Goal: Task Accomplishment & Management: Manage account settings

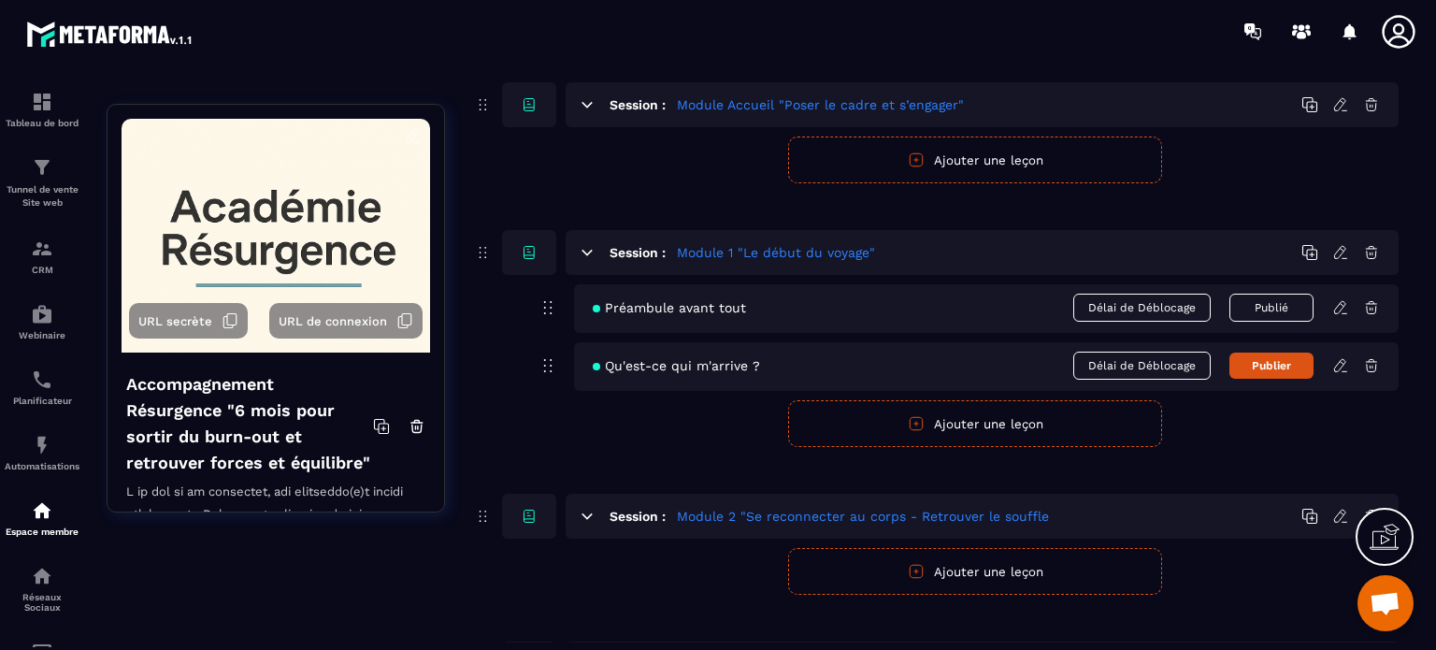
scroll to position [187, 0]
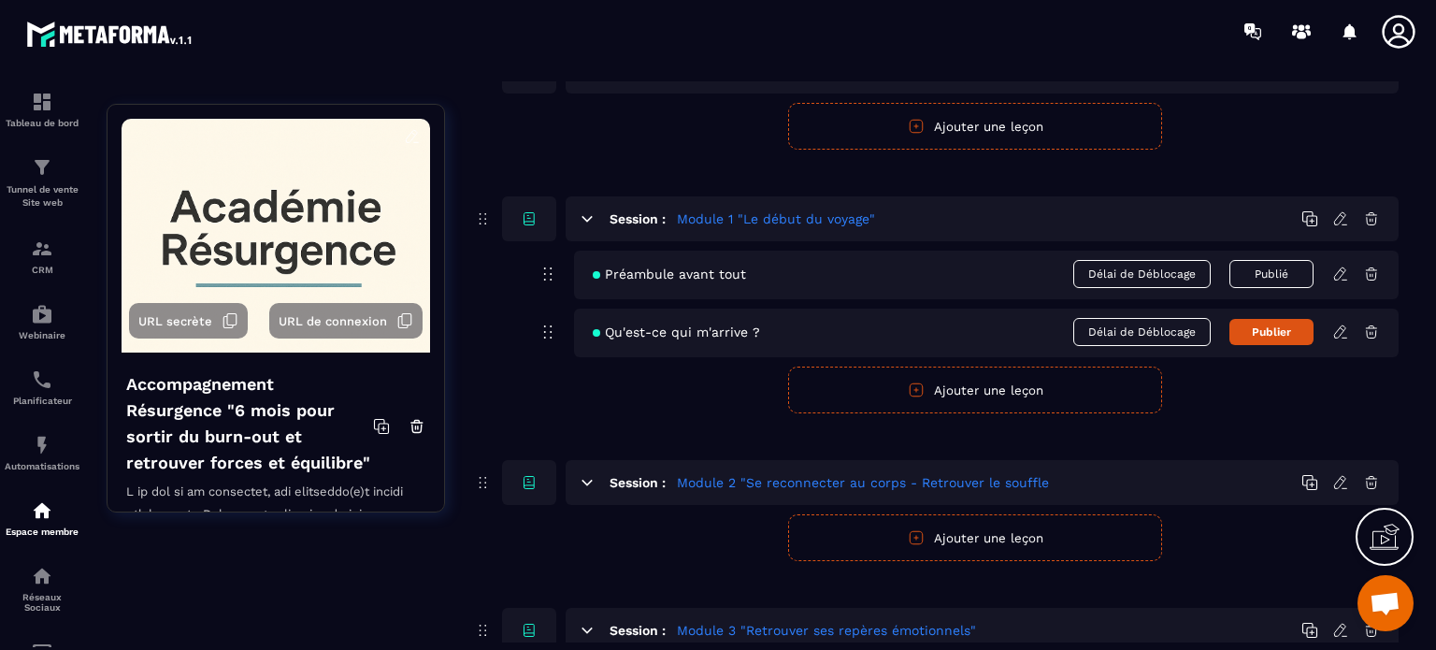
click at [1375, 272] on icon at bounding box center [1371, 273] width 17 height 17
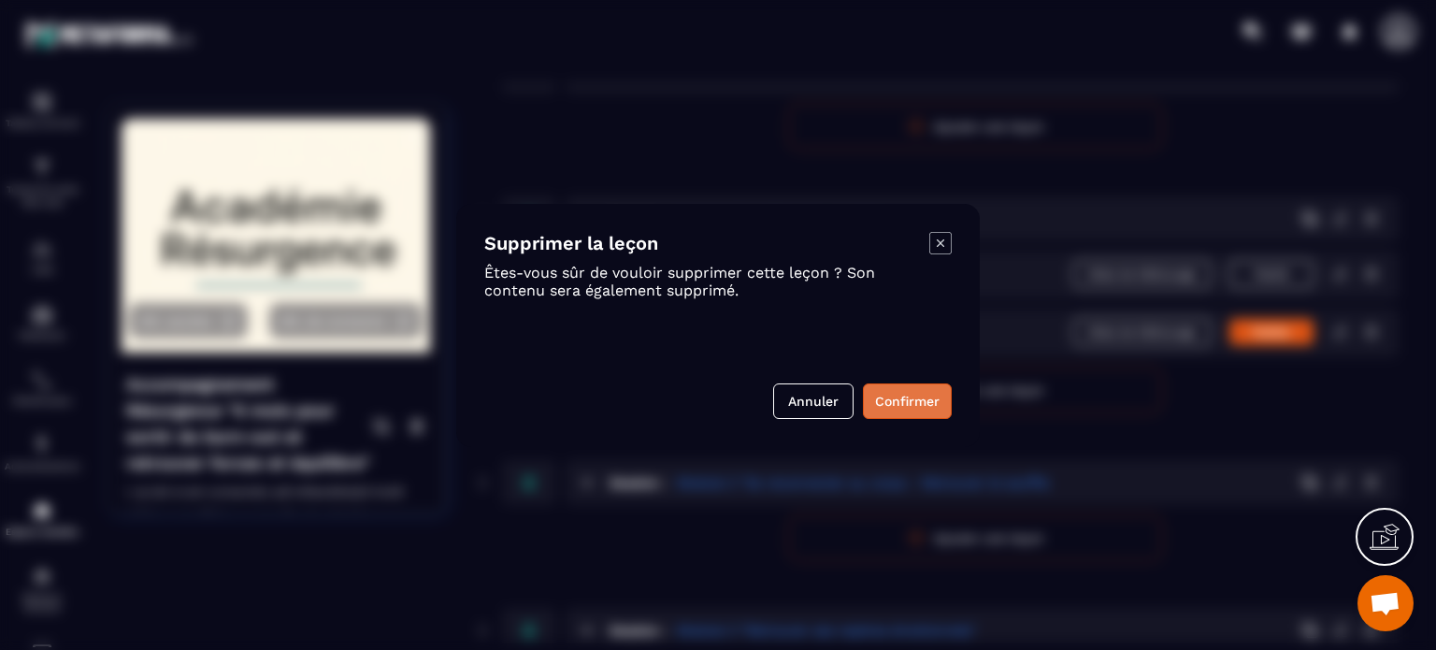
click at [893, 399] on button "Confirmer" at bounding box center [907, 401] width 89 height 36
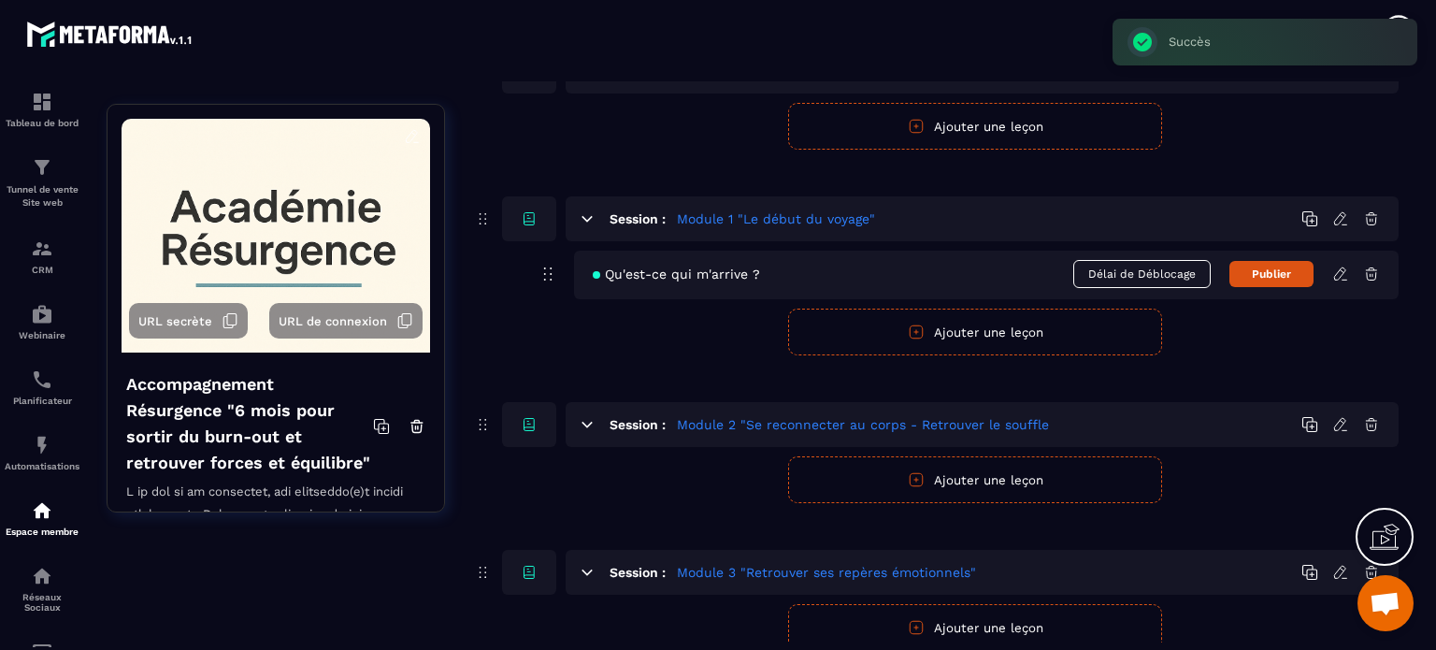
click at [1370, 270] on icon at bounding box center [1371, 273] width 17 height 17
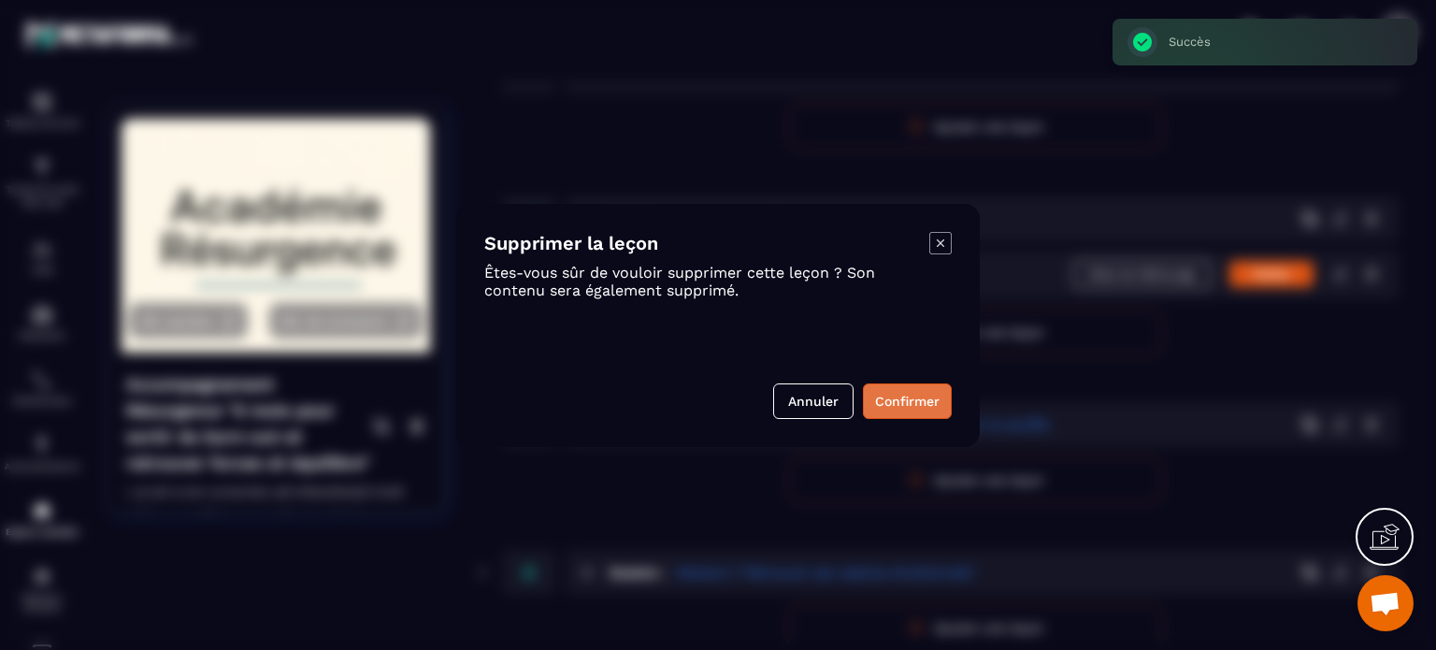
click at [880, 398] on button "Confirmer" at bounding box center [907, 401] width 89 height 36
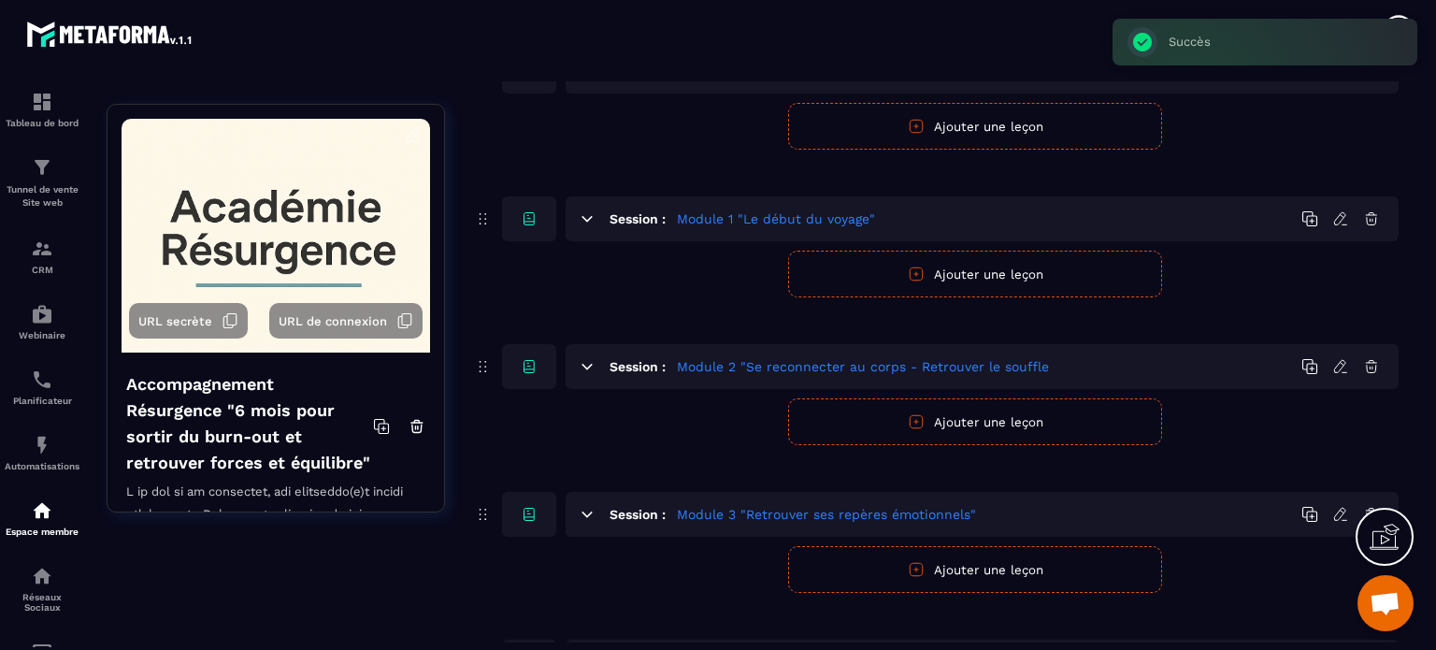
click at [958, 267] on button "Ajouter une leçon" at bounding box center [975, 274] width 374 height 47
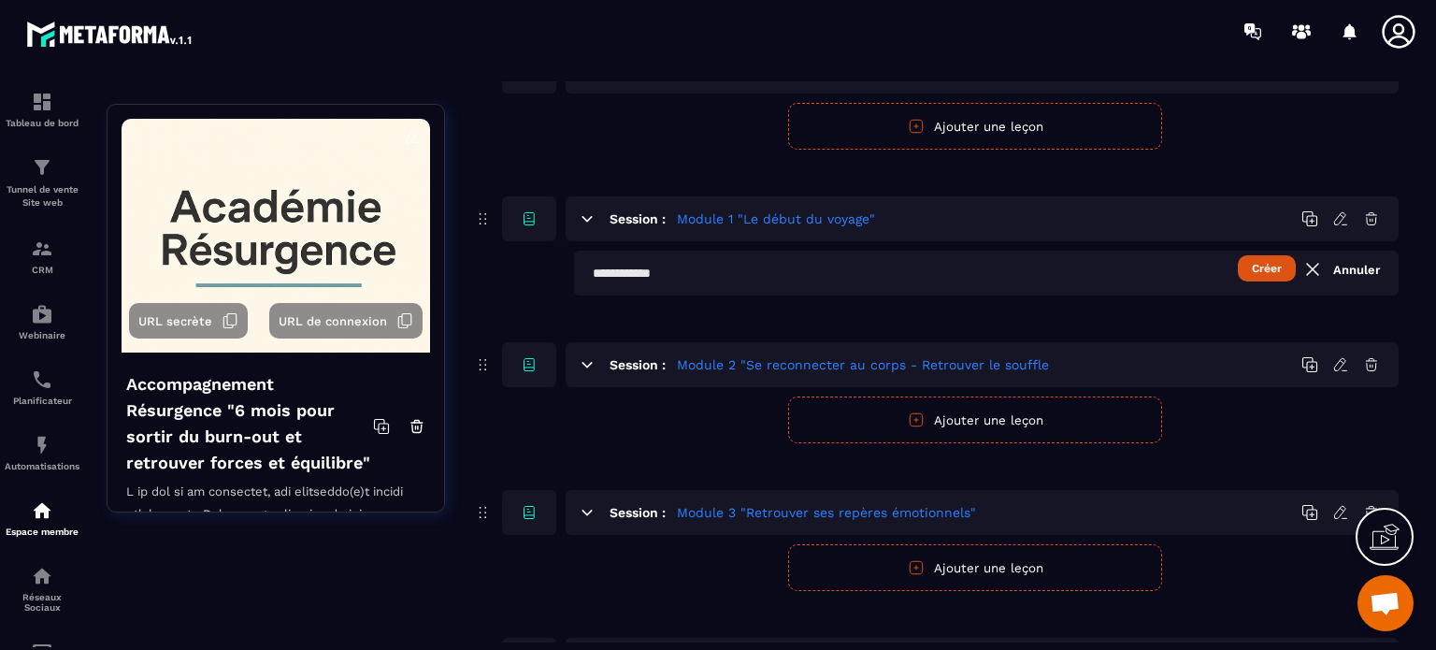
click at [680, 274] on input "text" at bounding box center [986, 273] width 824 height 45
paste input "**********"
click at [595, 269] on input "**********" at bounding box center [986, 273] width 824 height 45
type input "**********"
click at [1268, 265] on button "Créer" at bounding box center [1267, 268] width 58 height 26
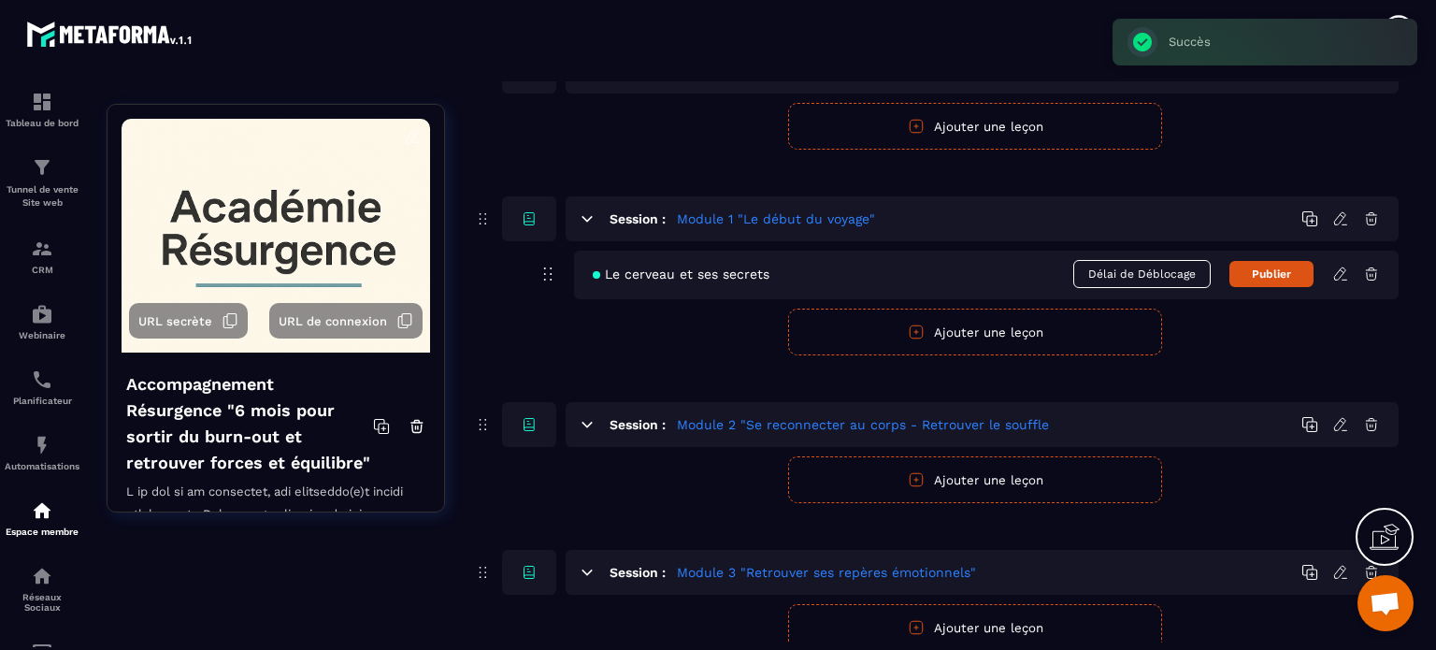
click at [1341, 276] on icon at bounding box center [1340, 273] width 17 height 17
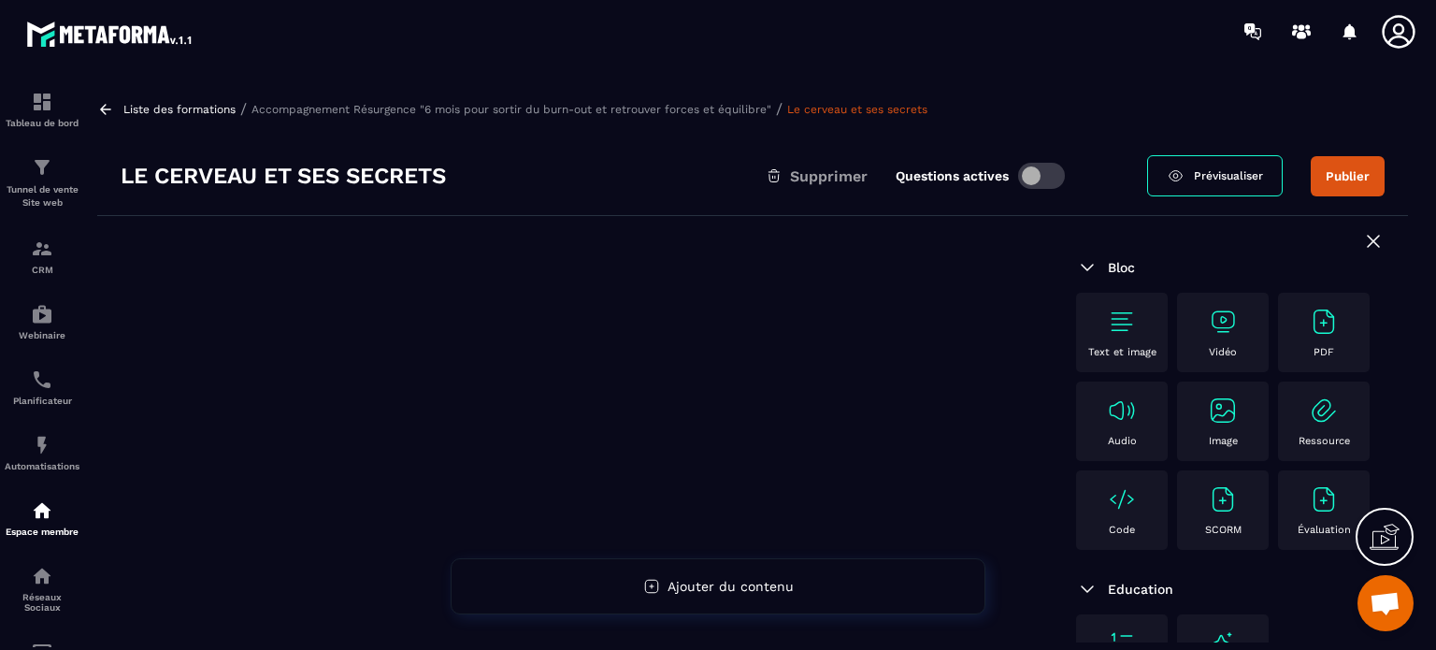
click at [1309, 337] on img at bounding box center [1324, 322] width 30 height 30
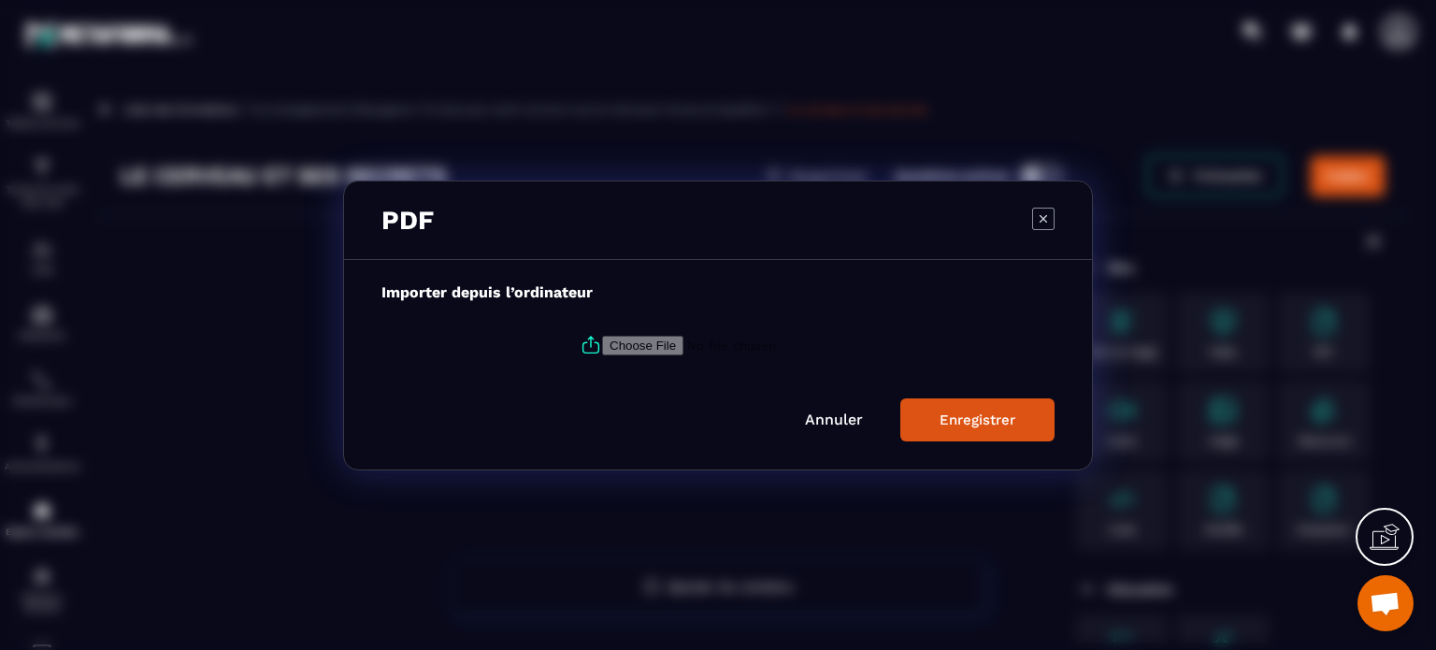
click at [676, 342] on input "Modal window" at bounding box center [729, 345] width 254 height 20
type input "**********"
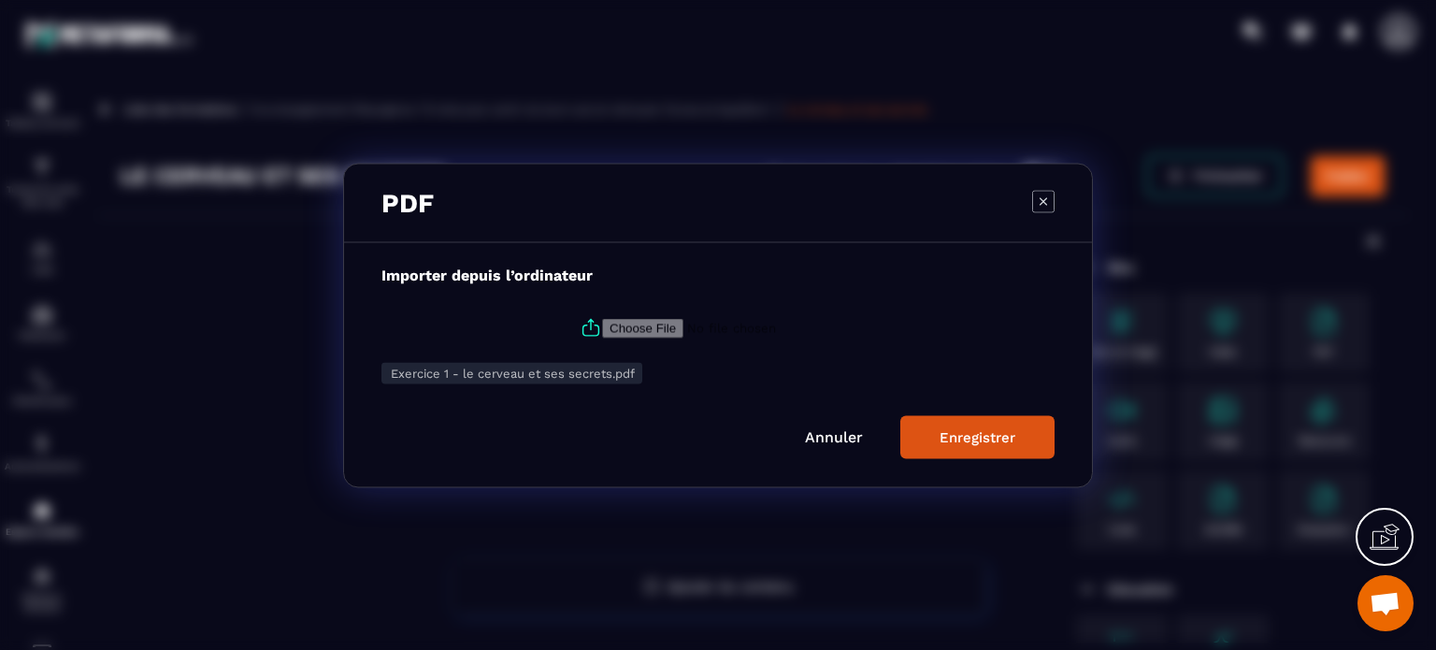
click at [950, 431] on div "Enregistrer" at bounding box center [977, 436] width 76 height 17
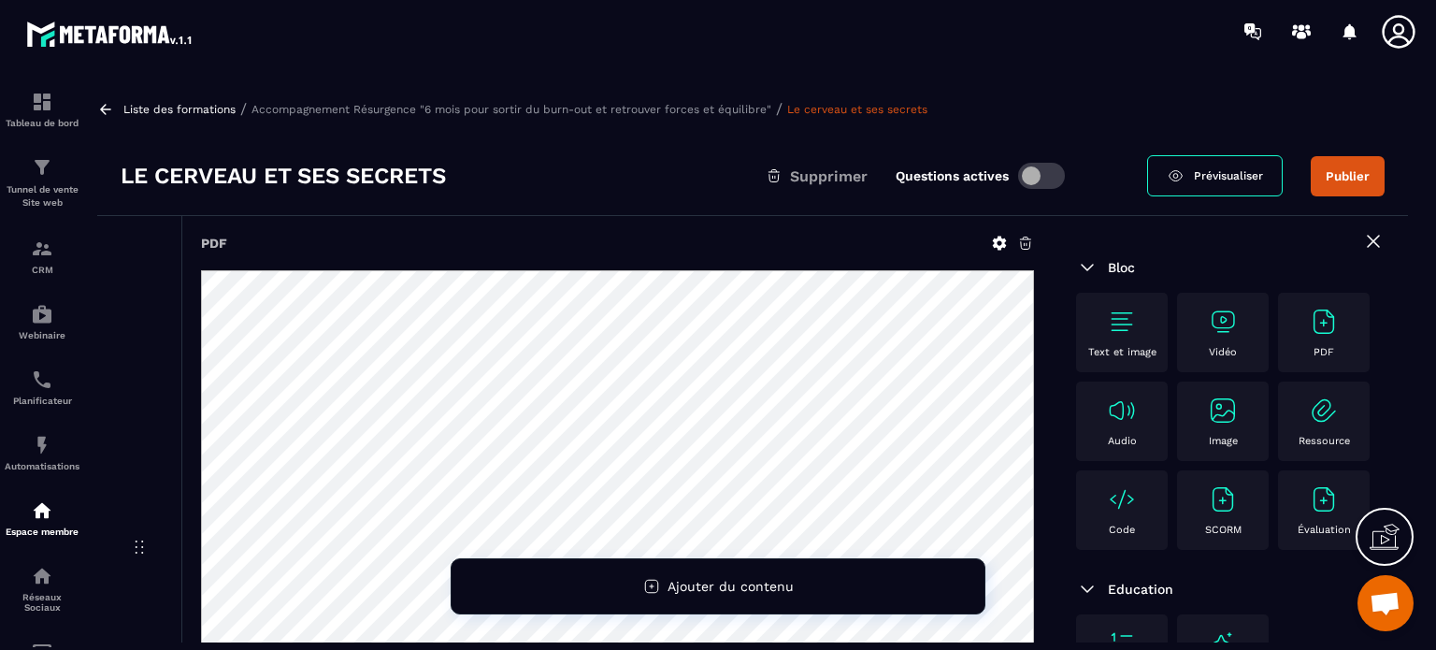
click at [995, 244] on icon at bounding box center [1000, 243] width 14 height 14
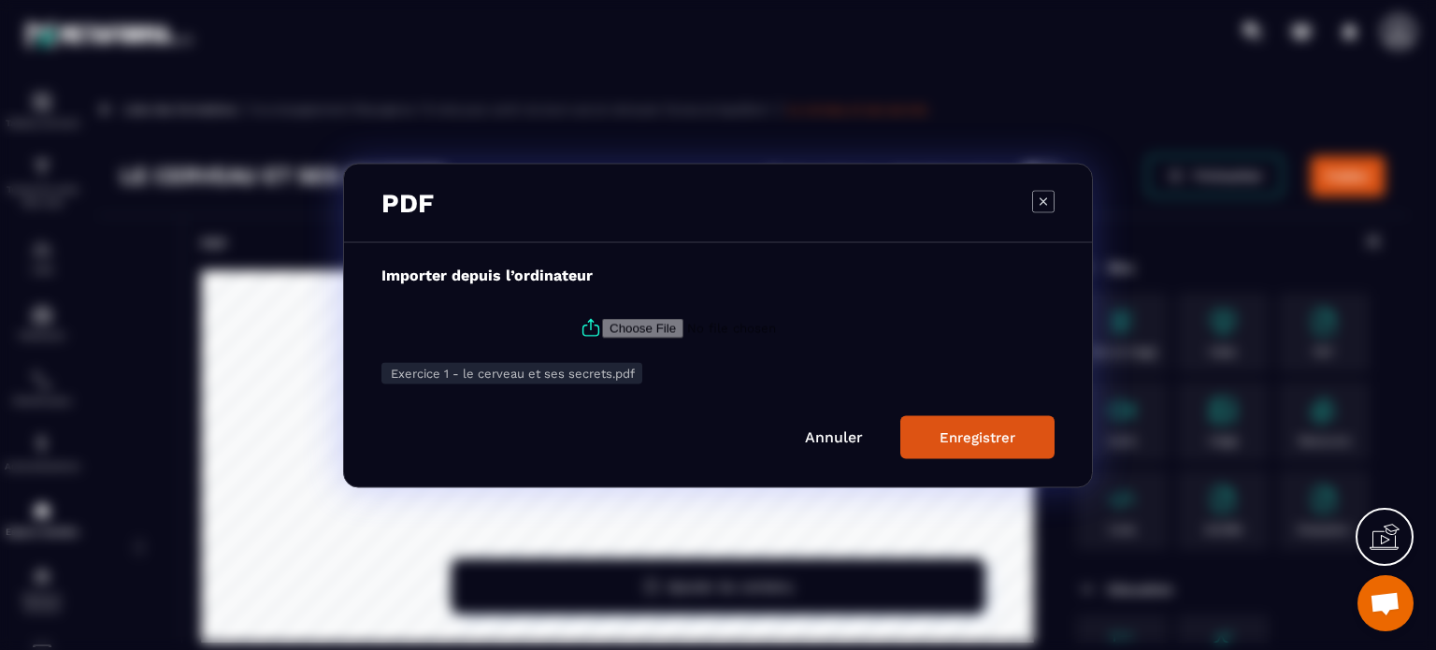
click at [1038, 207] on icon "Modal window" at bounding box center [1043, 201] width 22 height 22
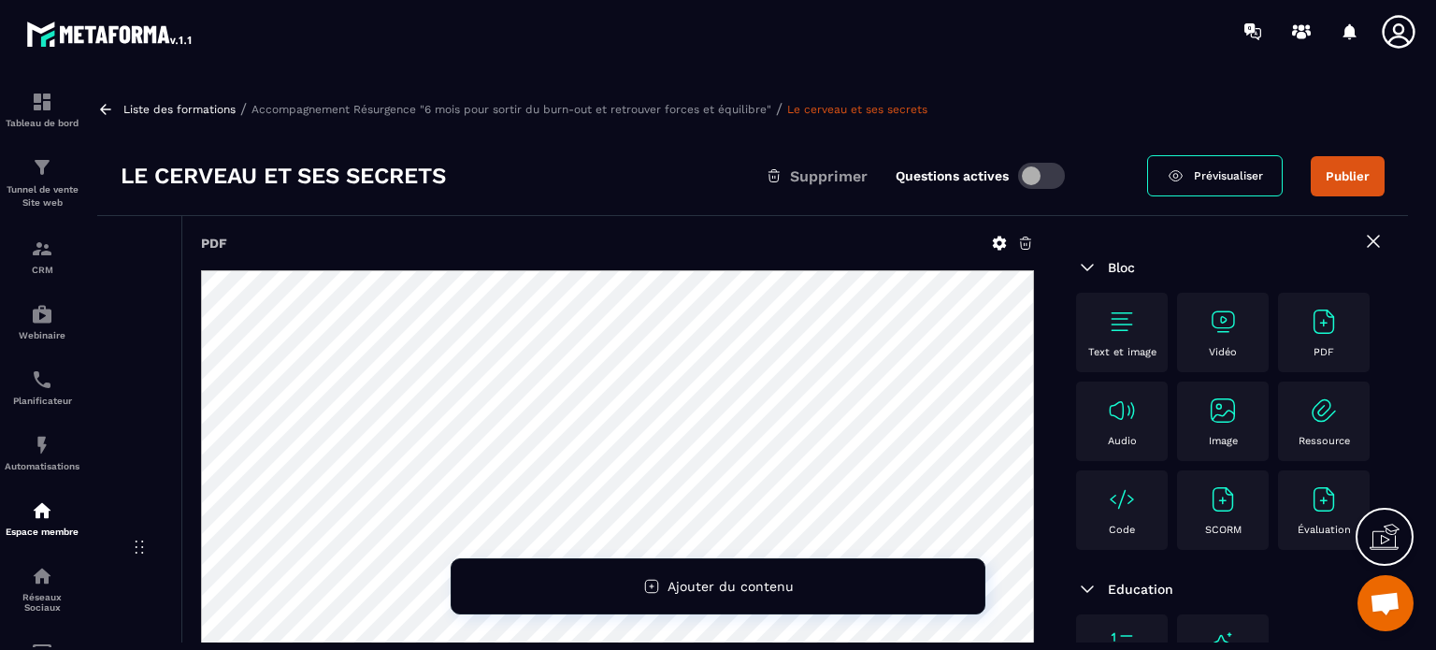
click at [1362, 238] on icon at bounding box center [1373, 241] width 22 height 22
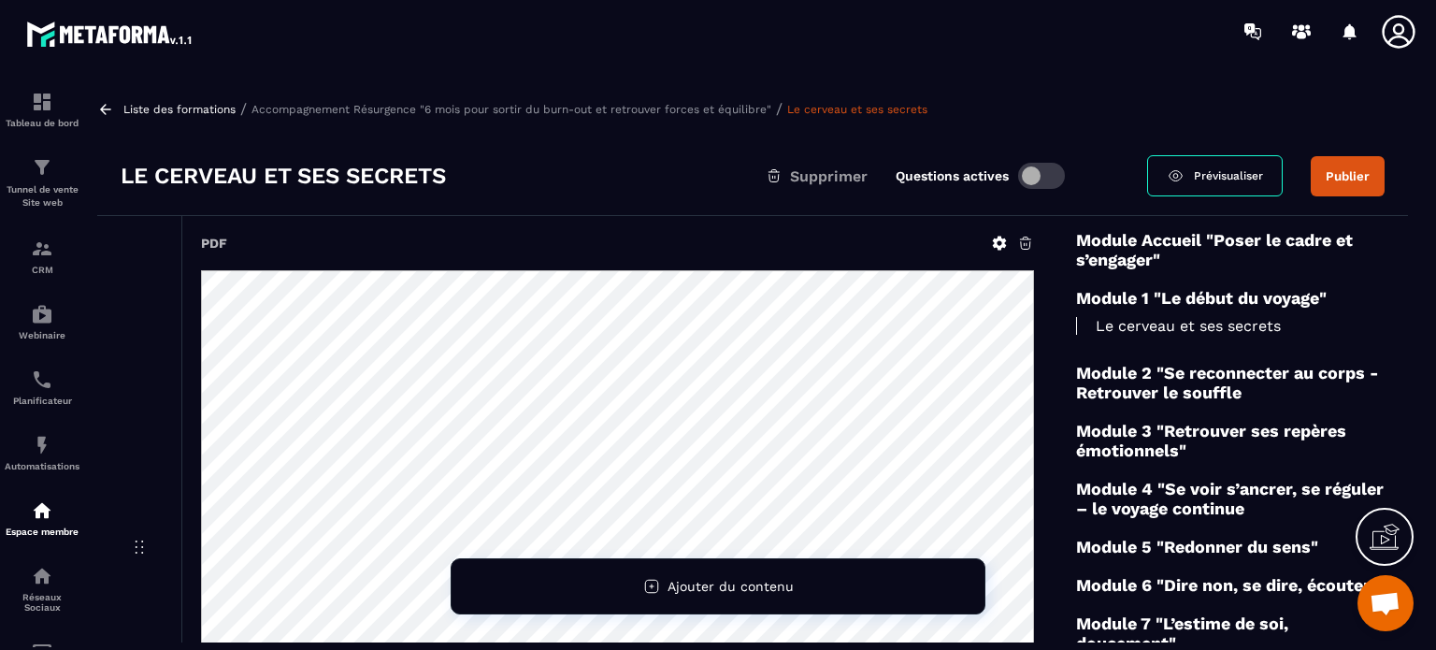
click at [1350, 180] on button "Publier" at bounding box center [1347, 176] width 74 height 40
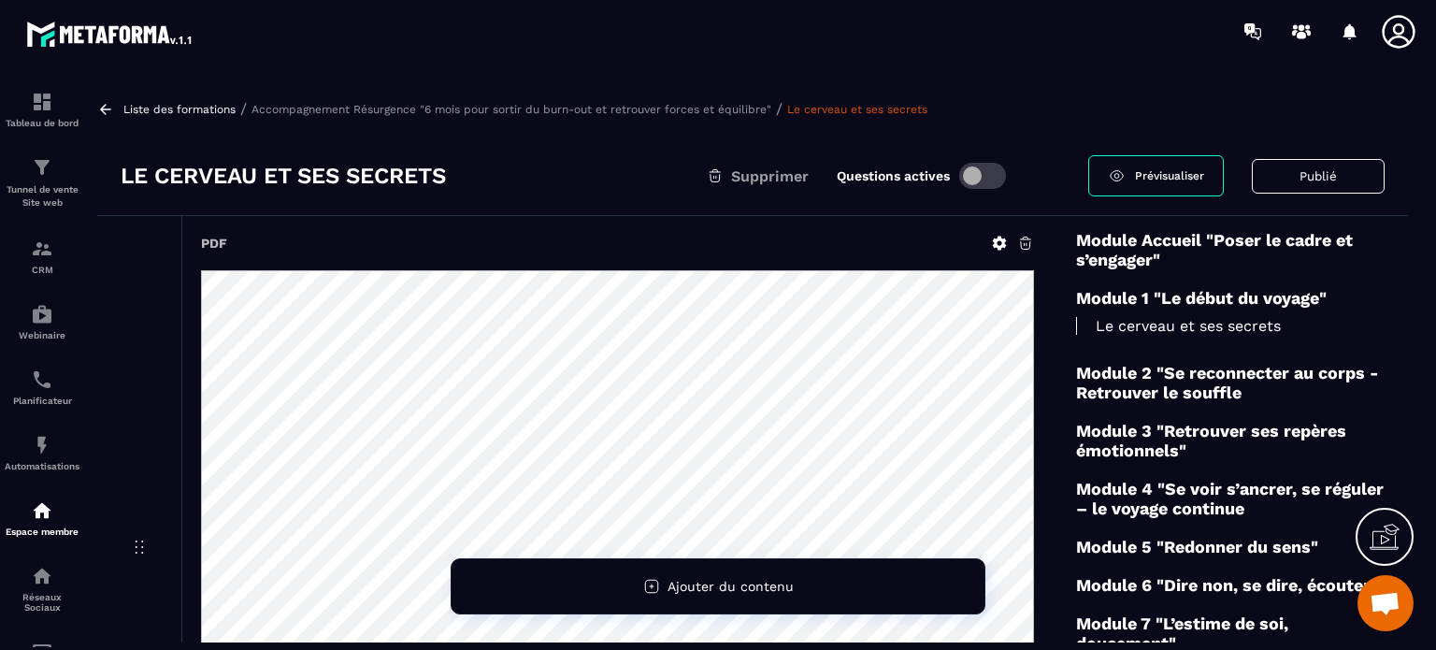
click at [652, 108] on p "Accompagnement Résurgence "6 mois pour sortir du burn-out et retrouver forces e…" at bounding box center [511, 109] width 520 height 13
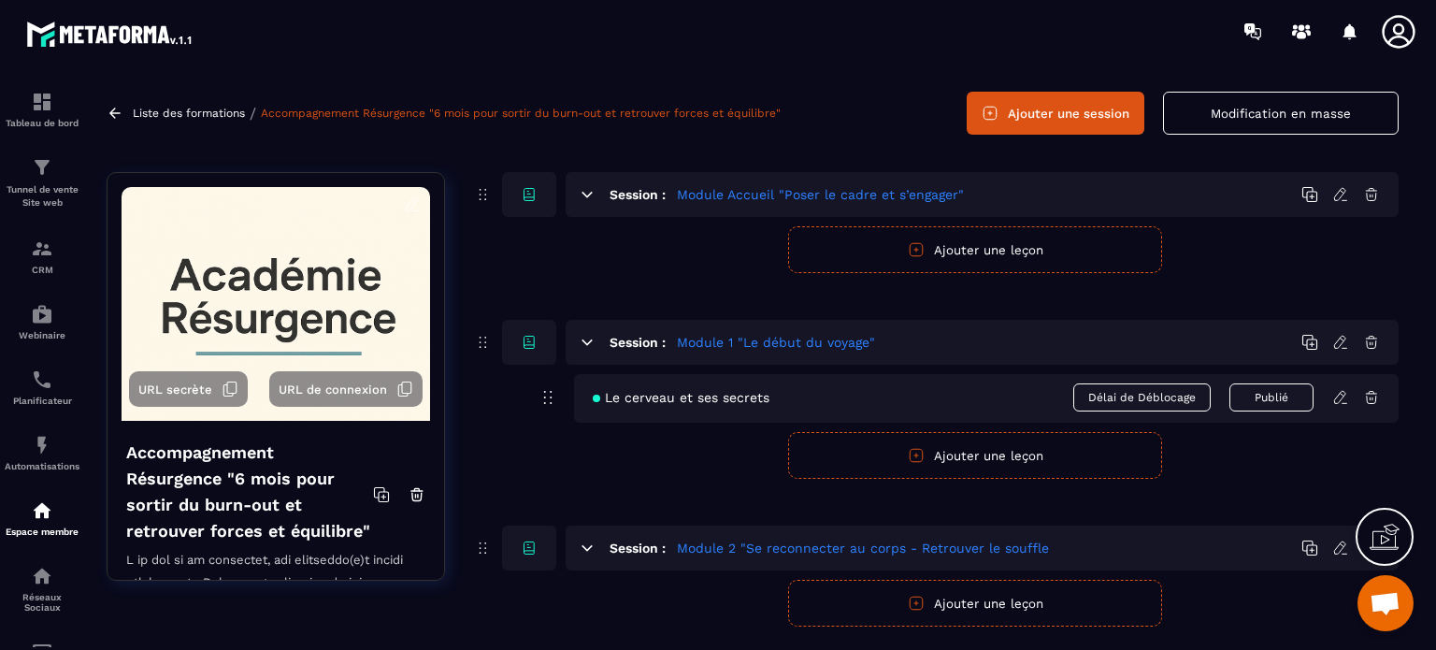
scroll to position [93, 0]
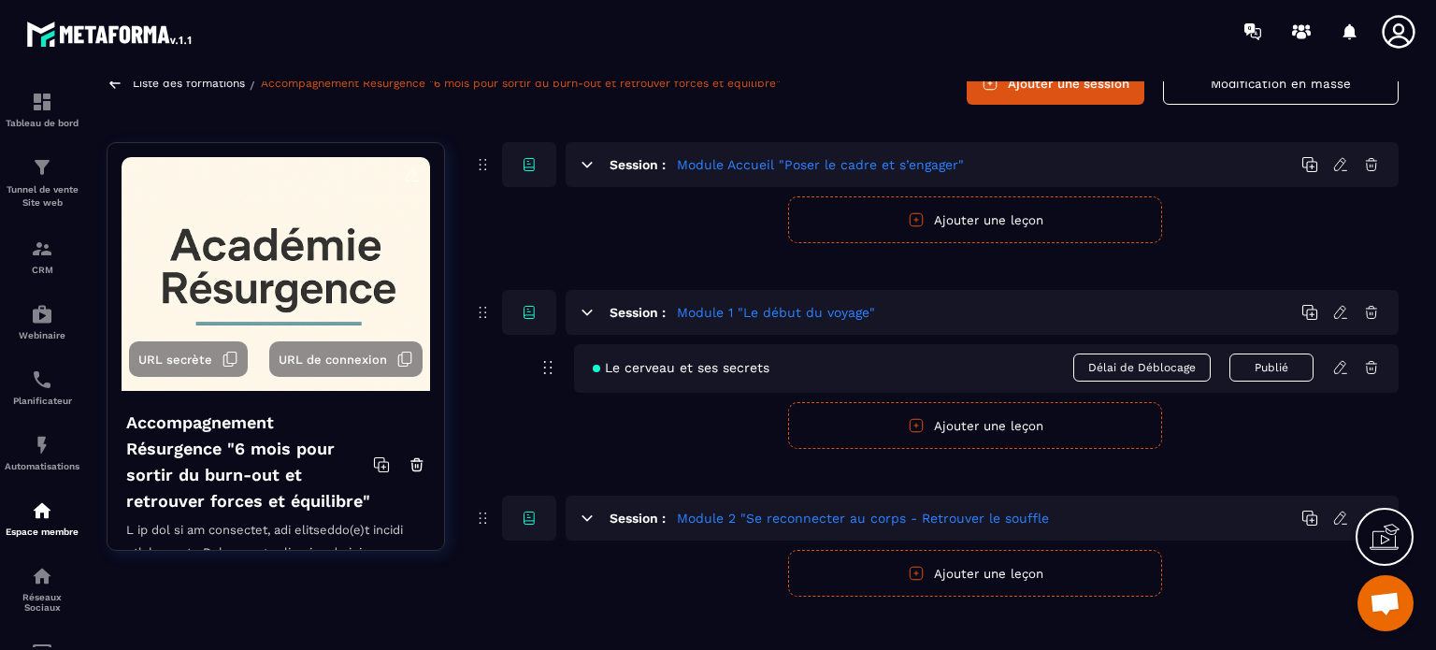
click at [1105, 367] on span "Délai de Déblocage" at bounding box center [1141, 367] width 137 height 28
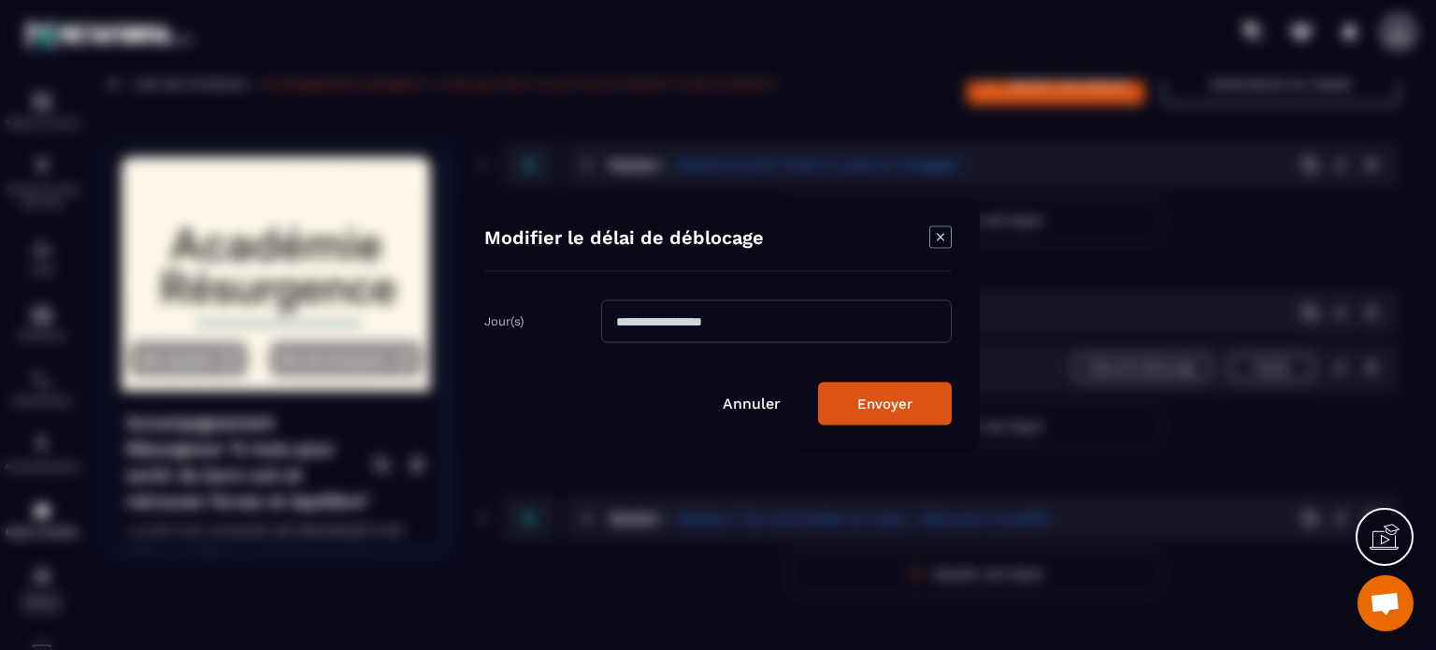
click at [657, 322] on input "Modal window" at bounding box center [776, 320] width 351 height 43
type input "*"
click at [871, 397] on button "Envoyer" at bounding box center [885, 402] width 134 height 43
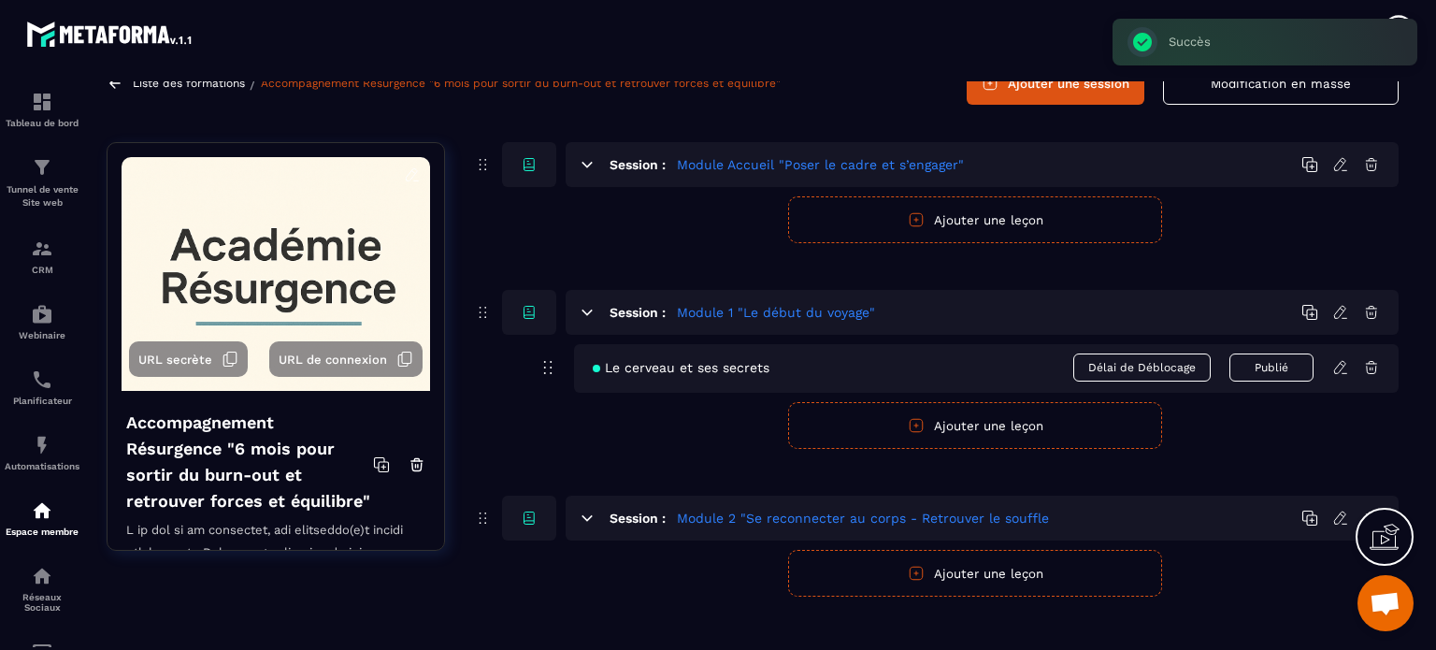
click at [961, 423] on button "Ajouter une leçon" at bounding box center [975, 425] width 374 height 47
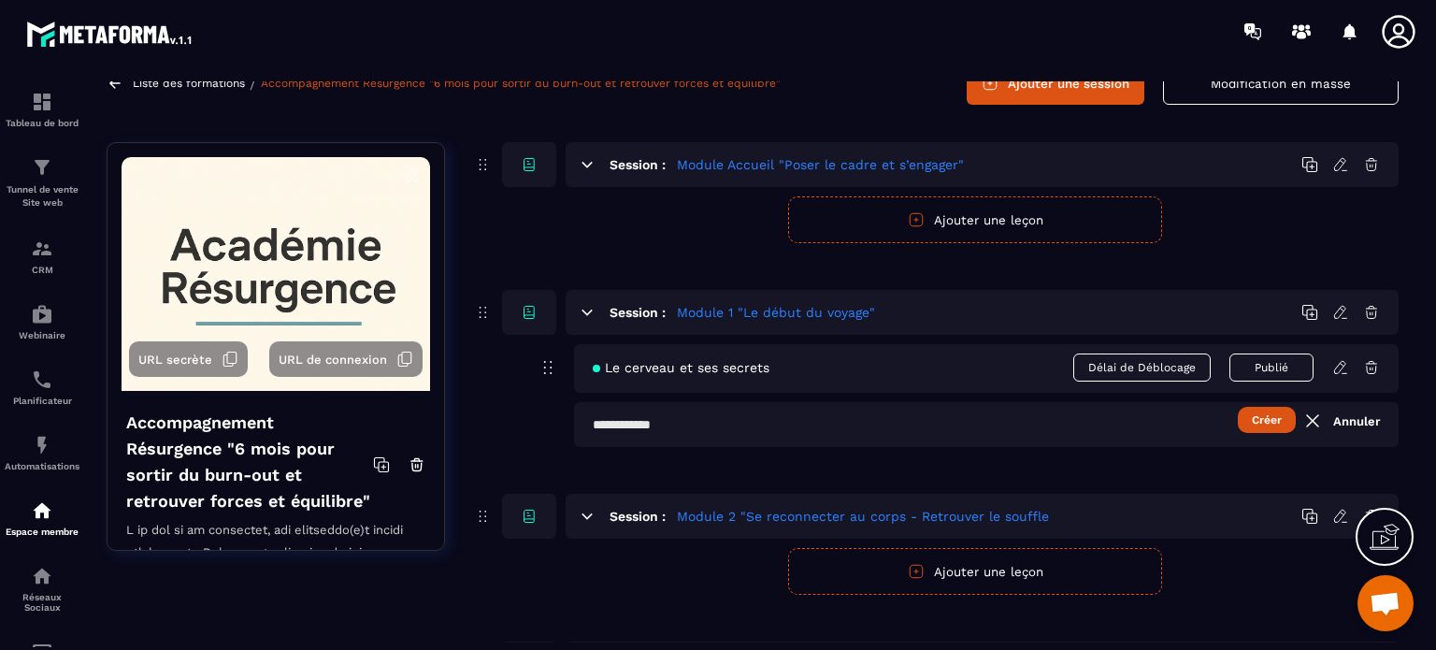
click at [635, 423] on input "text" at bounding box center [986, 424] width 824 height 45
paste input "**********"
click at [598, 418] on input "**********" at bounding box center [986, 424] width 824 height 45
type input "**********"
click at [1265, 421] on button "Créer" at bounding box center [1267, 420] width 58 height 26
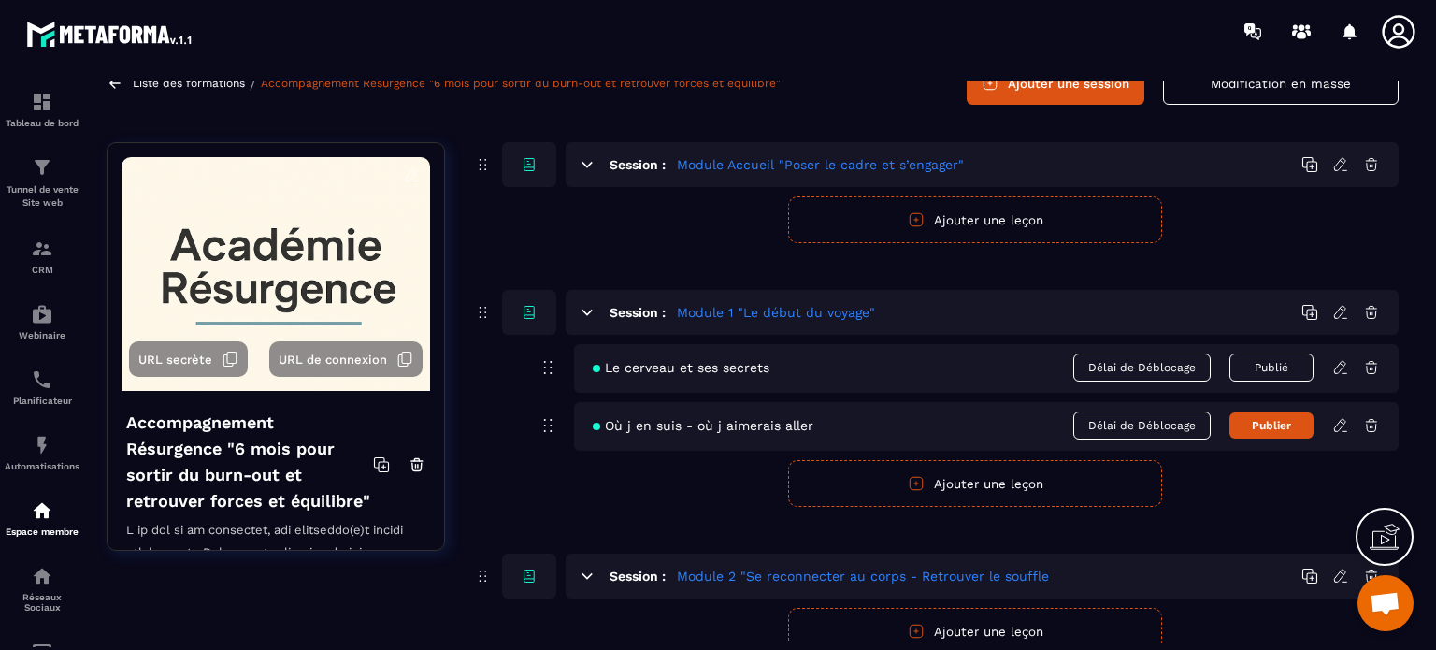
click at [1335, 429] on icon at bounding box center [1339, 425] width 11 height 12
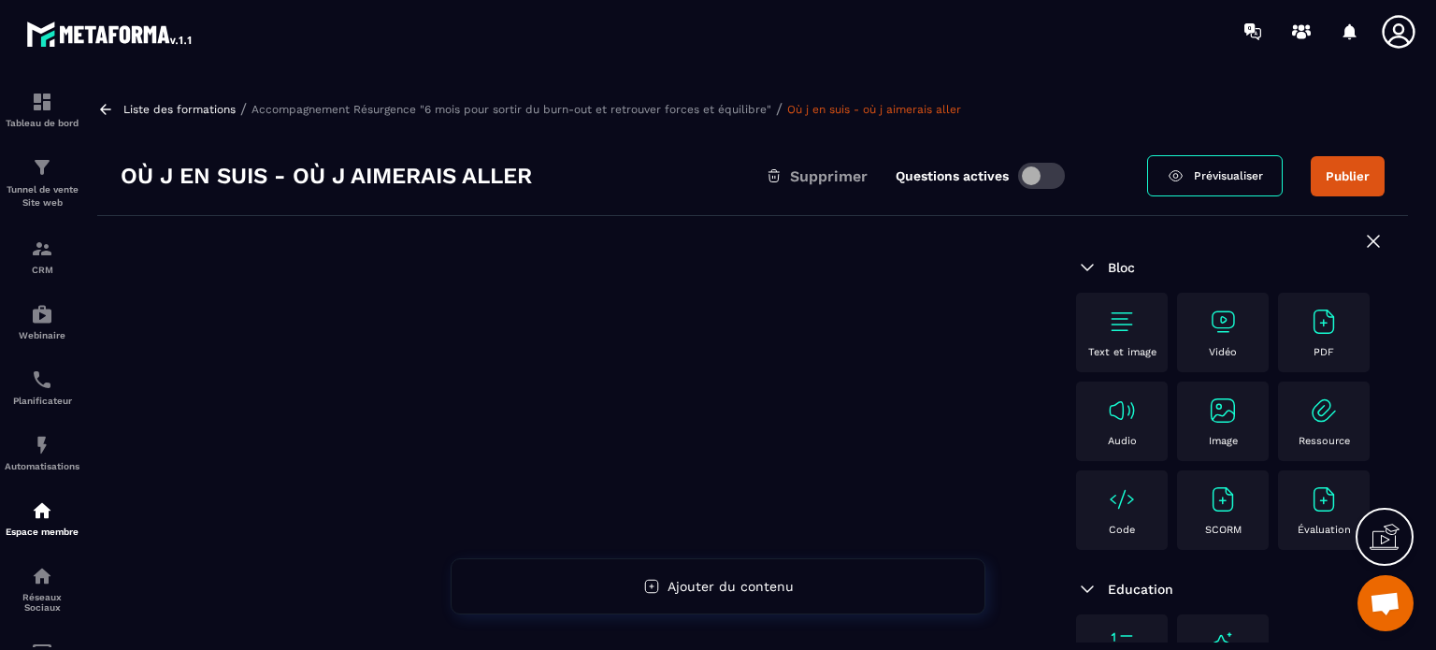
click at [1309, 337] on img at bounding box center [1324, 322] width 30 height 30
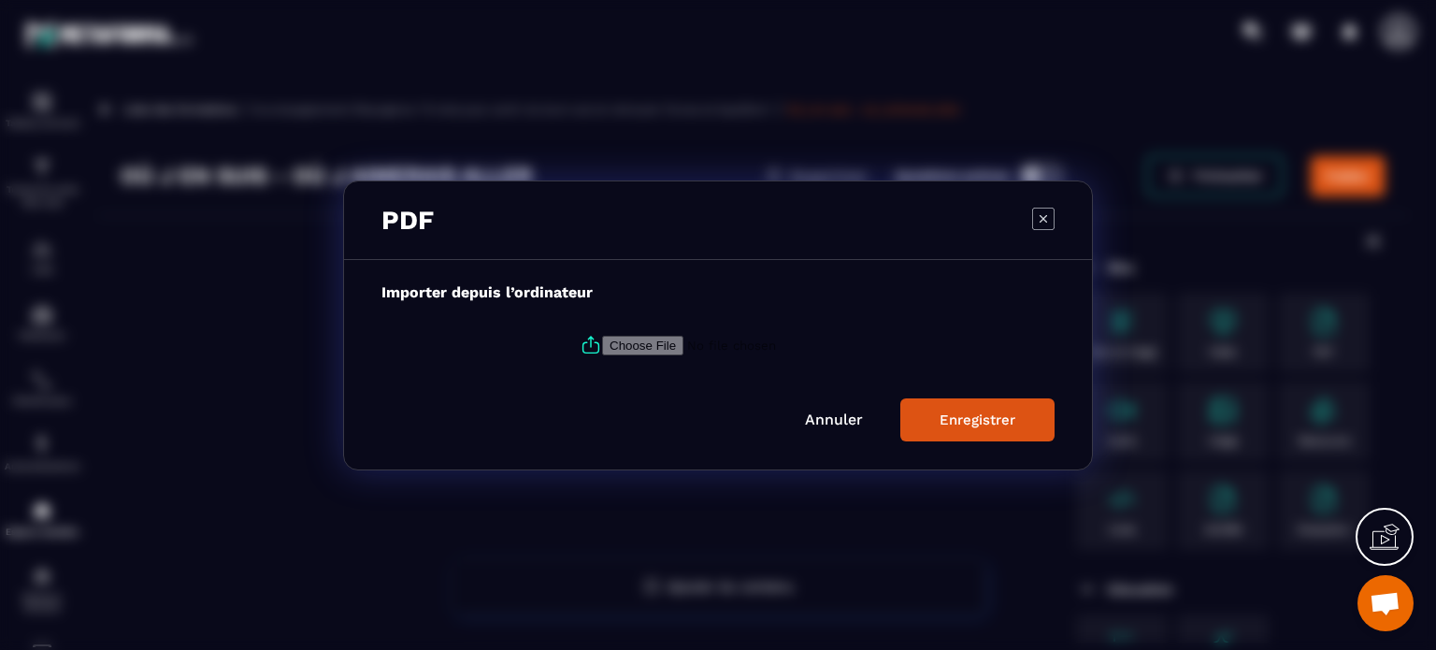
click at [624, 343] on input "Modal window" at bounding box center [729, 345] width 254 height 20
type input "**********"
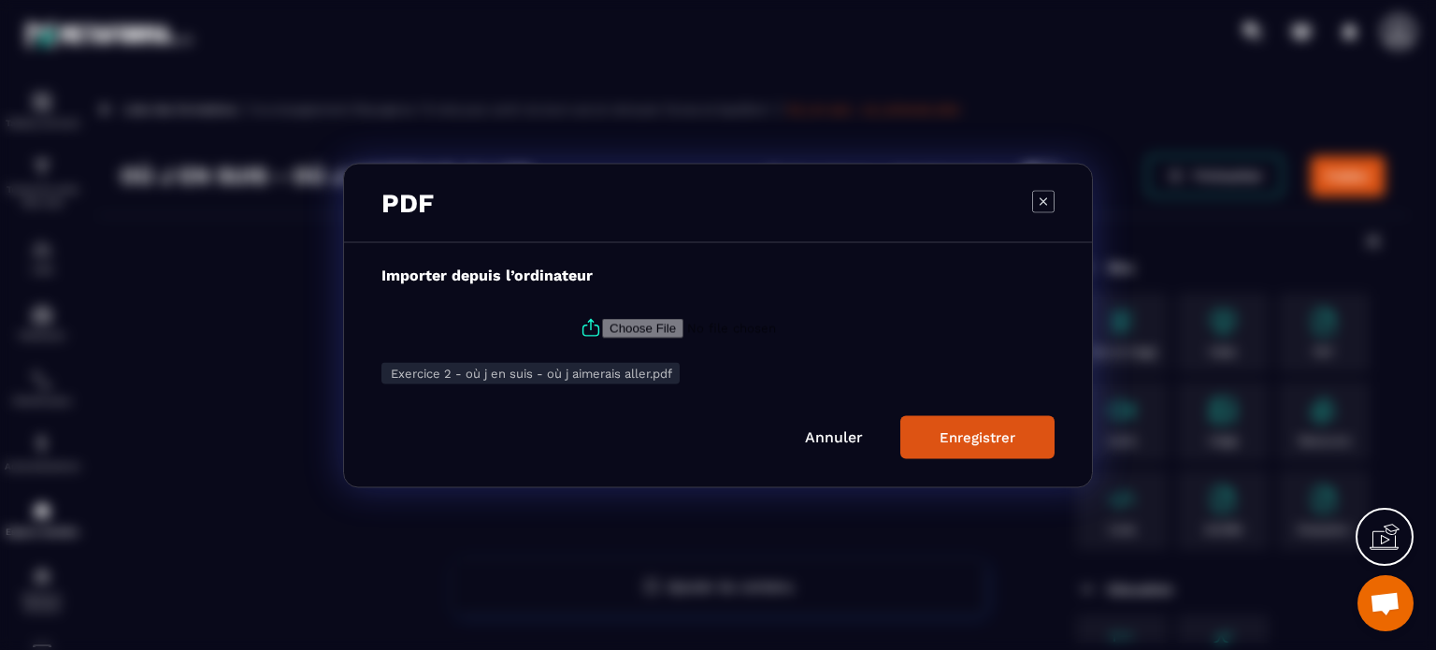
click at [963, 438] on div "Enregistrer" at bounding box center [977, 436] width 76 height 17
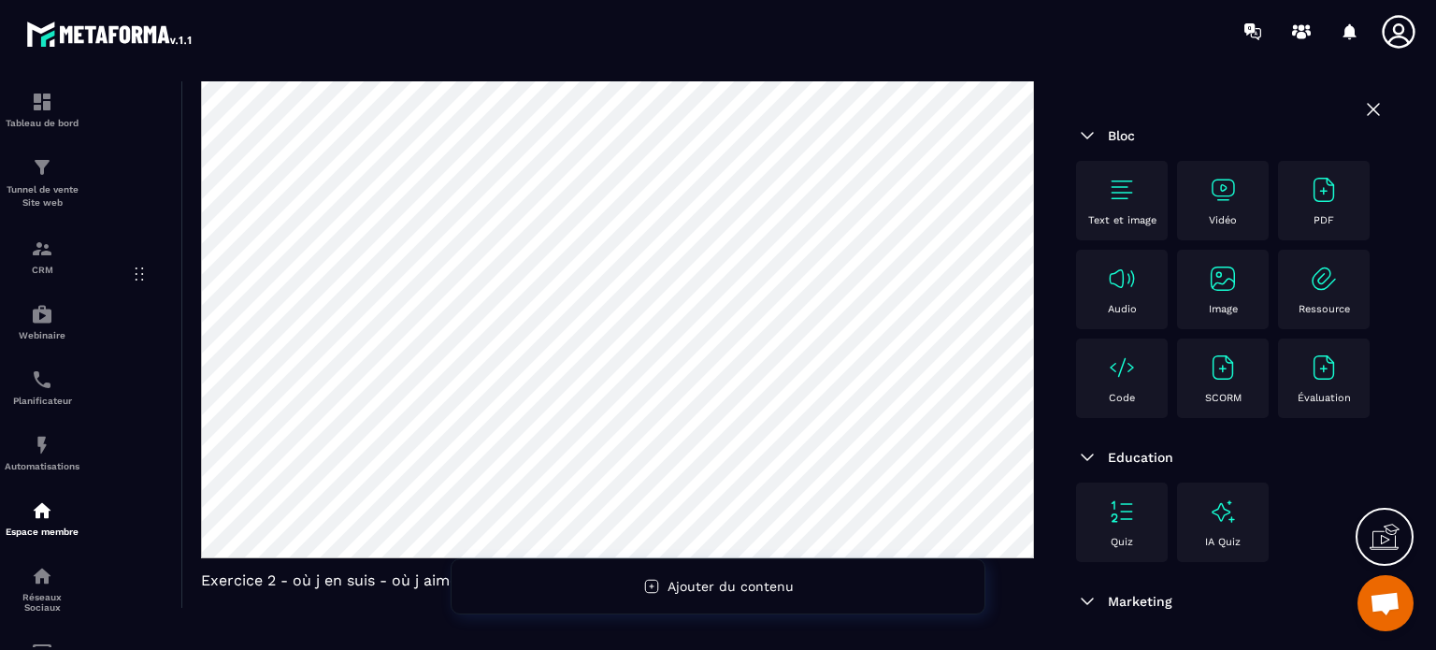
scroll to position [333, 0]
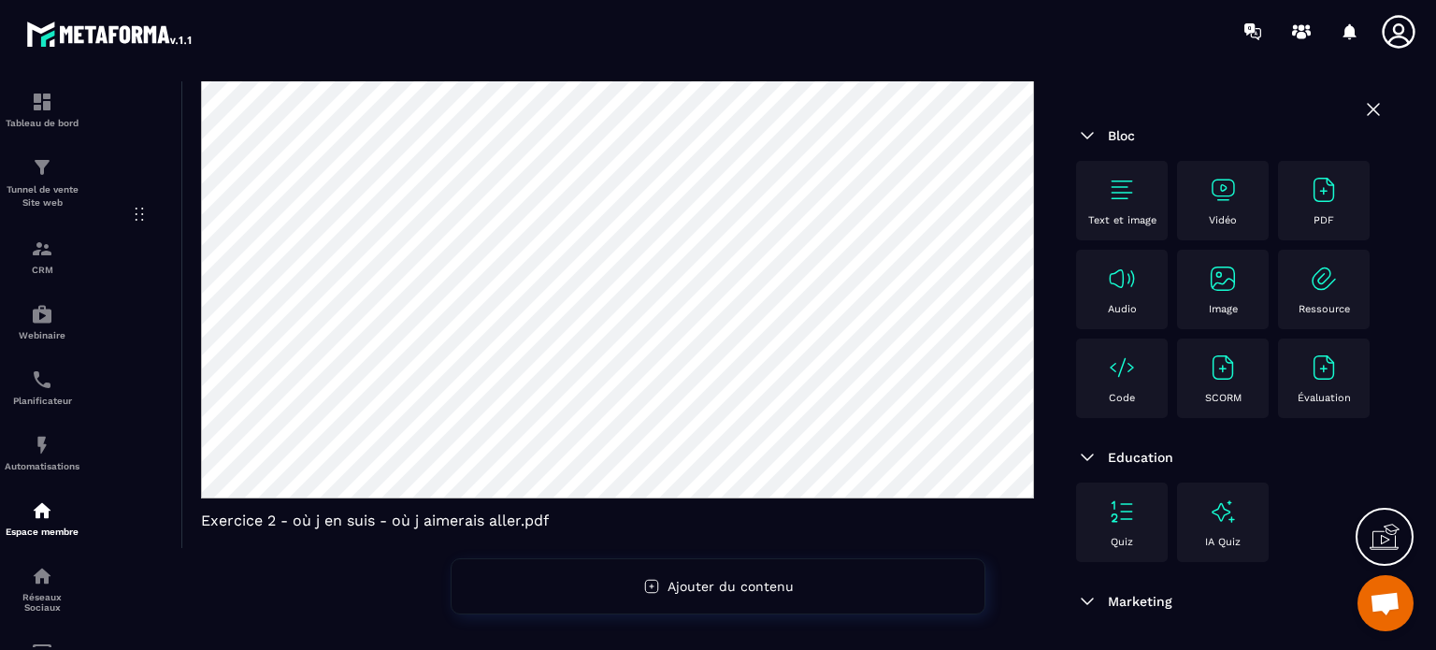
click at [1084, 136] on img at bounding box center [1087, 135] width 22 height 22
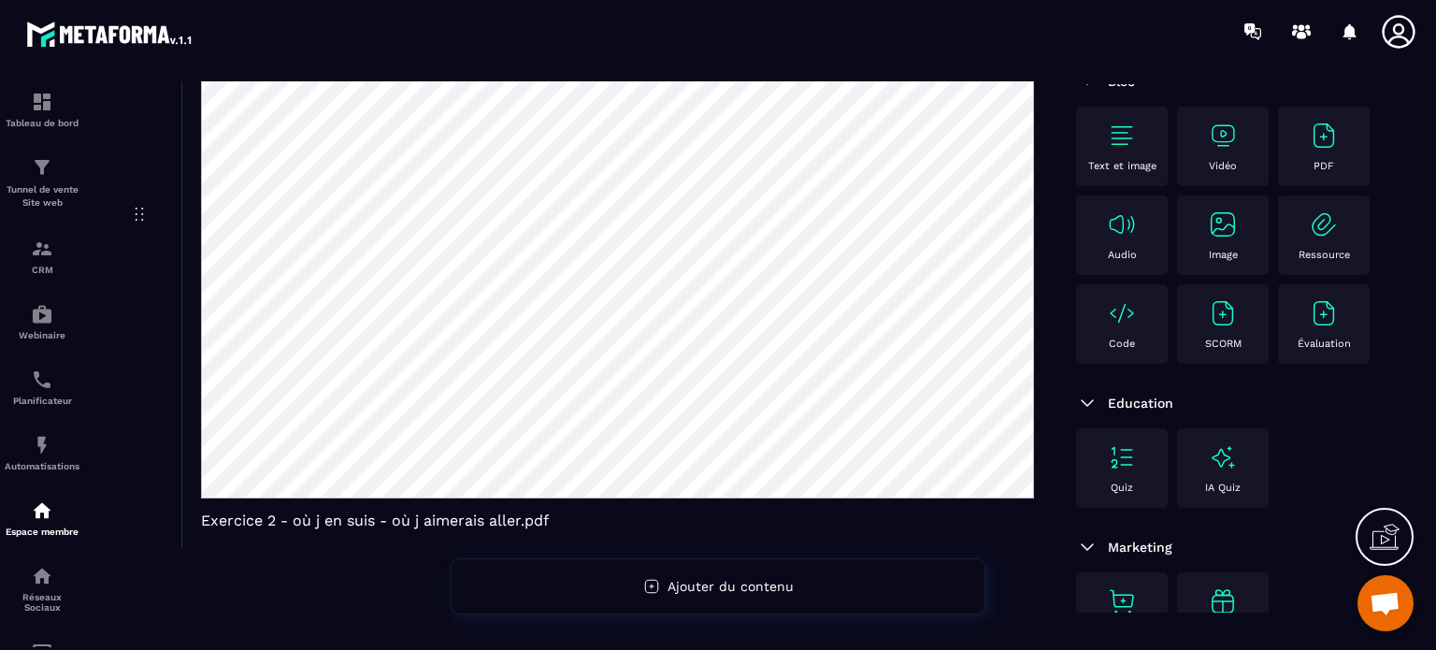
scroll to position [0, 0]
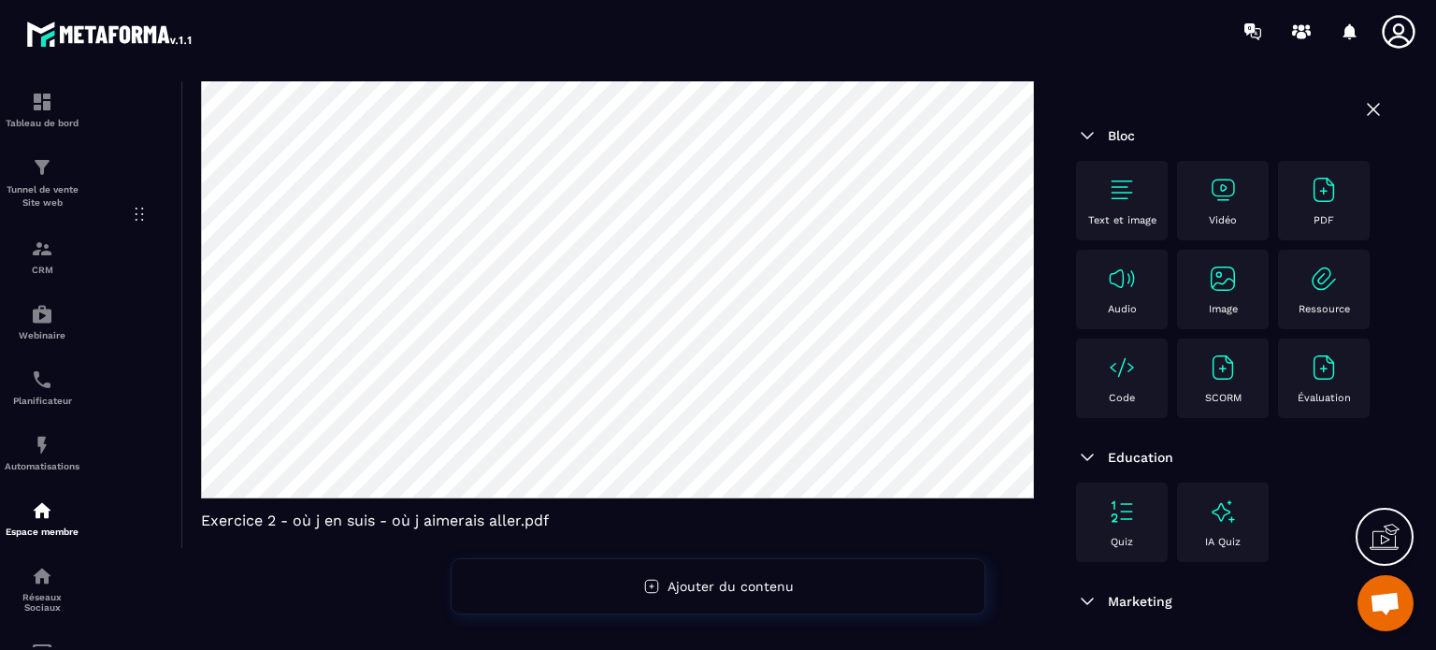
click at [1368, 108] on icon at bounding box center [1373, 109] width 11 height 11
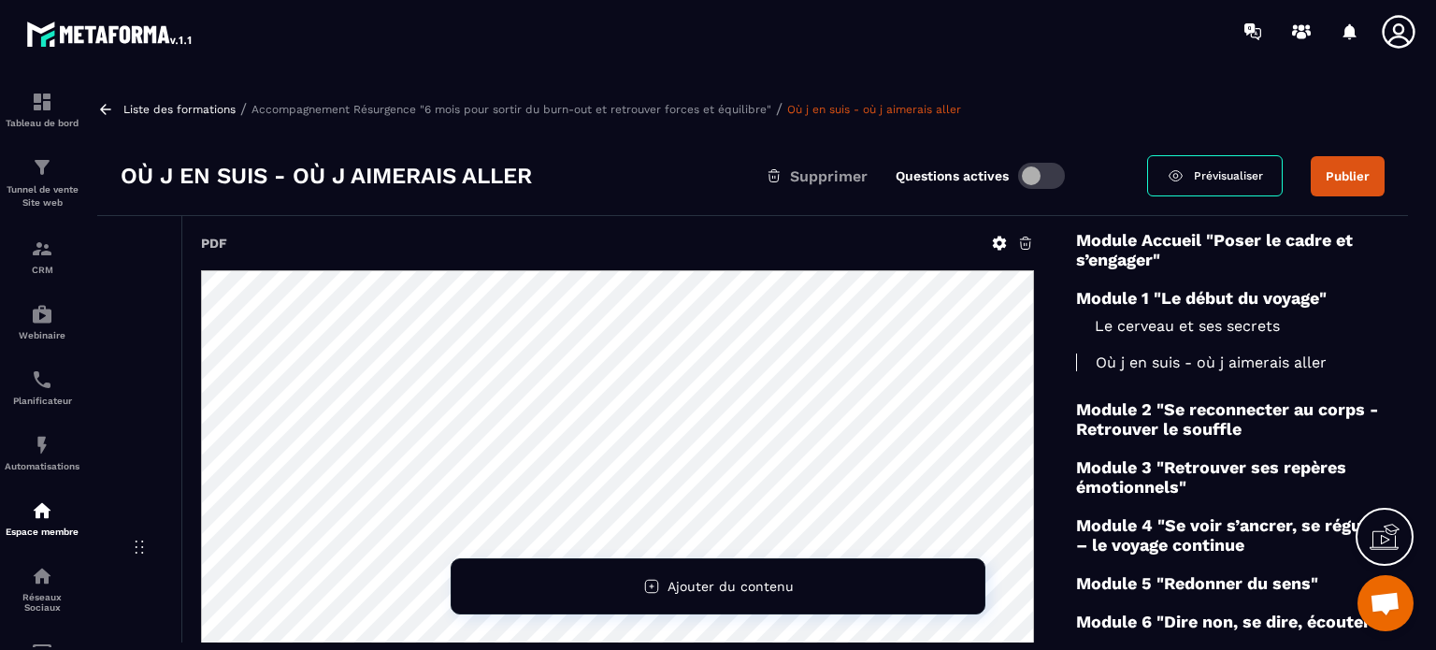
click at [651, 107] on p "Accompagnement Résurgence "6 mois pour sortir du burn-out et retrouver forces e…" at bounding box center [511, 109] width 520 height 13
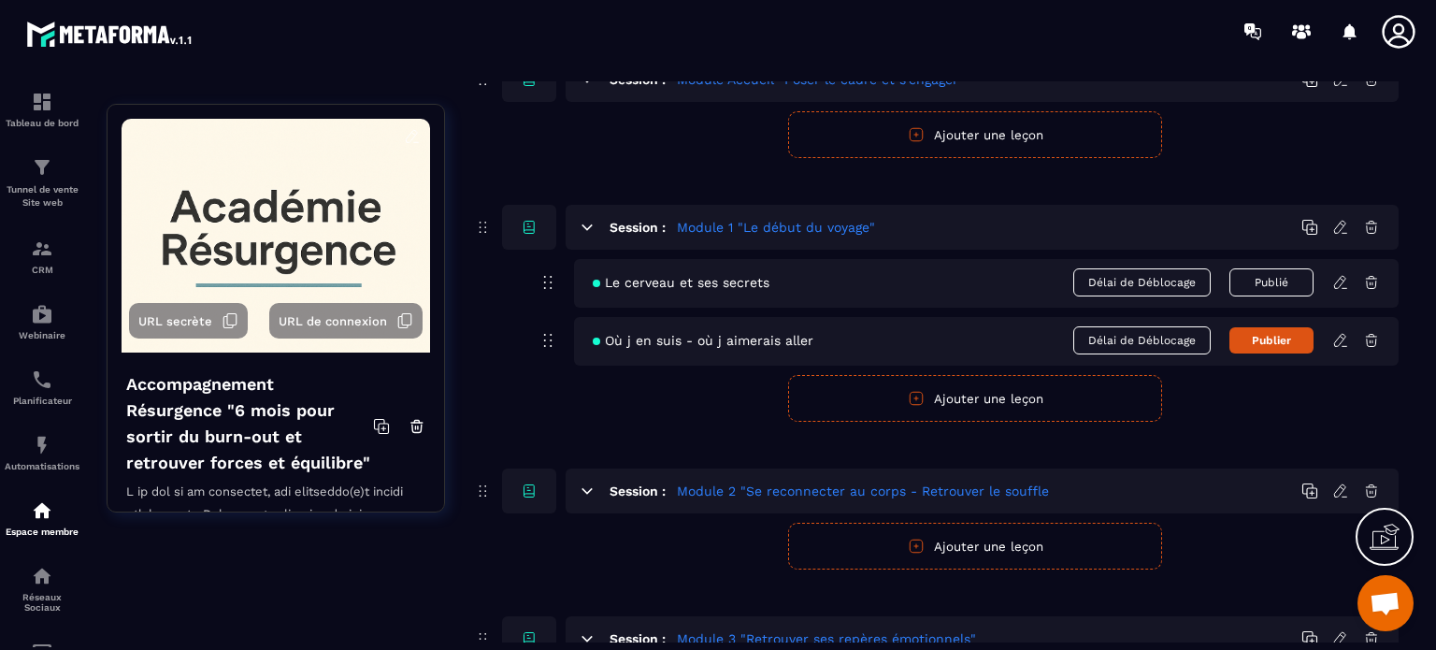
scroll to position [280, 0]
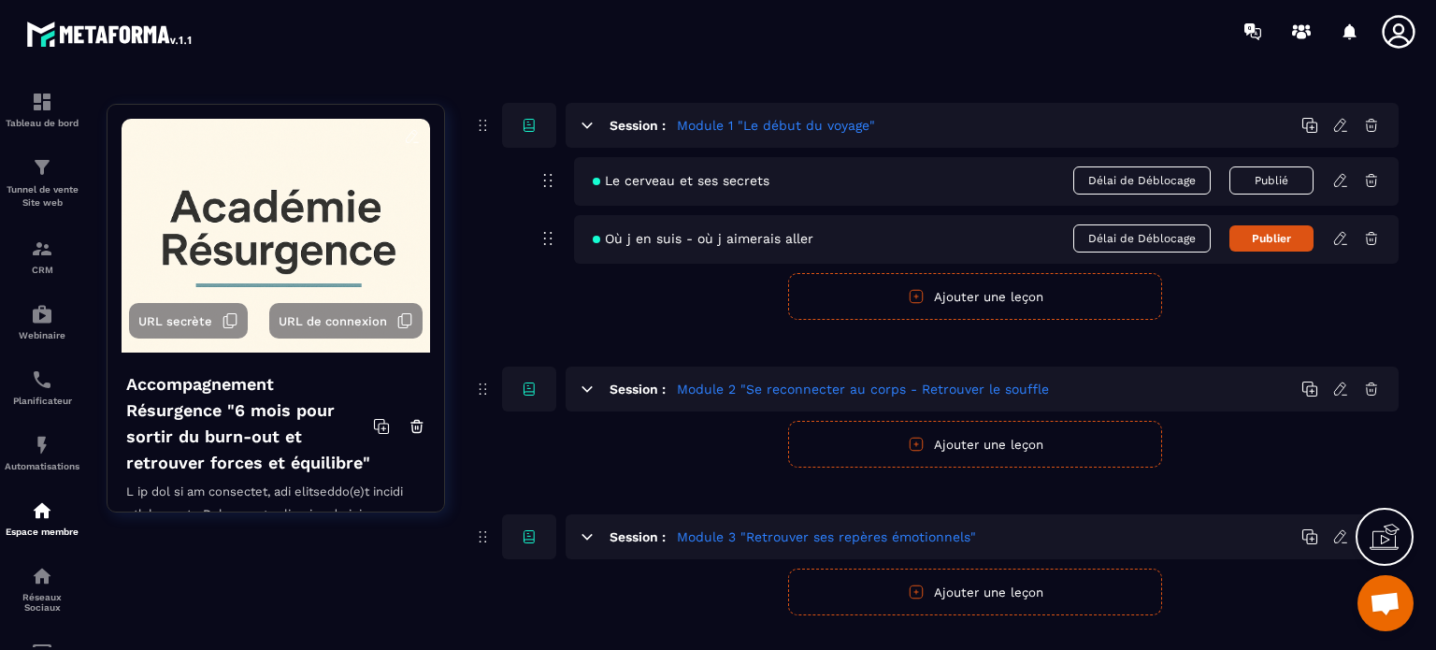
click at [1256, 232] on button "Publier" at bounding box center [1271, 238] width 84 height 26
click at [1128, 237] on span "Délai de Déblocage" at bounding box center [1141, 238] width 137 height 28
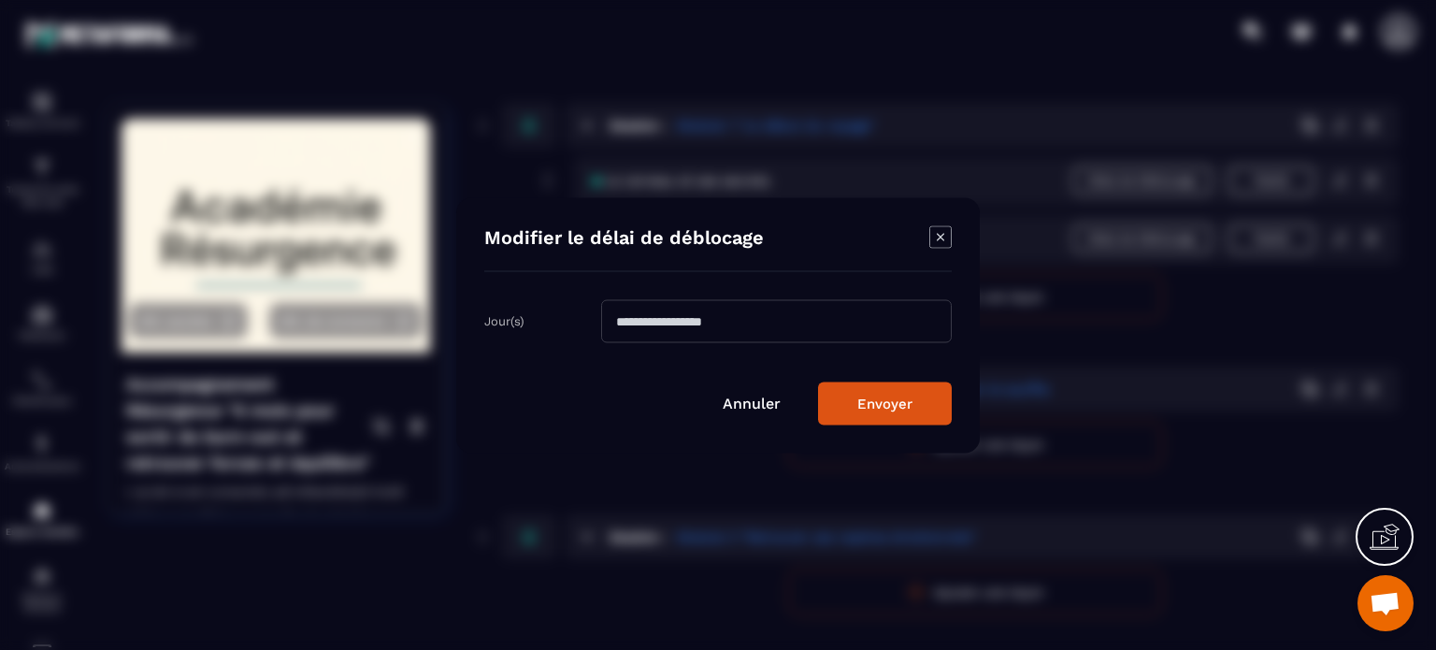
click at [684, 317] on input "Modal window" at bounding box center [776, 320] width 351 height 43
type input "*"
click at [869, 395] on button "Envoyer" at bounding box center [885, 402] width 134 height 43
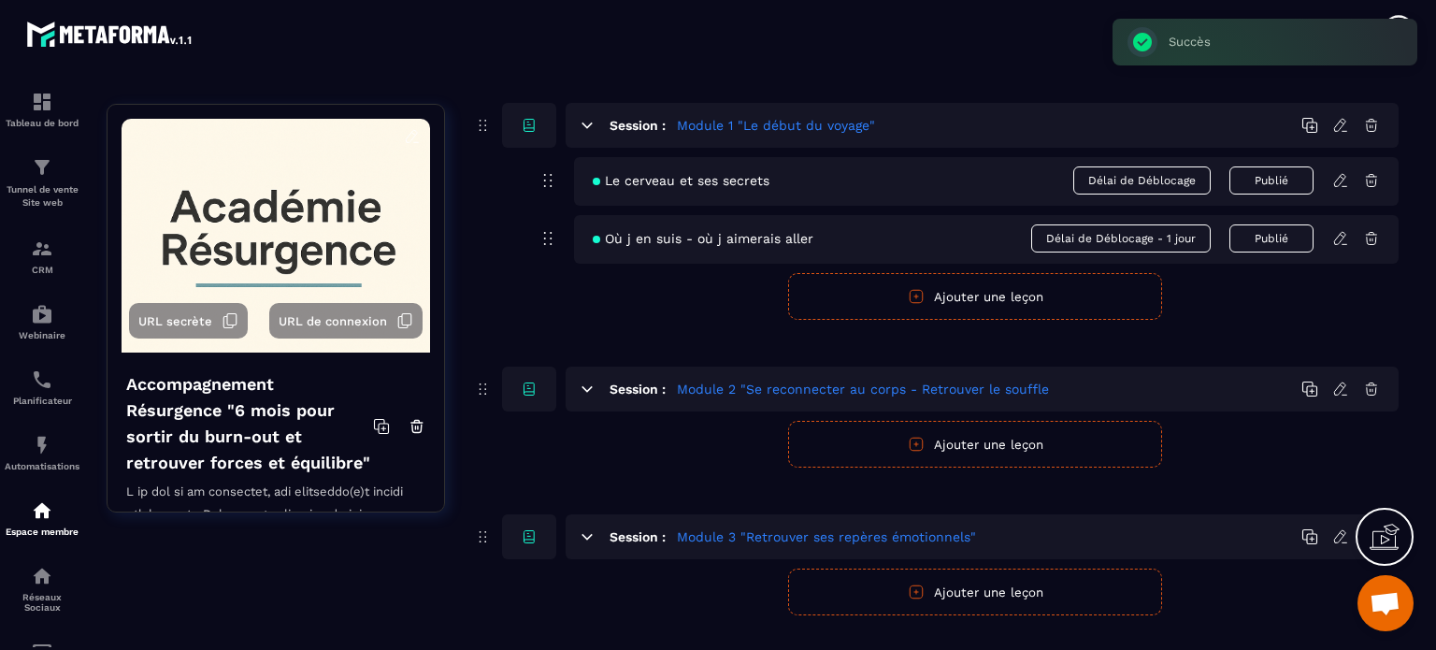
click at [953, 288] on button "Ajouter une leçon" at bounding box center [975, 296] width 374 height 47
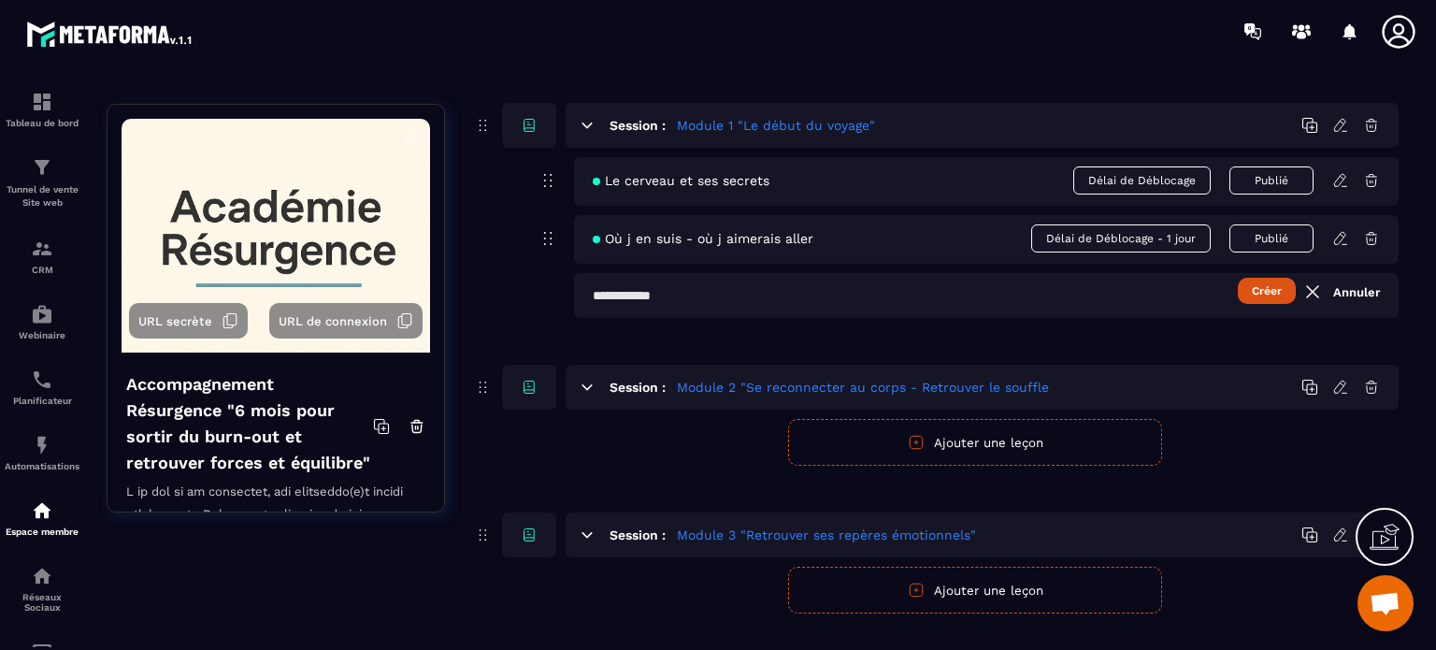
click at [649, 294] on input "text" at bounding box center [986, 295] width 824 height 45
paste input "**********"
type input "**********"
click at [1271, 292] on button "Créer" at bounding box center [1267, 291] width 58 height 26
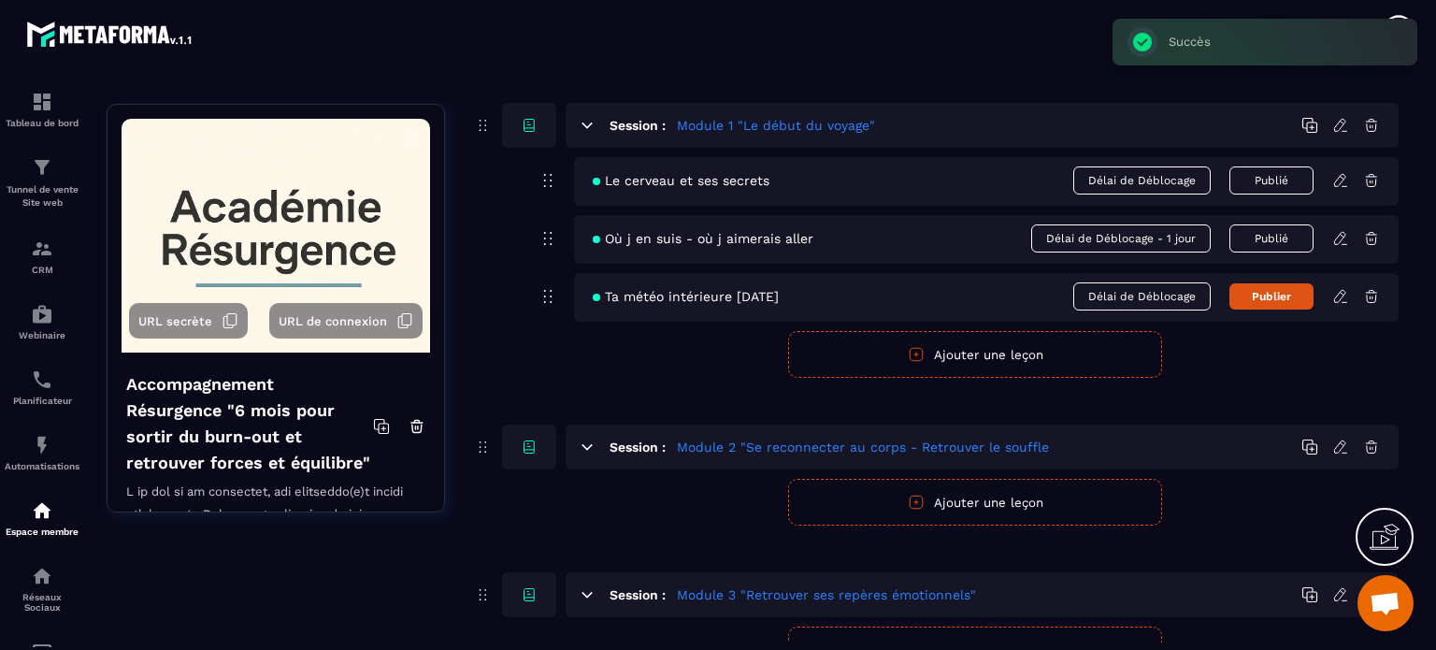
click at [1340, 291] on icon at bounding box center [1340, 296] width 17 height 17
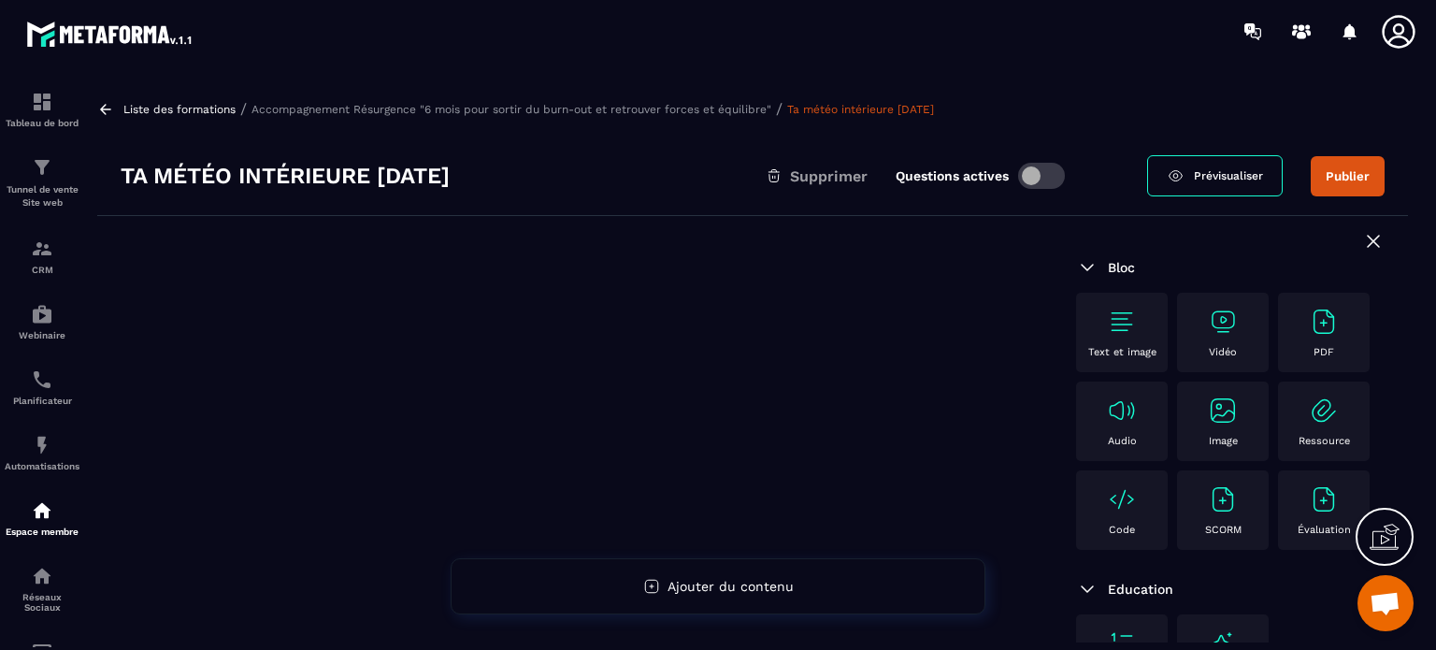
click at [1309, 337] on img at bounding box center [1324, 322] width 30 height 30
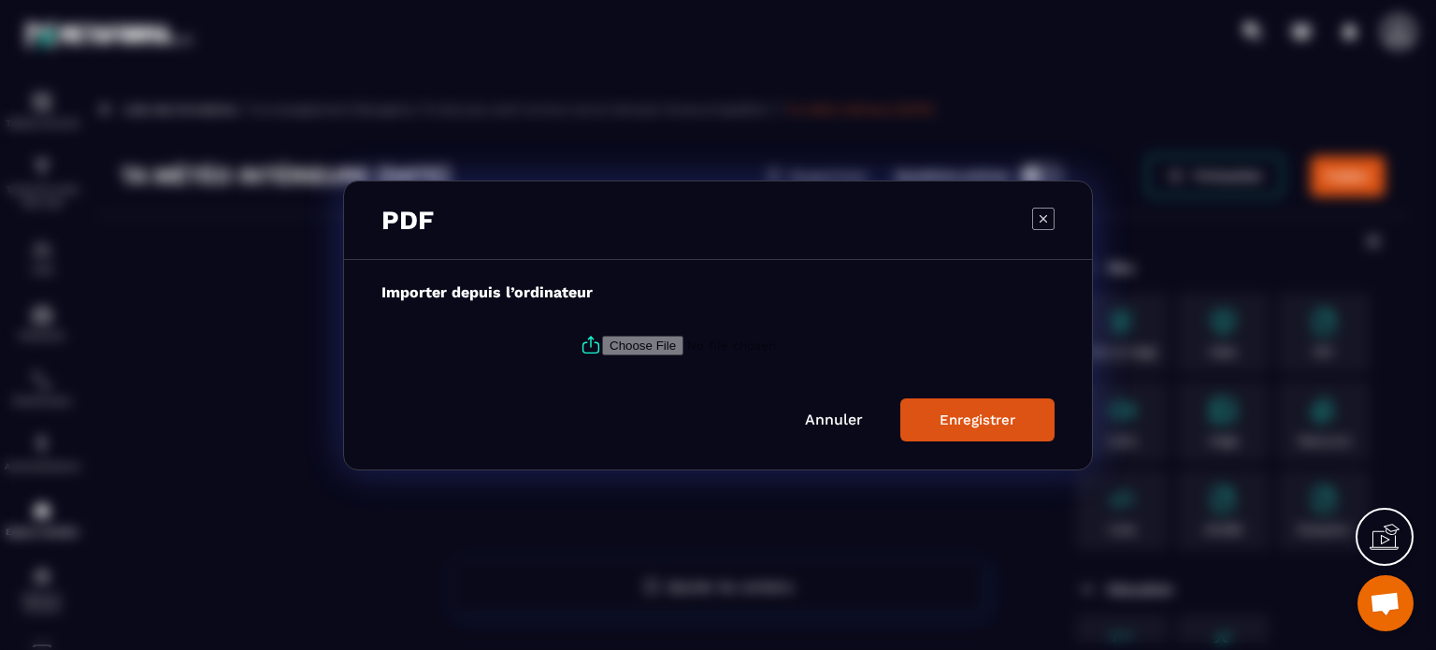
click at [625, 343] on input "Modal window" at bounding box center [729, 345] width 254 height 20
type input "**********"
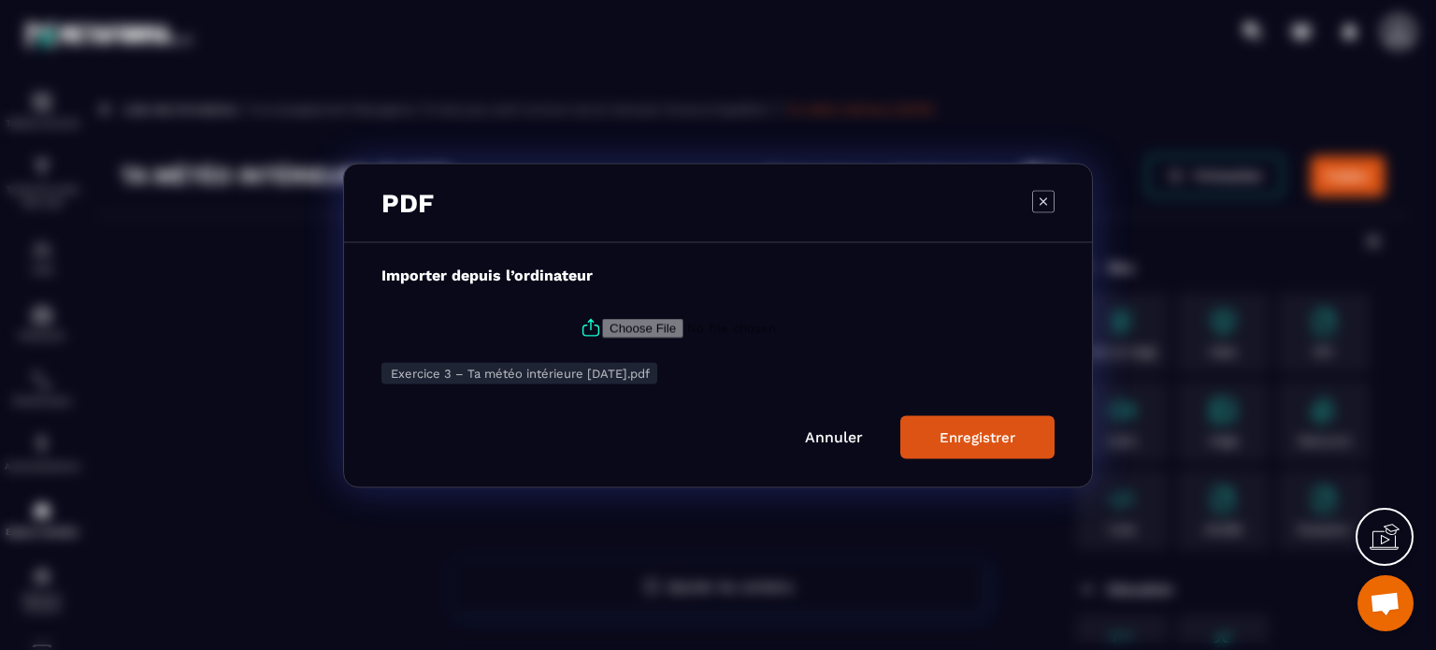
click at [959, 437] on div "Enregistrer" at bounding box center [977, 436] width 76 height 17
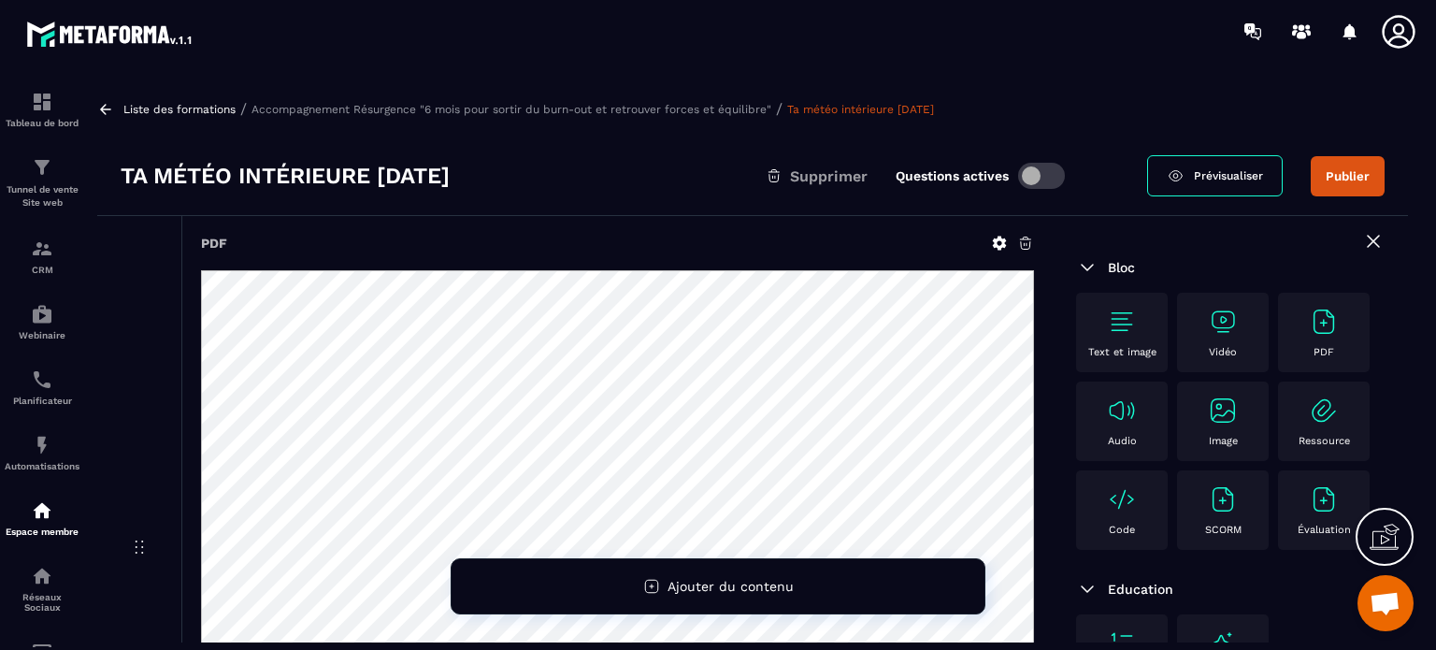
click at [1344, 173] on button "Publier" at bounding box center [1347, 176] width 74 height 40
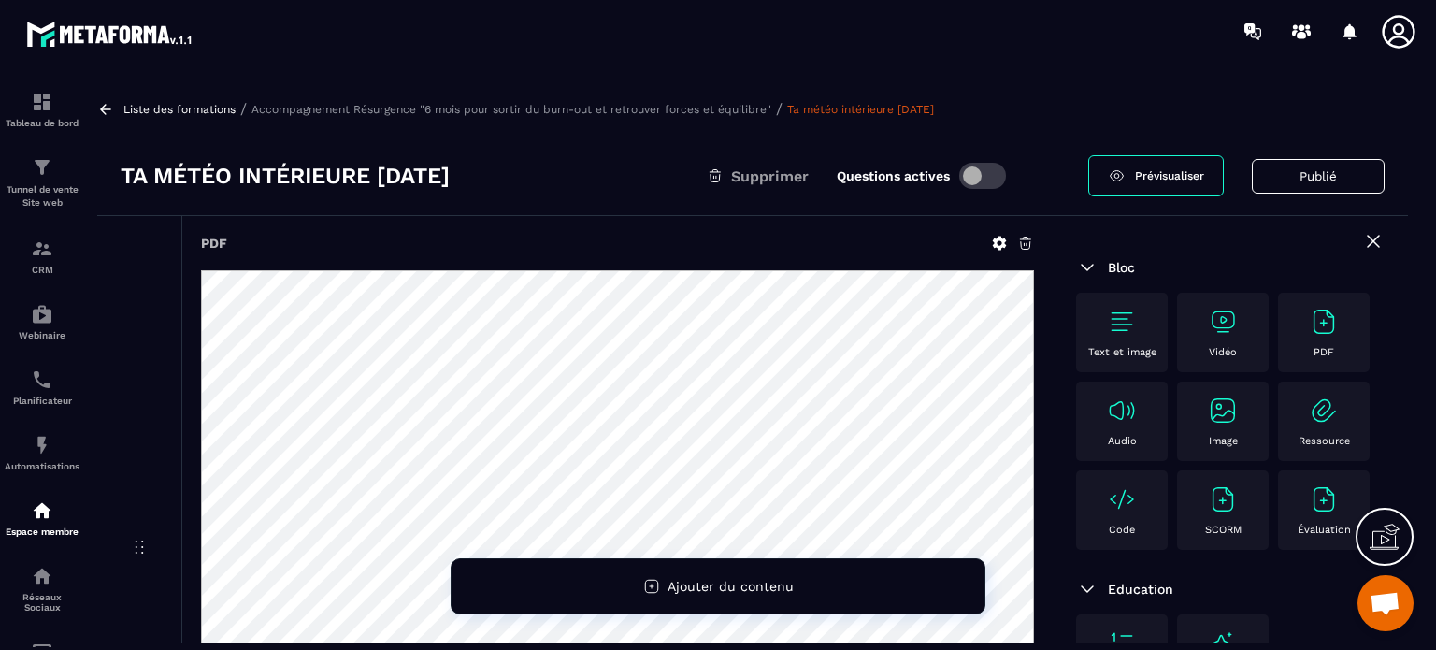
click at [642, 107] on p "Accompagnement Résurgence "6 mois pour sortir du burn-out et retrouver forces e…" at bounding box center [511, 109] width 520 height 13
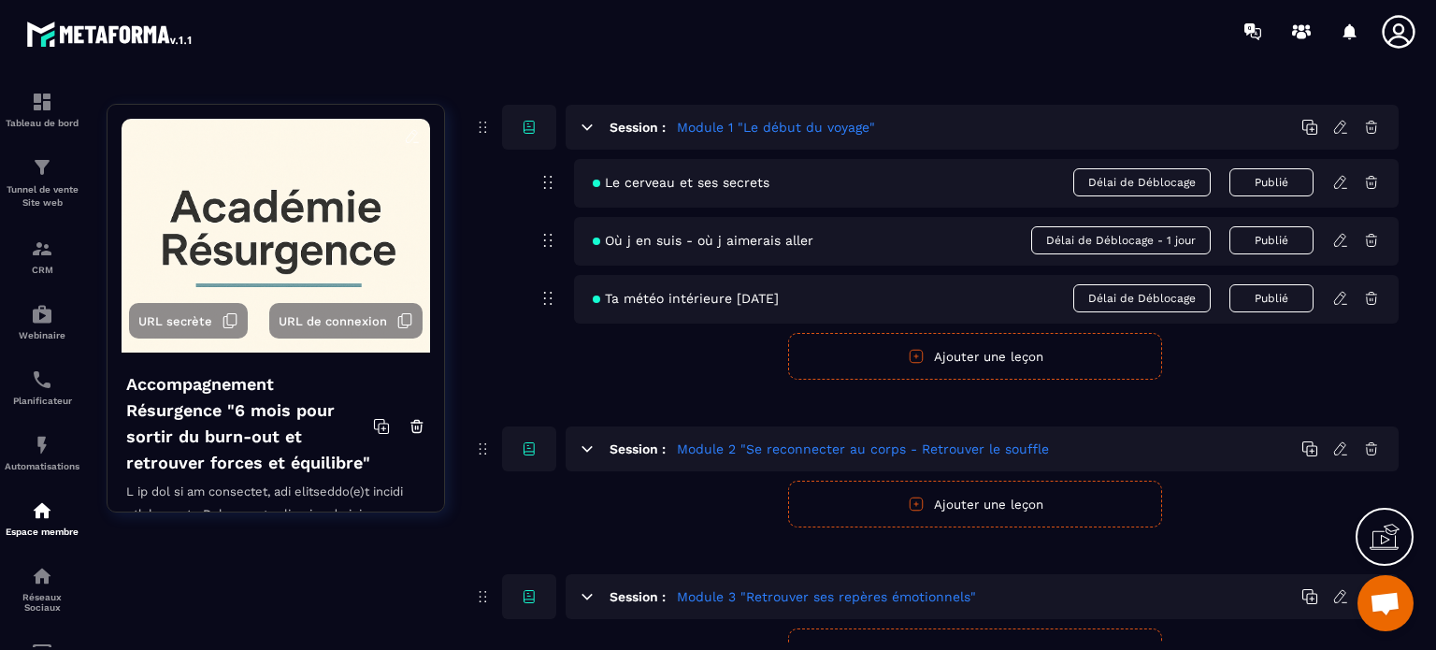
scroll to position [280, 0]
click at [964, 351] on button "Ajouter une leçon" at bounding box center [975, 354] width 374 height 47
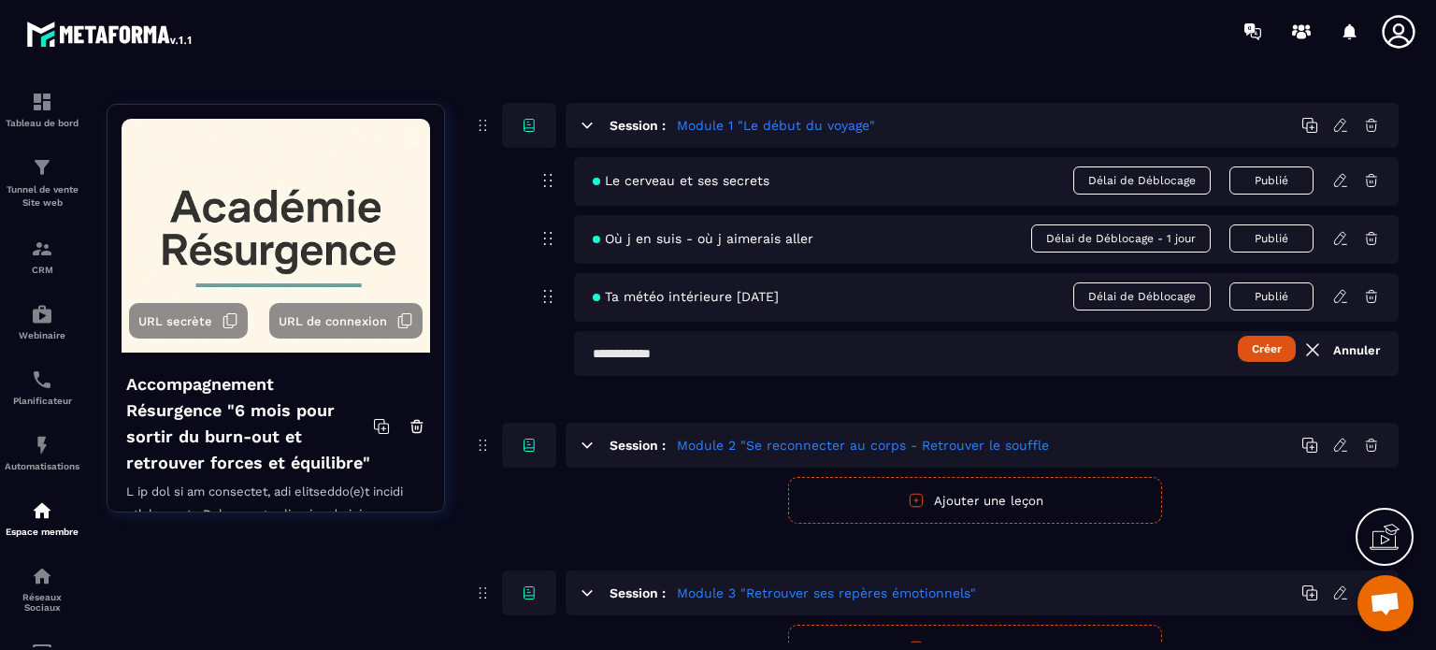
click at [647, 347] on input "text" at bounding box center [986, 353] width 824 height 45
paste input "**********"
type input "**********"
click at [1262, 351] on button "Créer" at bounding box center [1267, 349] width 58 height 26
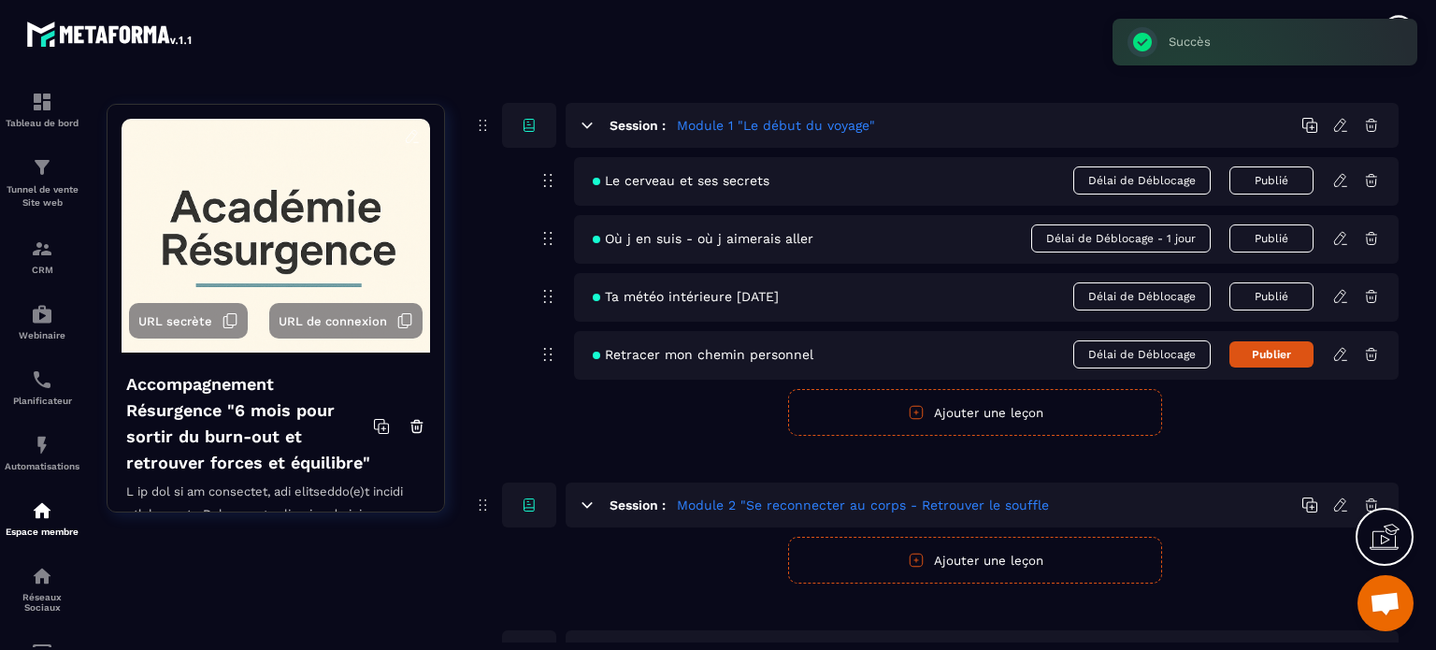
click at [1339, 354] on icon at bounding box center [1340, 354] width 17 height 17
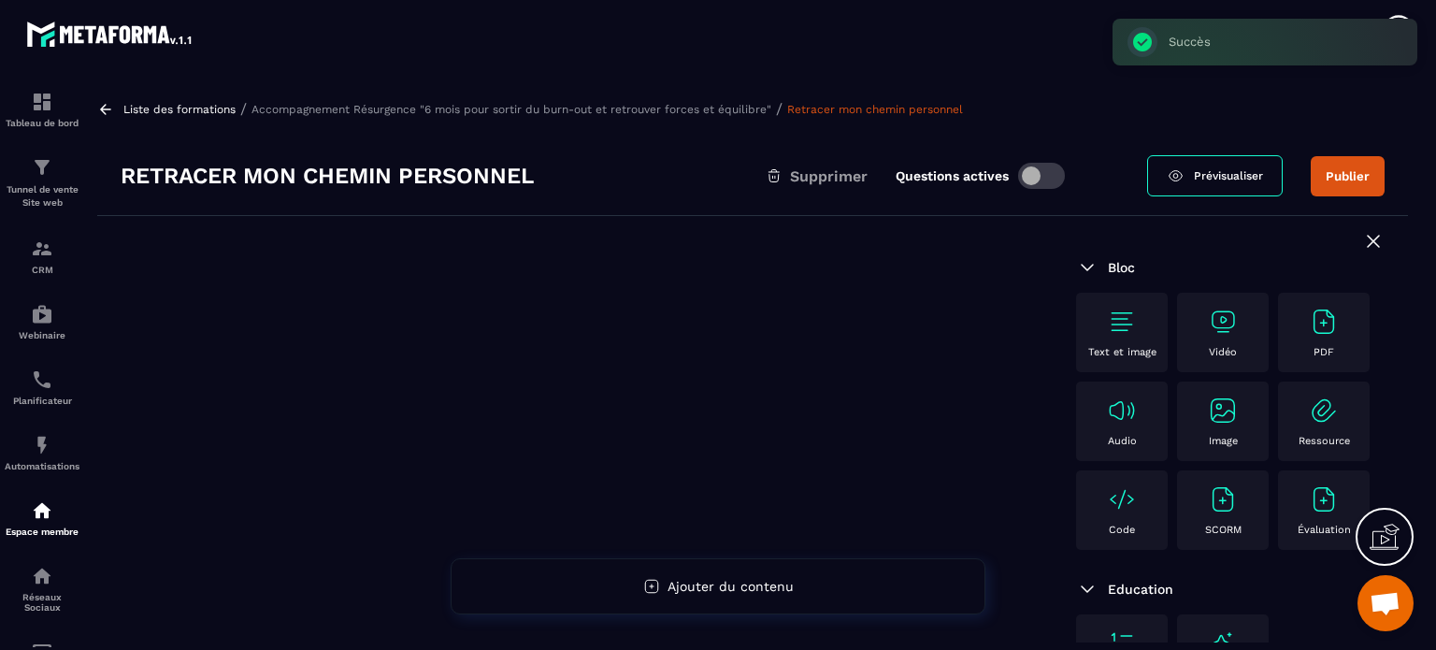
click at [1309, 337] on img at bounding box center [1324, 322] width 30 height 30
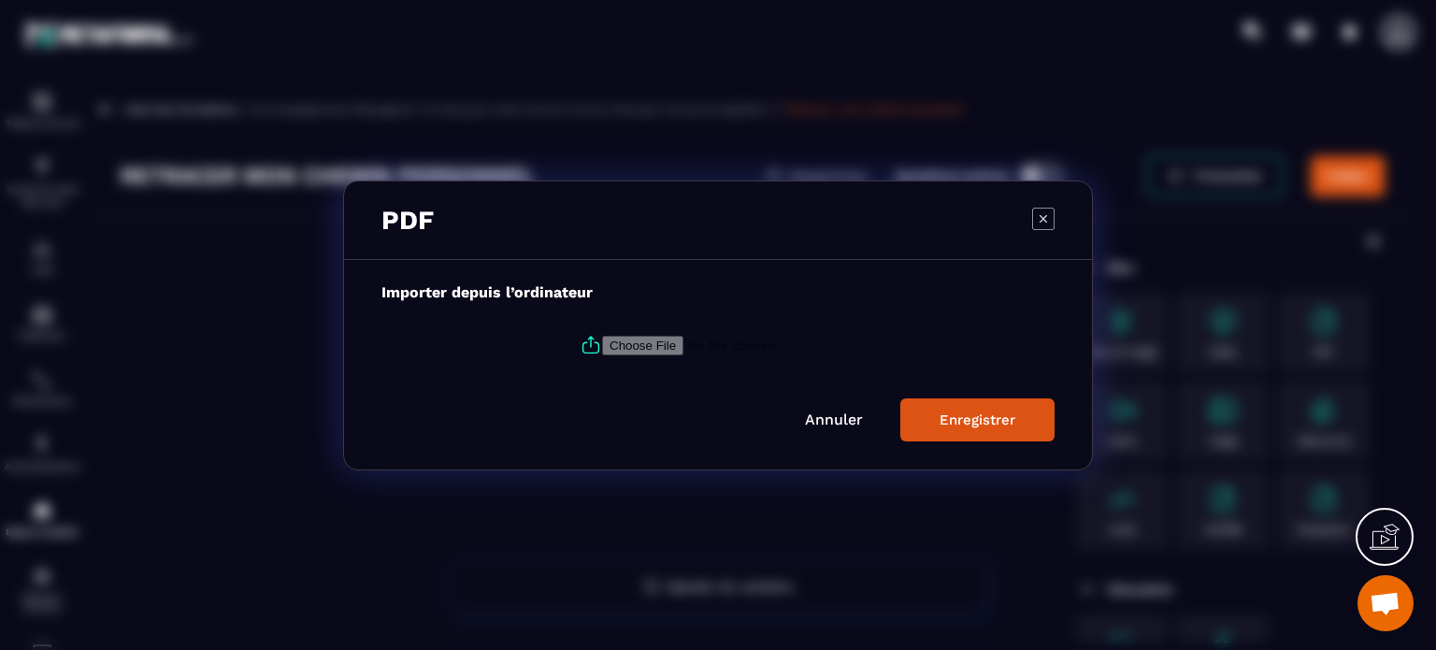
click at [647, 337] on input "Modal window" at bounding box center [729, 345] width 254 height 20
type input "**********"
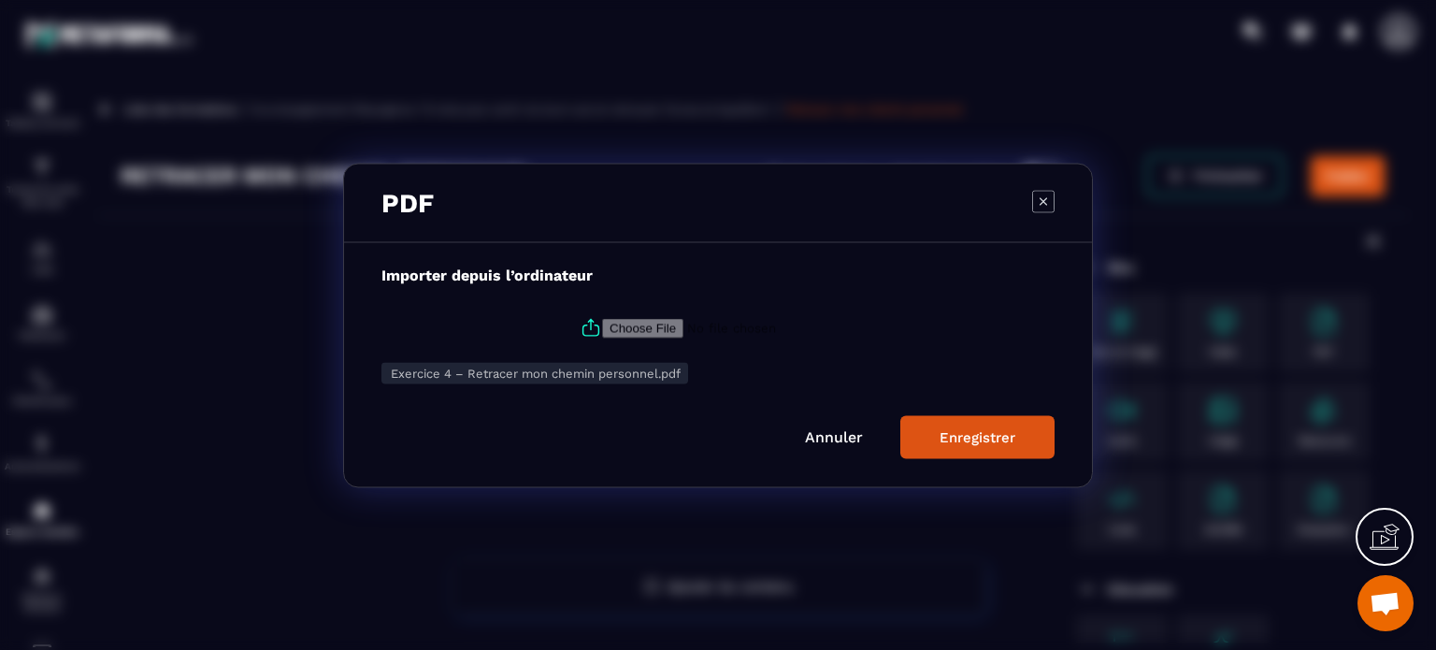
click at [952, 440] on div "Enregistrer" at bounding box center [977, 436] width 76 height 17
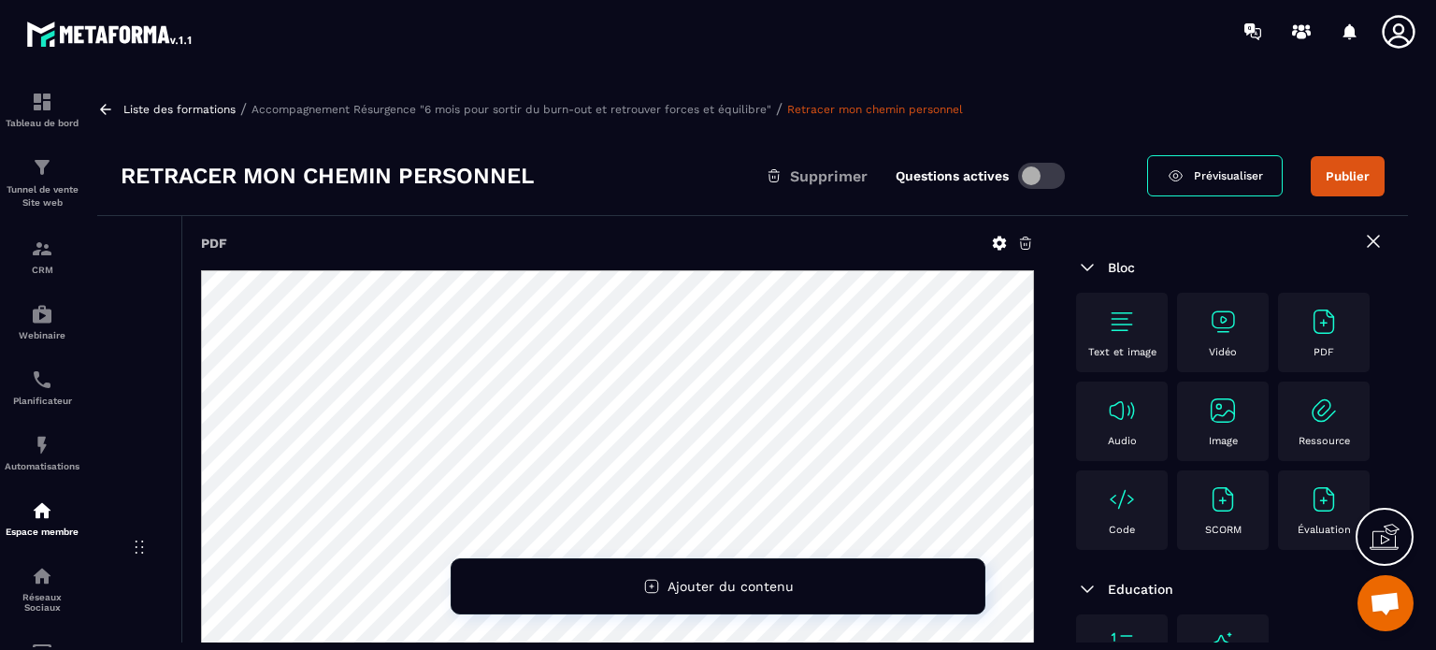
click at [1358, 175] on button "Publier" at bounding box center [1347, 176] width 74 height 40
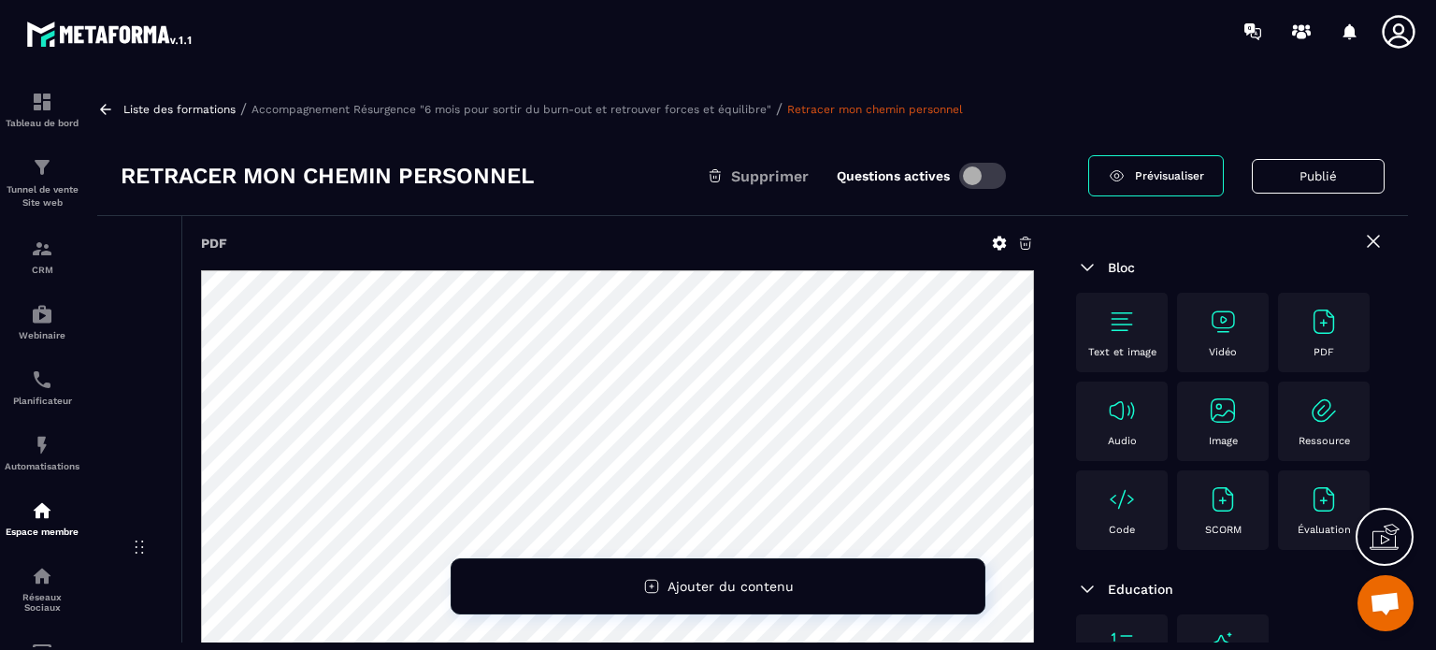
click at [629, 111] on p "Accompagnement Résurgence "6 mois pour sortir du burn-out et retrouver forces e…" at bounding box center [511, 109] width 520 height 13
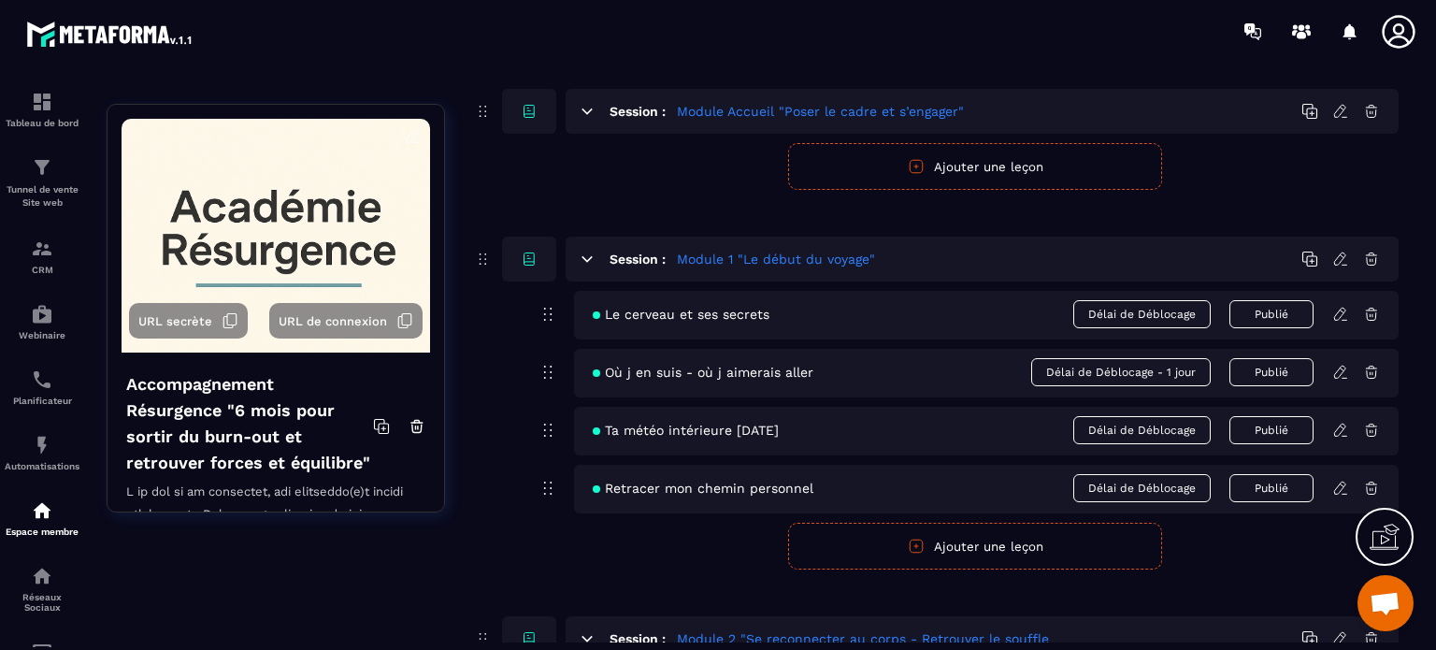
scroll to position [280, 0]
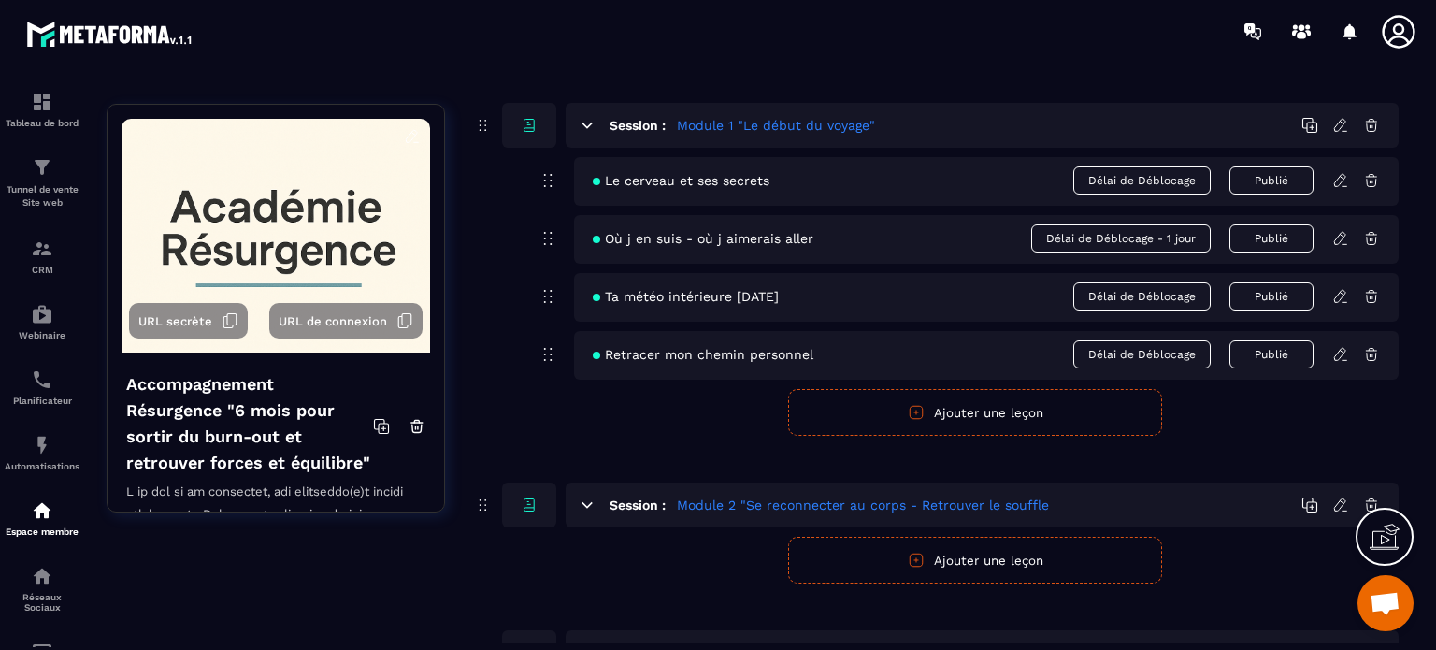
click at [957, 410] on button "Ajouter une leçon" at bounding box center [975, 412] width 374 height 47
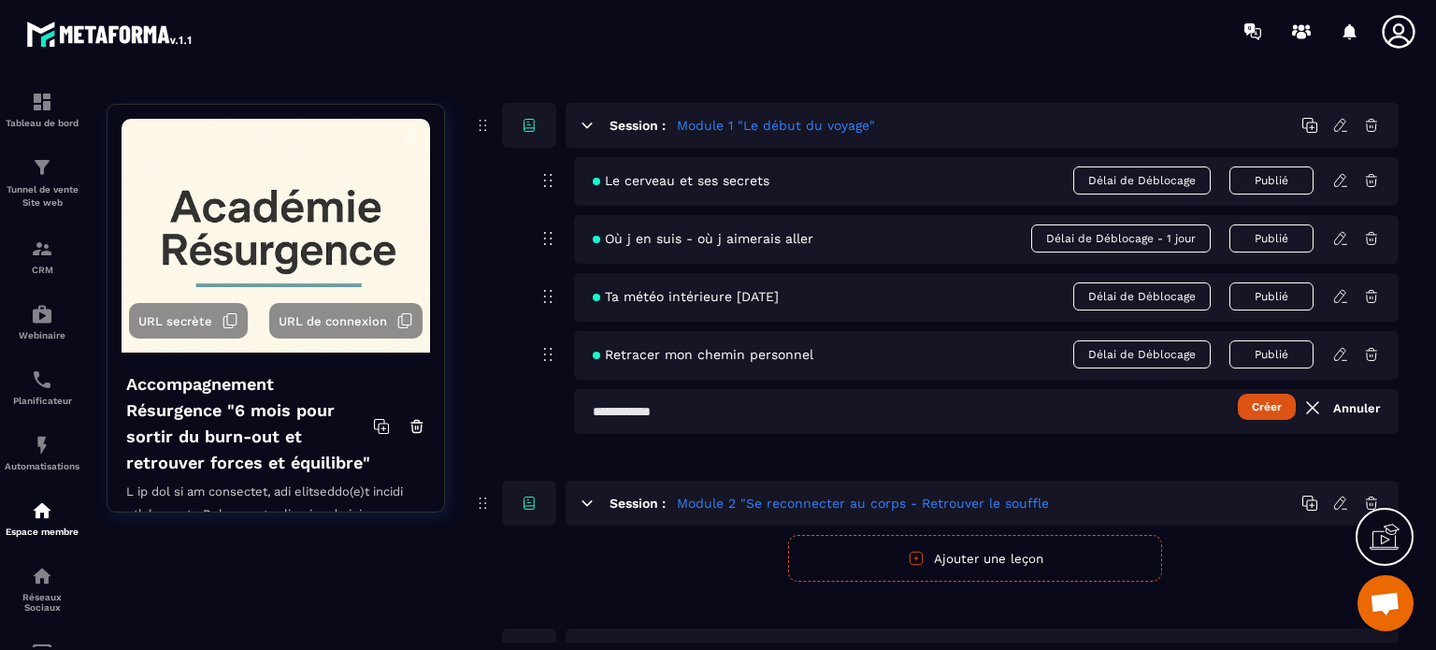
click at [717, 408] on input "text" at bounding box center [986, 411] width 824 height 45
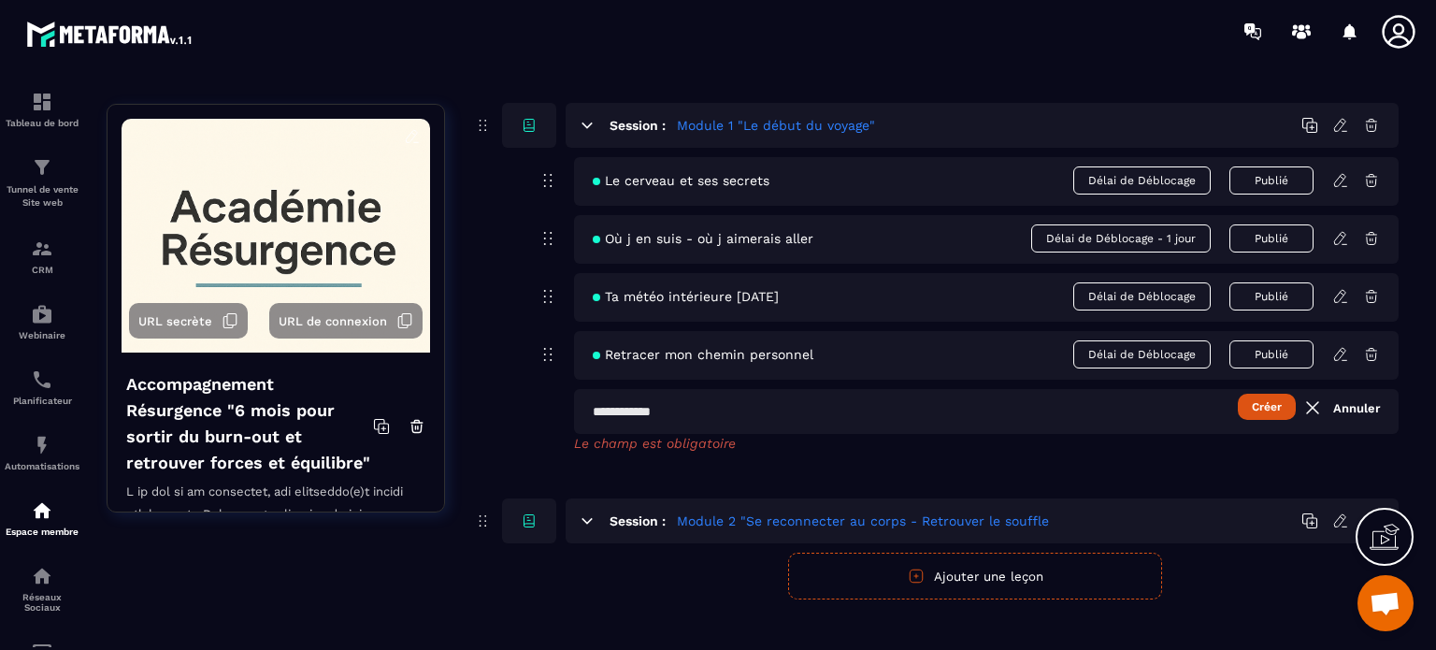
paste input "**********"
type input "**********"
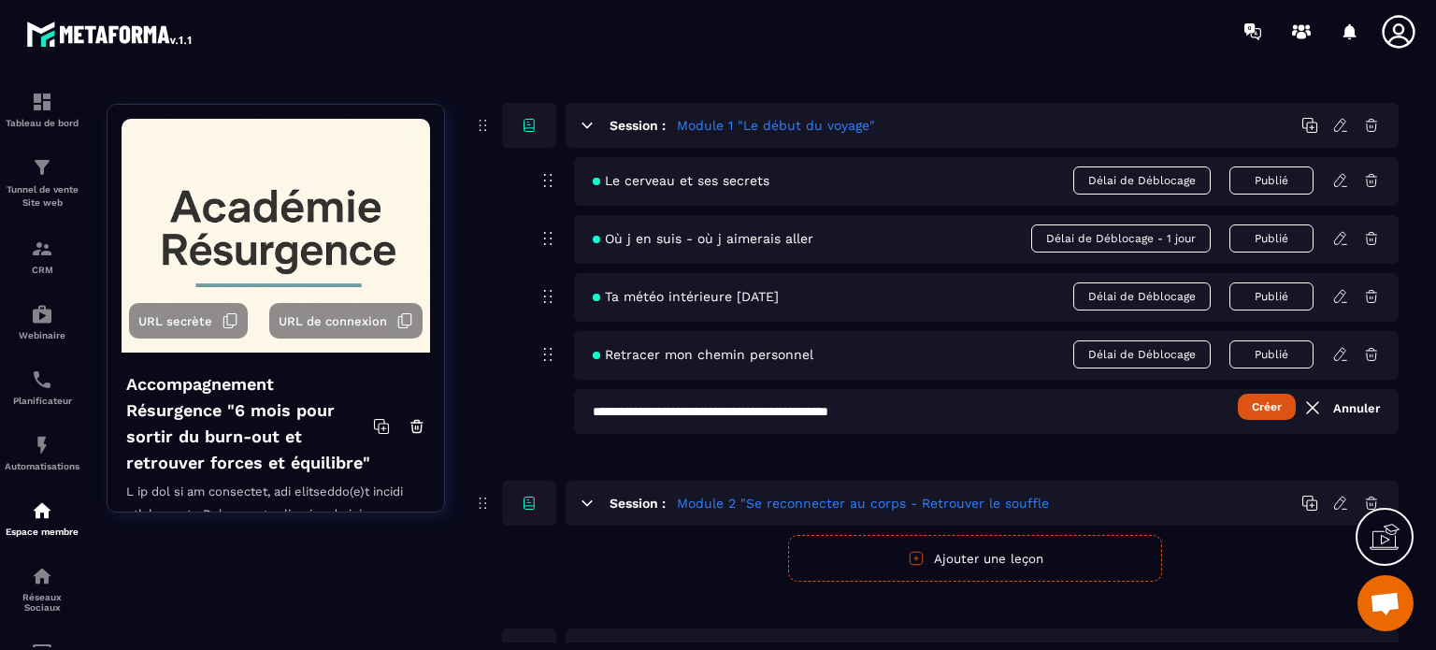
click at [1273, 403] on button "Créer" at bounding box center [1267, 407] width 58 height 26
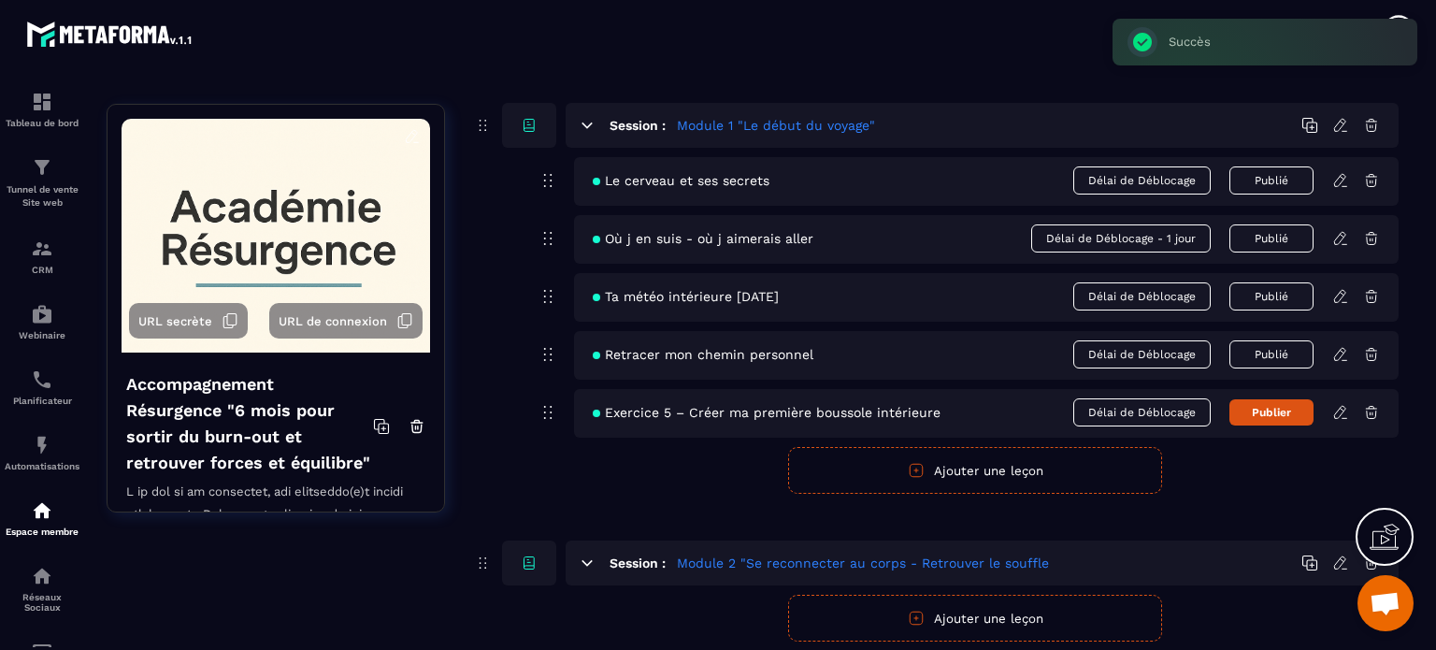
click at [1336, 409] on icon at bounding box center [1340, 412] width 17 height 17
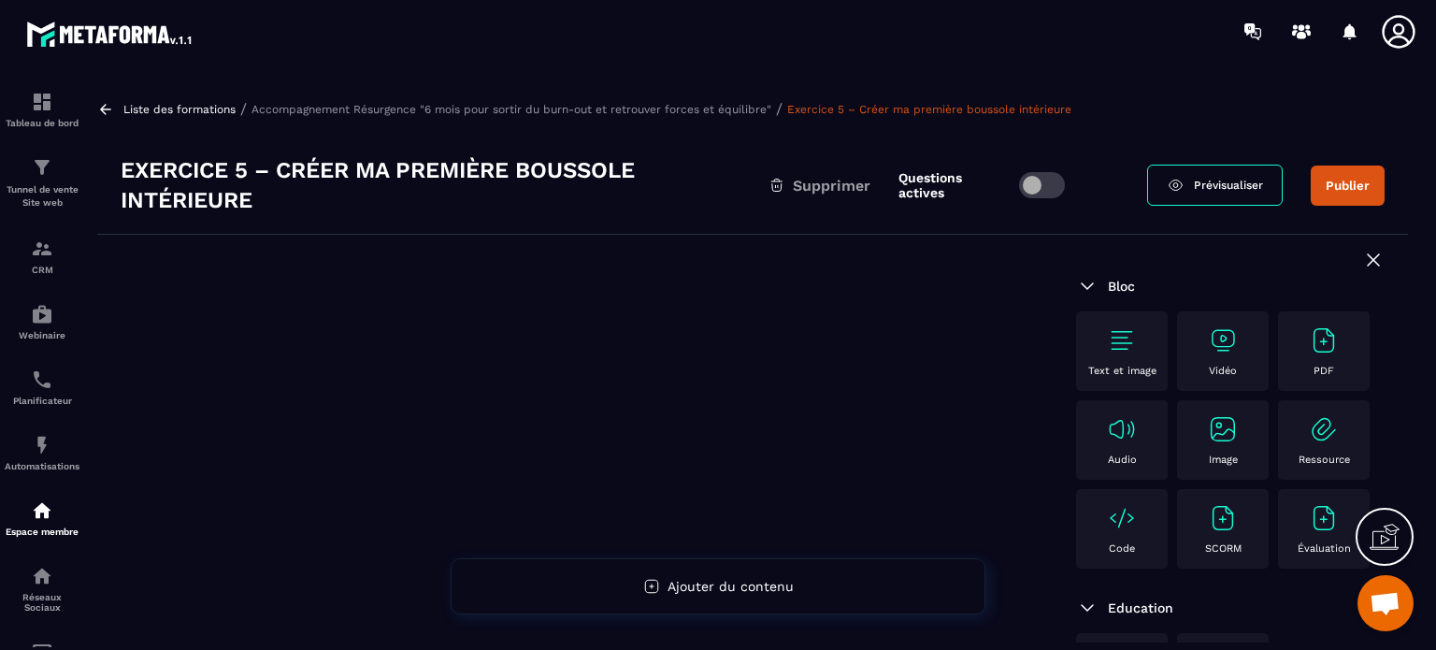
click at [1309, 355] on img at bounding box center [1324, 340] width 30 height 30
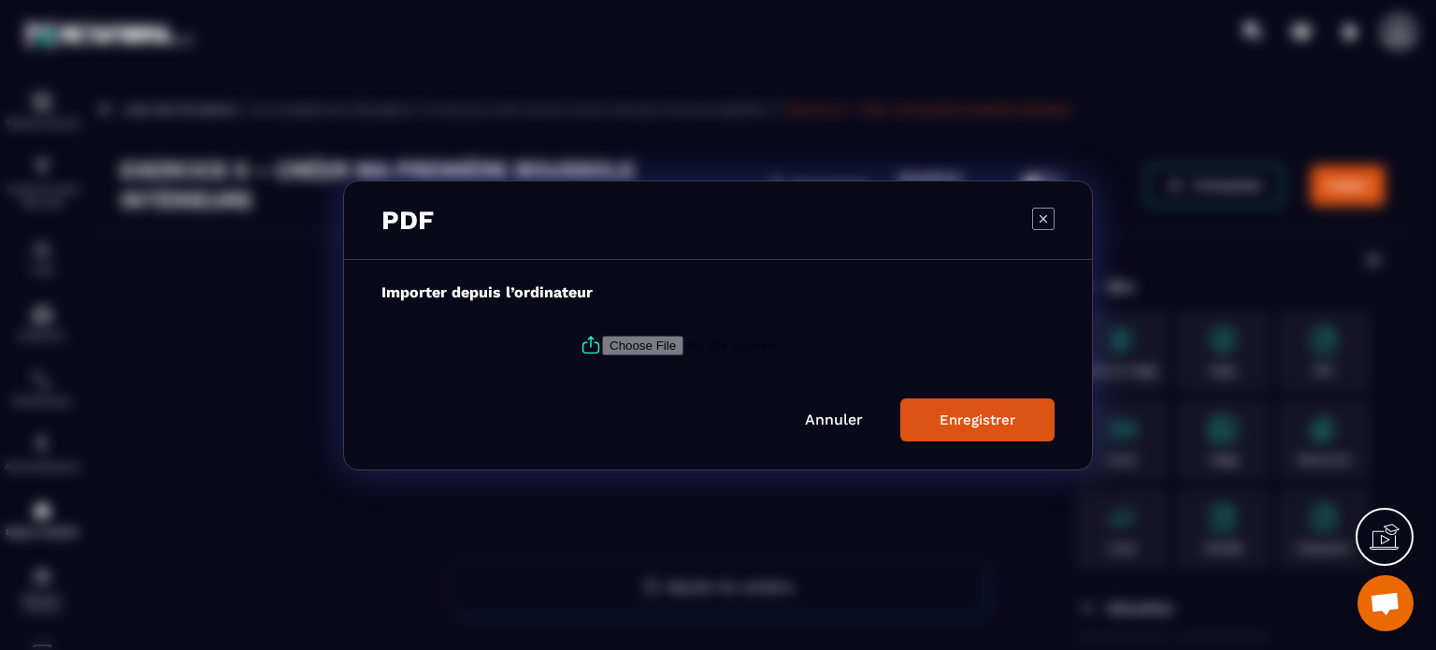
click at [645, 341] on input "Modal window" at bounding box center [729, 345] width 254 height 20
type input "**********"
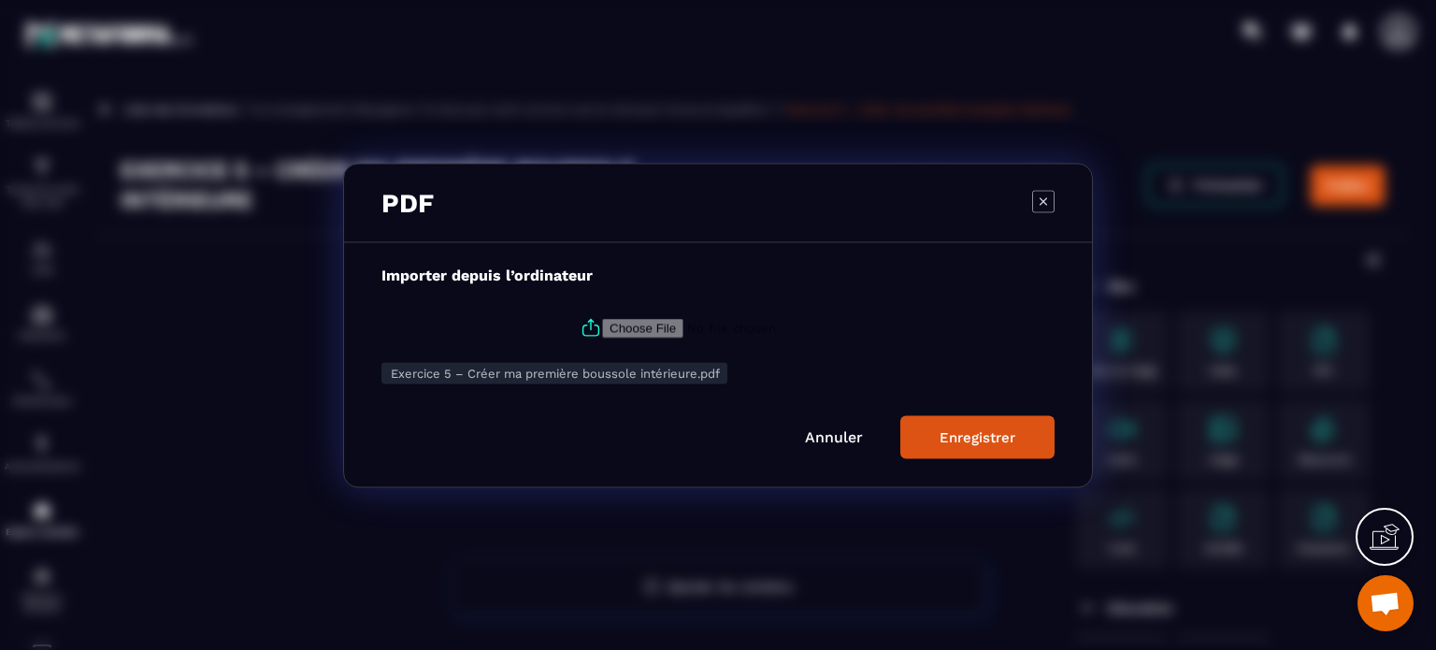
click at [972, 440] on div "Enregistrer" at bounding box center [977, 436] width 76 height 17
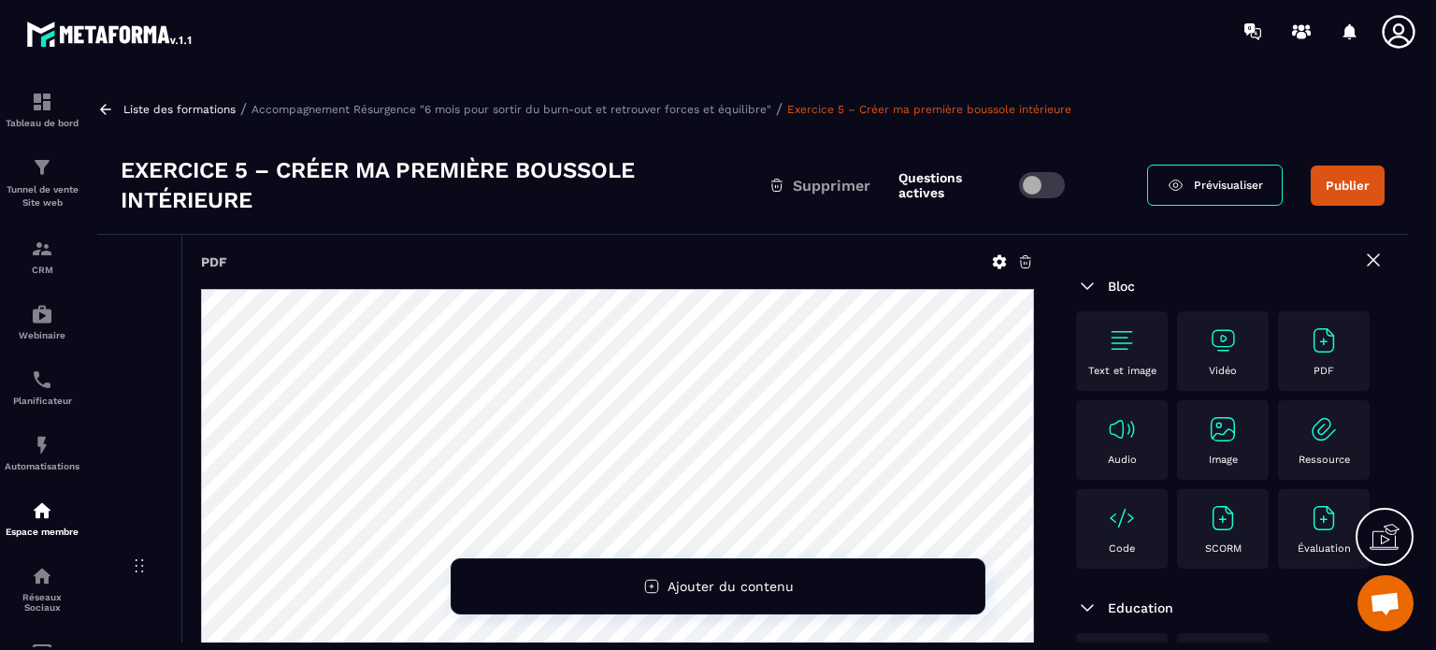
click at [1329, 186] on button "Publier" at bounding box center [1347, 185] width 74 height 40
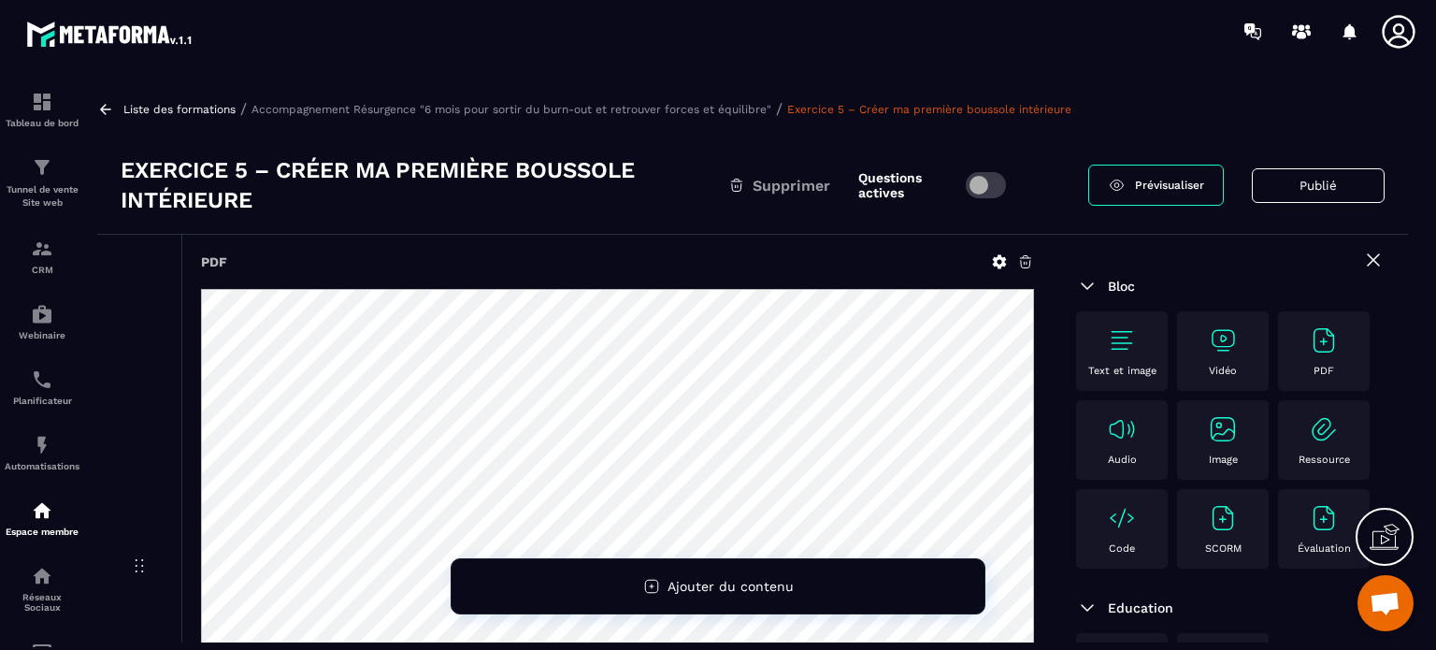
click at [554, 108] on p "Accompagnement Résurgence "6 mois pour sortir du burn-out et retrouver forces e…" at bounding box center [511, 109] width 520 height 13
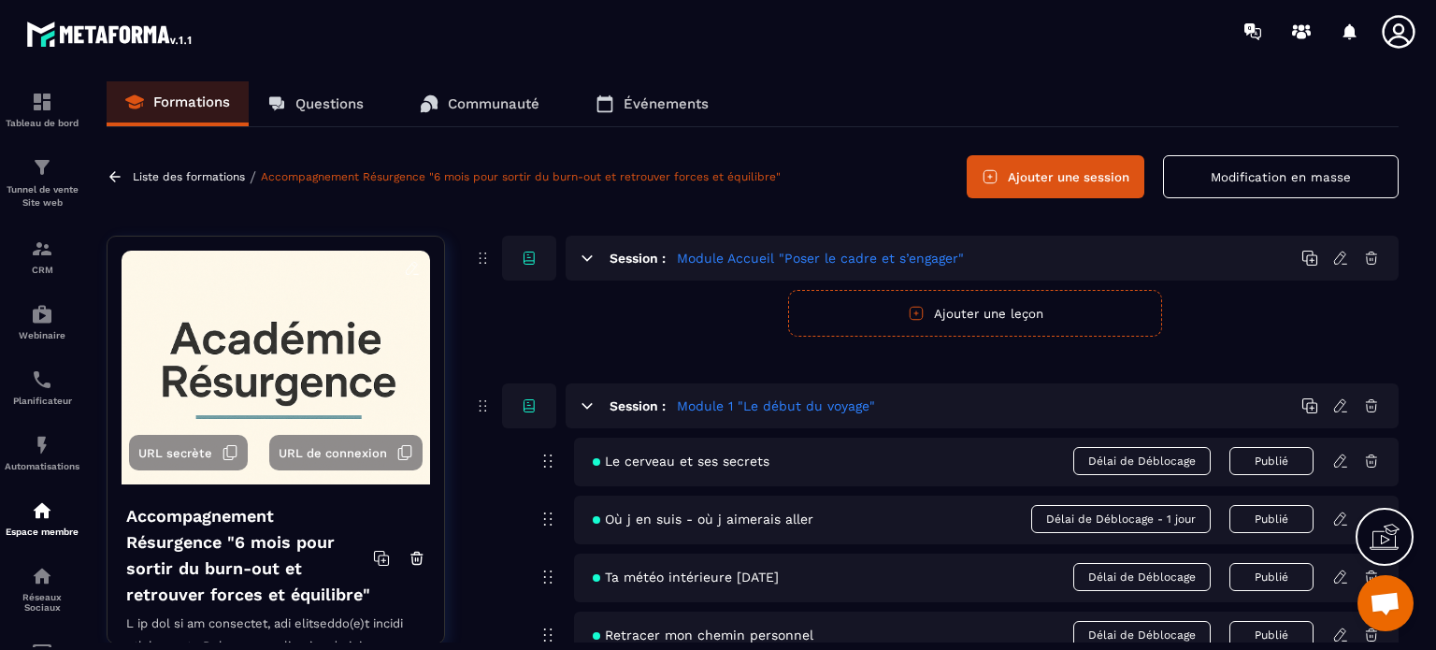
scroll to position [187, 0]
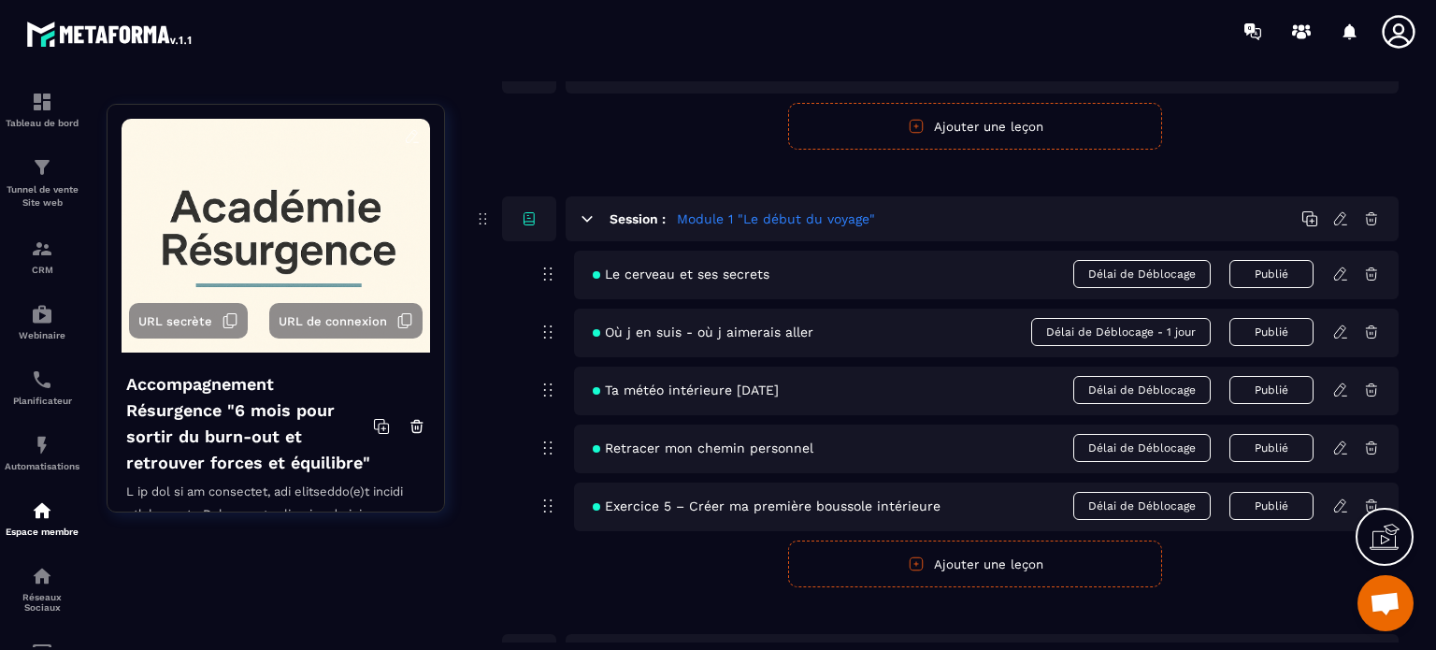
click at [1335, 272] on icon at bounding box center [1340, 273] width 17 height 17
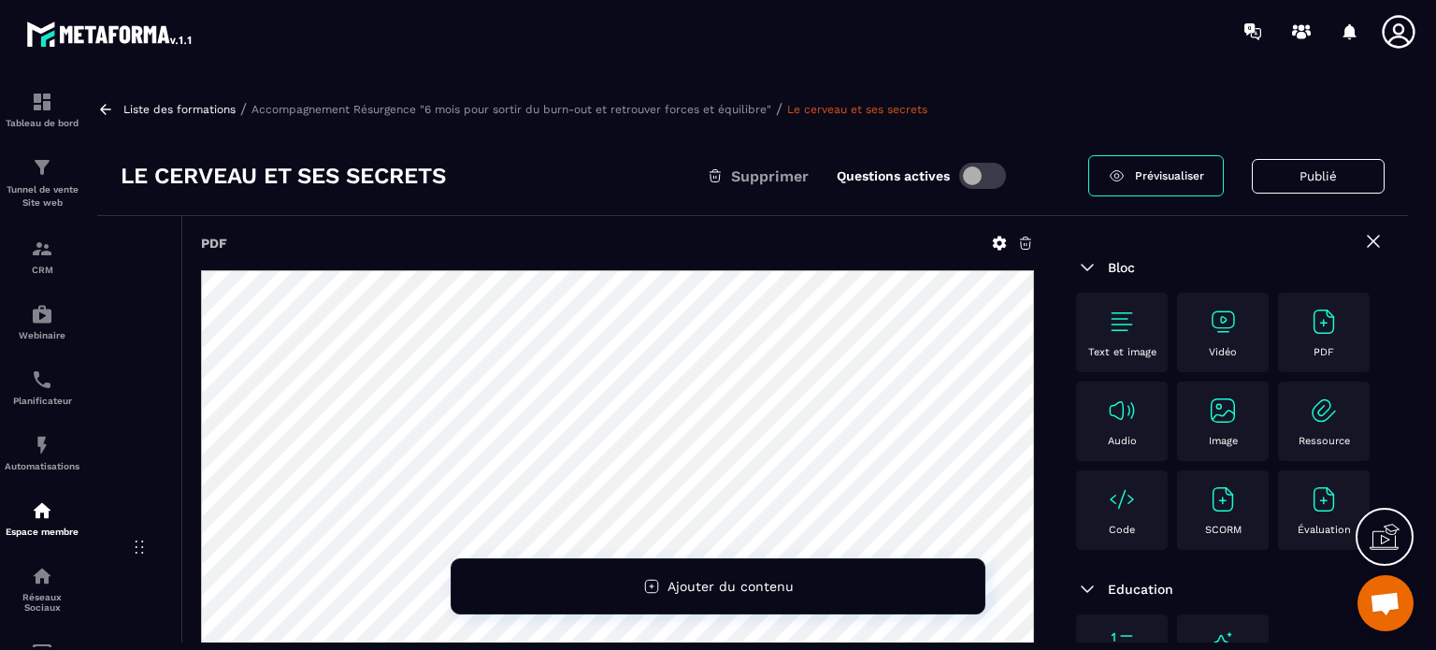
click at [1312, 177] on button "Publié" at bounding box center [1318, 176] width 133 height 35
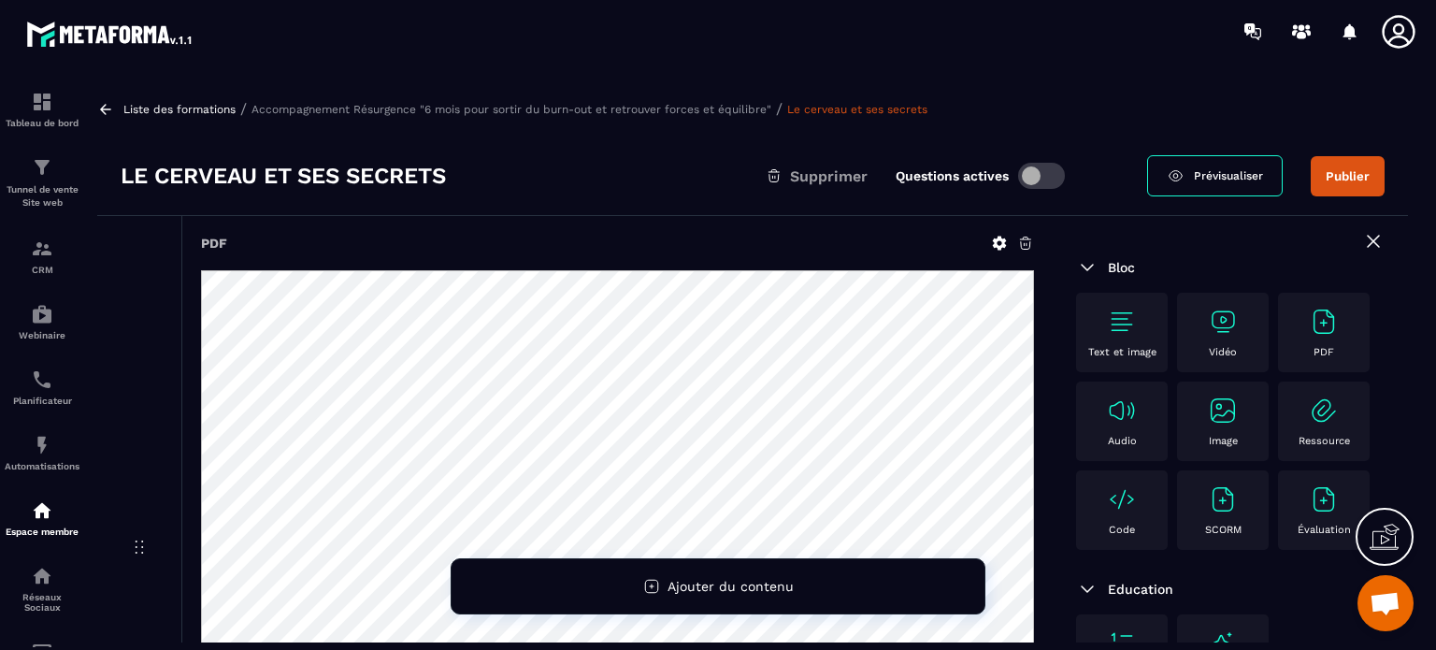
click at [122, 171] on h3 "Le cerveau et ses secrets" at bounding box center [283, 176] width 325 height 30
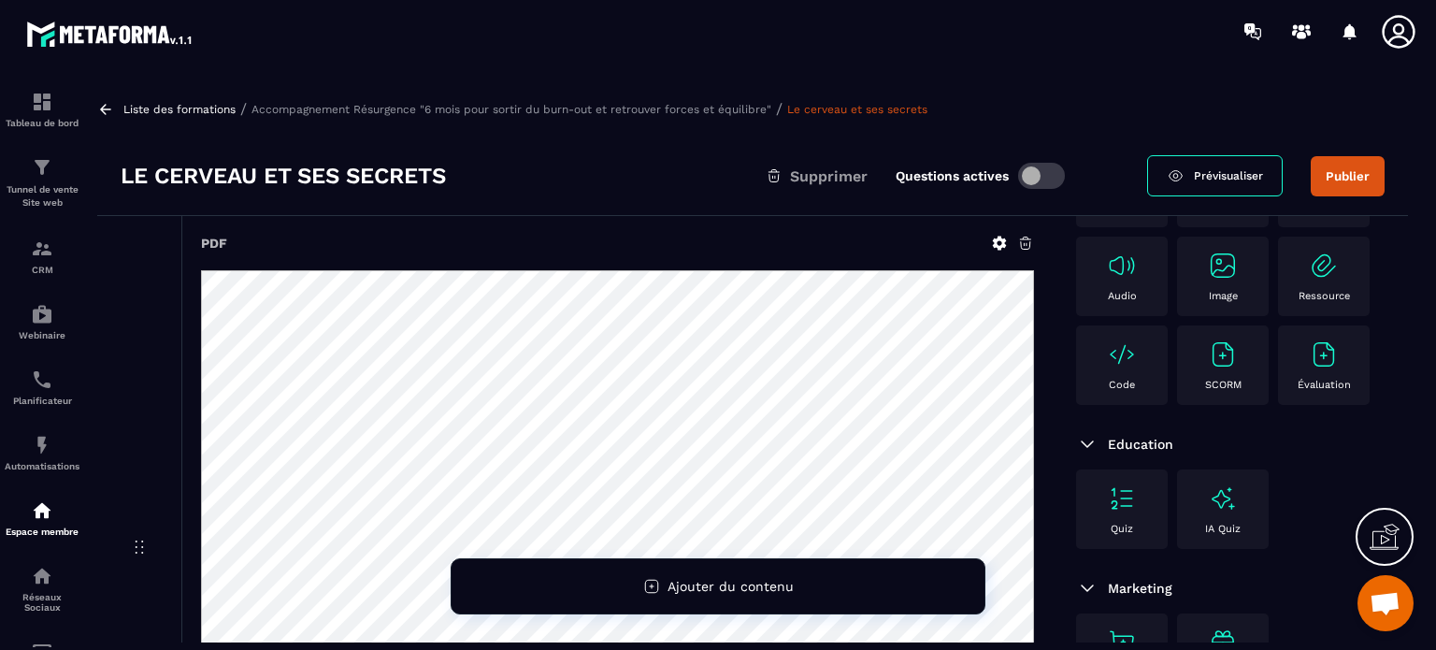
scroll to position [321, 0]
click at [671, 105] on p "Accompagnement Résurgence "6 mois pour sortir du burn-out et retrouver forces e…" at bounding box center [511, 109] width 520 height 13
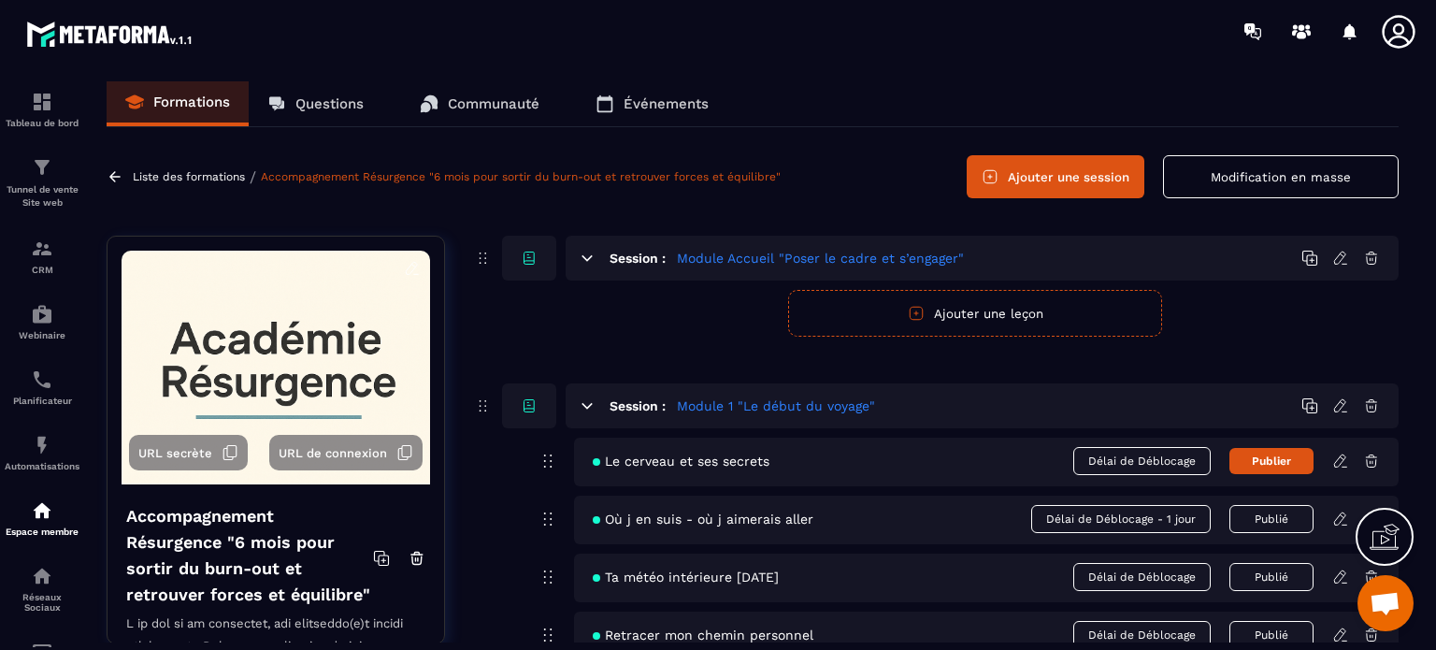
click at [643, 464] on span "Le cerveau et ses secrets" at bounding box center [681, 460] width 177 height 15
click at [551, 457] on icon at bounding box center [548, 461] width 22 height 22
click at [676, 465] on span "Le cerveau et ses secrets" at bounding box center [681, 460] width 177 height 15
click at [1337, 459] on icon at bounding box center [1339, 460] width 11 height 12
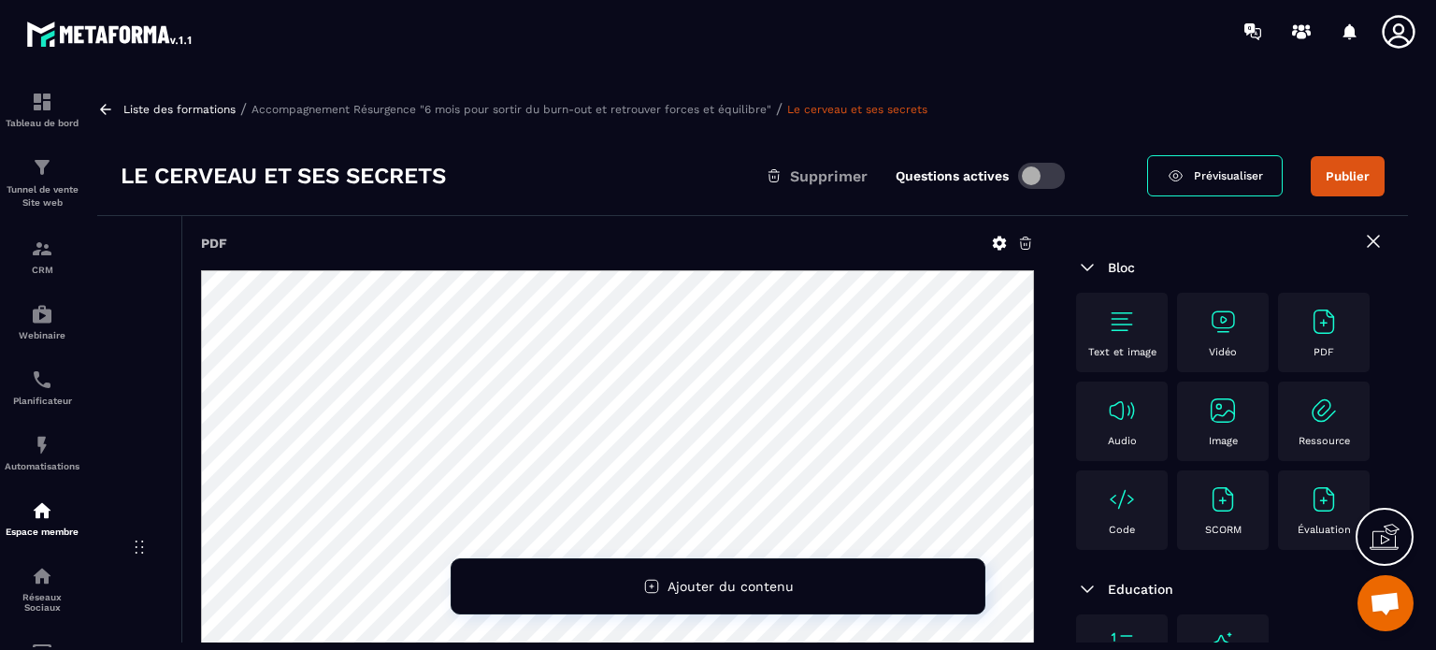
click at [998, 238] on icon at bounding box center [1000, 243] width 14 height 14
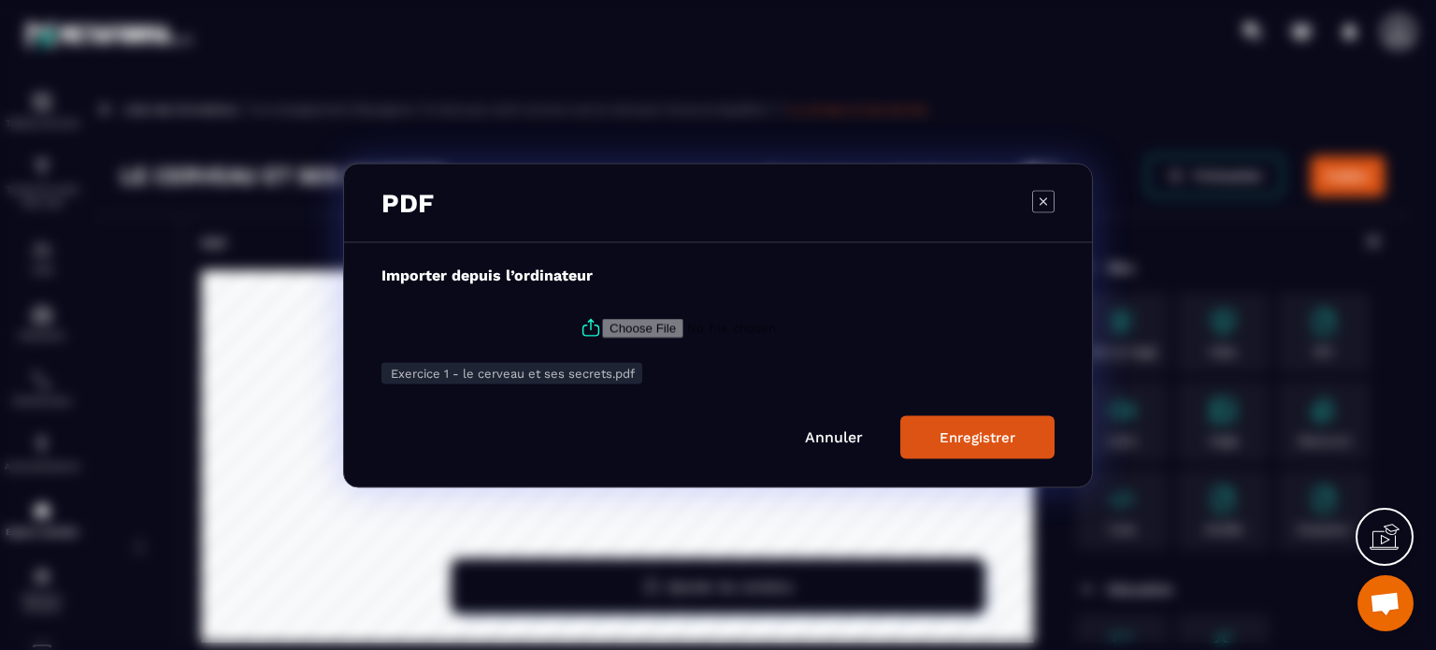
click at [1036, 201] on icon "Modal window" at bounding box center [1043, 201] width 22 height 22
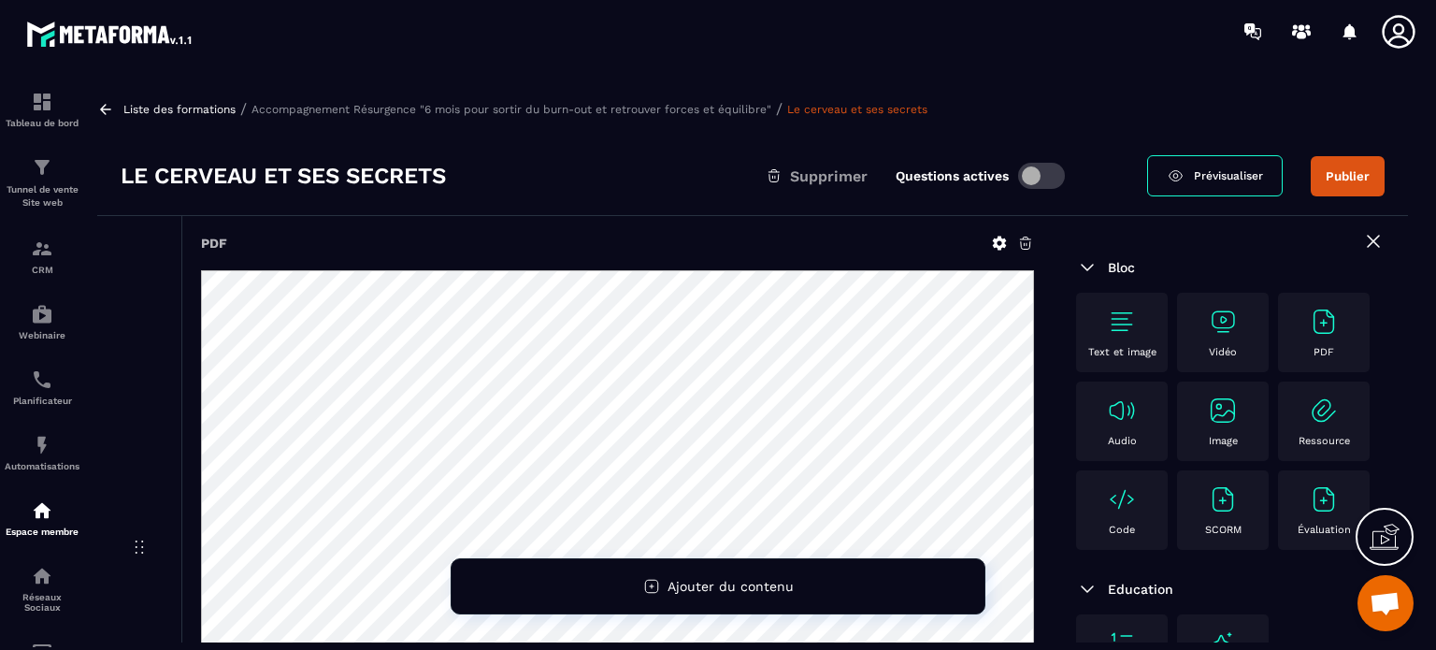
click at [1368, 238] on icon at bounding box center [1373, 241] width 11 height 11
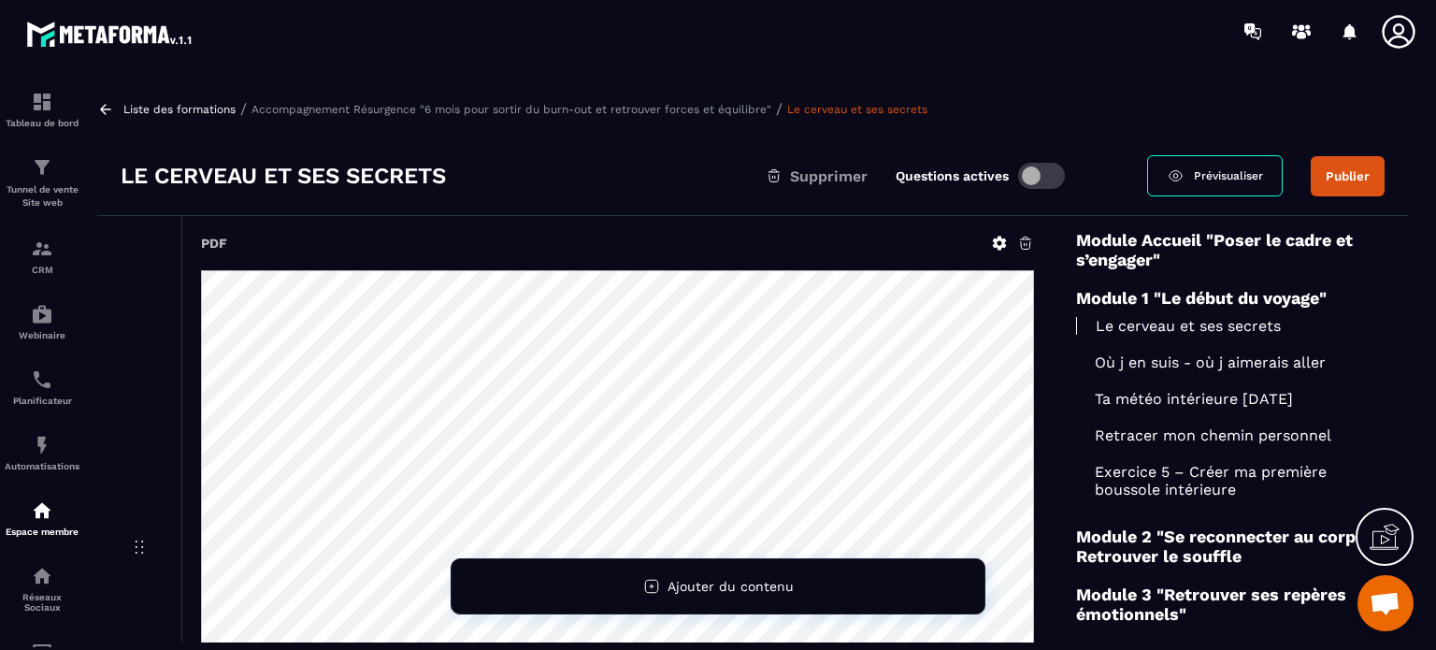
click at [701, 107] on p "Accompagnement Résurgence "6 mois pour sortir du burn-out et retrouver forces e…" at bounding box center [511, 109] width 520 height 13
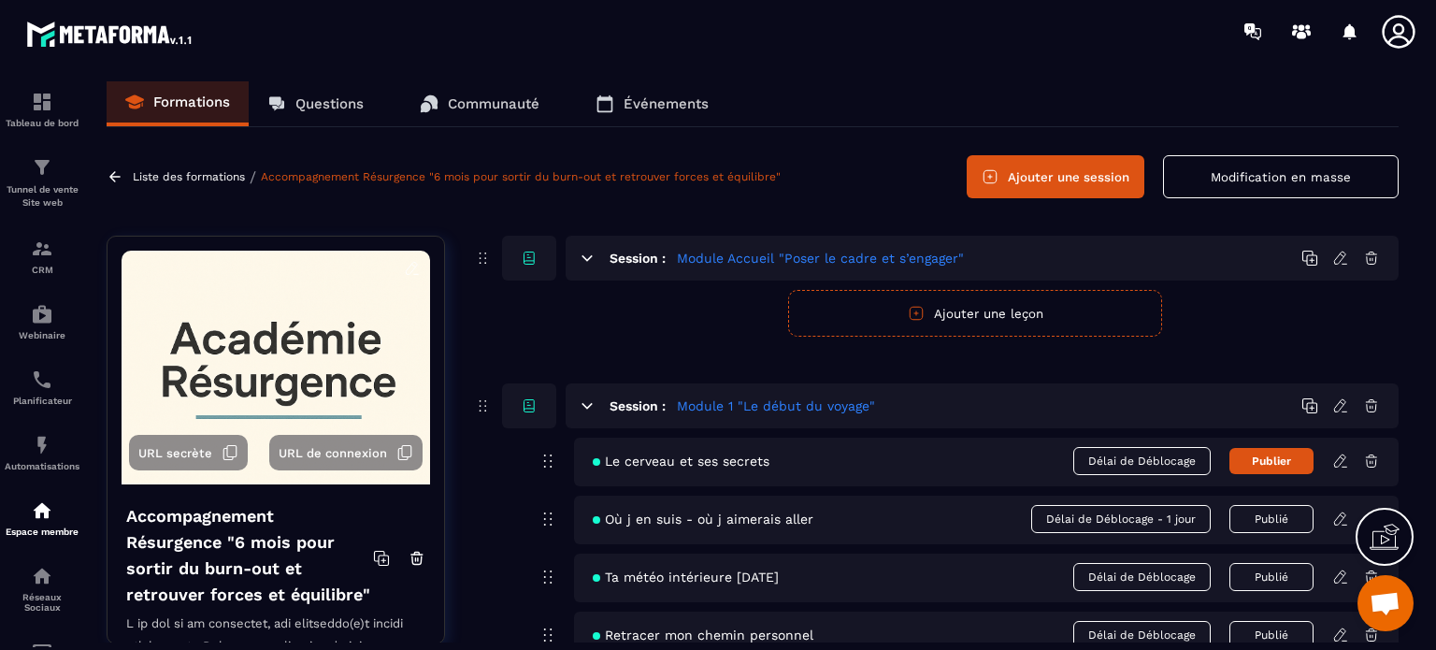
click at [1339, 404] on icon at bounding box center [1340, 405] width 17 height 17
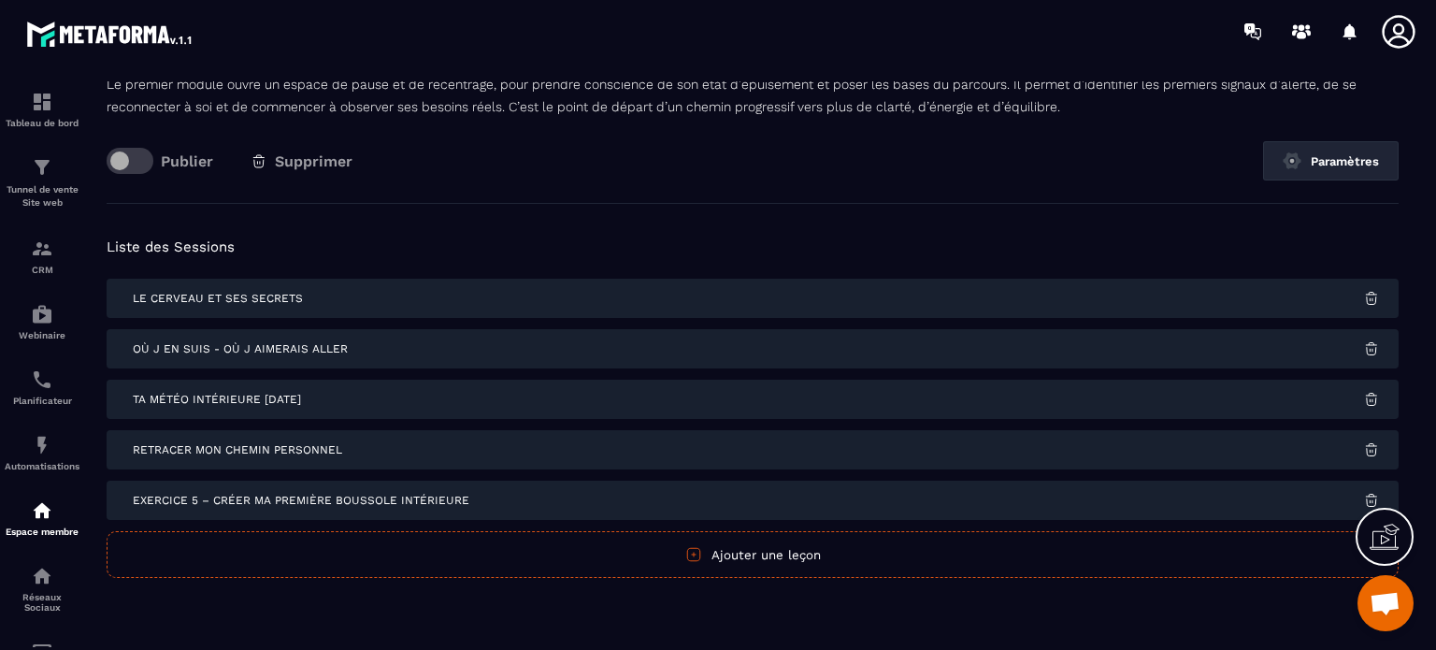
scroll to position [149, 0]
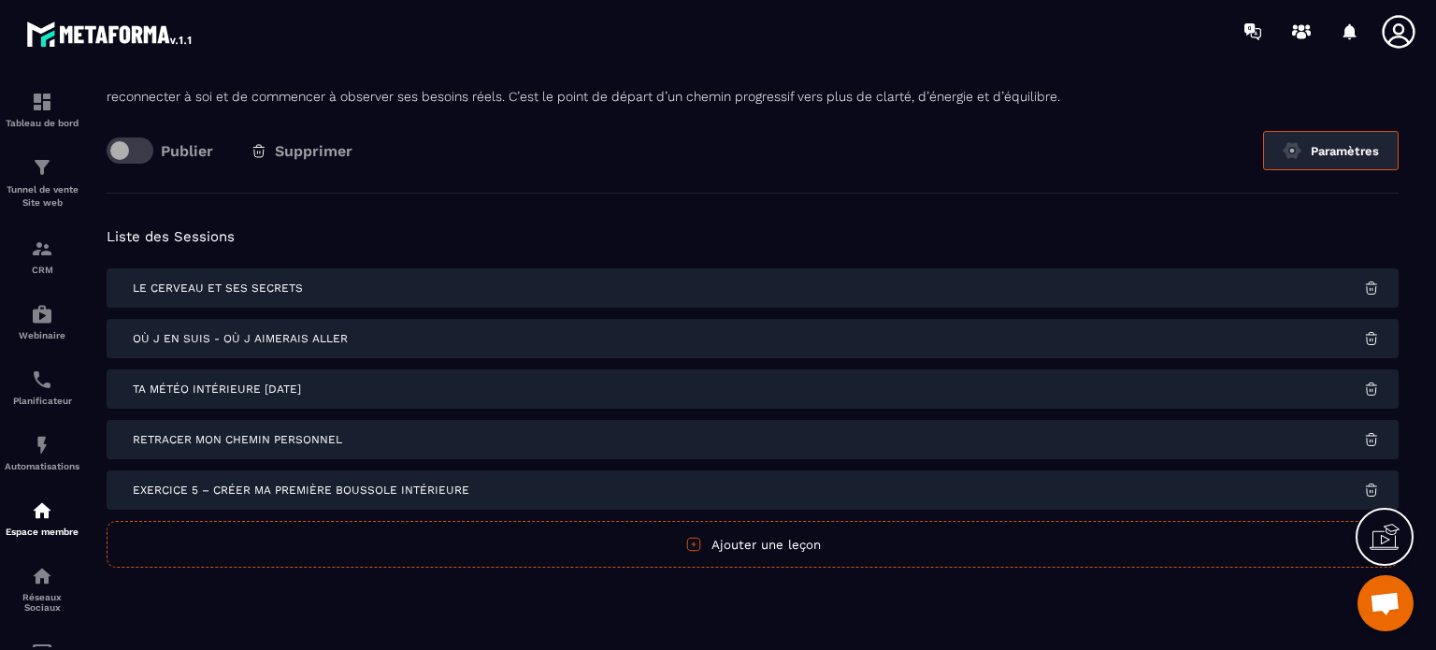
click at [1339, 142] on button "Paramètres" at bounding box center [1331, 150] width 136 height 39
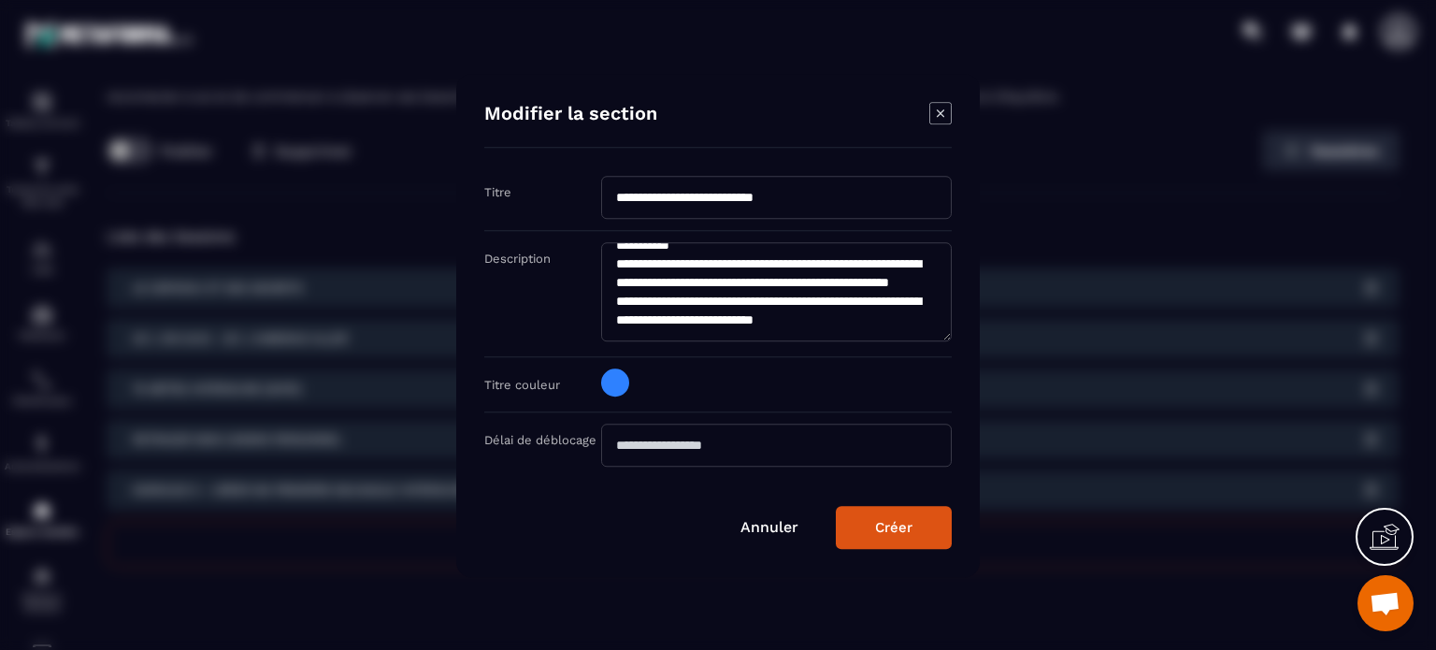
scroll to position [0, 0]
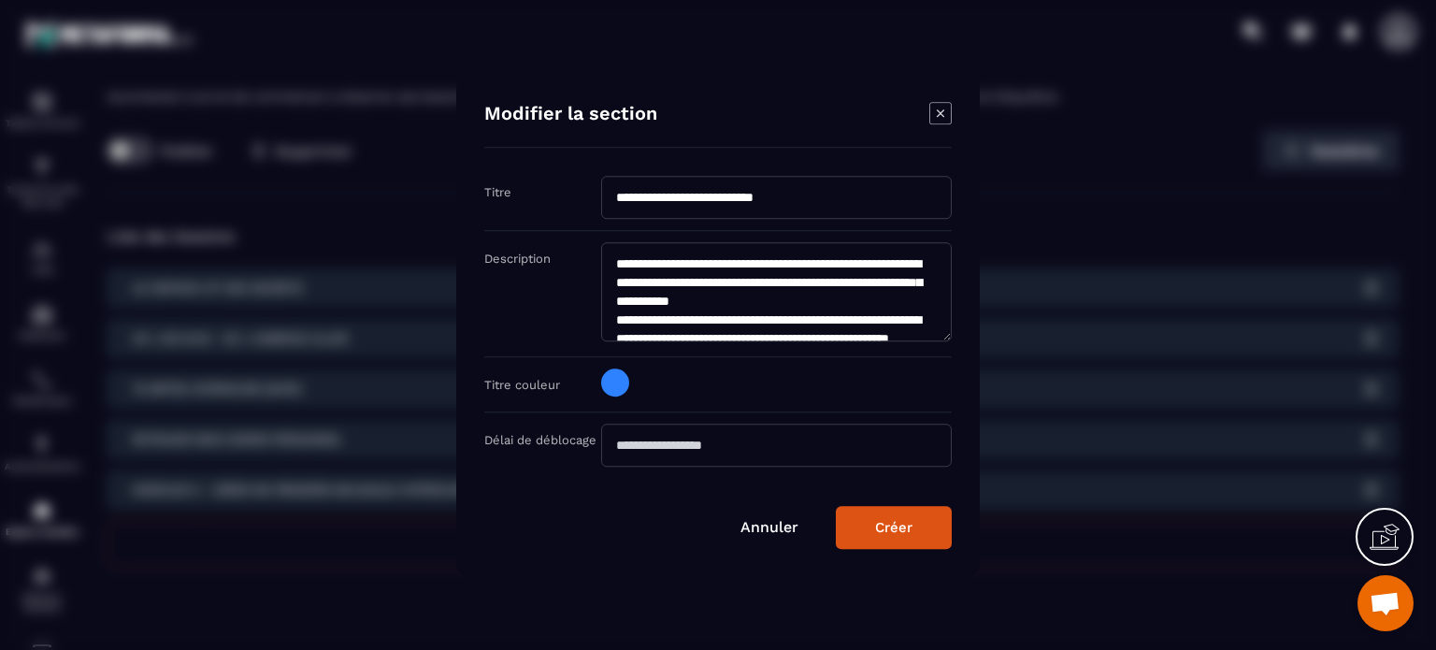
click at [938, 107] on icon "Modal window" at bounding box center [940, 113] width 22 height 22
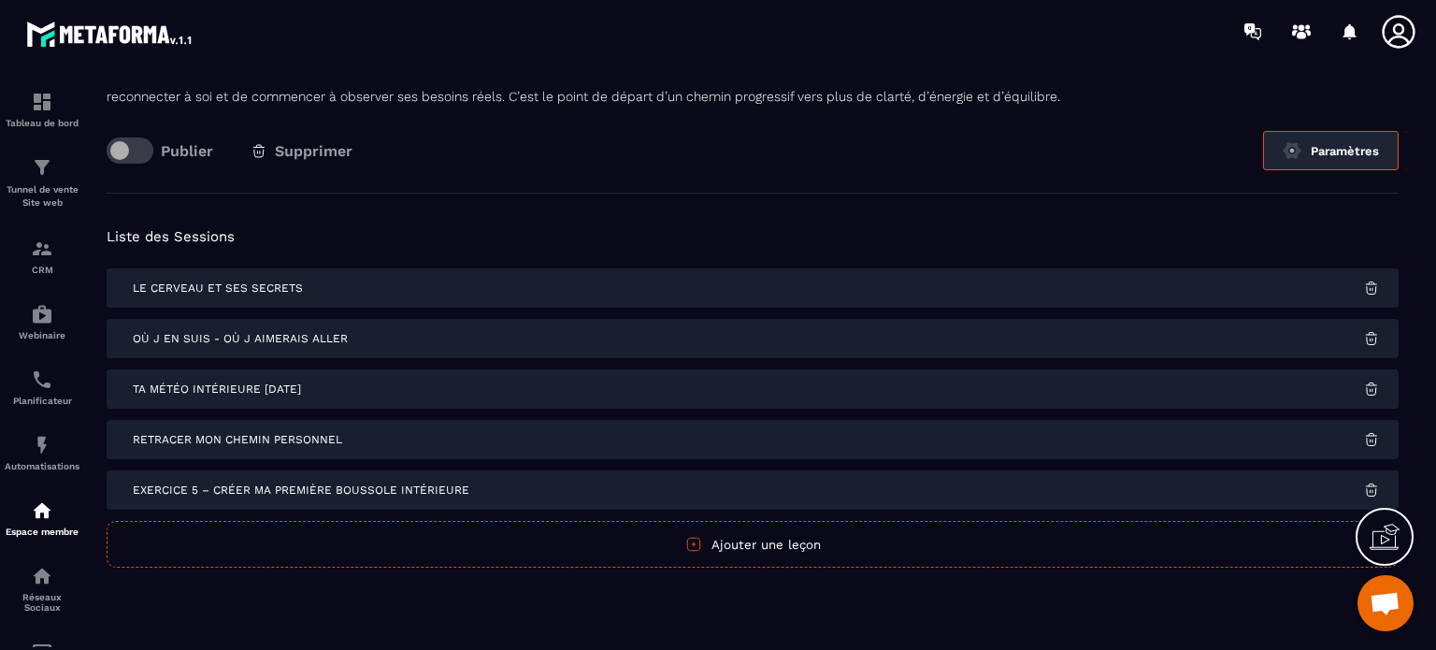
click at [1338, 151] on button "Paramètres" at bounding box center [1331, 150] width 136 height 39
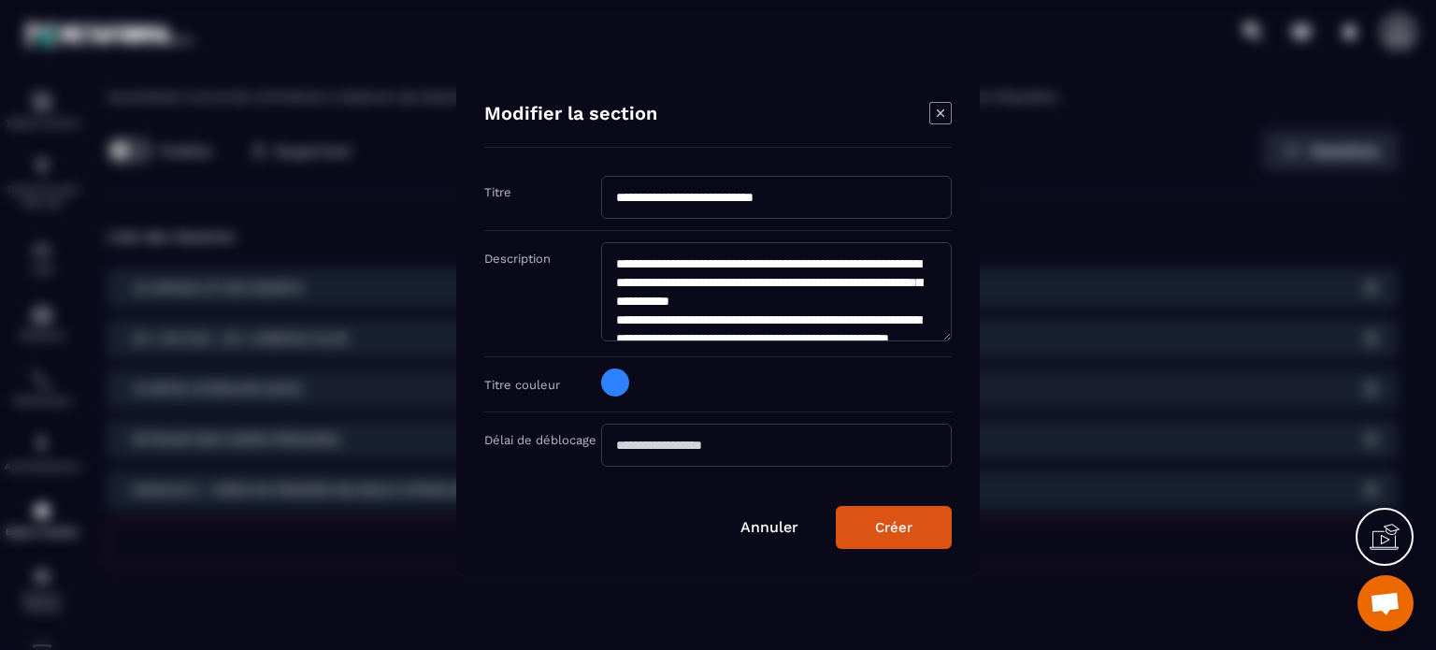
click at [938, 114] on icon "Modal window" at bounding box center [940, 113] width 22 height 22
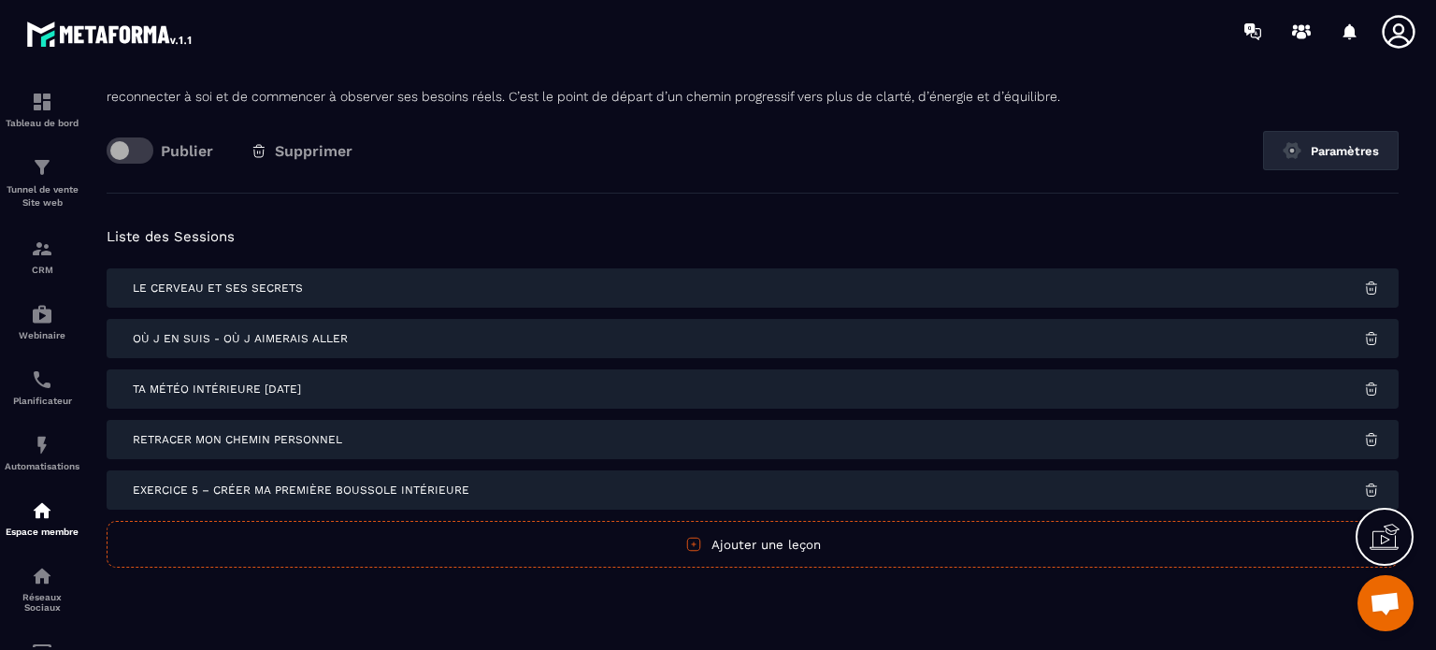
click at [221, 437] on span "Retracer mon chemin personnel" at bounding box center [237, 439] width 209 height 13
click at [167, 285] on span "Le cerveau et ses secrets" at bounding box center [218, 287] width 170 height 13
click at [231, 233] on h5 "Liste des Sessions" at bounding box center [753, 236] width 1292 height 26
click at [118, 146] on span at bounding box center [130, 150] width 47 height 26
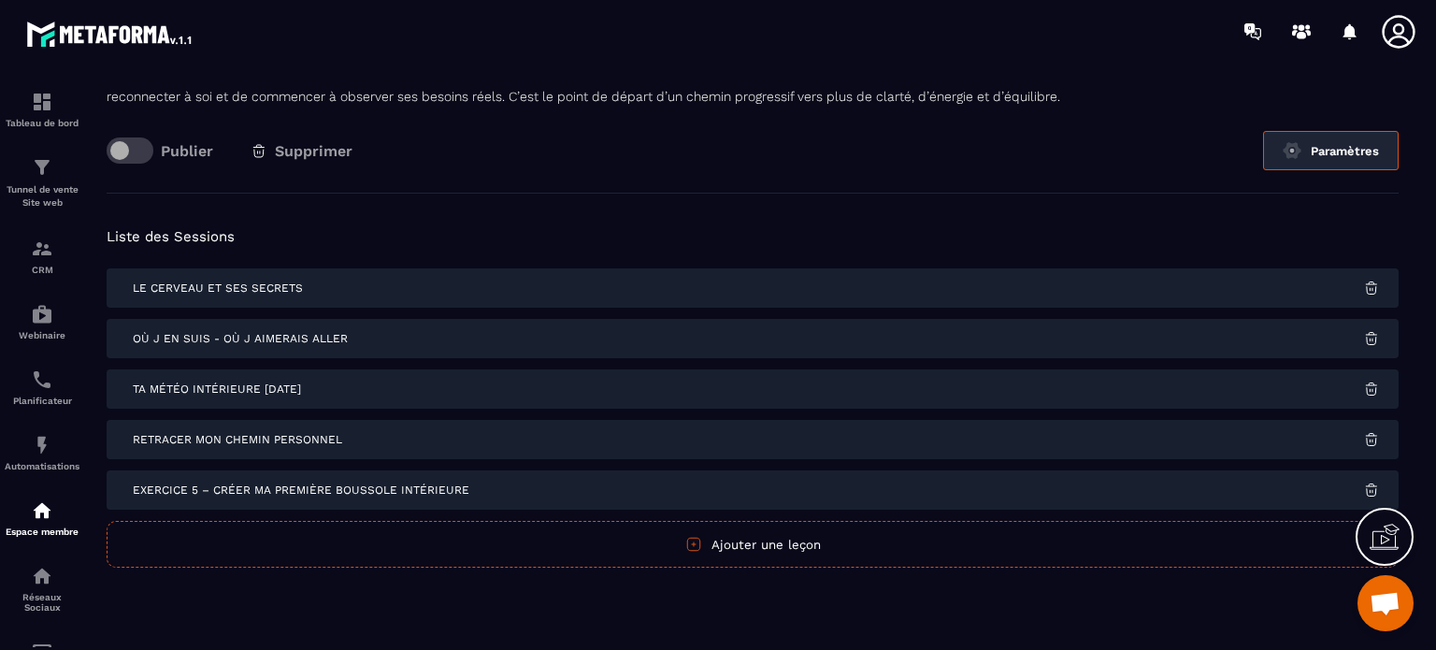
click at [1342, 145] on button "Paramètres" at bounding box center [1331, 150] width 136 height 39
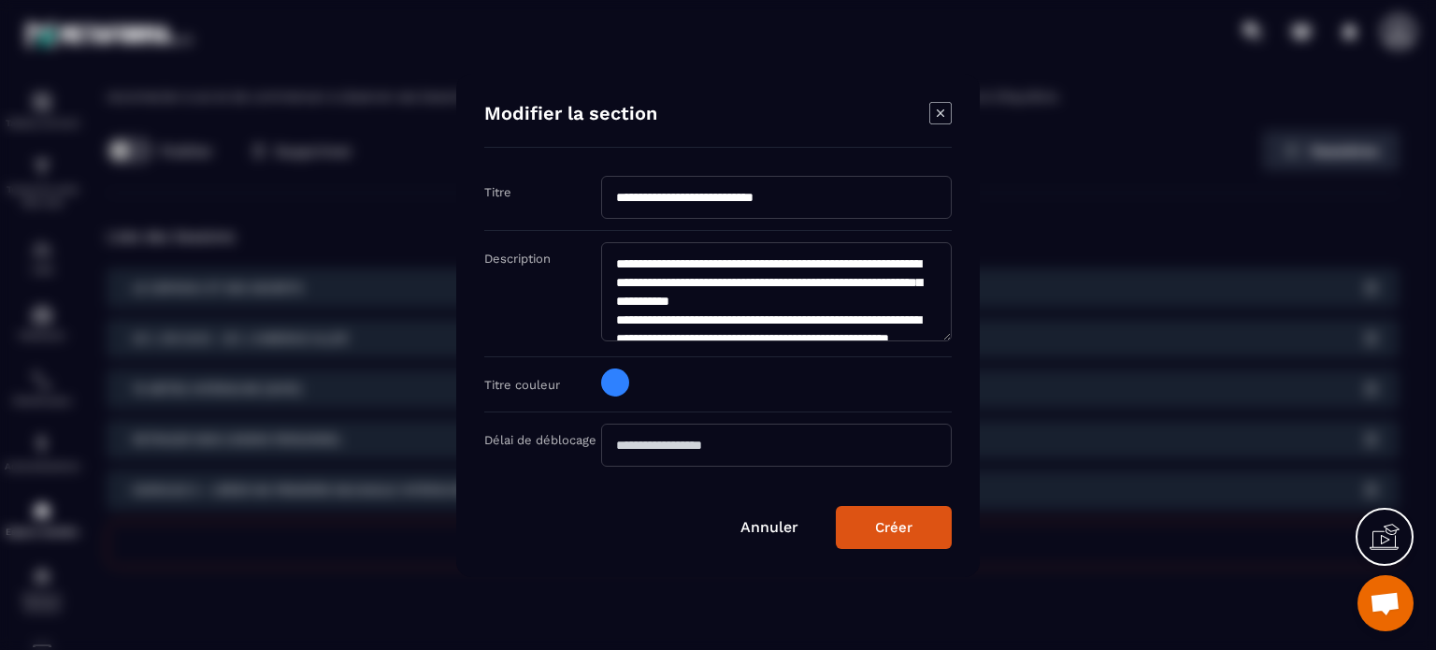
click at [940, 115] on icon "Modal window" at bounding box center [940, 111] width 7 height 7
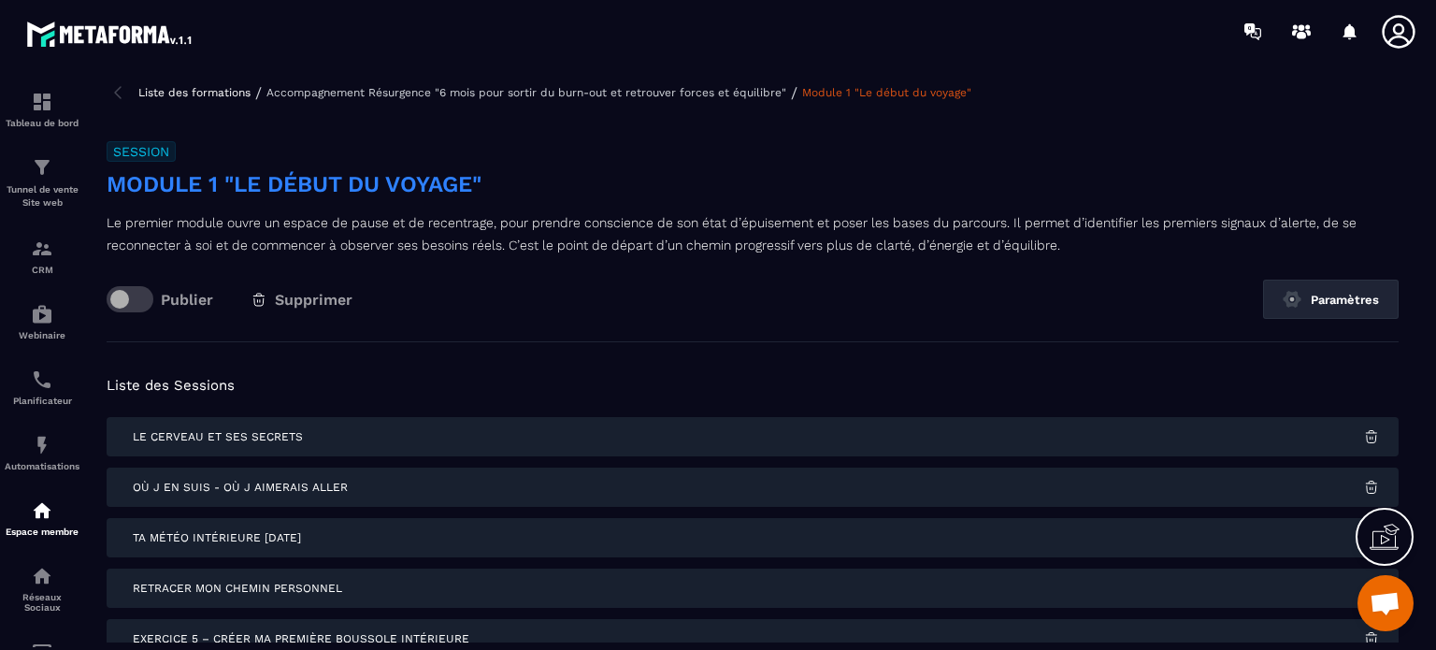
click at [568, 91] on p "Accompagnement Résurgence "6 mois pour sortir du burn-out et retrouver forces e…" at bounding box center [526, 92] width 520 height 13
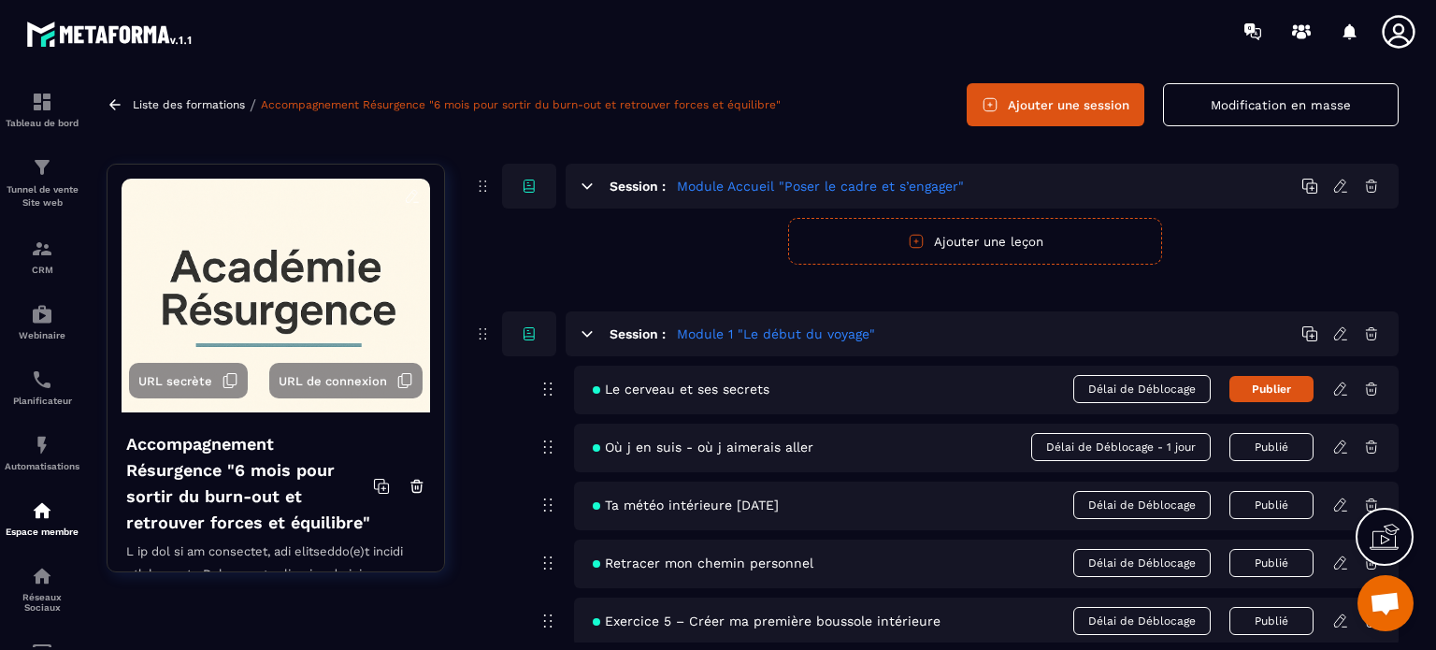
scroll to position [187, 0]
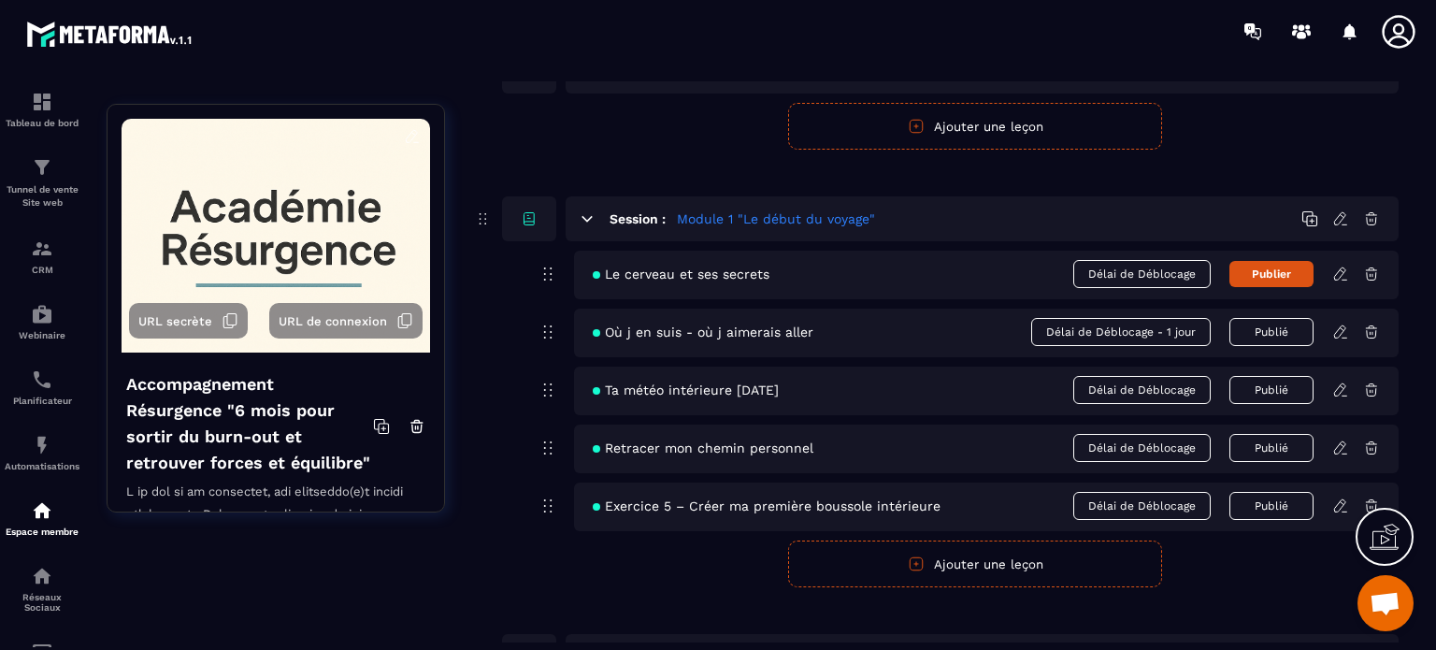
click at [1342, 272] on icon at bounding box center [1340, 273] width 17 height 17
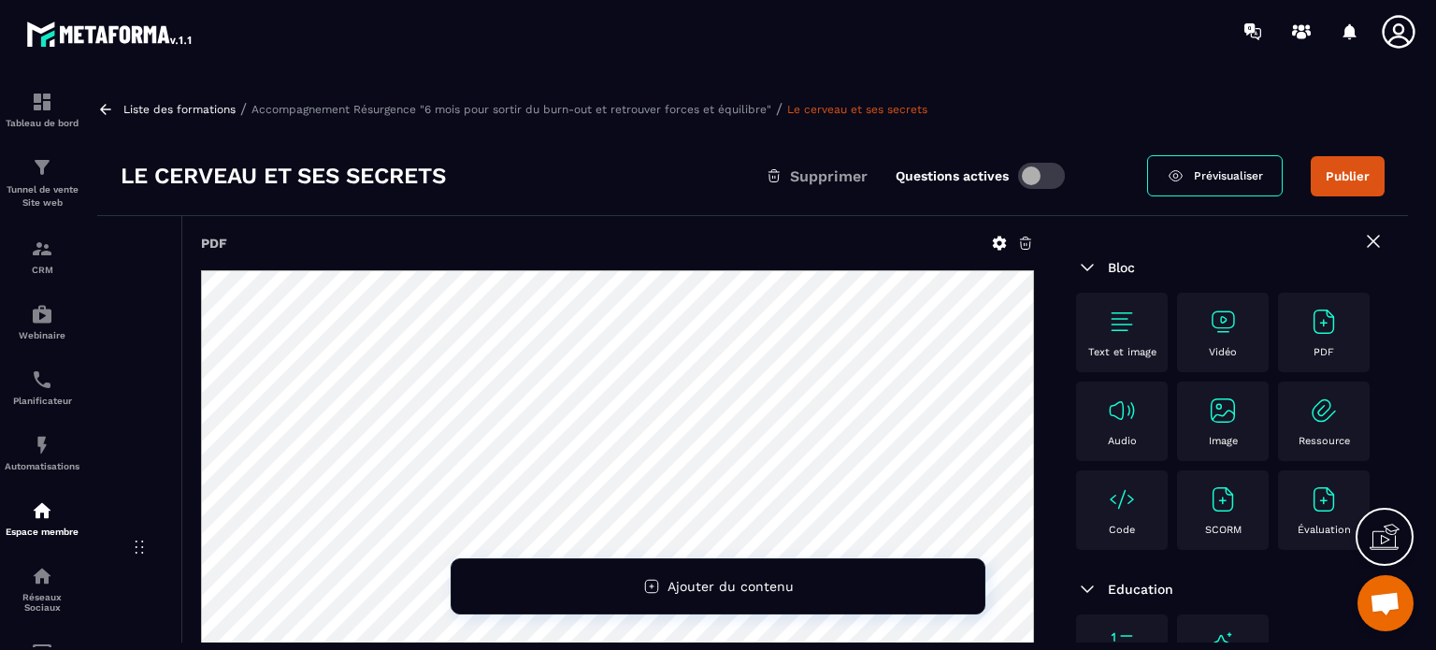
click at [122, 172] on h3 "Le cerveau et ses secrets" at bounding box center [283, 176] width 325 height 30
click at [997, 240] on icon at bounding box center [1000, 243] width 14 height 14
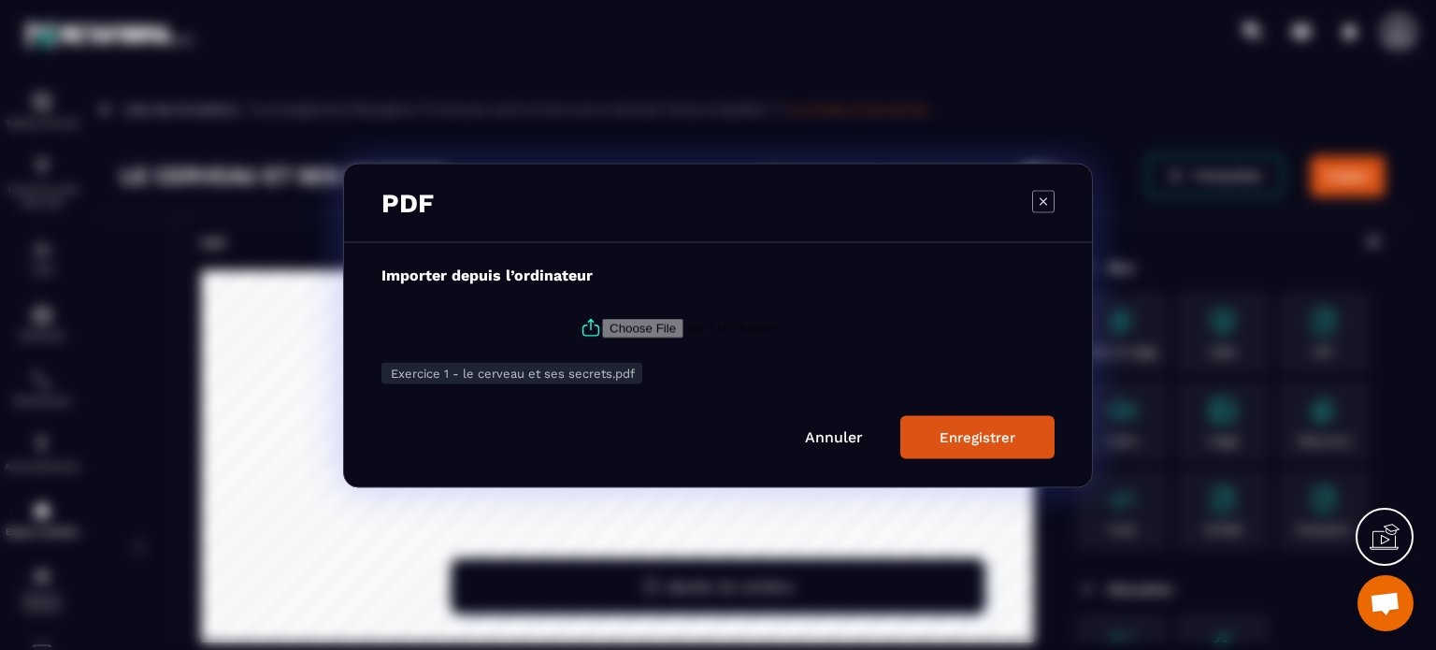
click at [1043, 200] on icon "Modal window" at bounding box center [1042, 199] width 7 height 7
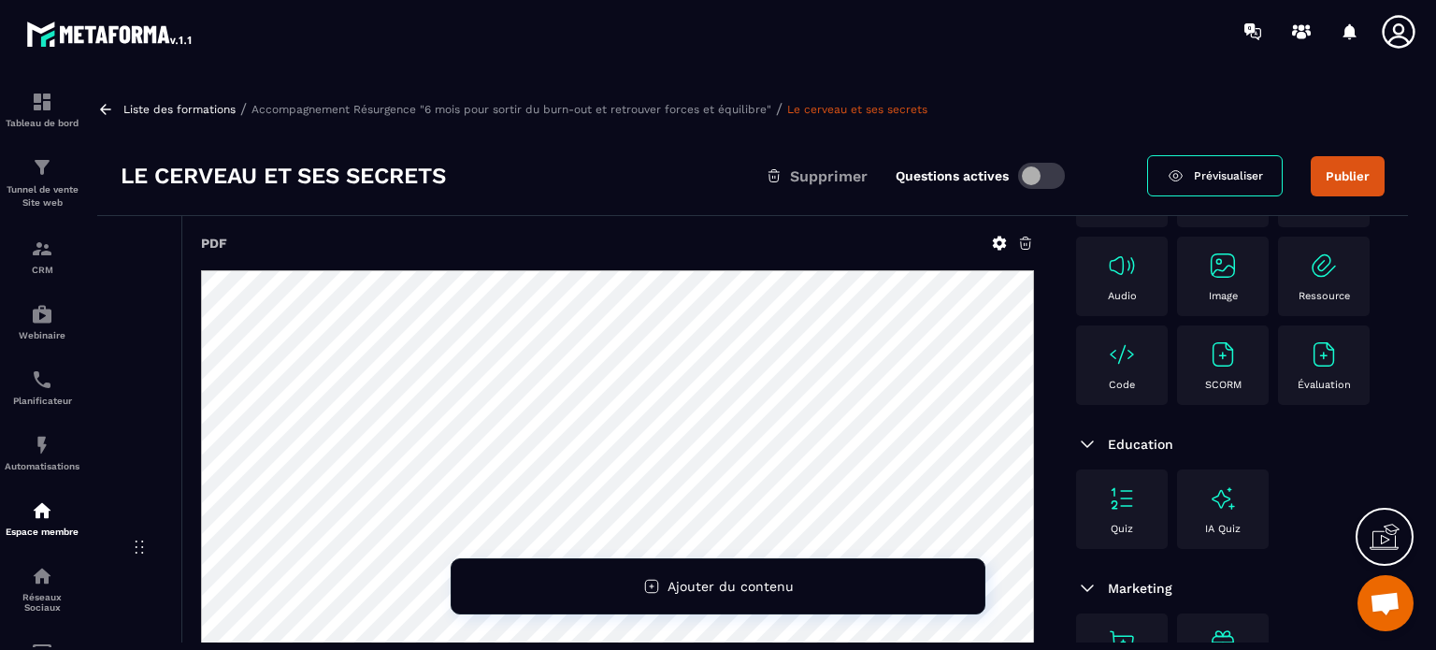
scroll to position [321, 0]
click at [1309, 354] on img at bounding box center [1324, 354] width 30 height 30
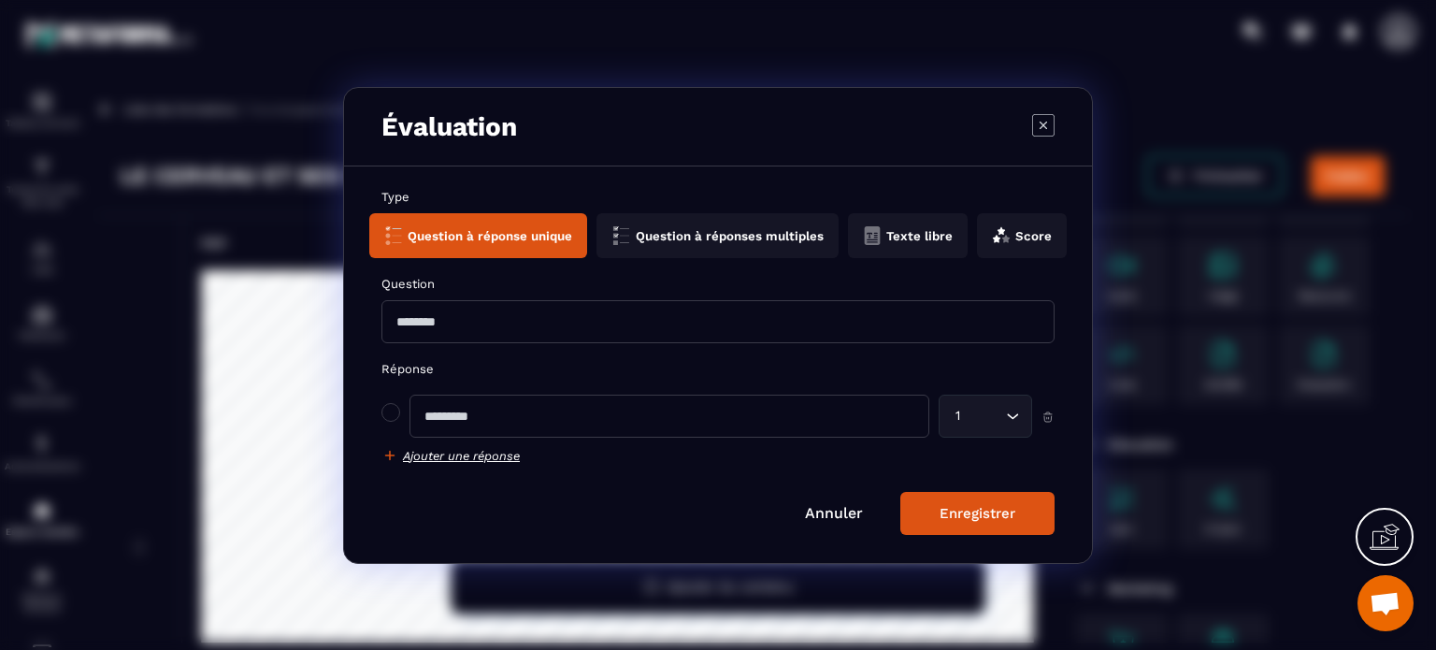
click at [1047, 122] on icon "Modal window" at bounding box center [1043, 124] width 22 height 22
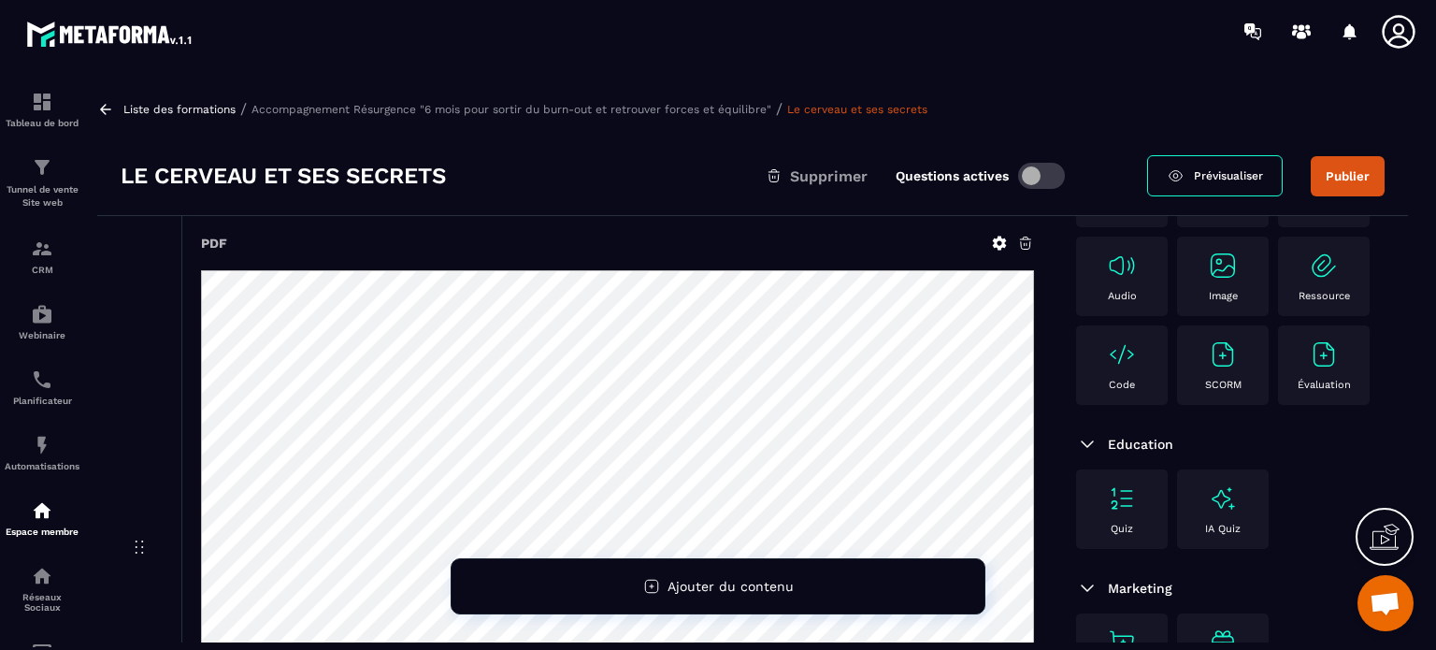
click at [1024, 243] on icon at bounding box center [1025, 243] width 11 height 12
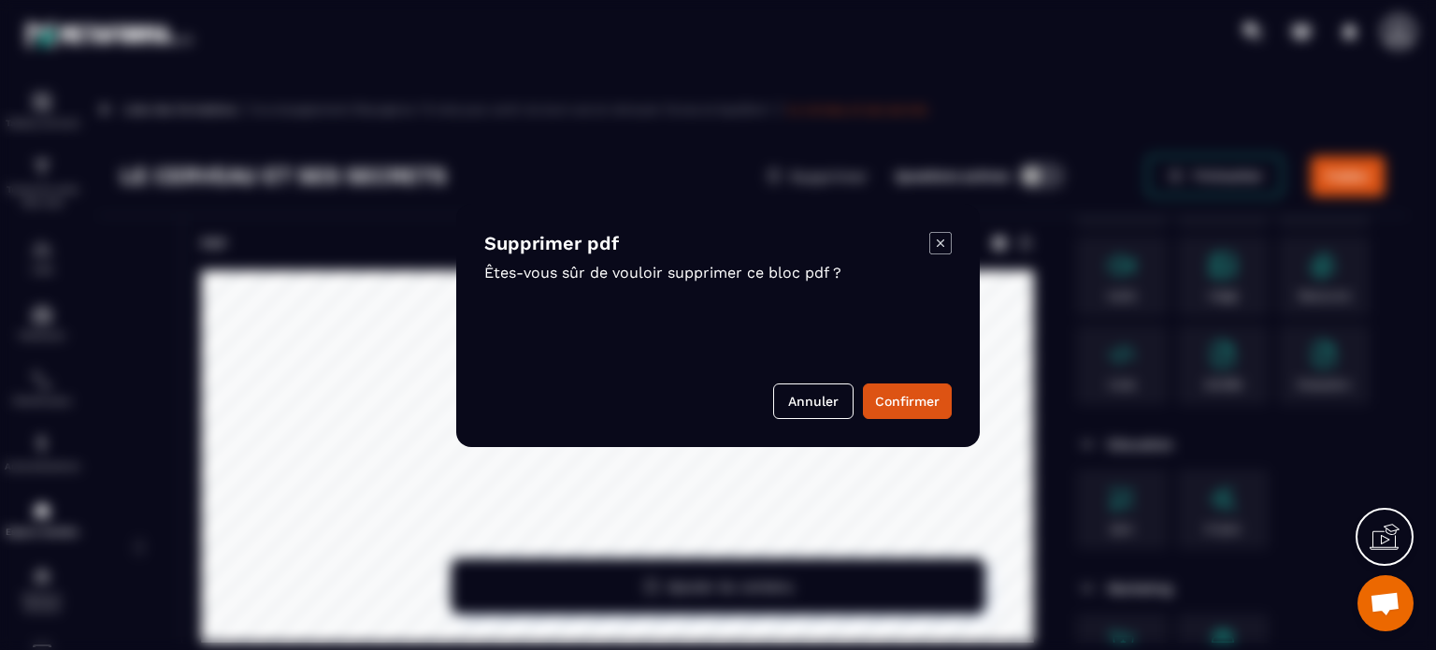
click at [940, 244] on icon "Modal window" at bounding box center [940, 243] width 22 height 22
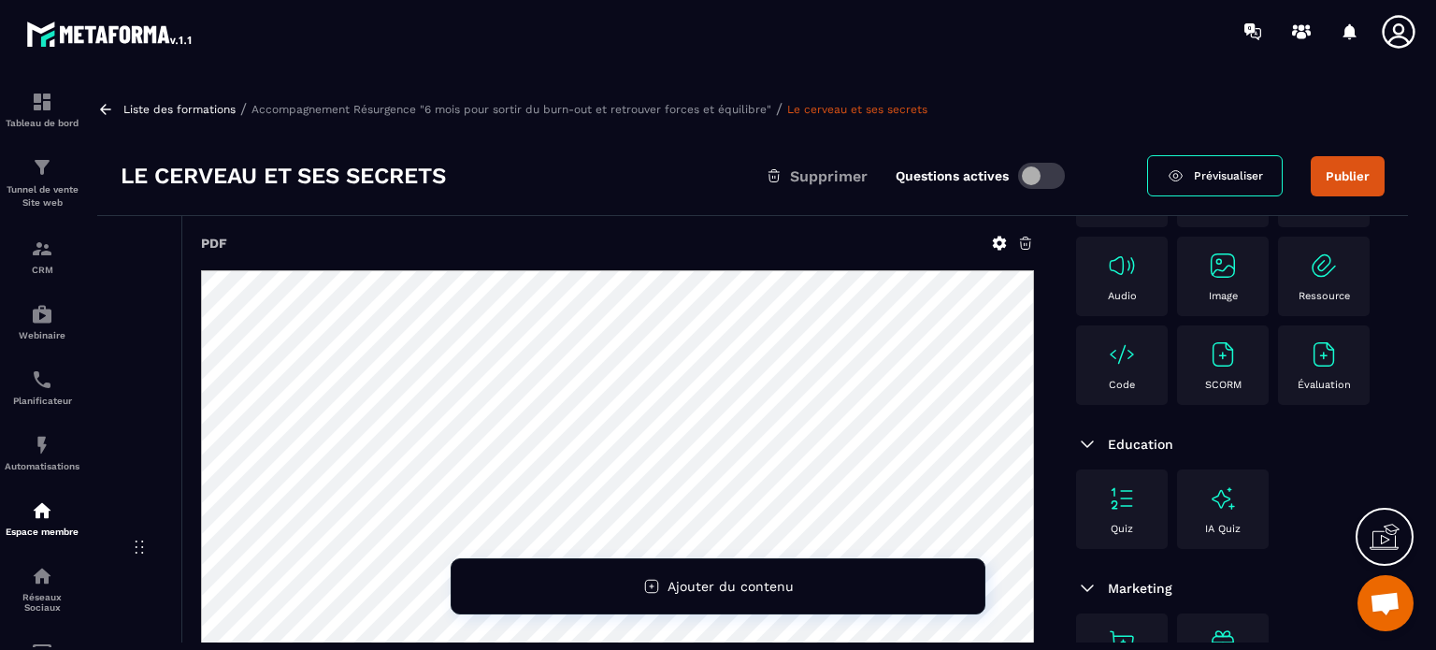
click at [589, 105] on p "Accompagnement Résurgence "6 mois pour sortir du burn-out et retrouver forces e…" at bounding box center [511, 109] width 520 height 13
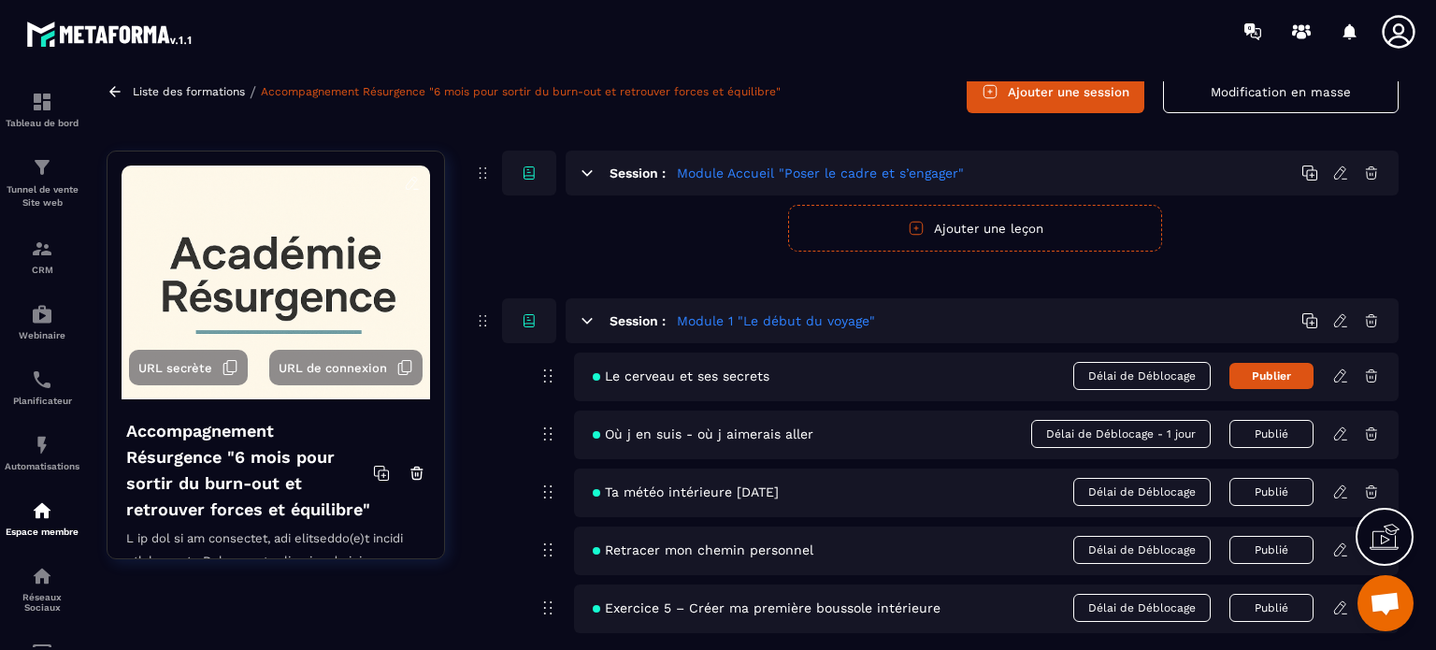
scroll to position [187, 0]
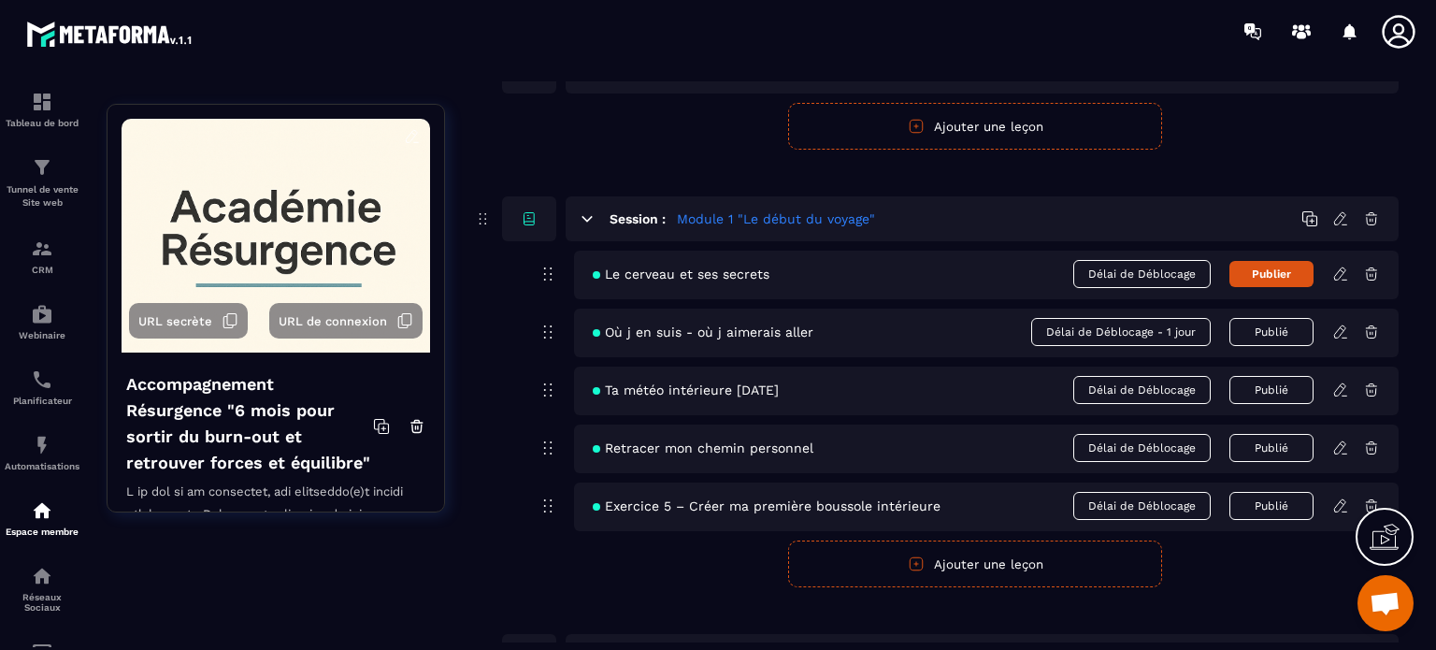
click at [1370, 270] on icon at bounding box center [1371, 273] width 17 height 17
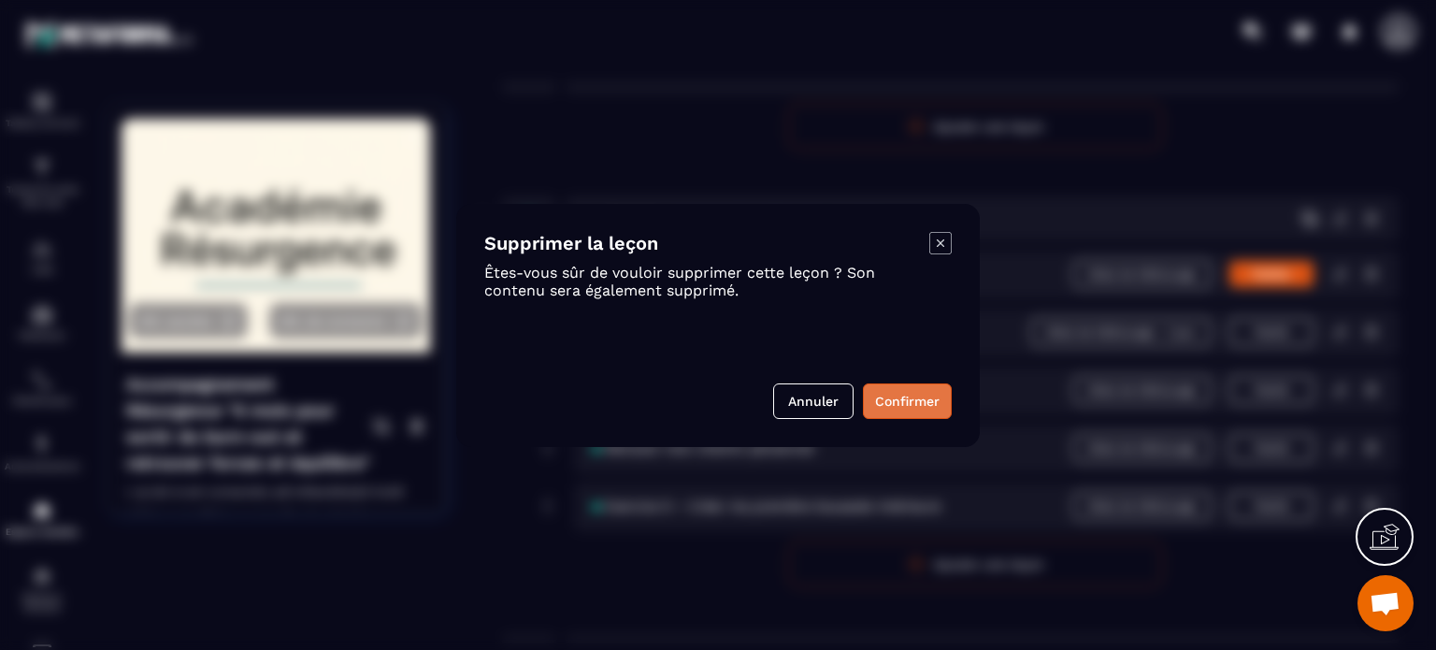
click at [899, 401] on button "Confirmer" at bounding box center [907, 401] width 89 height 36
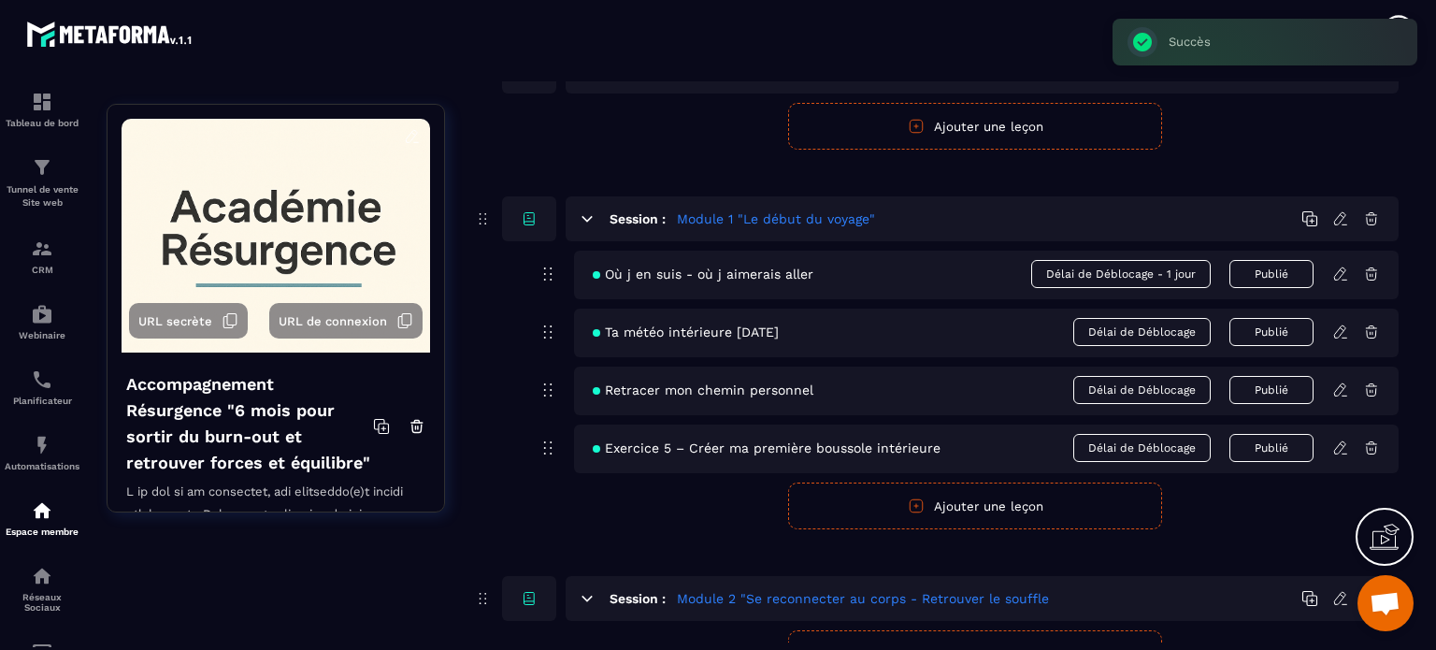
click at [1372, 277] on icon at bounding box center [1371, 273] width 17 height 17
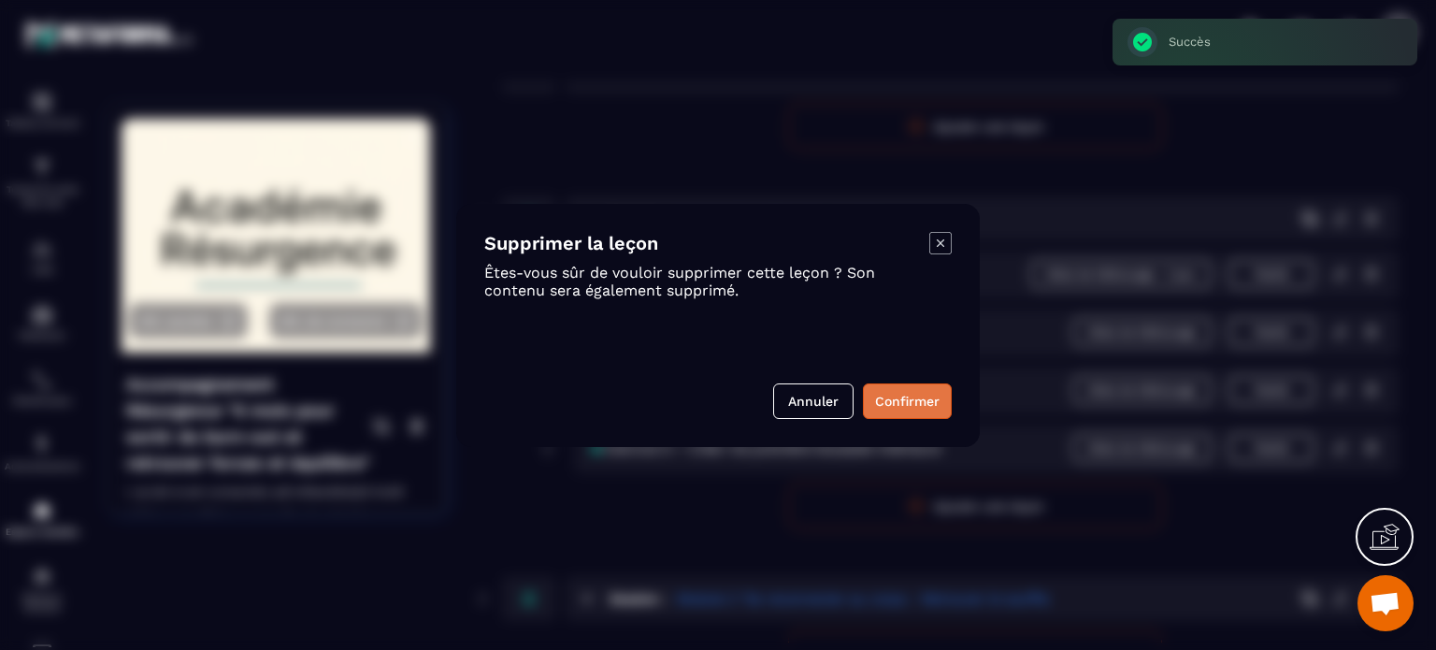
click at [904, 398] on button "Confirmer" at bounding box center [907, 401] width 89 height 36
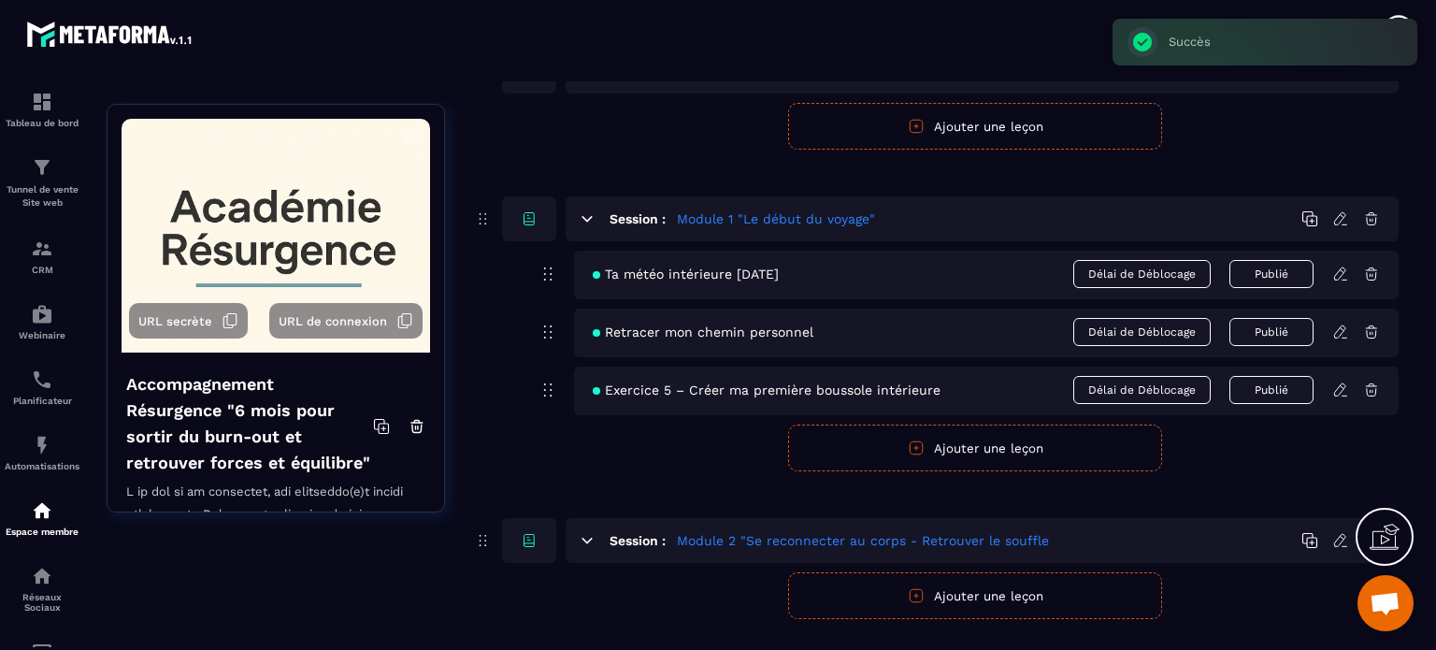
click at [1372, 274] on icon at bounding box center [1371, 273] width 17 height 17
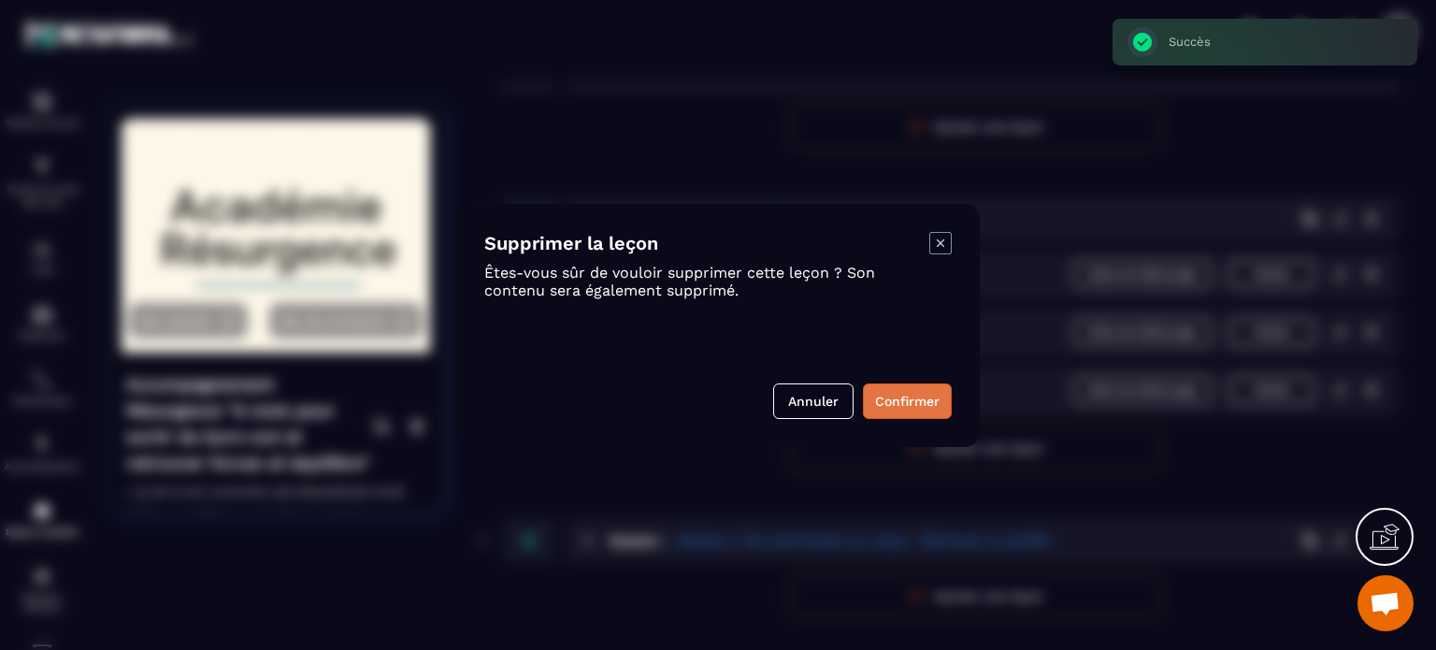
click at [911, 405] on button "Confirmer" at bounding box center [907, 401] width 89 height 36
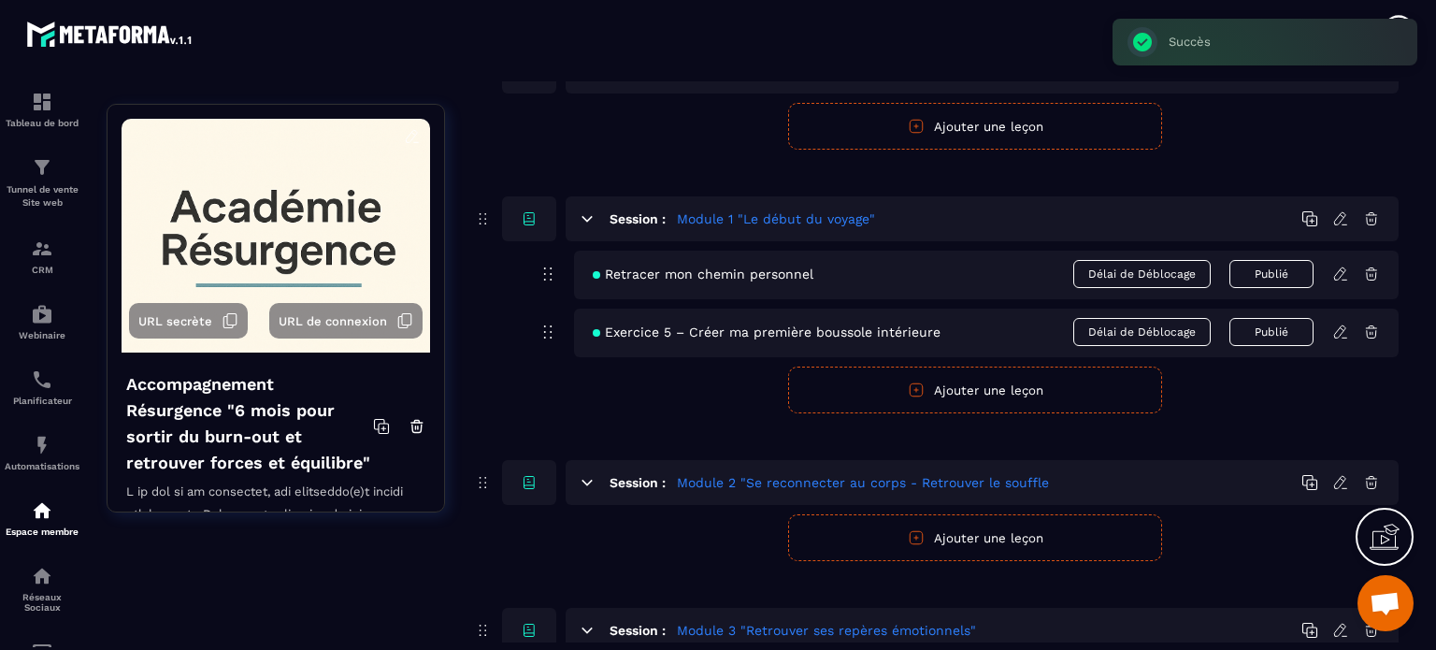
click at [611, 277] on span "Retracer mon chemin personnel" at bounding box center [703, 273] width 221 height 15
click at [635, 275] on span "Retracer mon chemin personnel" at bounding box center [703, 273] width 221 height 15
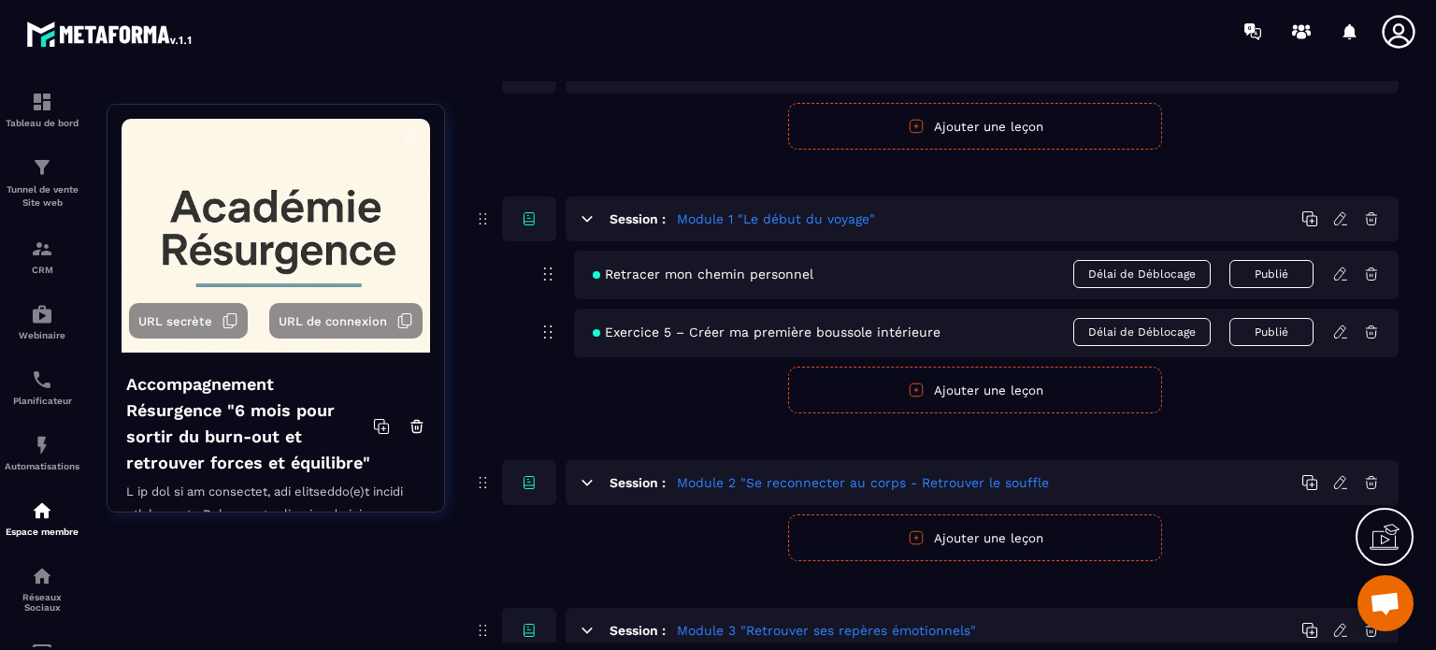
click at [1368, 272] on icon at bounding box center [1371, 273] width 17 height 17
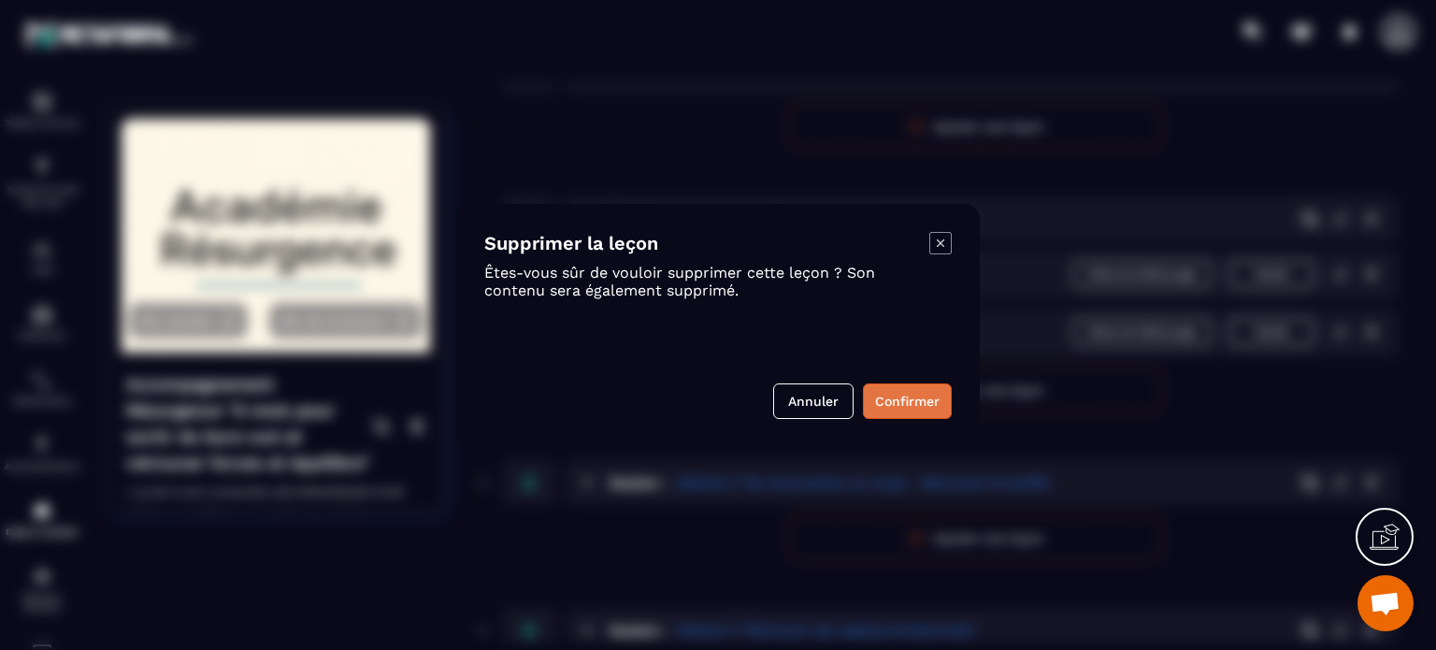
click at [879, 403] on button "Confirmer" at bounding box center [907, 401] width 89 height 36
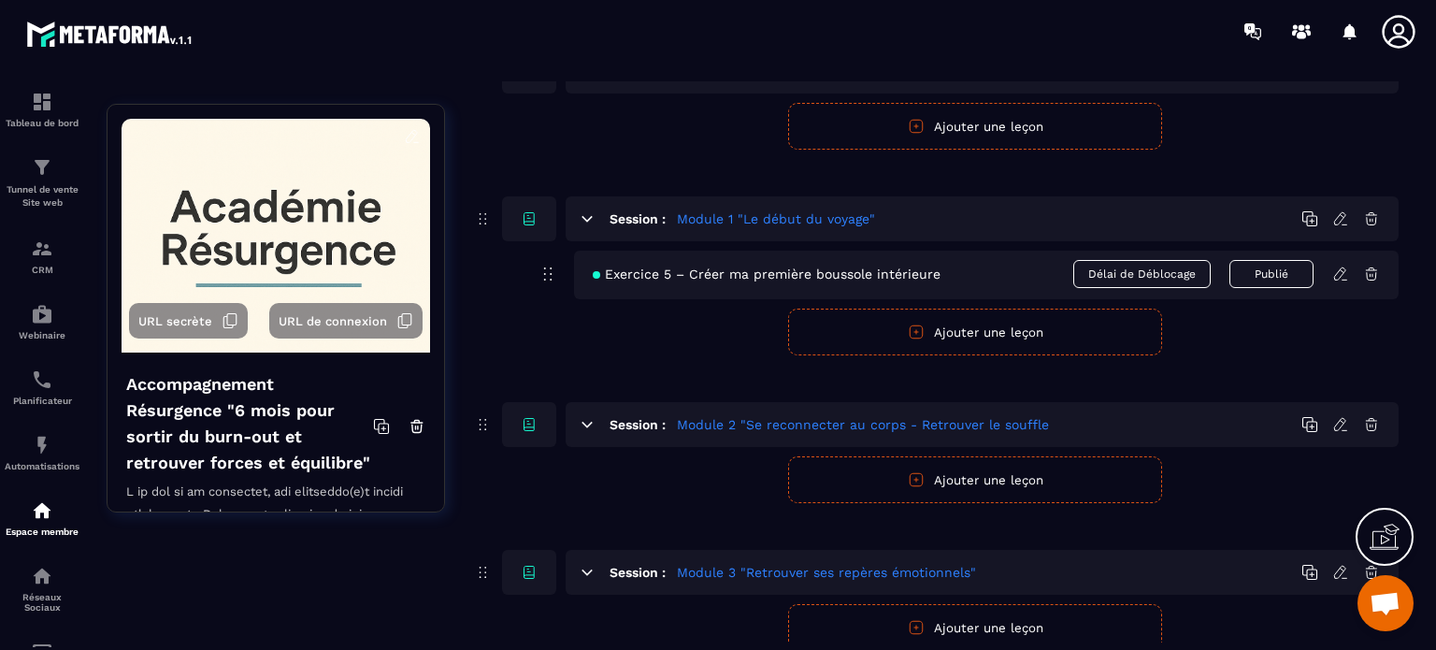
click at [955, 330] on button "Ajouter une leçon" at bounding box center [975, 331] width 374 height 47
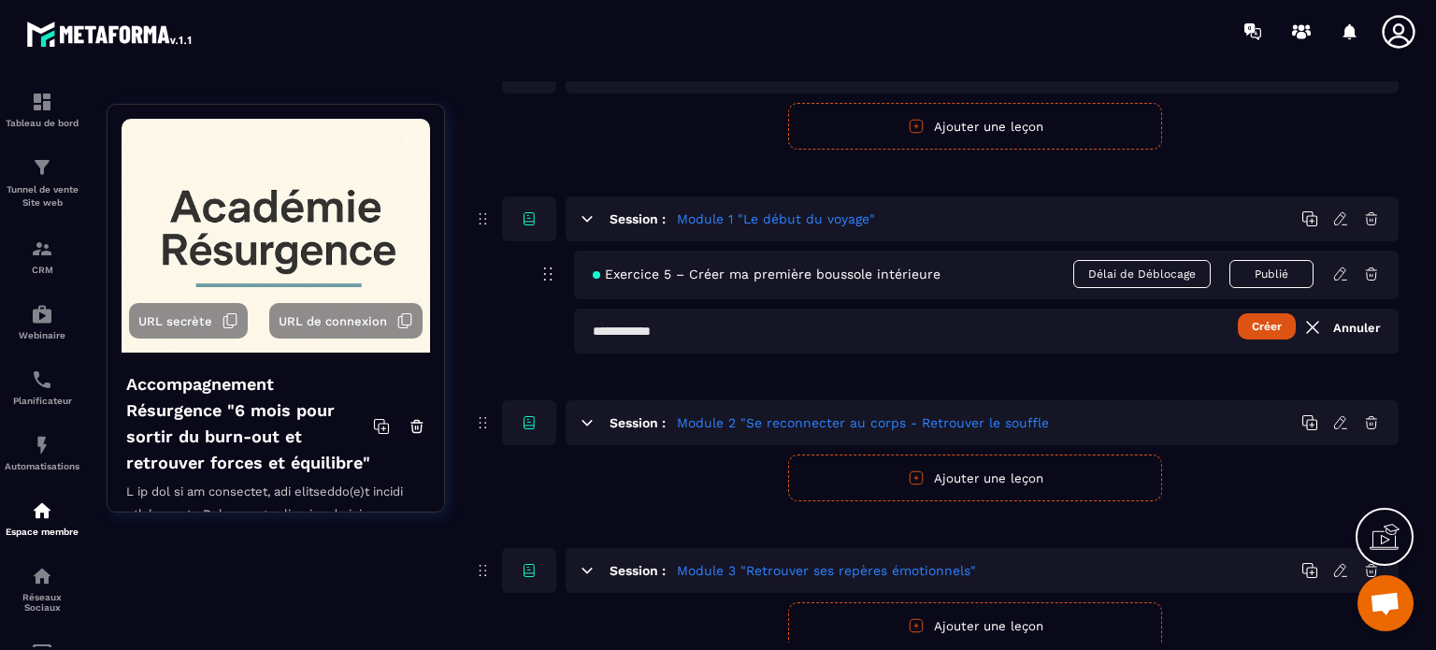
click at [606, 326] on input "text" at bounding box center [986, 330] width 824 height 45
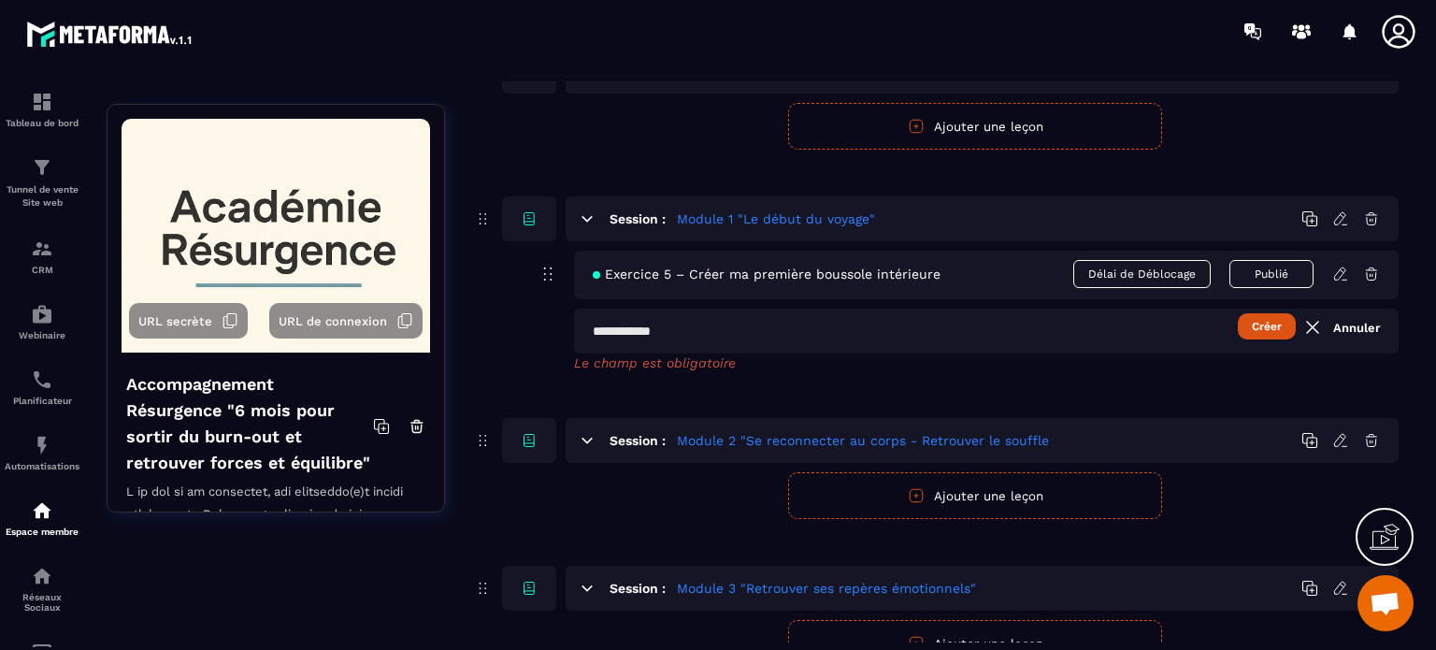
paste input "**********"
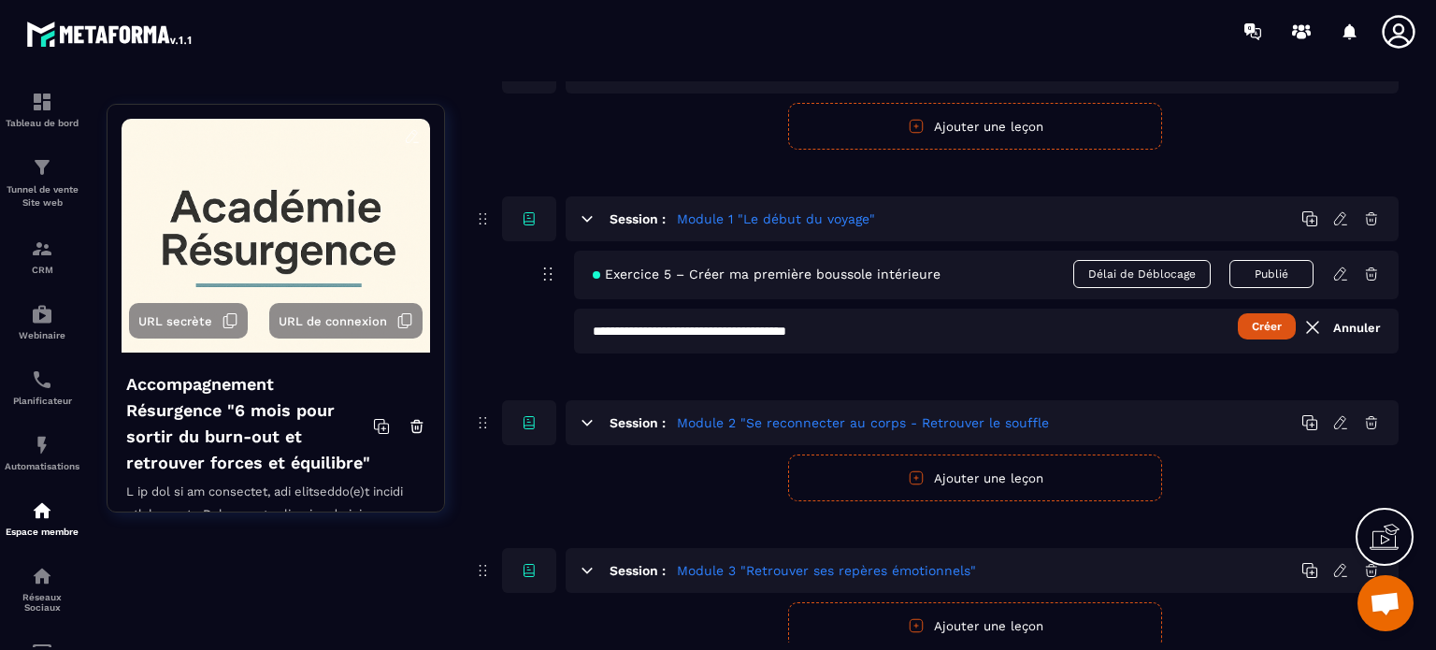
paste input "**********"
click at [1089, 327] on input "**********" at bounding box center [986, 330] width 824 height 45
type input "**********"
click at [1282, 324] on button "Créer" at bounding box center [1267, 326] width 58 height 26
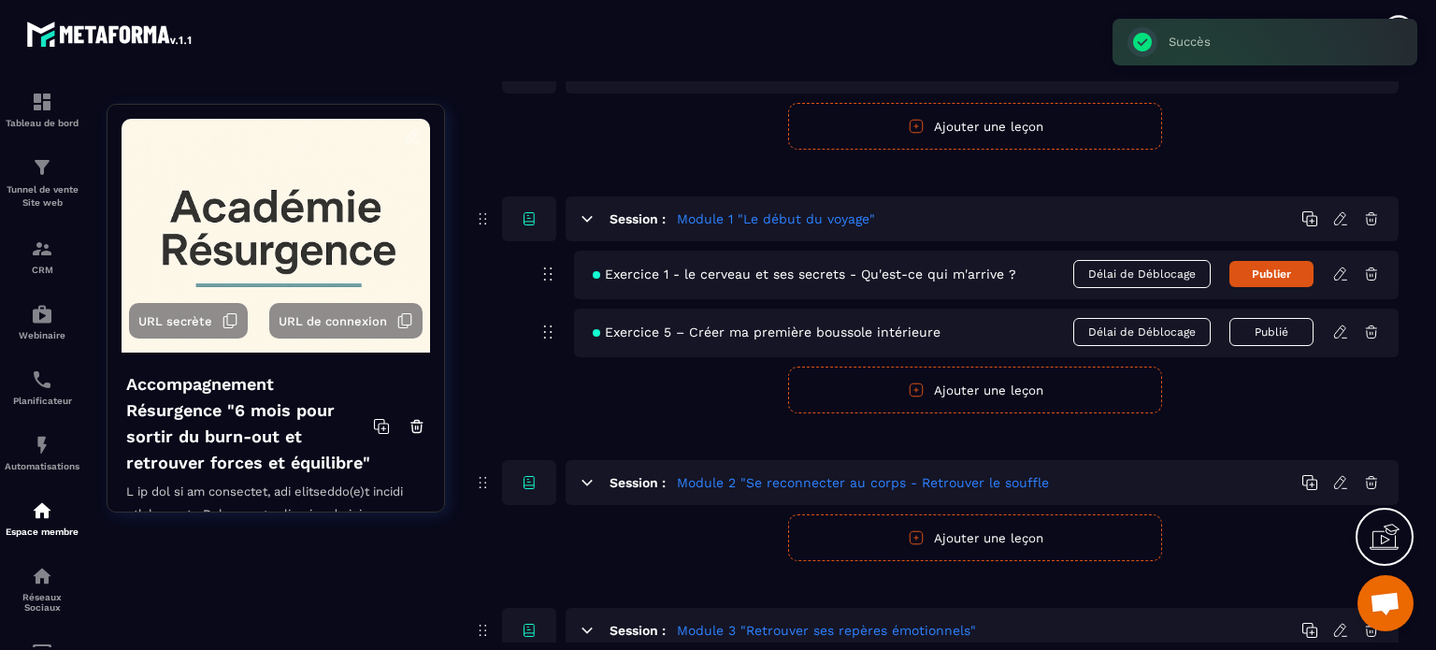
click at [1338, 334] on icon at bounding box center [1340, 331] width 17 height 17
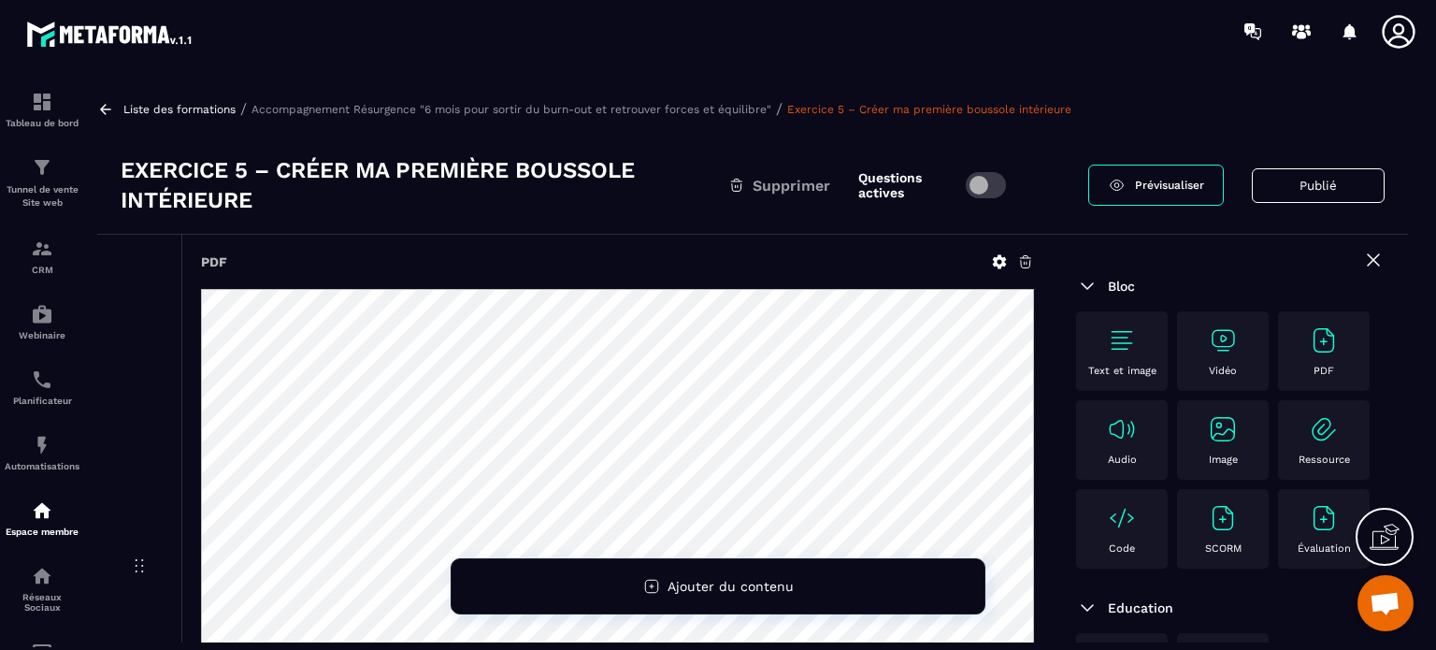
click at [572, 109] on p "Accompagnement Résurgence "6 mois pour sortir du burn-out et retrouver forces e…" at bounding box center [511, 109] width 520 height 13
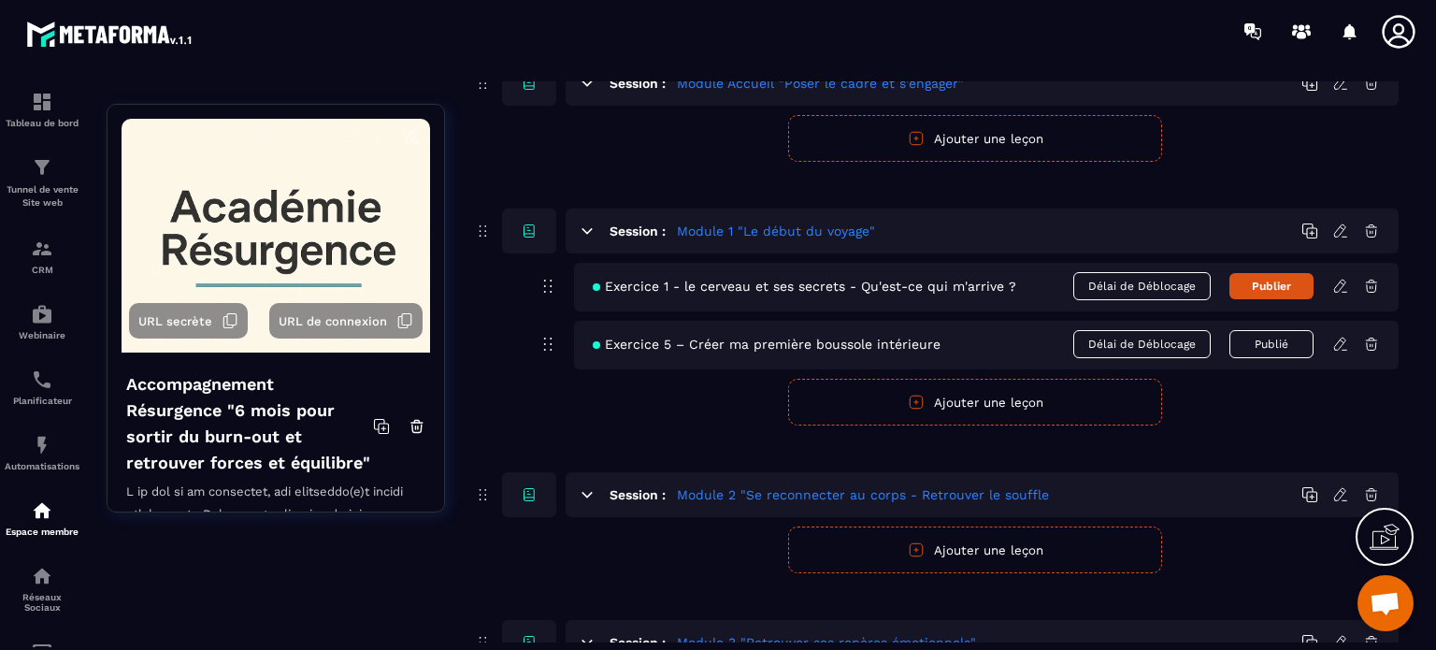
scroll to position [187, 0]
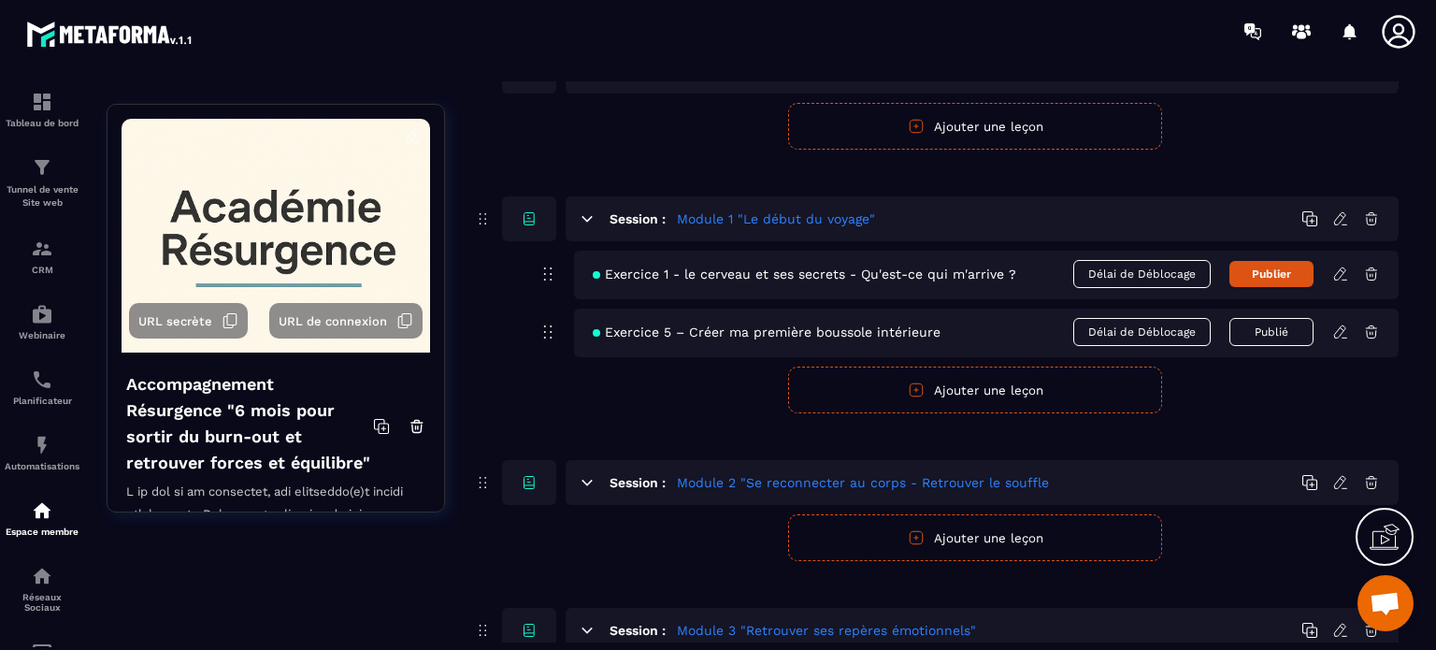
click at [1340, 272] on icon at bounding box center [1340, 273] width 17 height 17
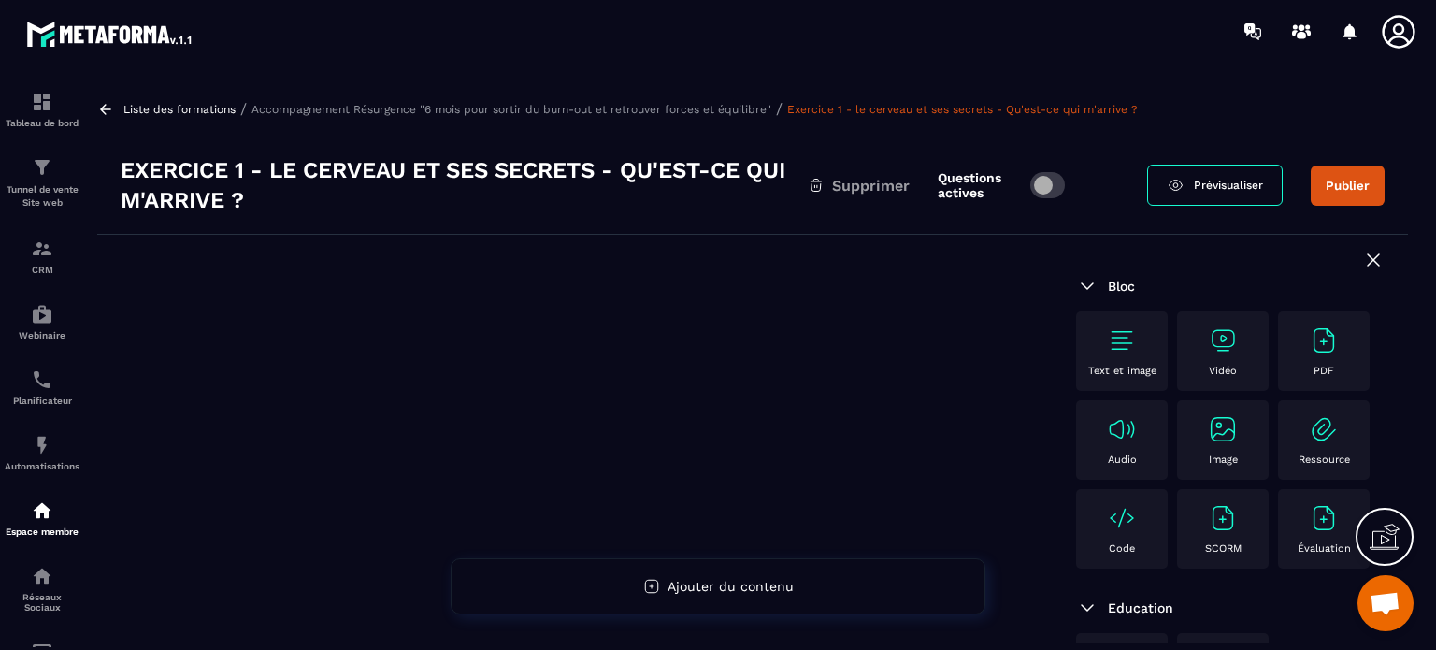
click at [1309, 355] on img at bounding box center [1324, 340] width 30 height 30
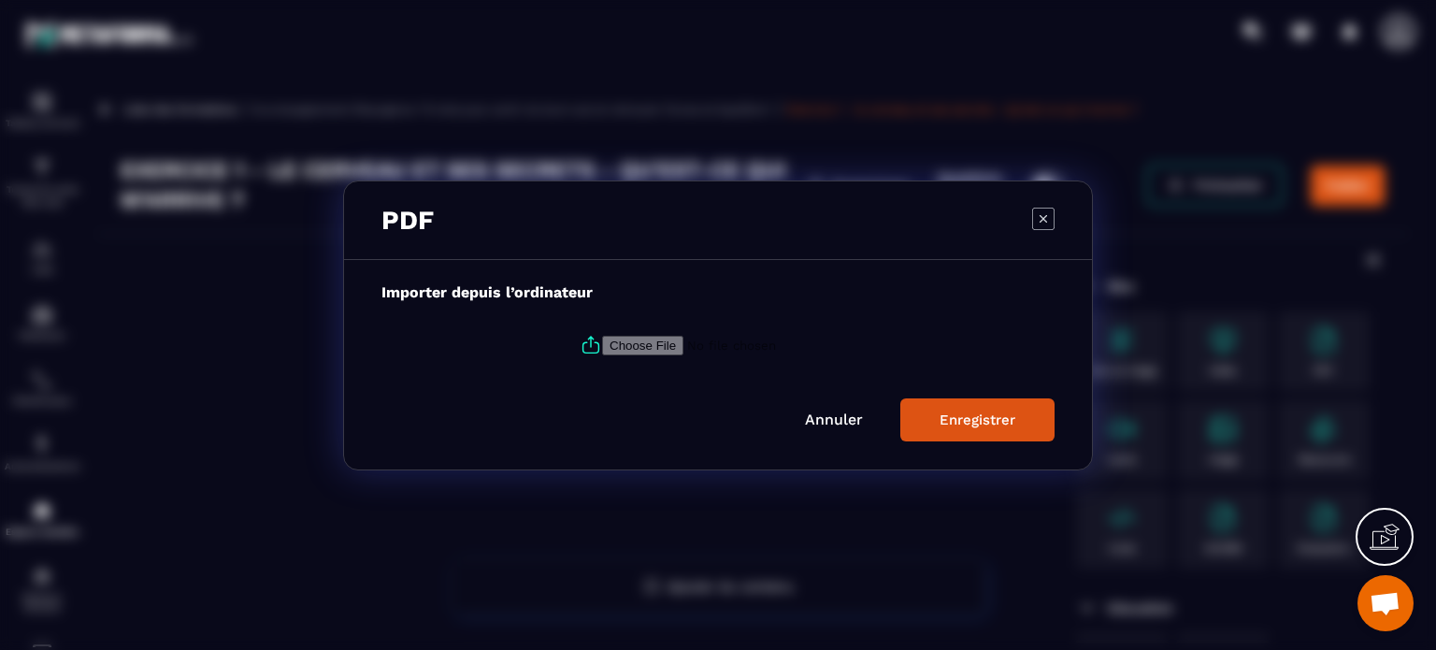
click at [659, 342] on input "Modal window" at bounding box center [729, 345] width 254 height 20
type input "**********"
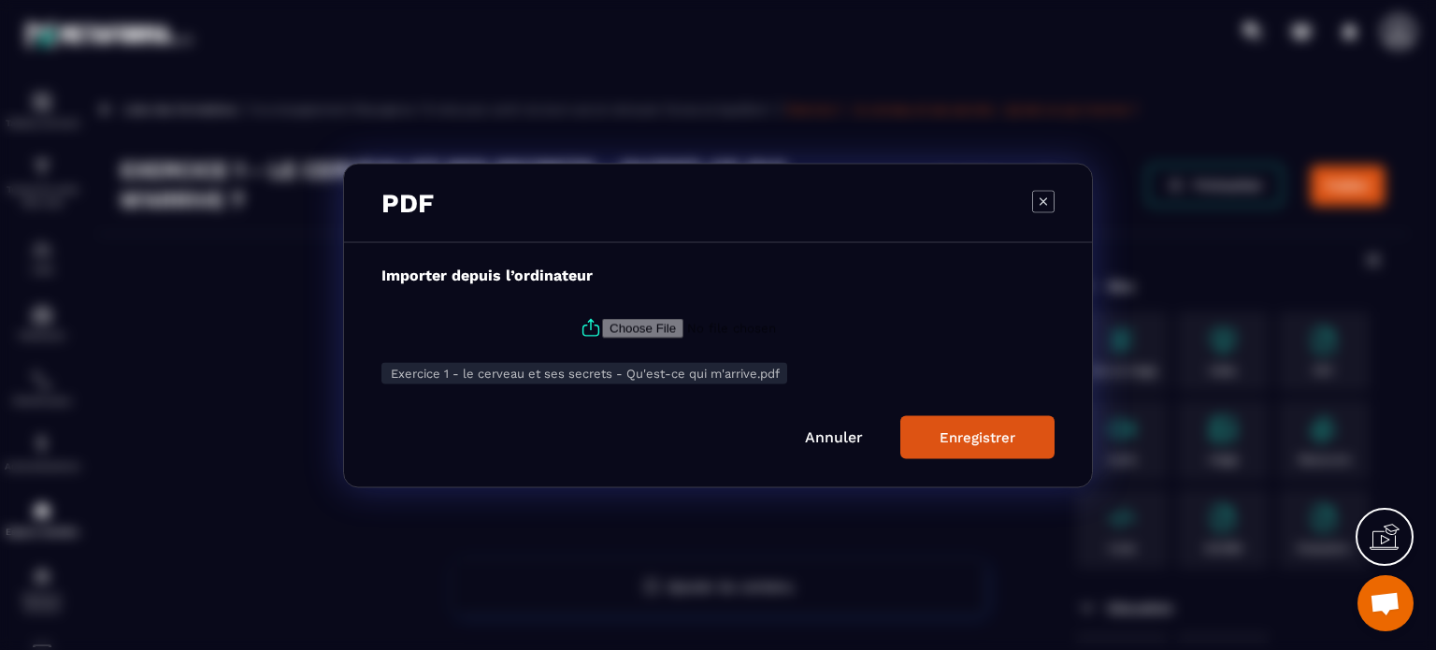
click at [954, 438] on div "Enregistrer" at bounding box center [977, 436] width 76 height 17
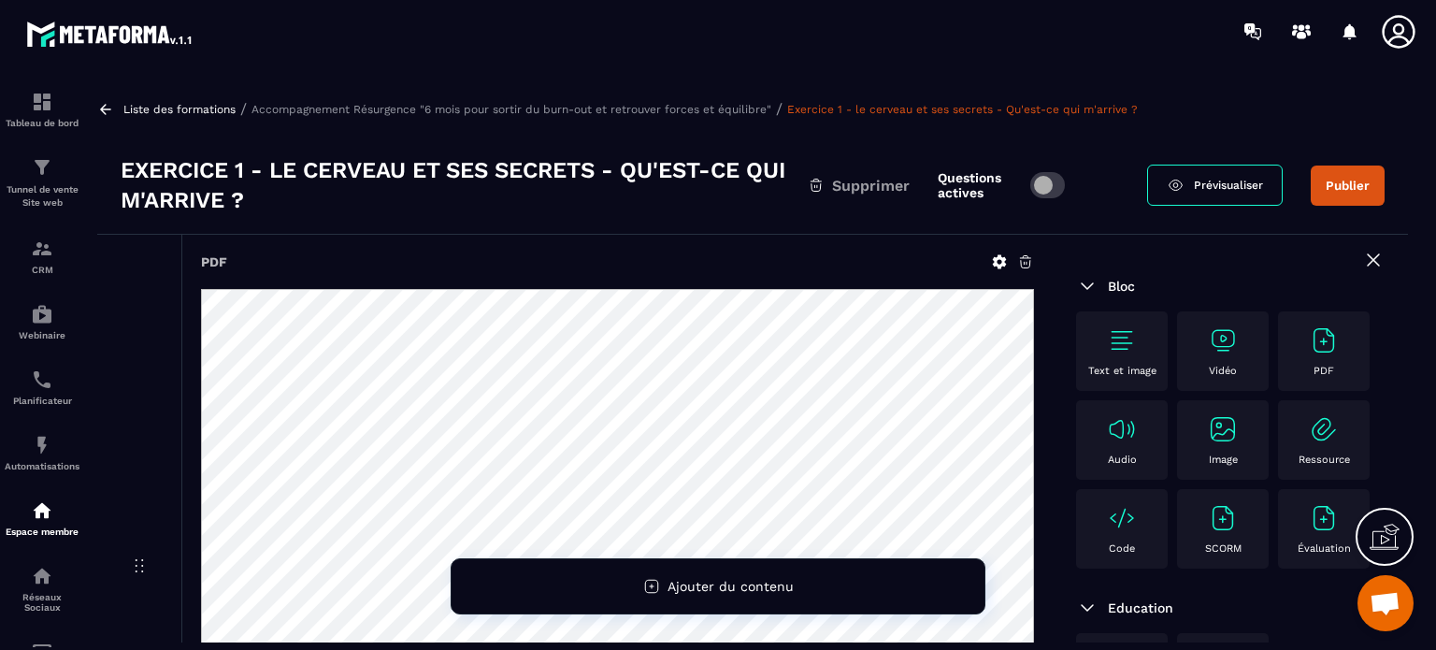
click at [150, 197] on h3 "Exercice 1 - le cerveau et ses secrets - Qu'est-ce qui m'arrive ?" at bounding box center [464, 185] width 687 height 60
click at [146, 197] on h3 "Exercice 1 - le cerveau et ses secrets - Qu'est-ce qui m'arrive ?" at bounding box center [464, 185] width 687 height 60
click at [1345, 182] on button "Publier" at bounding box center [1347, 185] width 74 height 40
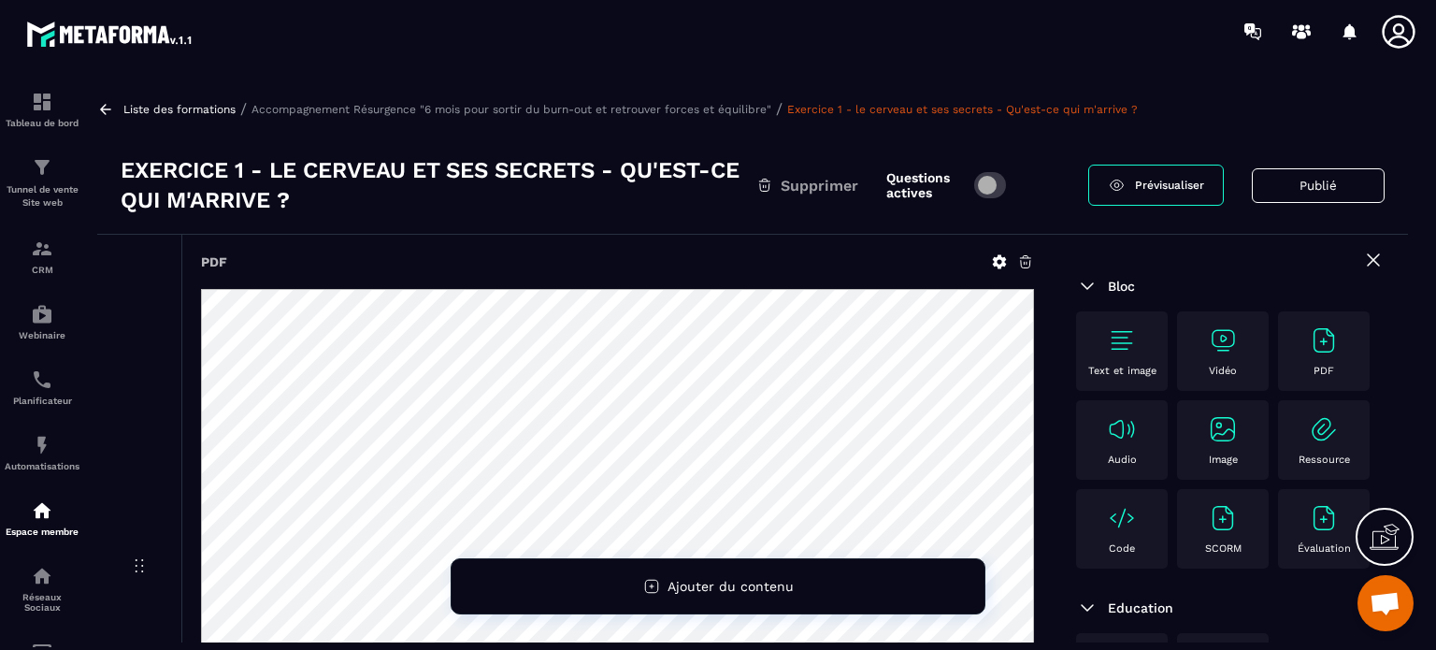
click at [1362, 257] on icon at bounding box center [1373, 260] width 22 height 22
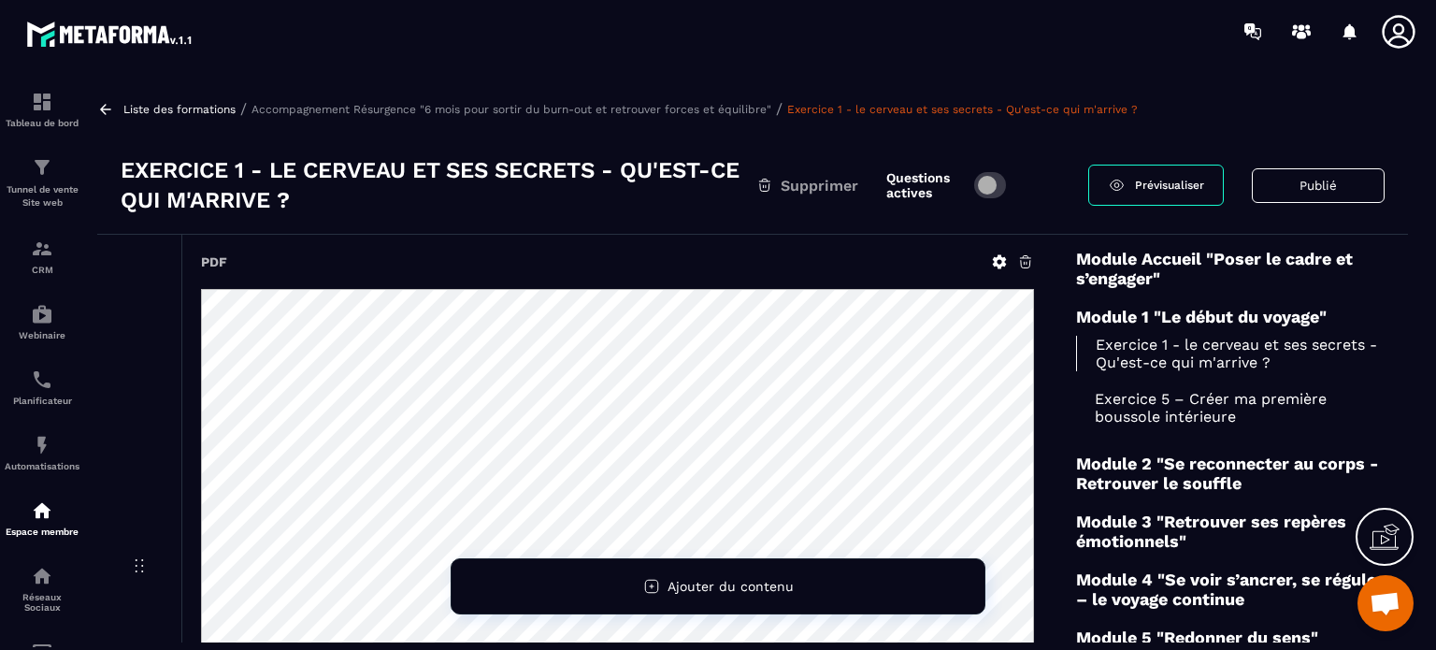
click at [518, 107] on p "Accompagnement Résurgence "6 mois pour sortir du burn-out et retrouver forces e…" at bounding box center [511, 109] width 520 height 13
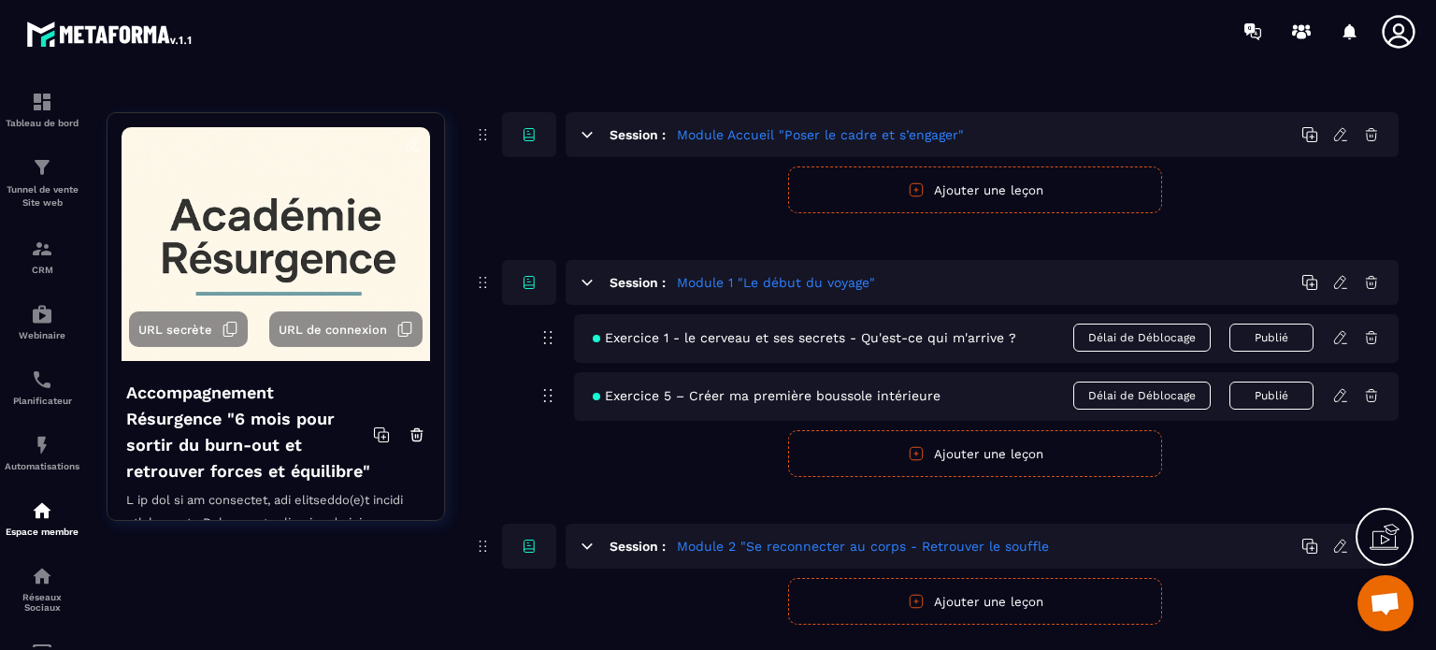
scroll to position [280, 0]
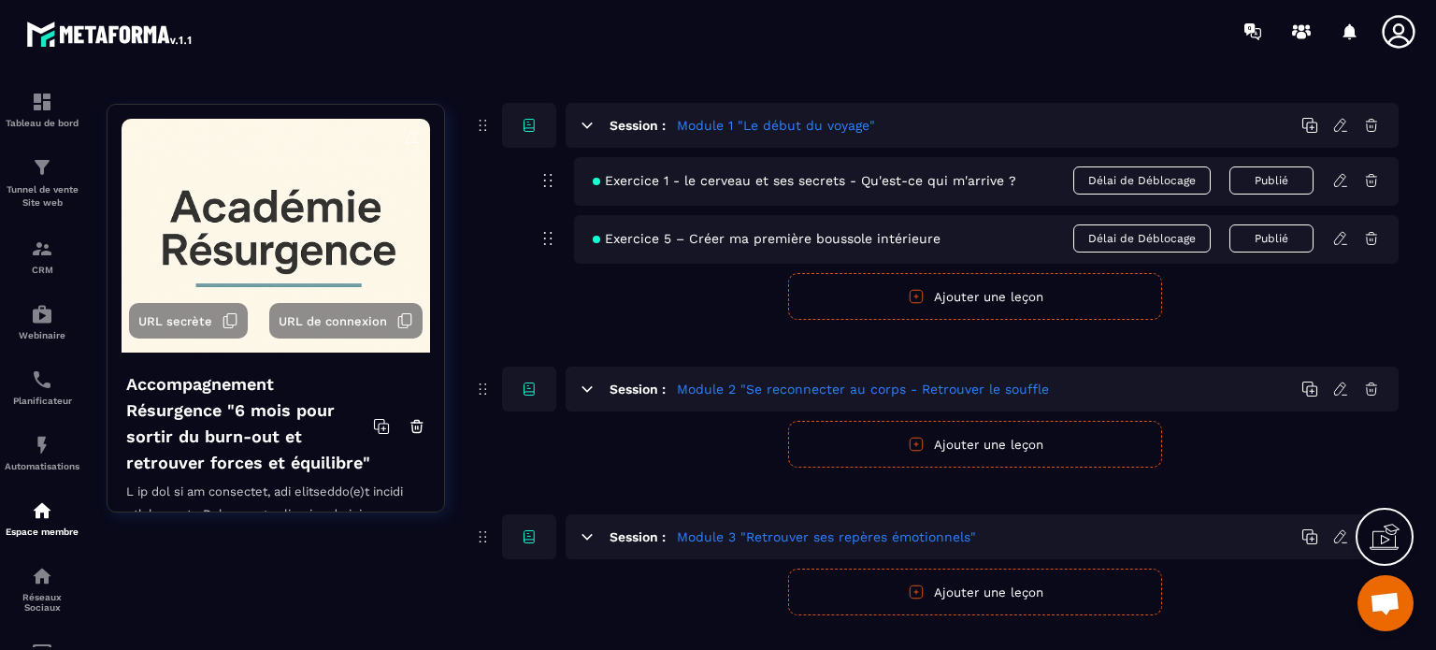
click at [964, 291] on button "Ajouter une leçon" at bounding box center [975, 296] width 374 height 47
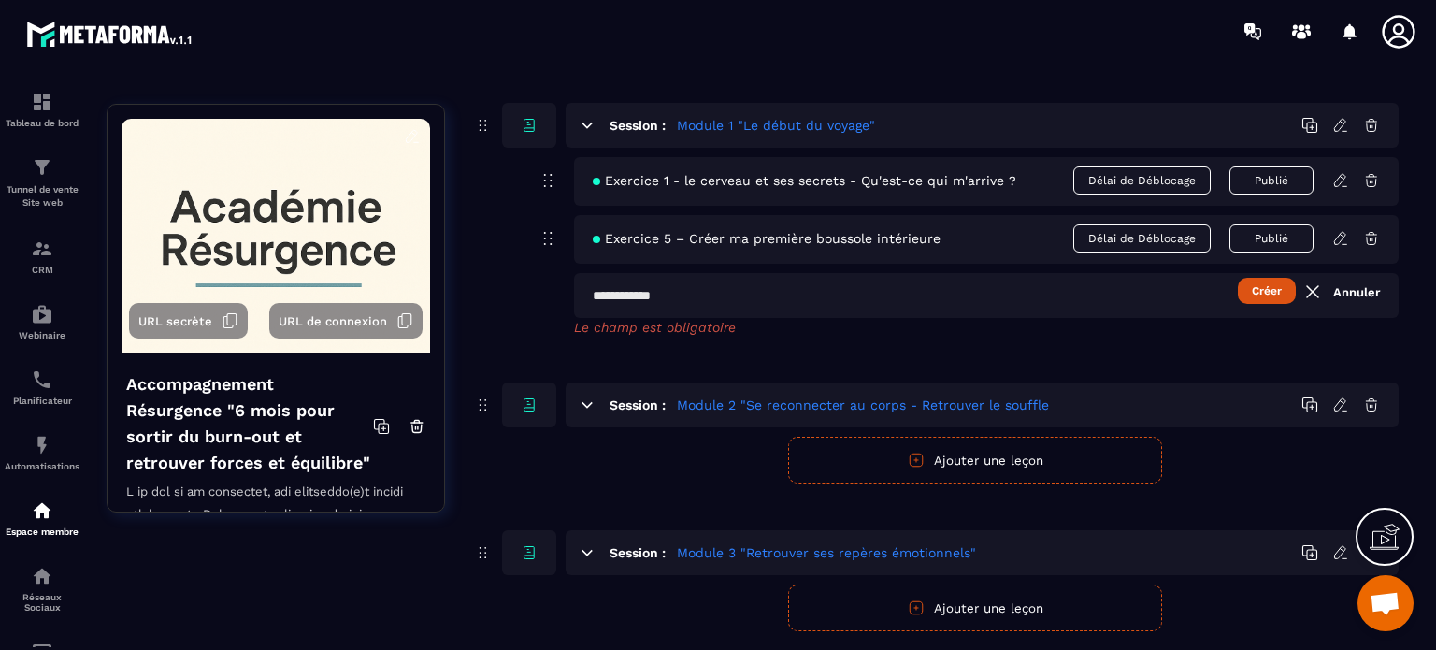
paste input "**********"
click at [703, 292] on input "**********" at bounding box center [986, 295] width 824 height 45
click at [791, 296] on input "**********" at bounding box center [986, 295] width 824 height 45
type input "**********"
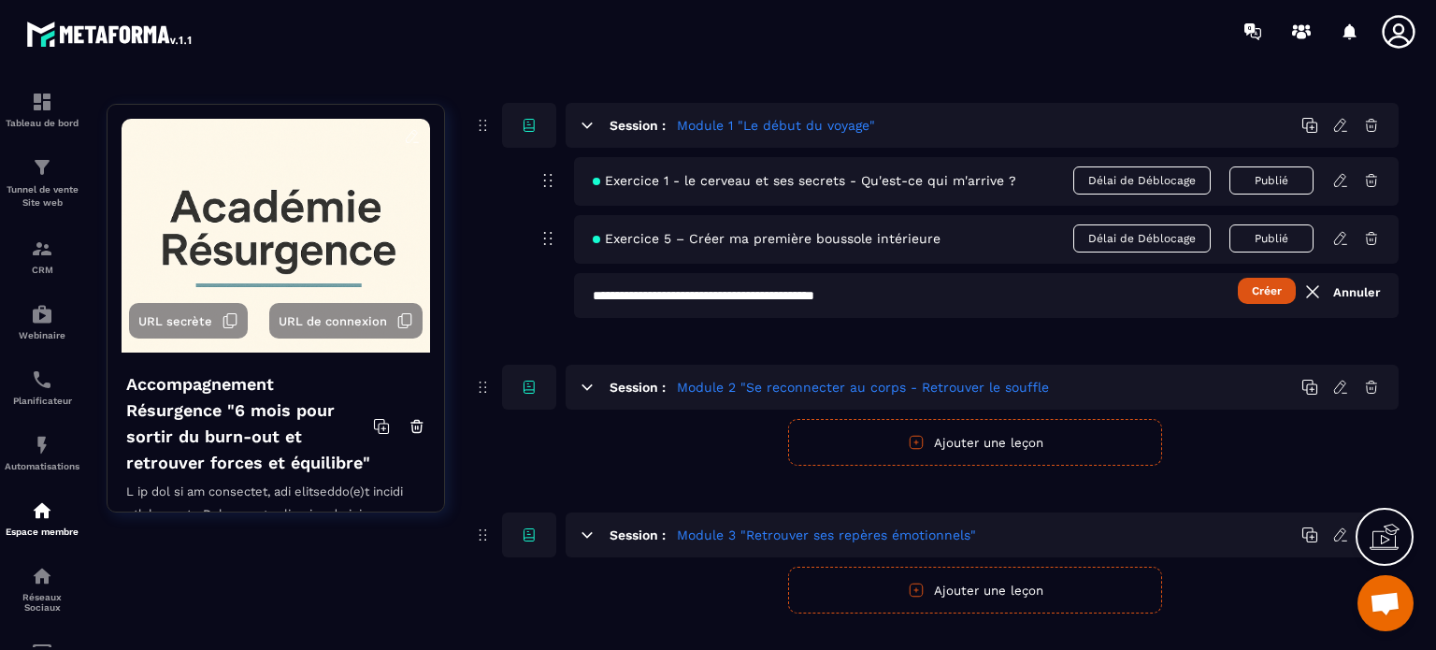
click at [1263, 293] on button "Créer" at bounding box center [1267, 291] width 58 height 26
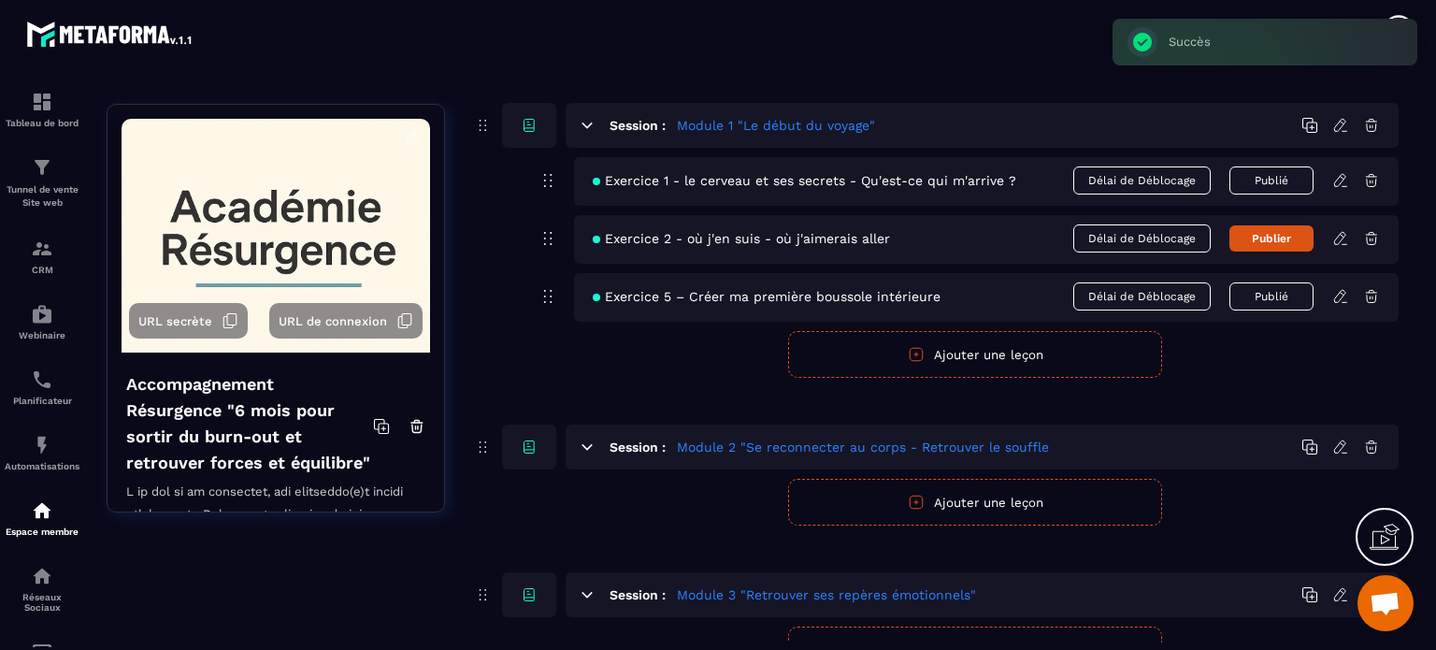
click at [1342, 233] on icon at bounding box center [1340, 238] width 17 height 17
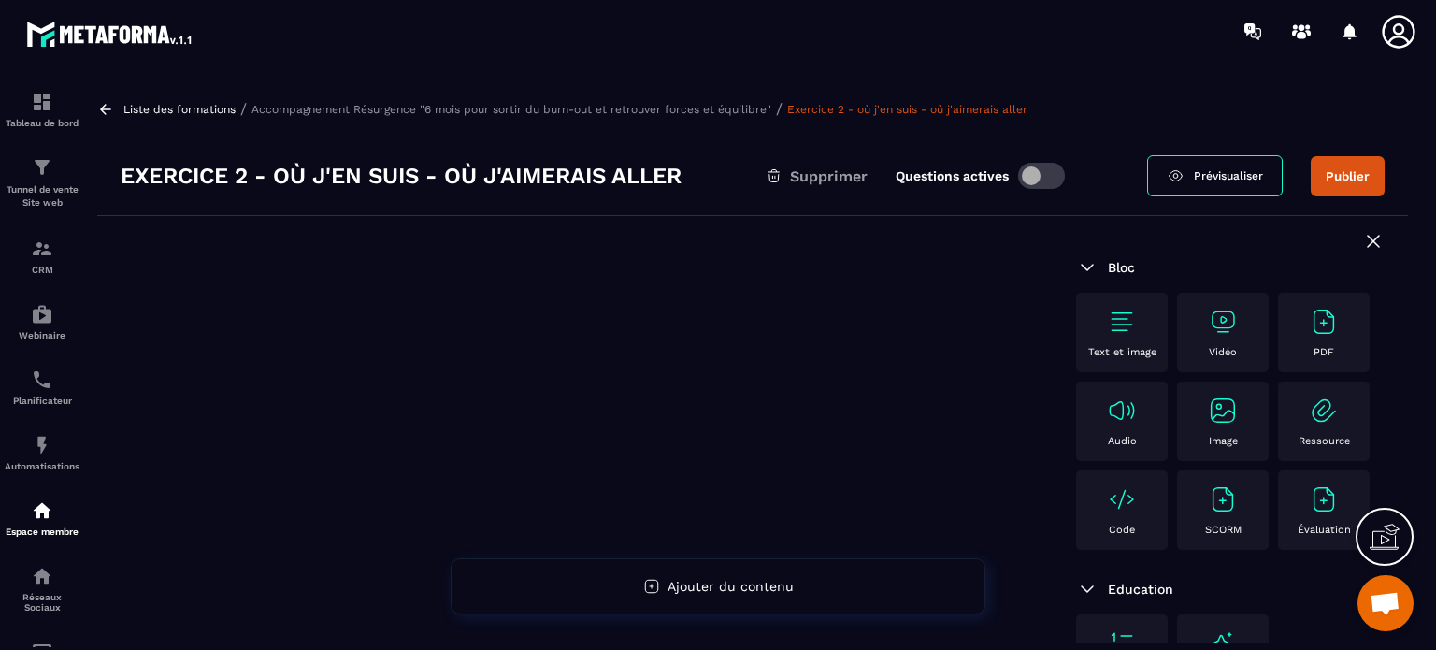
click at [1309, 337] on img at bounding box center [1324, 322] width 30 height 30
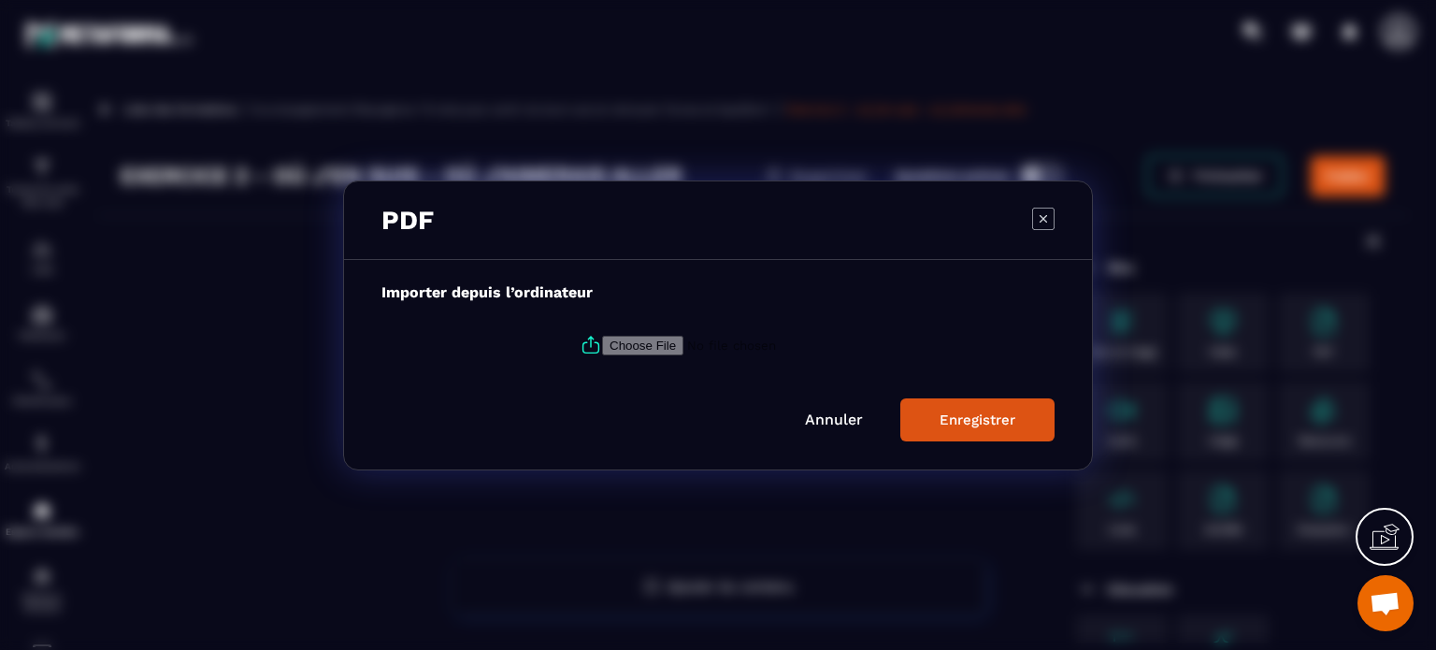
click at [660, 340] on input "Modal window" at bounding box center [729, 345] width 254 height 20
type input "**********"
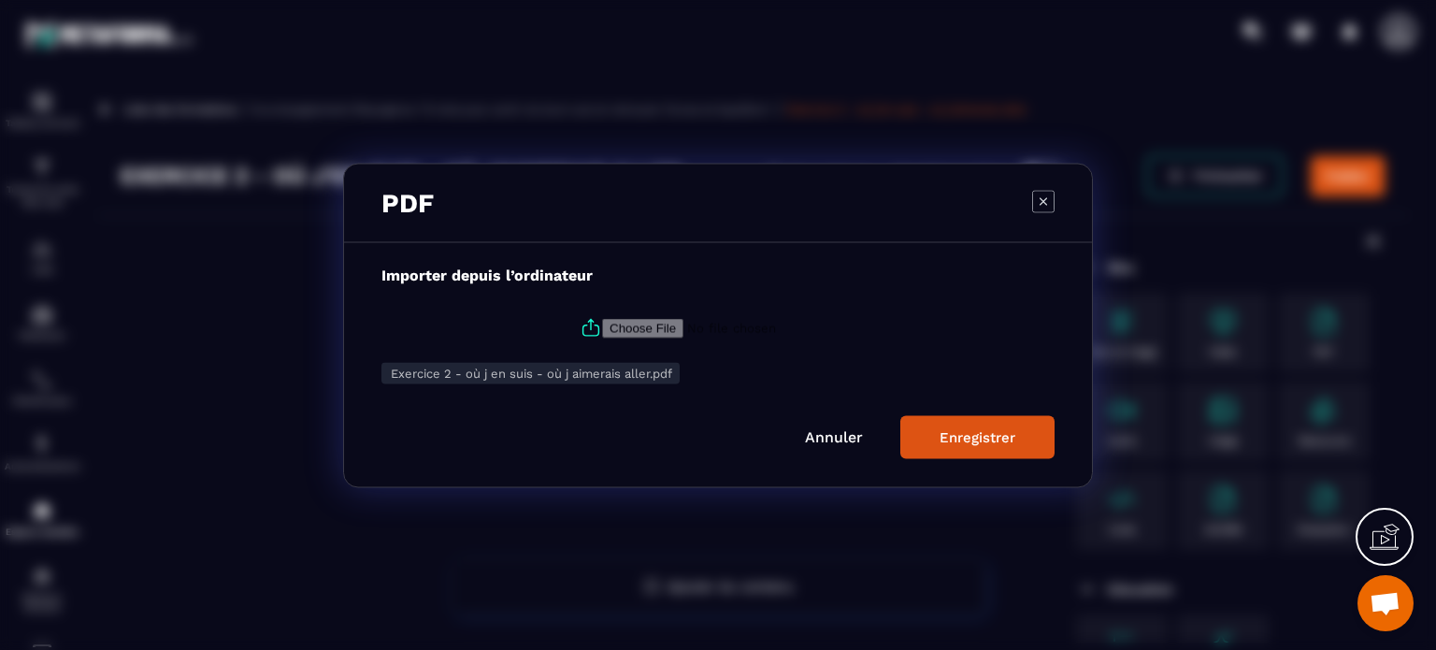
click at [995, 439] on div "Enregistrer" at bounding box center [977, 436] width 76 height 17
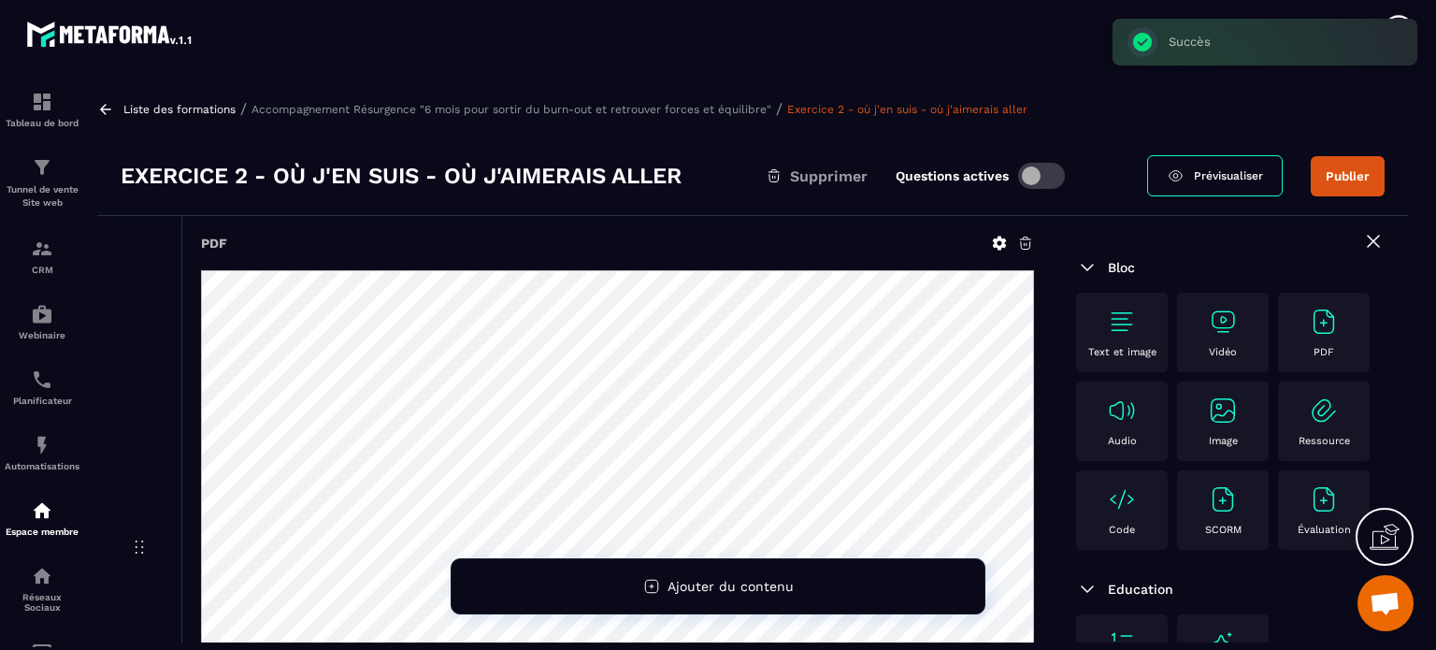
click at [1346, 175] on button "Publier" at bounding box center [1347, 176] width 74 height 40
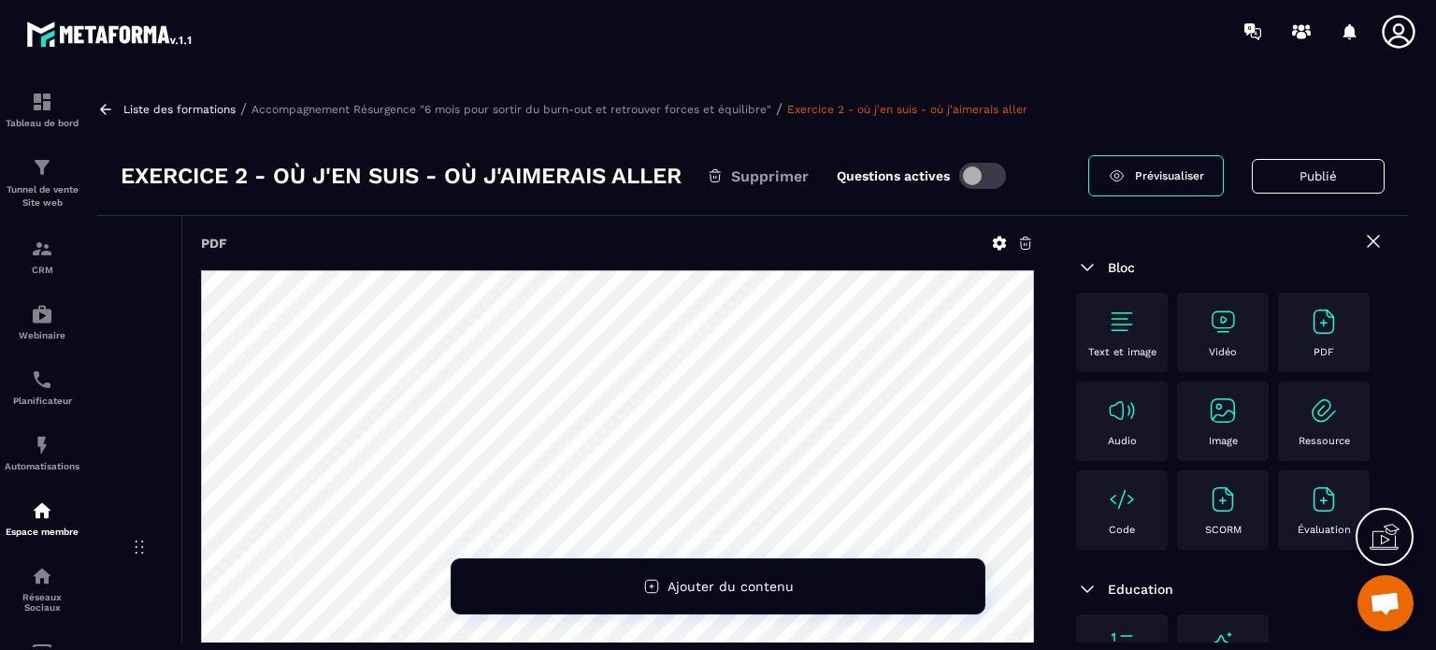
click at [565, 107] on p "Accompagnement Résurgence "6 mois pour sortir du burn-out et retrouver forces e…" at bounding box center [511, 109] width 520 height 13
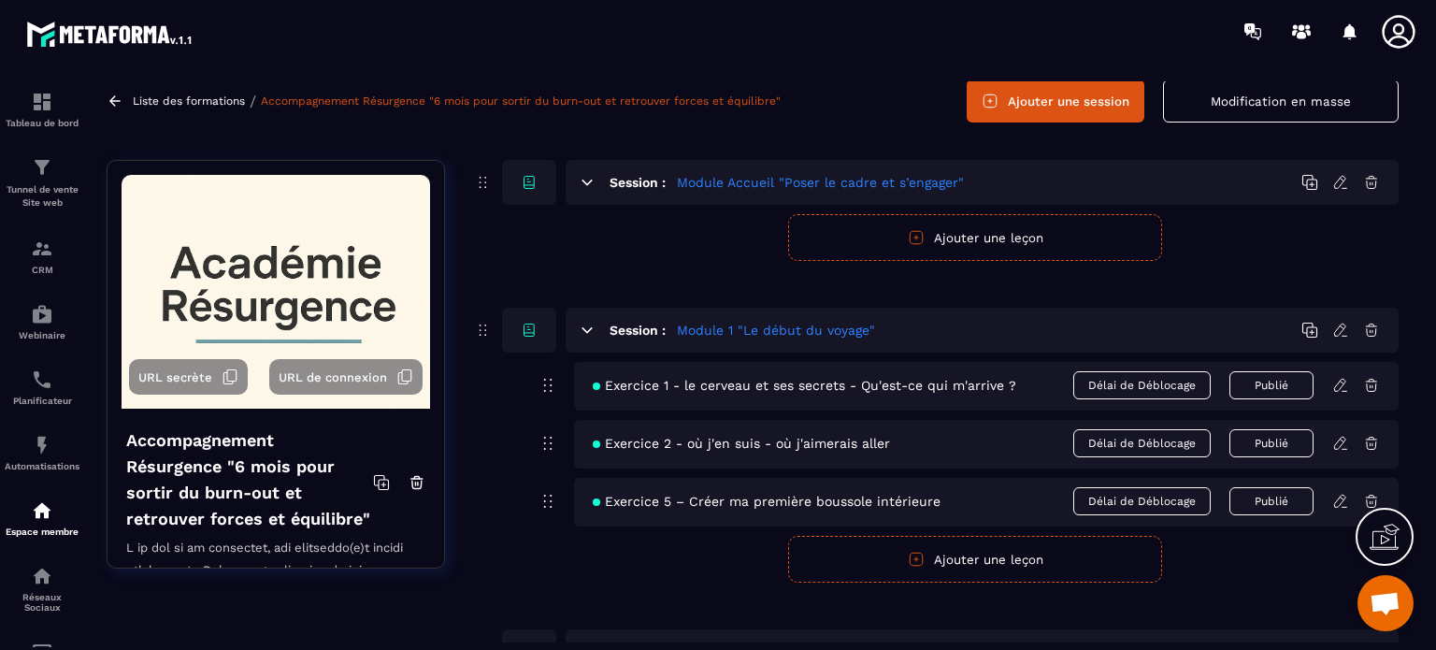
scroll to position [187, 0]
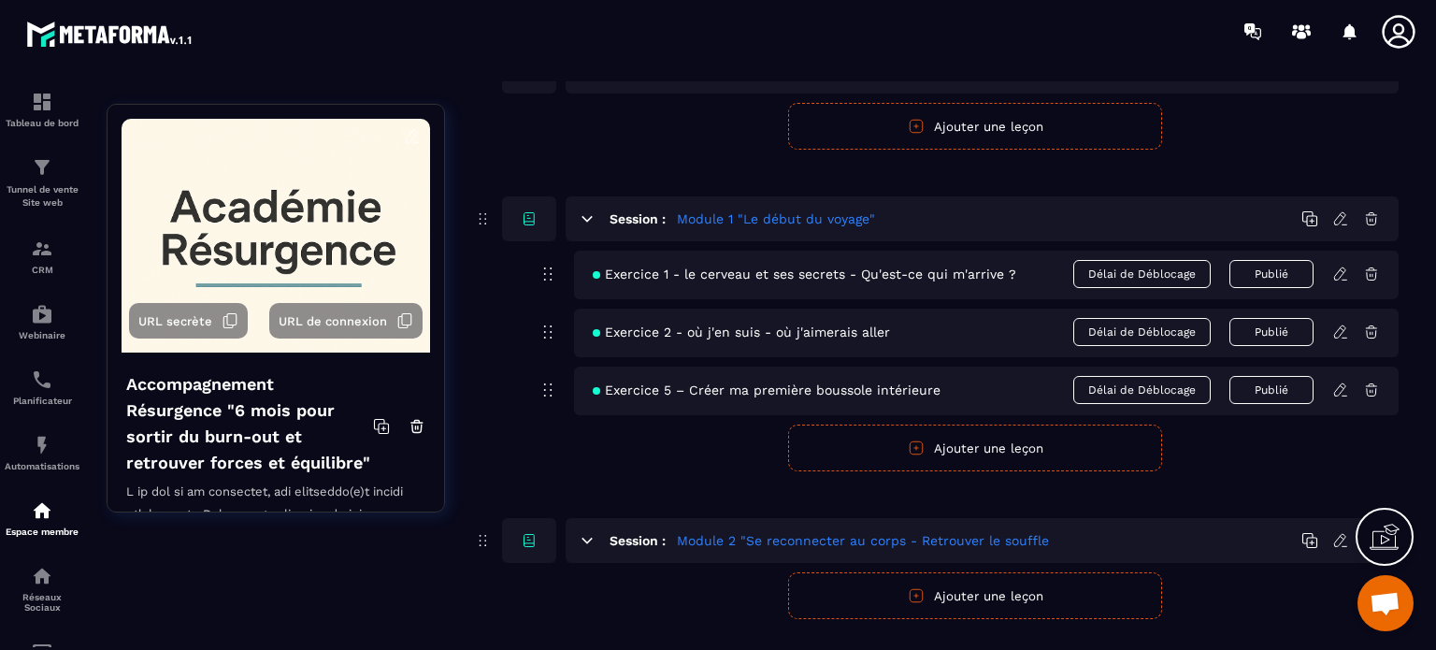
click at [966, 447] on button "Ajouter une leçon" at bounding box center [975, 447] width 374 height 47
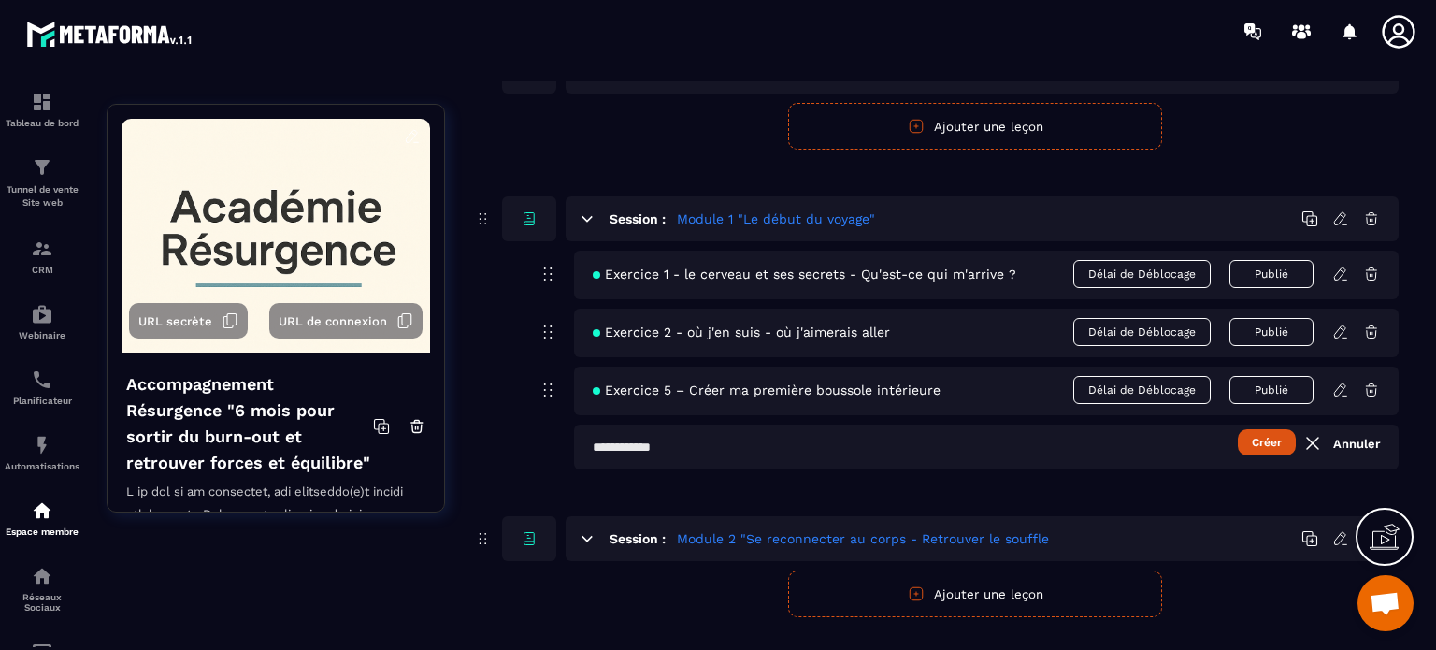
click at [622, 444] on input "text" at bounding box center [986, 446] width 824 height 45
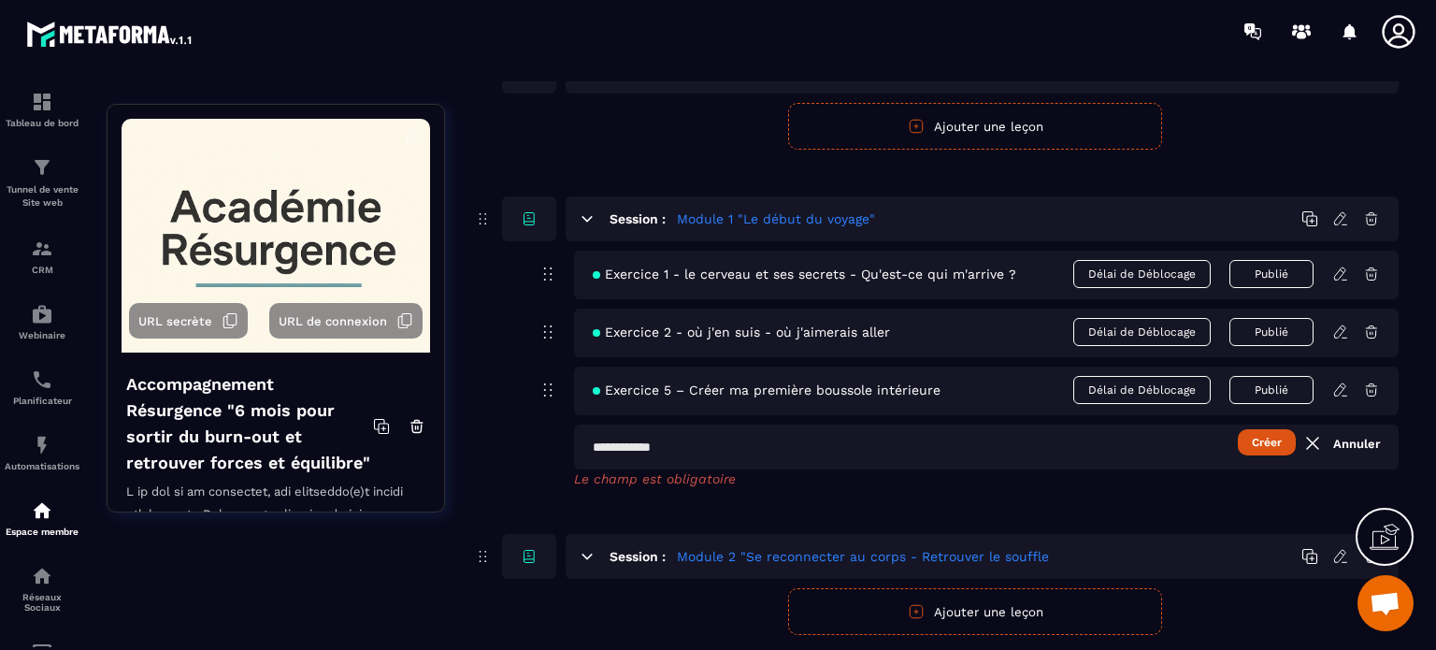
paste input "**********"
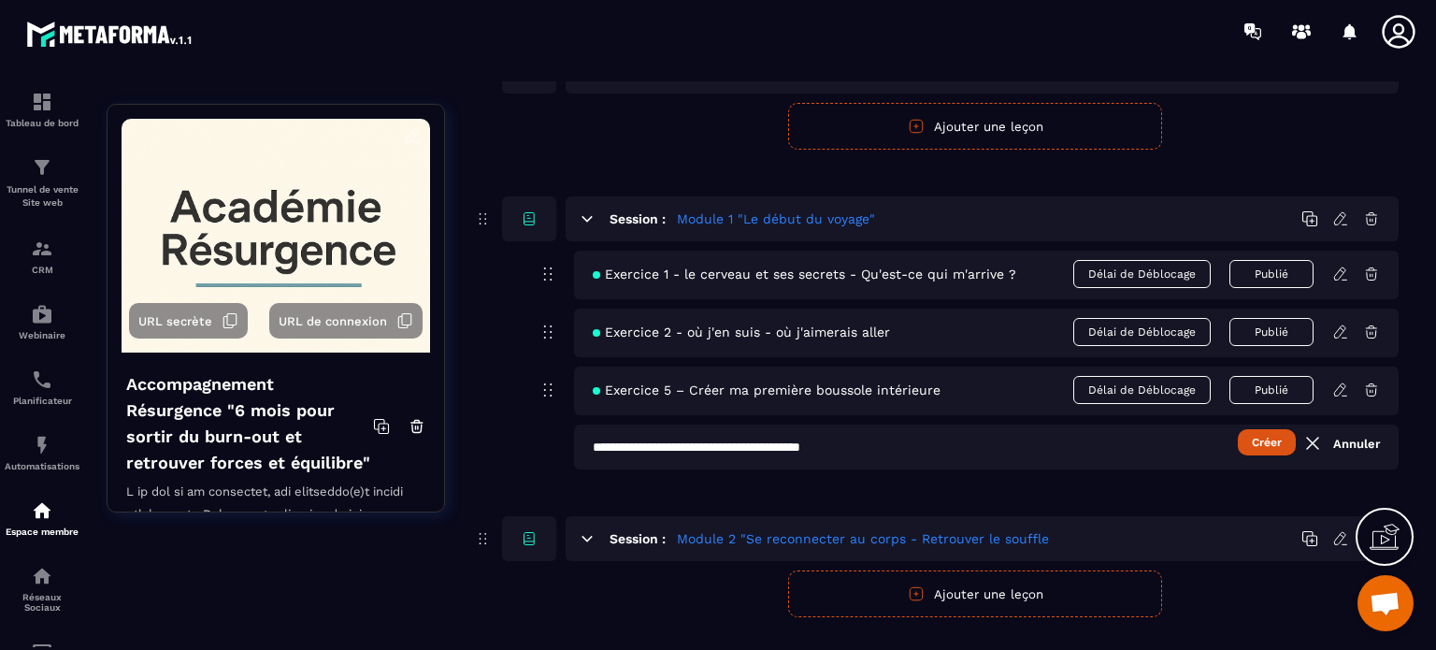
click at [1274, 445] on button "Créer" at bounding box center [1267, 442] width 58 height 26
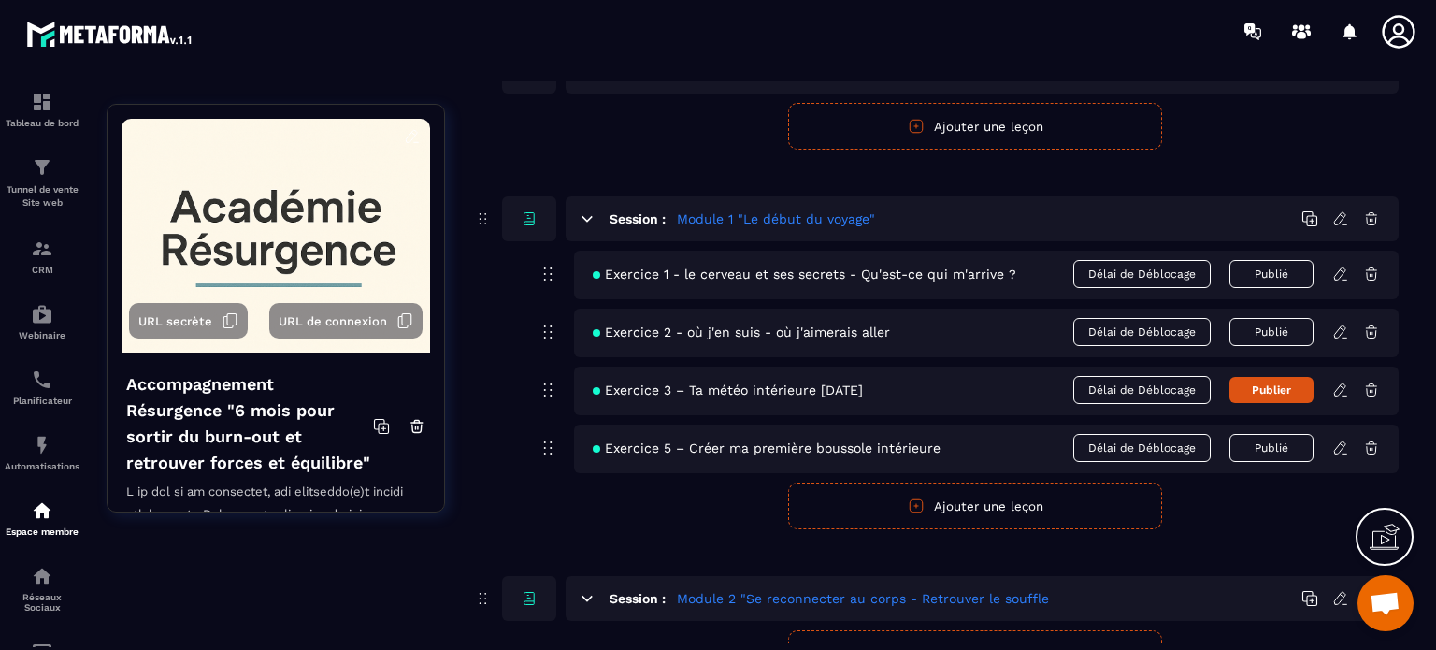
click at [944, 501] on button "Ajouter une leçon" at bounding box center [975, 505] width 374 height 47
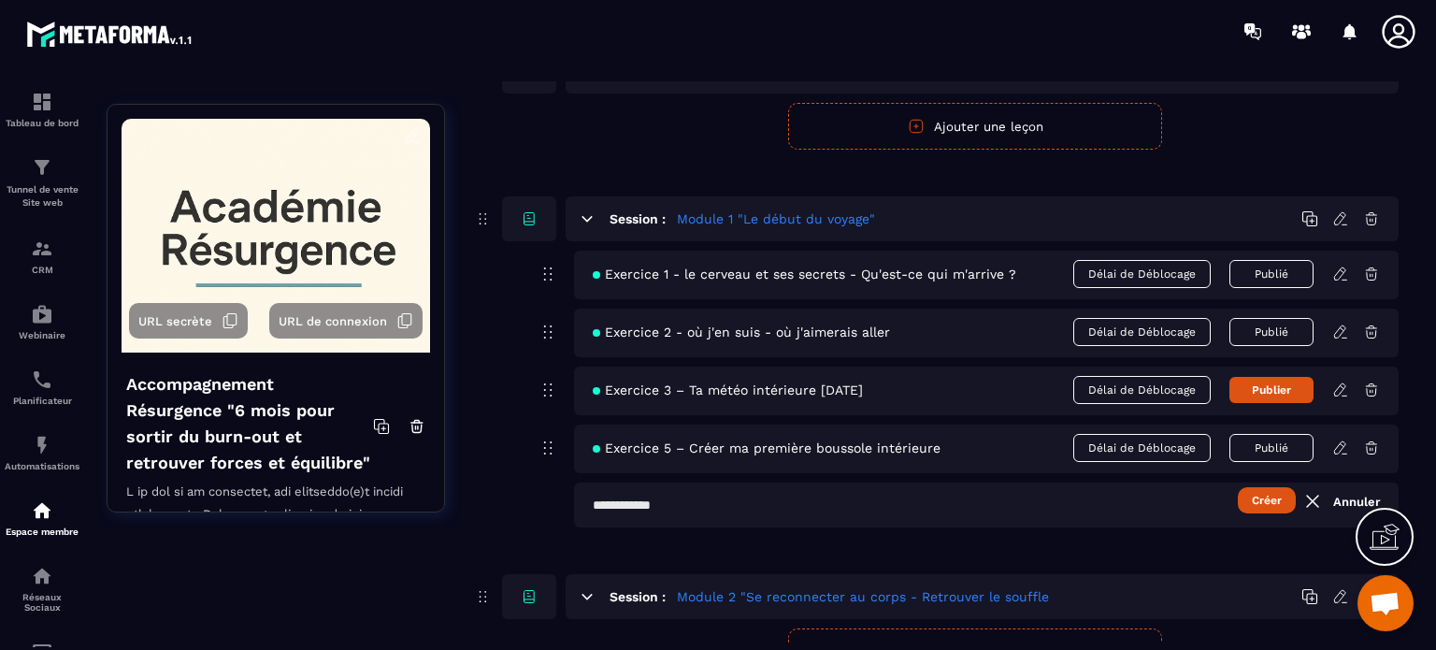
click at [629, 492] on input "text" at bounding box center [986, 504] width 824 height 45
paste input "**********"
type input "*"
click at [1268, 388] on button "Publier" at bounding box center [1271, 390] width 84 height 26
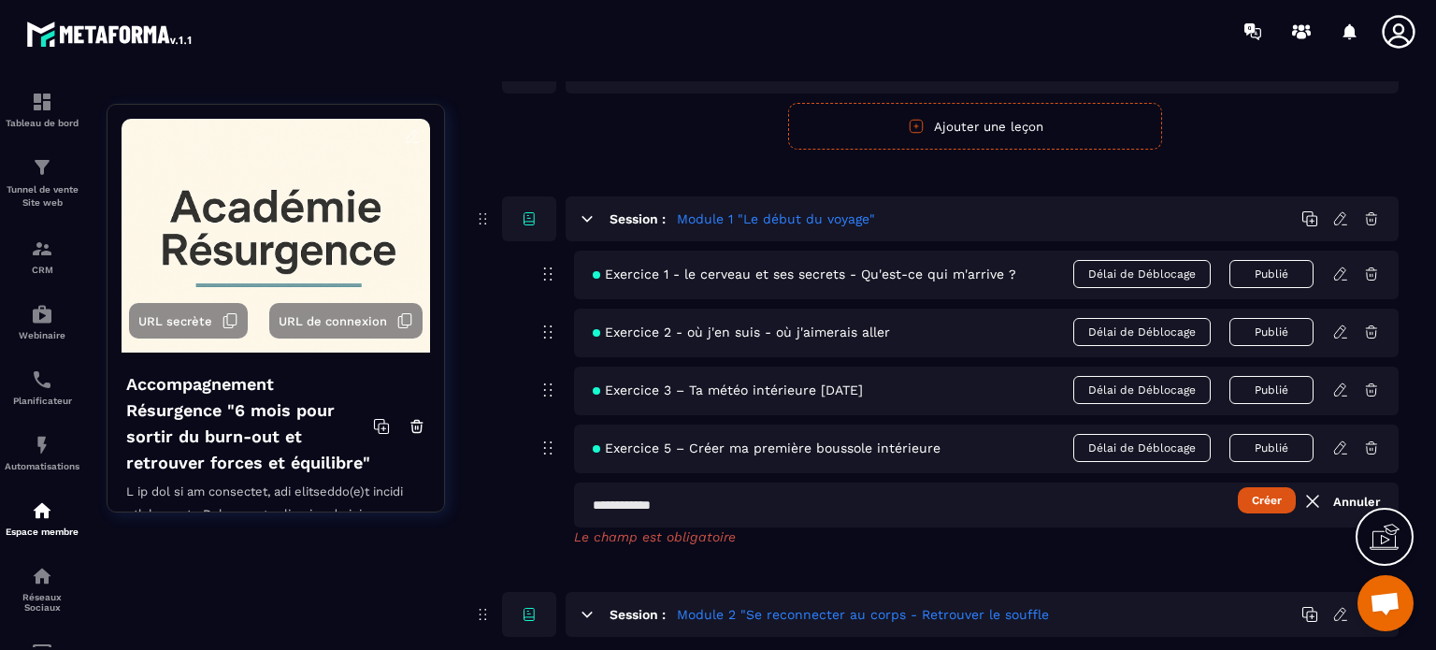
click at [639, 504] on input "text" at bounding box center [986, 504] width 824 height 45
paste input "**********"
type input "**********"
click at [1263, 496] on button "Créer" at bounding box center [1267, 500] width 58 height 26
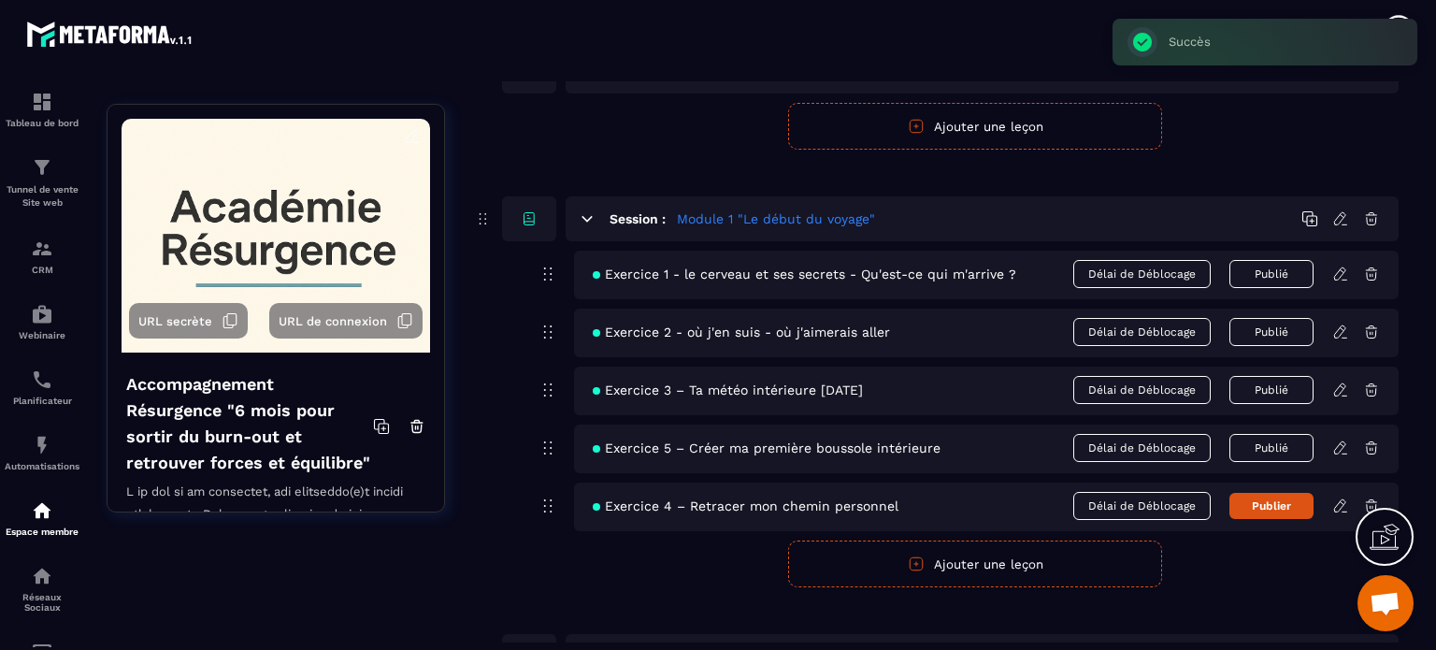
click at [1337, 507] on icon at bounding box center [1340, 505] width 17 height 17
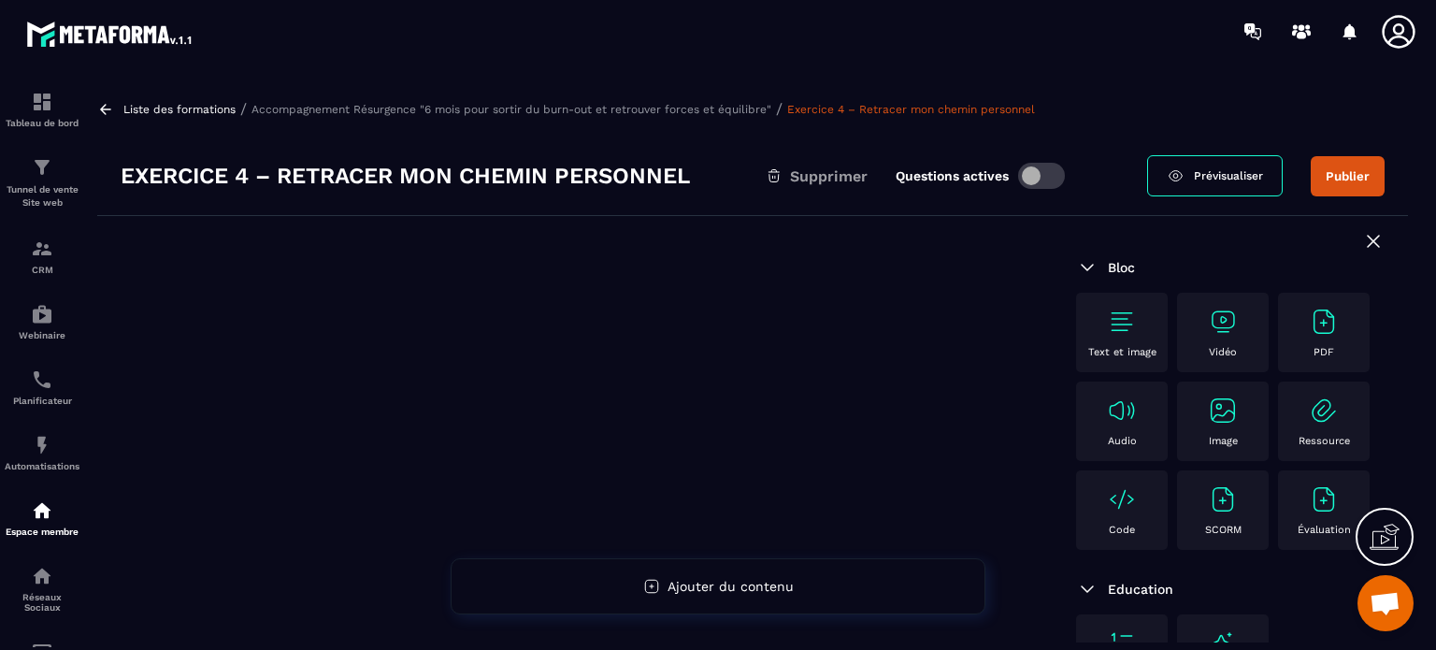
click at [1309, 337] on img at bounding box center [1324, 322] width 30 height 30
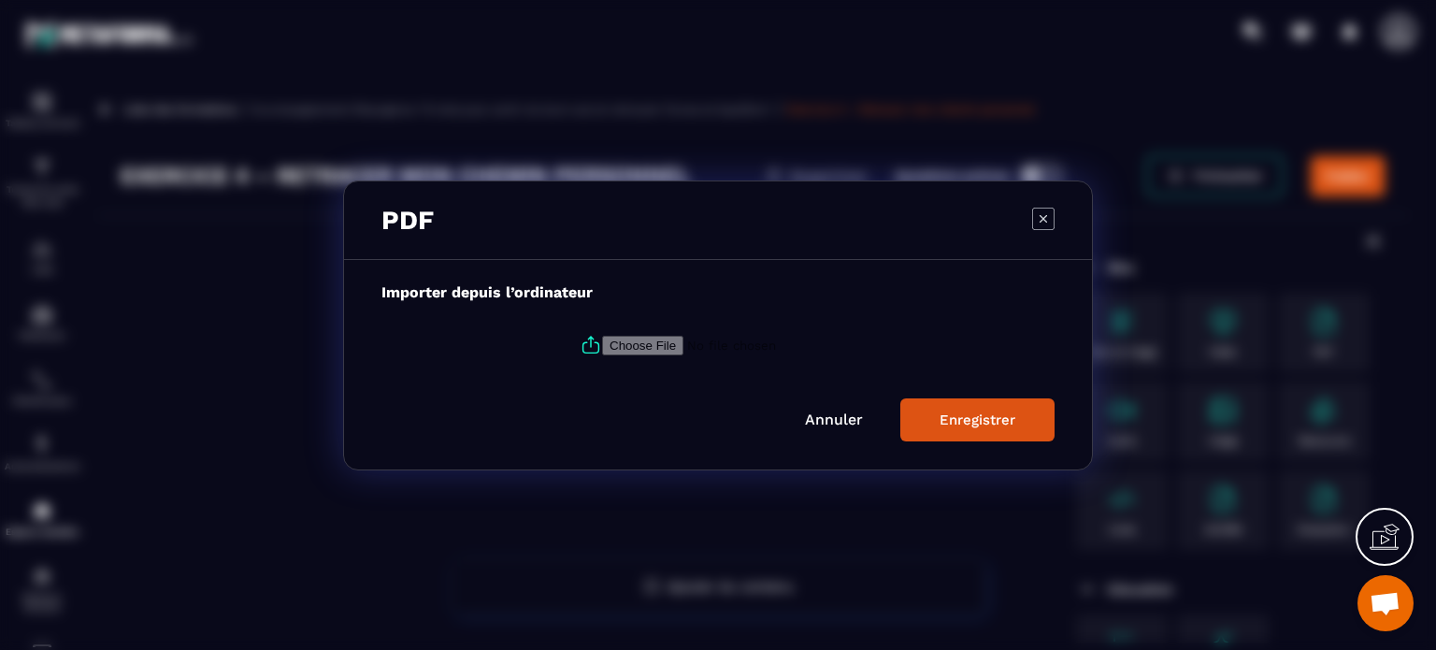
click at [661, 339] on input "Modal window" at bounding box center [729, 345] width 254 height 20
type input "**********"
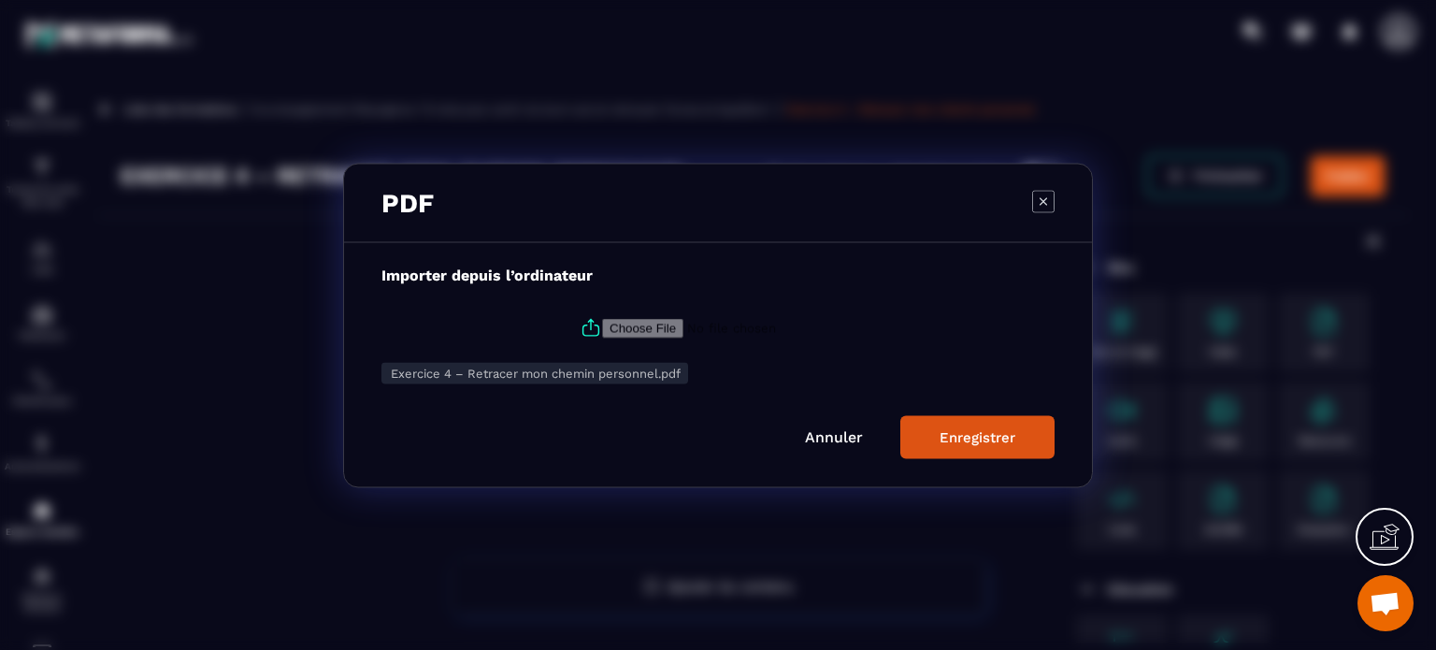
click at [940, 432] on div "Enregistrer" at bounding box center [977, 436] width 76 height 17
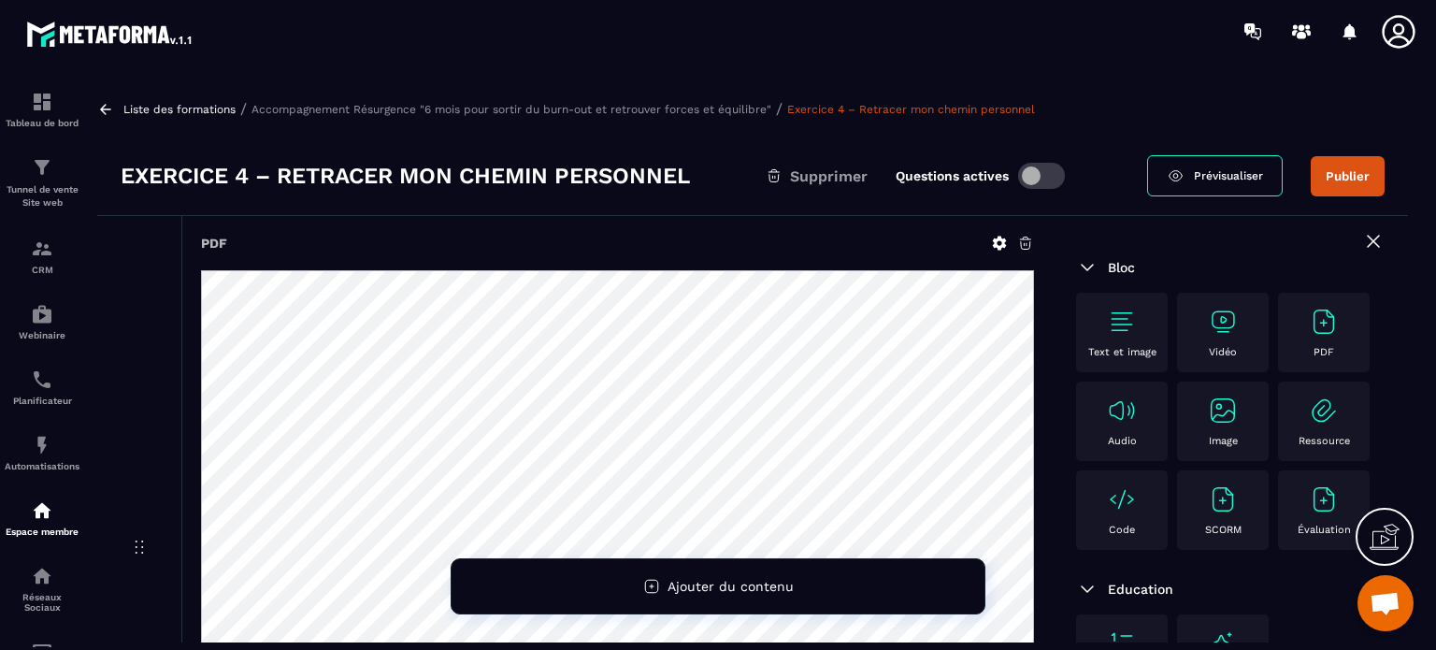
click at [636, 111] on p "Accompagnement Résurgence "6 mois pour sortir du burn-out et retrouver forces e…" at bounding box center [511, 109] width 520 height 13
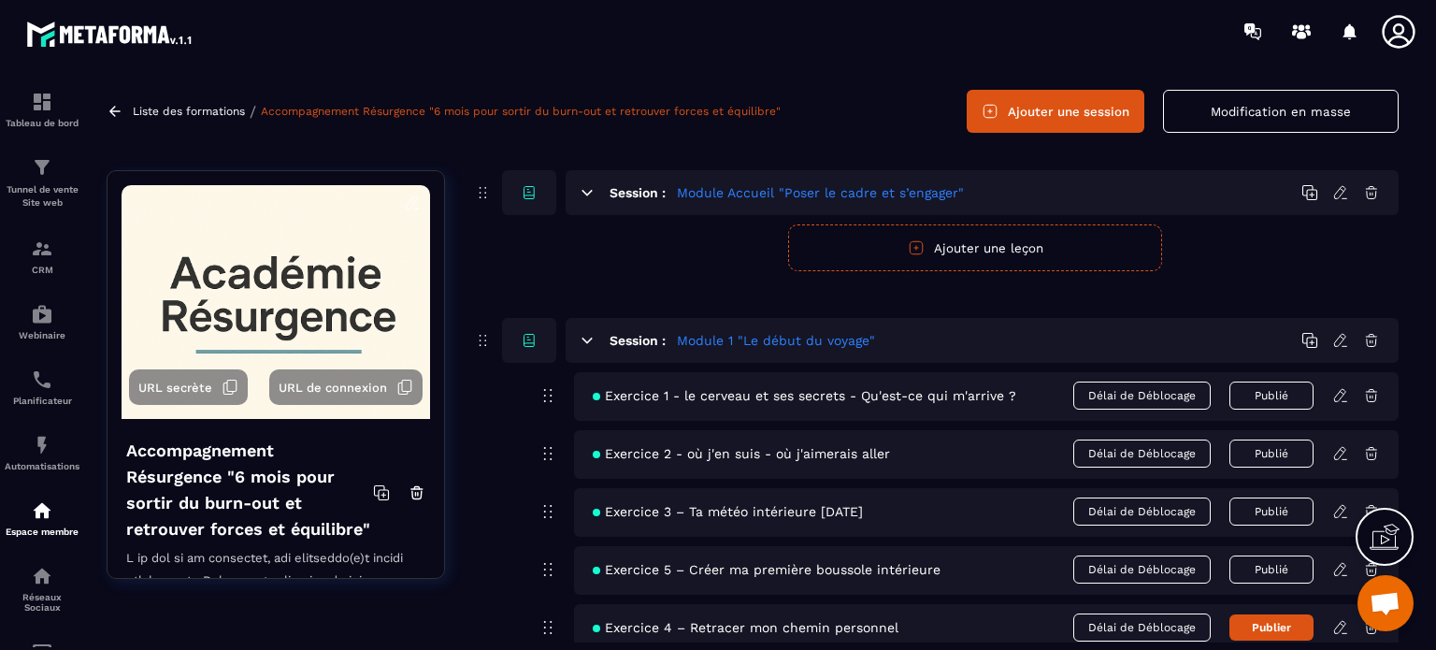
scroll to position [280, 0]
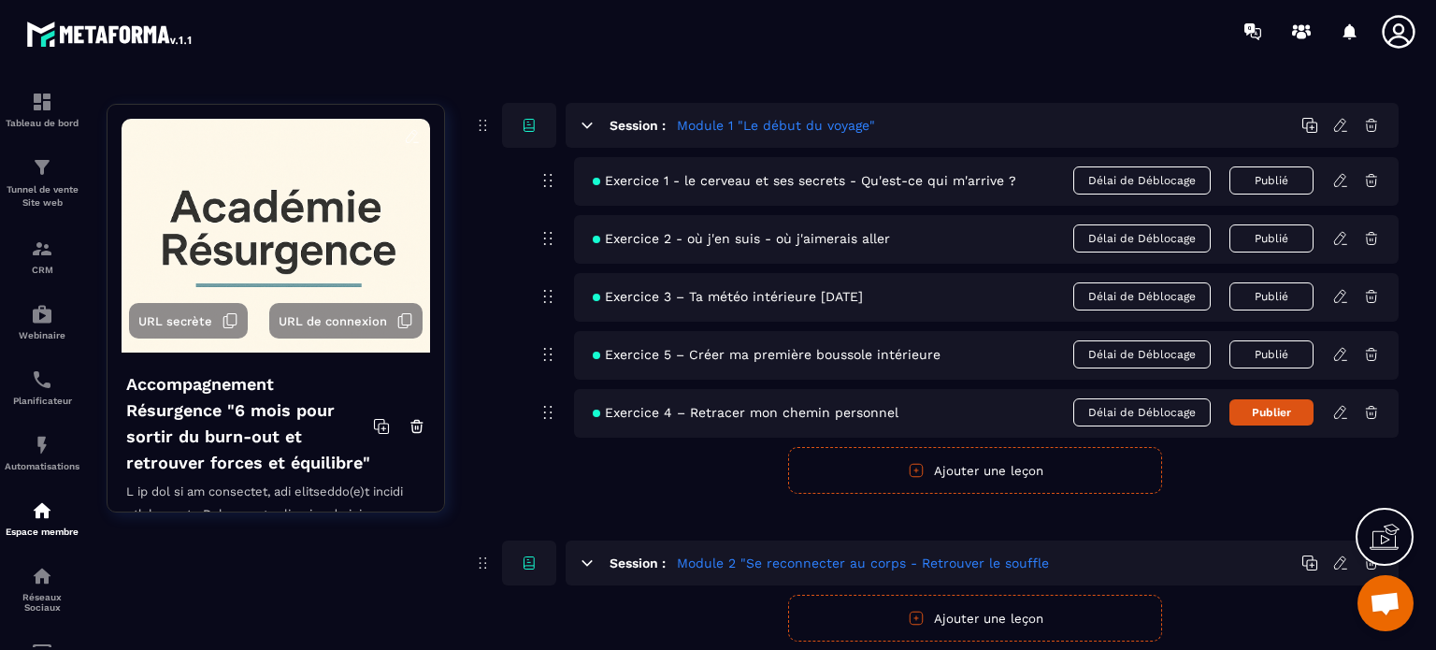
click at [1273, 408] on button "Publier" at bounding box center [1271, 412] width 84 height 26
click at [981, 467] on button "Ajouter une leçon" at bounding box center [975, 470] width 374 height 47
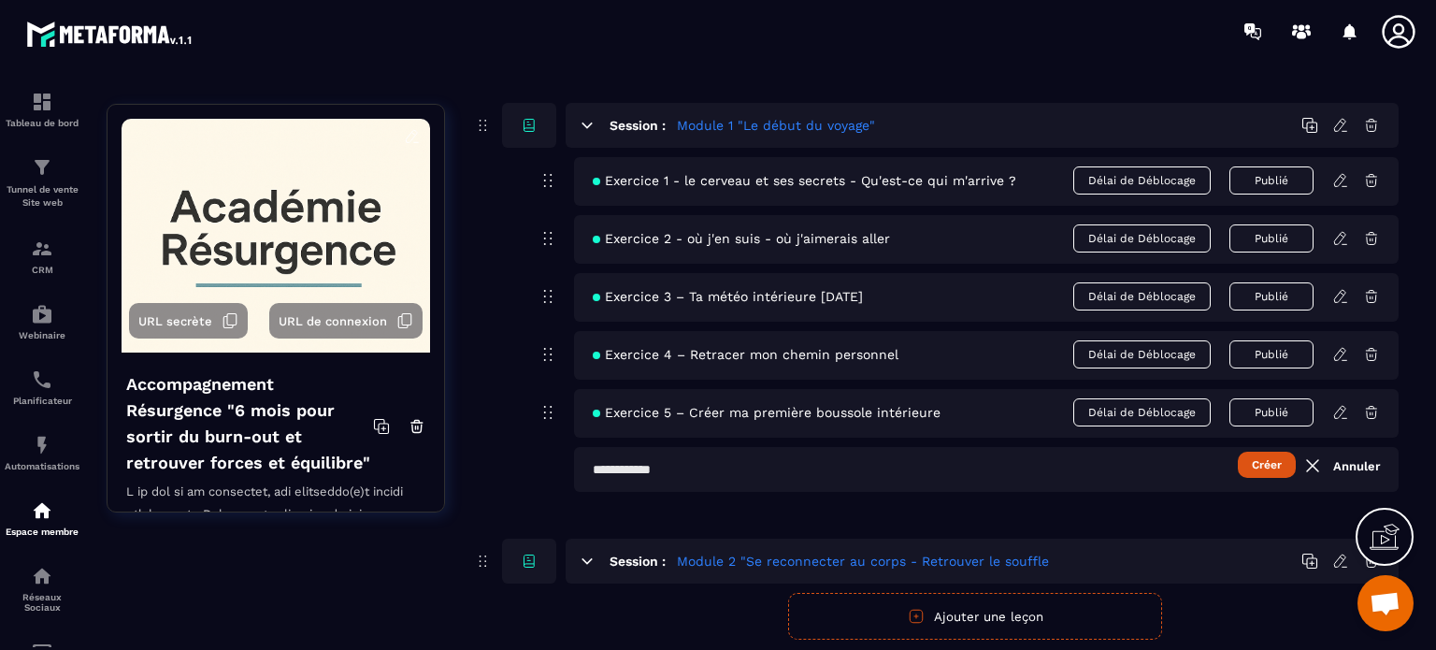
click at [658, 464] on input "text" at bounding box center [986, 469] width 824 height 45
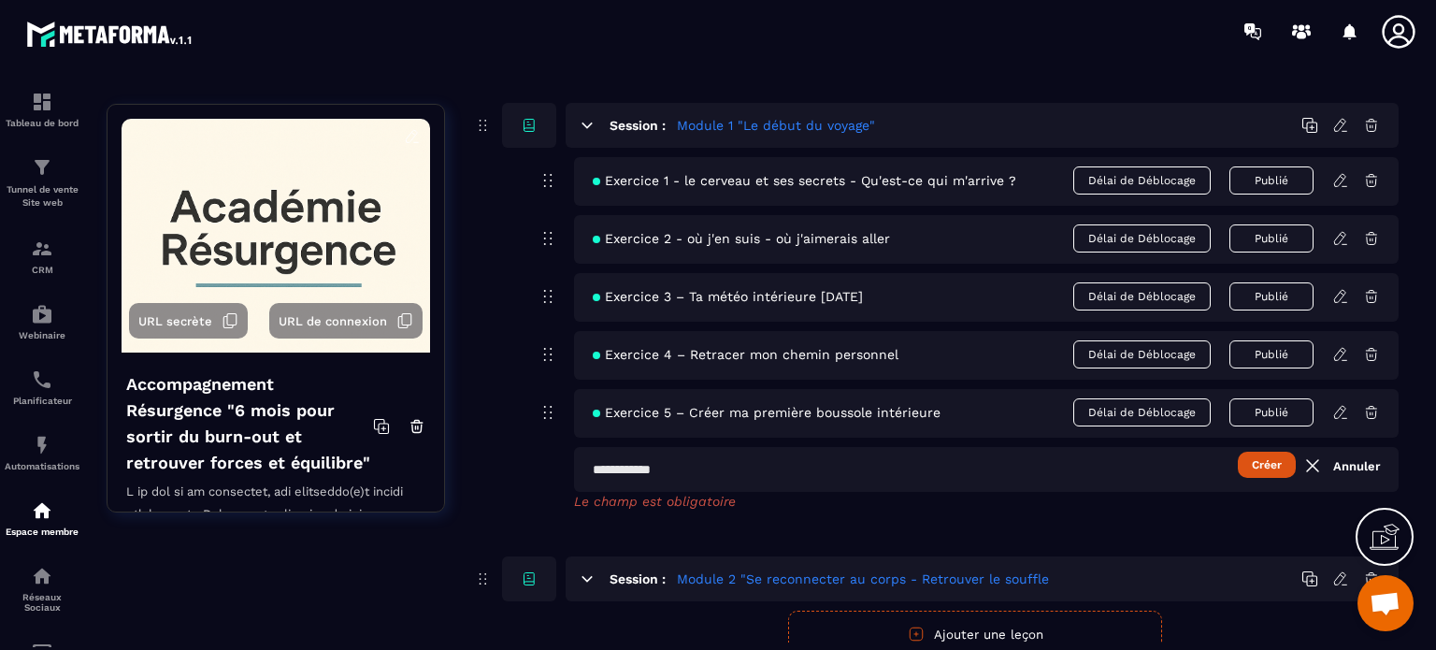
paste input "**********"
type input "**********"
click at [1268, 465] on button "Créer" at bounding box center [1267, 464] width 58 height 26
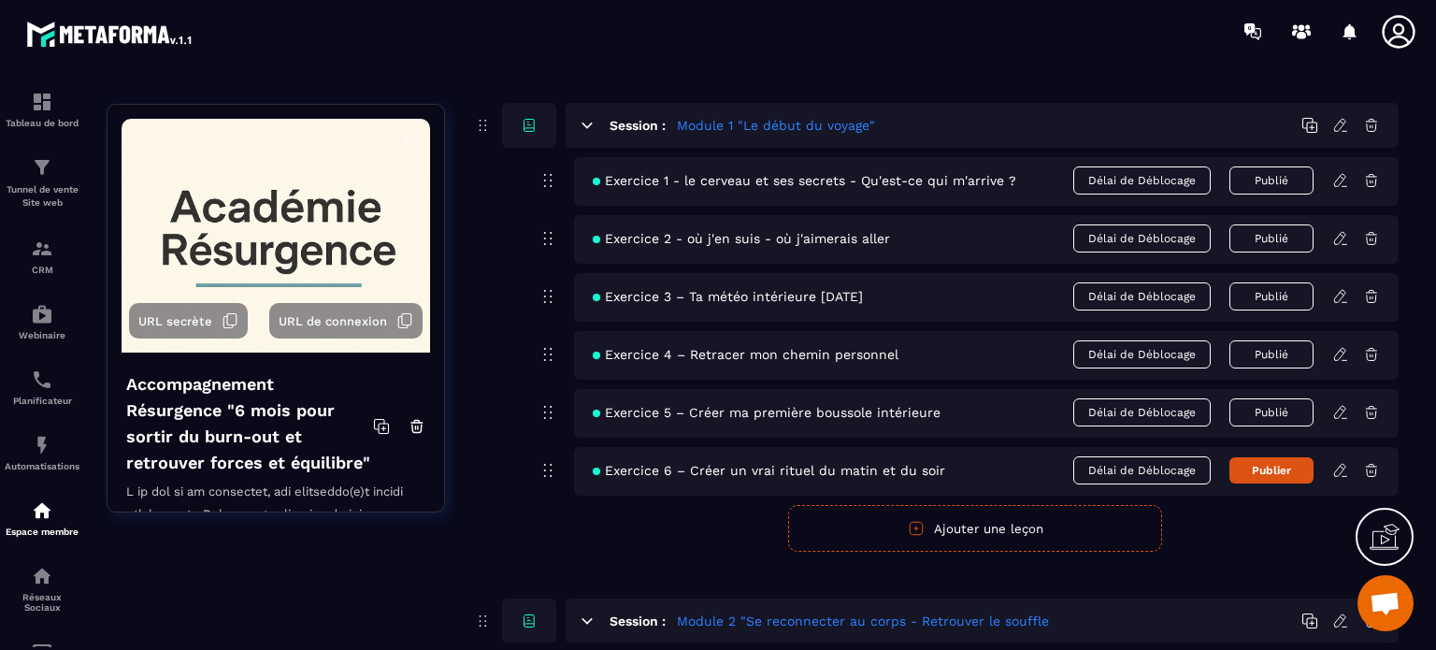
click at [1257, 466] on button "Publier" at bounding box center [1271, 470] width 84 height 26
click at [1337, 471] on icon at bounding box center [1340, 470] width 17 height 17
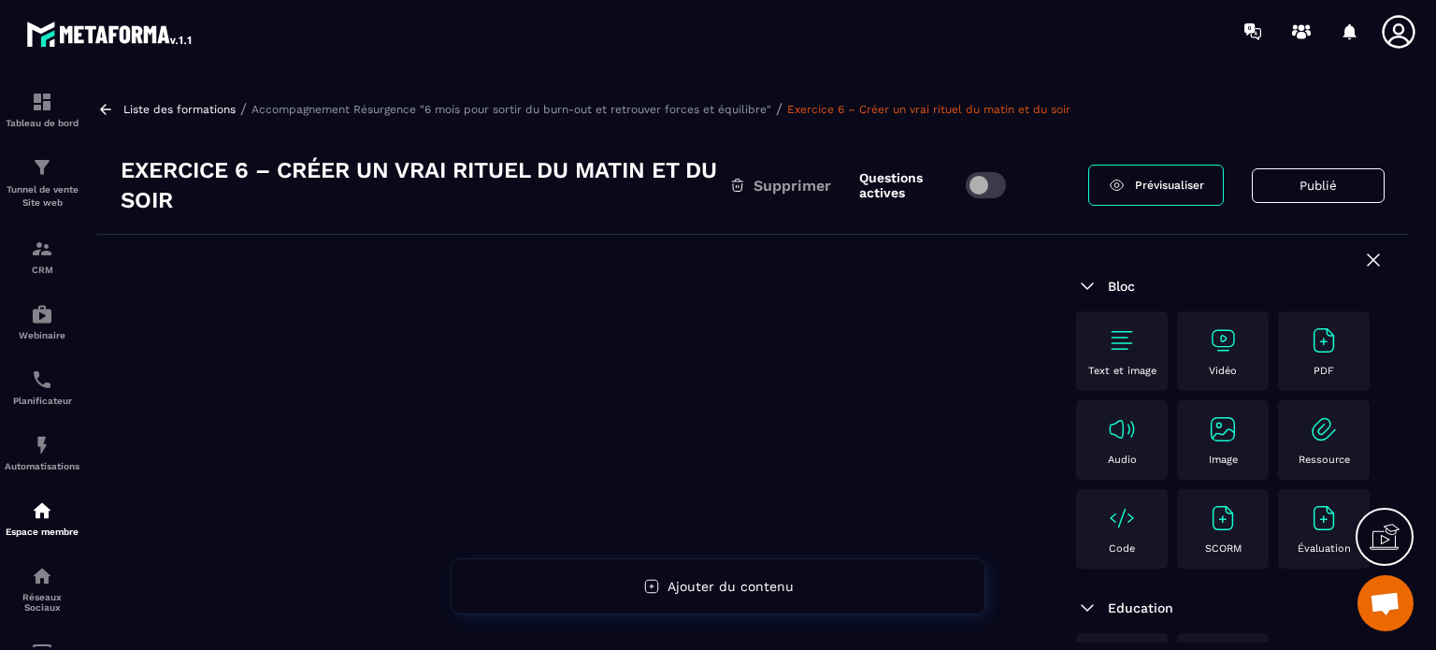
click at [1309, 355] on img at bounding box center [1324, 340] width 30 height 30
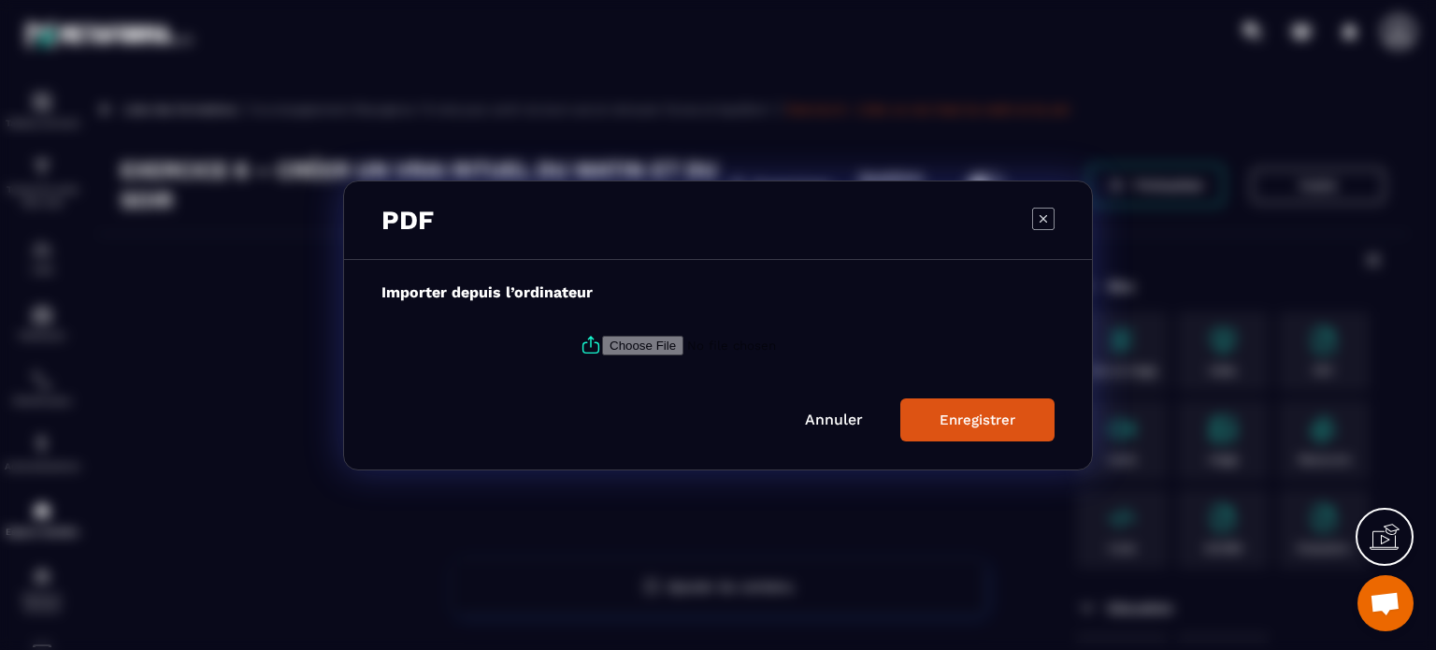
click at [653, 342] on input "Modal window" at bounding box center [729, 345] width 254 height 20
type input "**********"
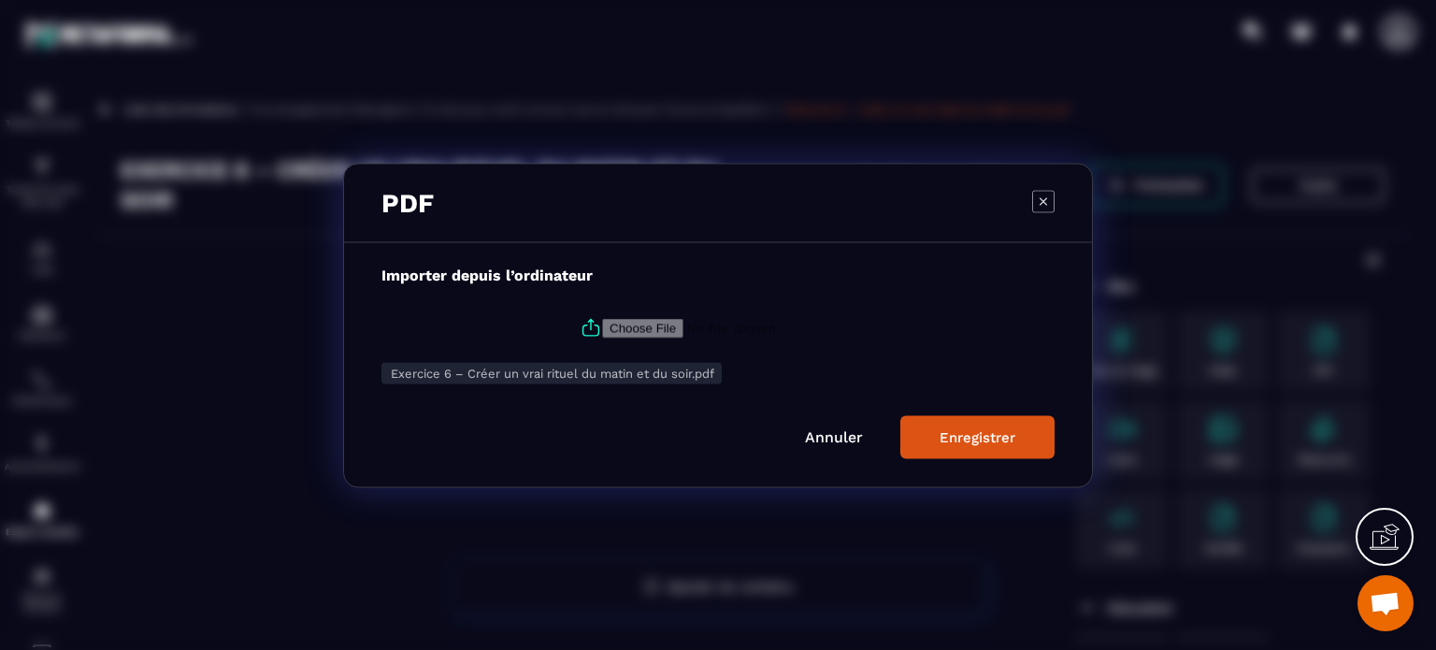
click at [954, 443] on div "Enregistrer" at bounding box center [977, 436] width 76 height 17
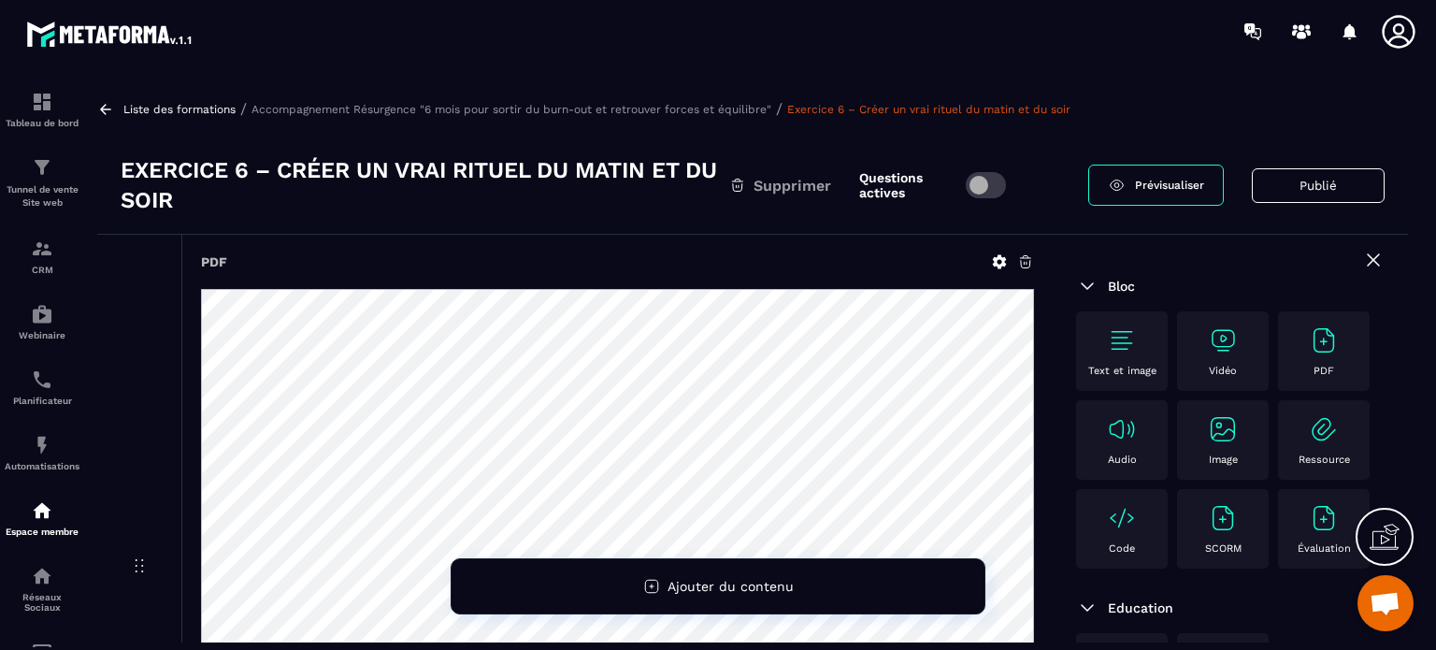
click at [512, 109] on p "Accompagnement Résurgence "6 mois pour sortir du burn-out et retrouver forces e…" at bounding box center [511, 109] width 520 height 13
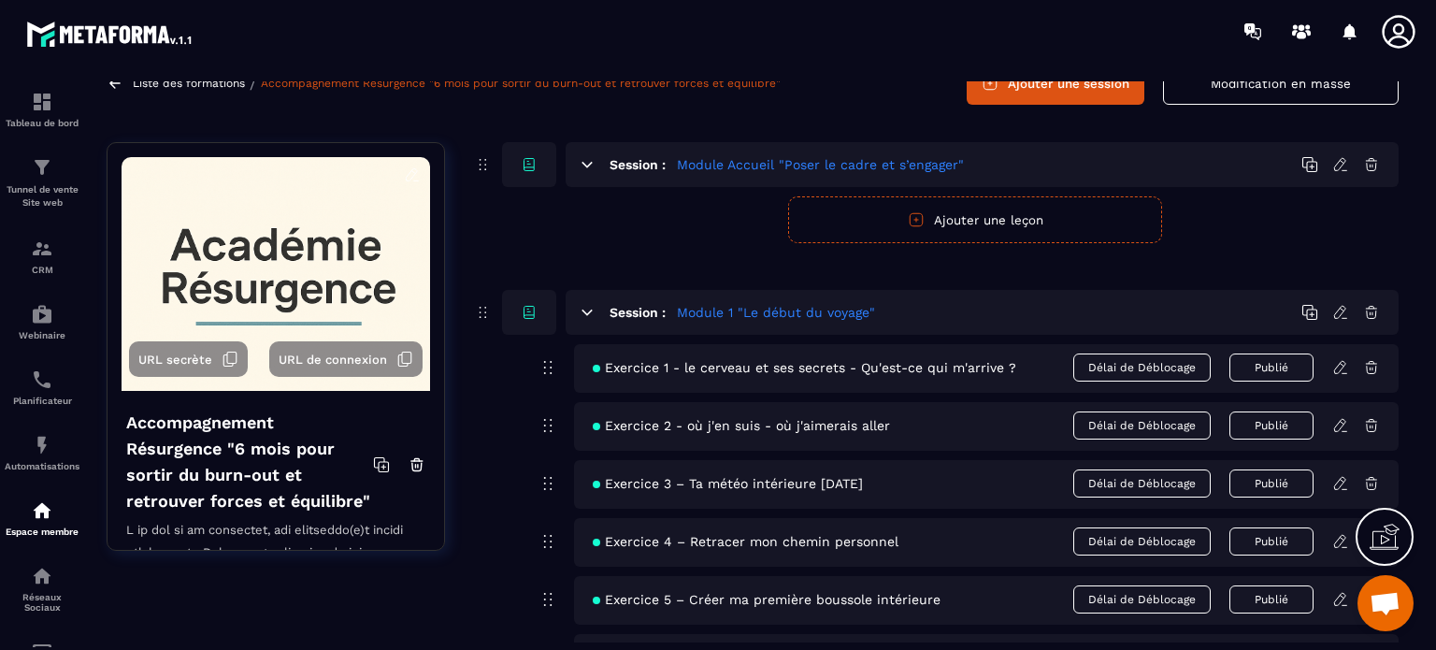
scroll to position [280, 0]
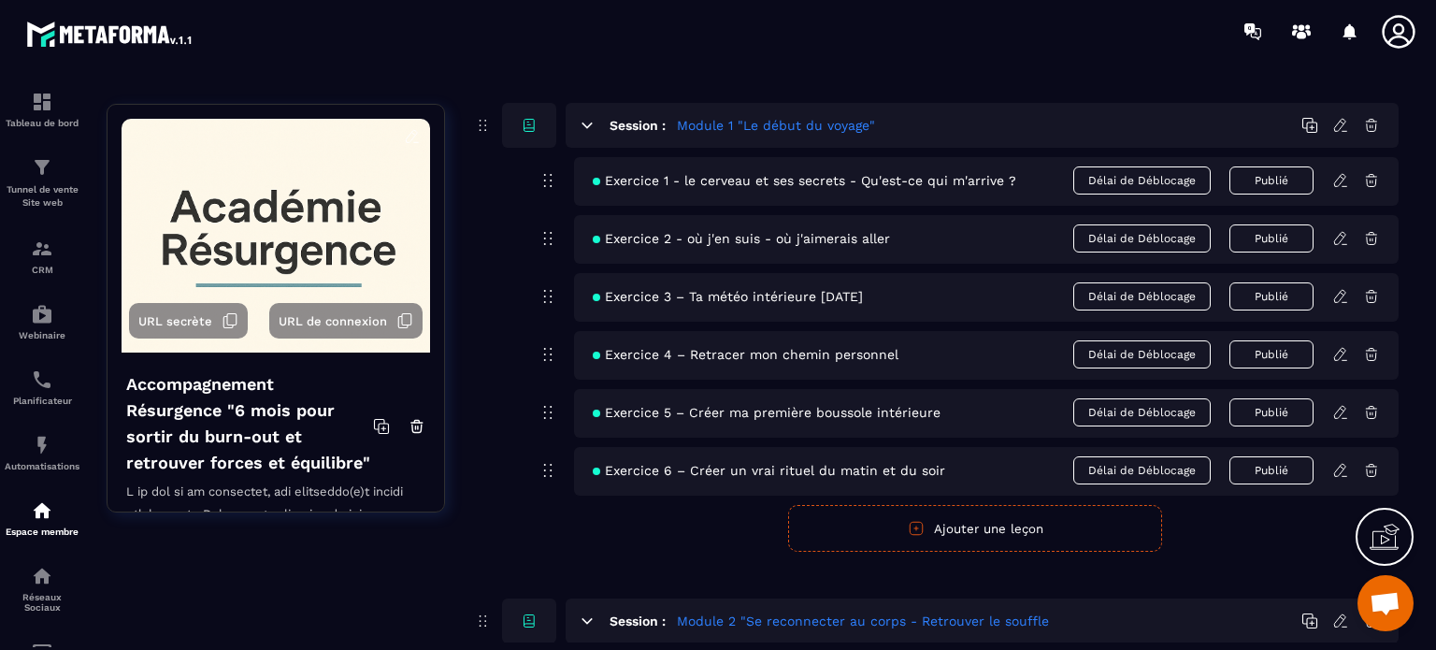
click at [945, 527] on button "Ajouter une leçon" at bounding box center [975, 528] width 374 height 47
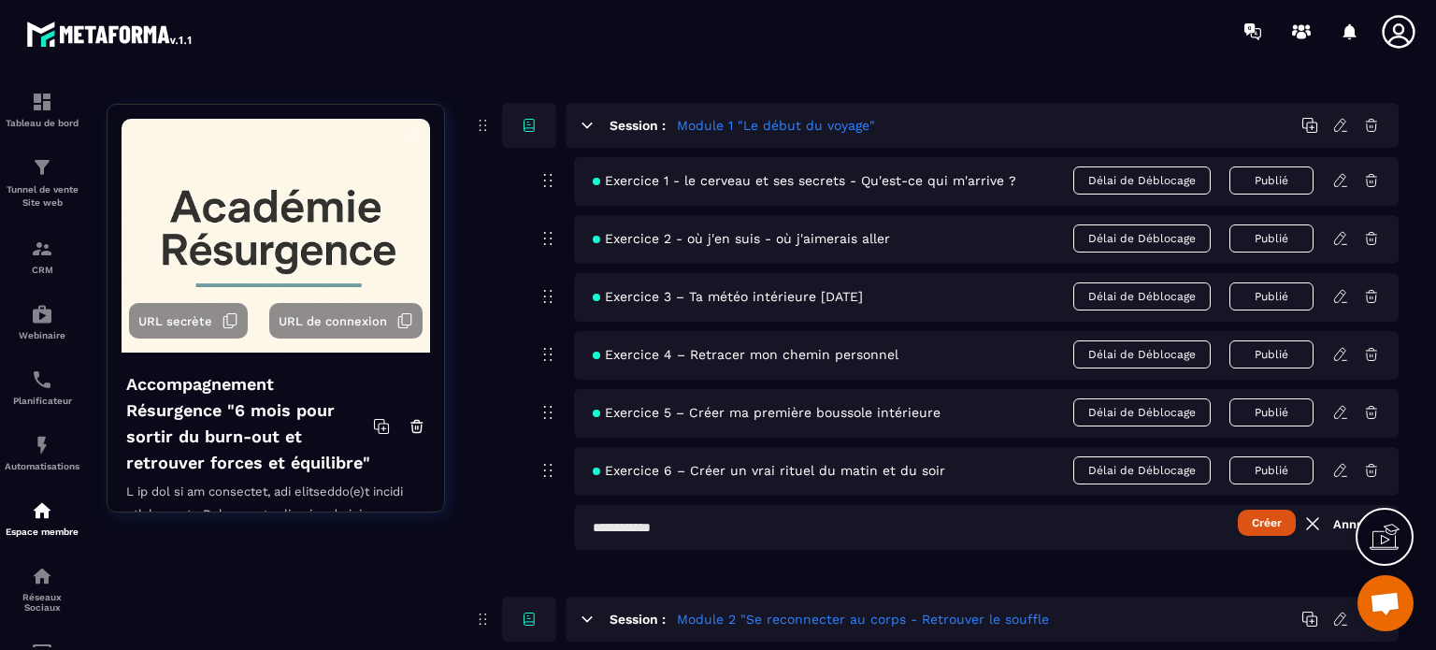
click at [633, 526] on input "text" at bounding box center [986, 527] width 824 height 45
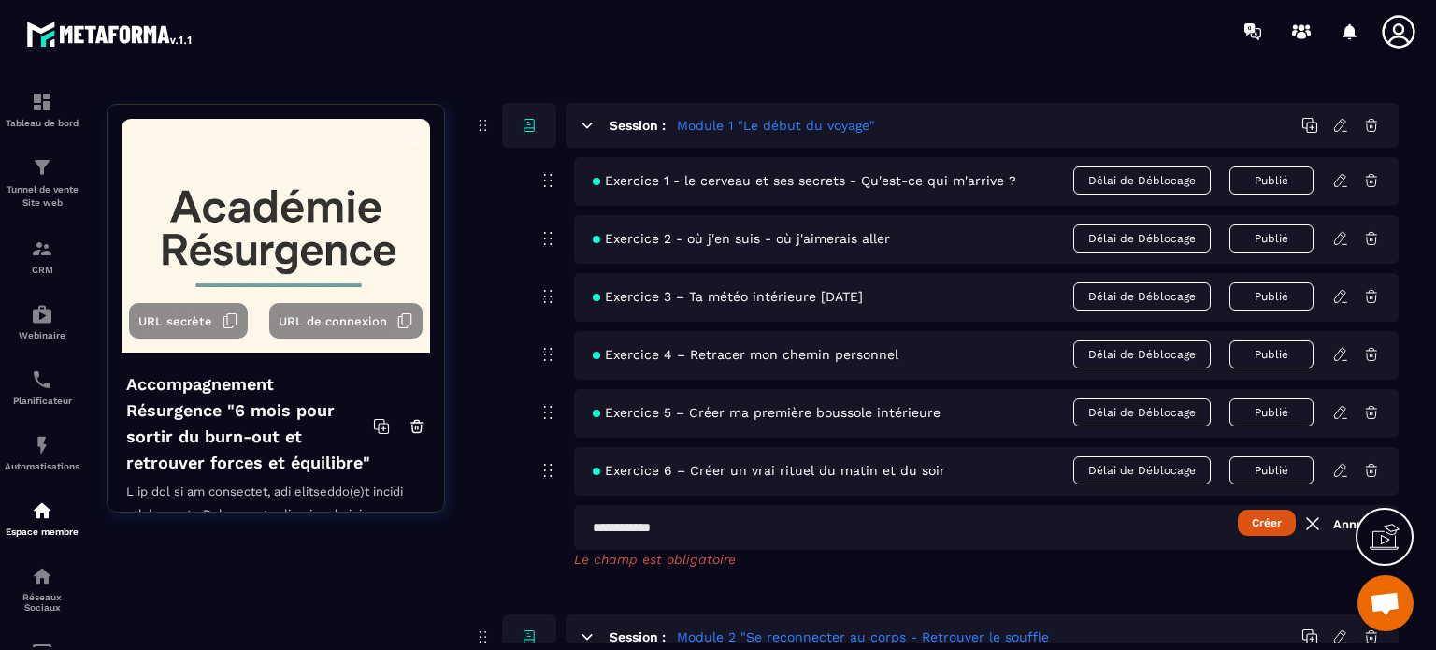
paste input "**********"
type input "**********"
click at [1267, 519] on button "Créer" at bounding box center [1267, 522] width 58 height 26
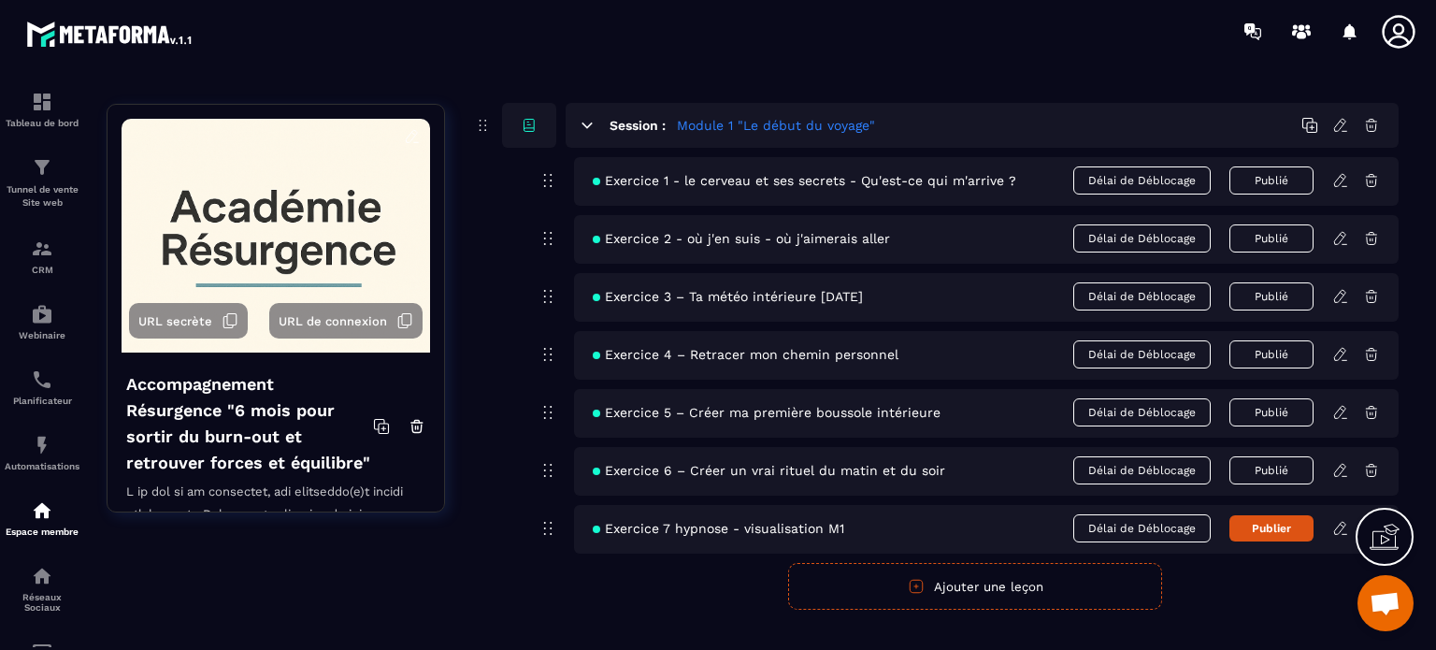
click at [1262, 526] on button "Publier" at bounding box center [1271, 528] width 84 height 26
click at [1339, 530] on icon at bounding box center [1340, 528] width 17 height 17
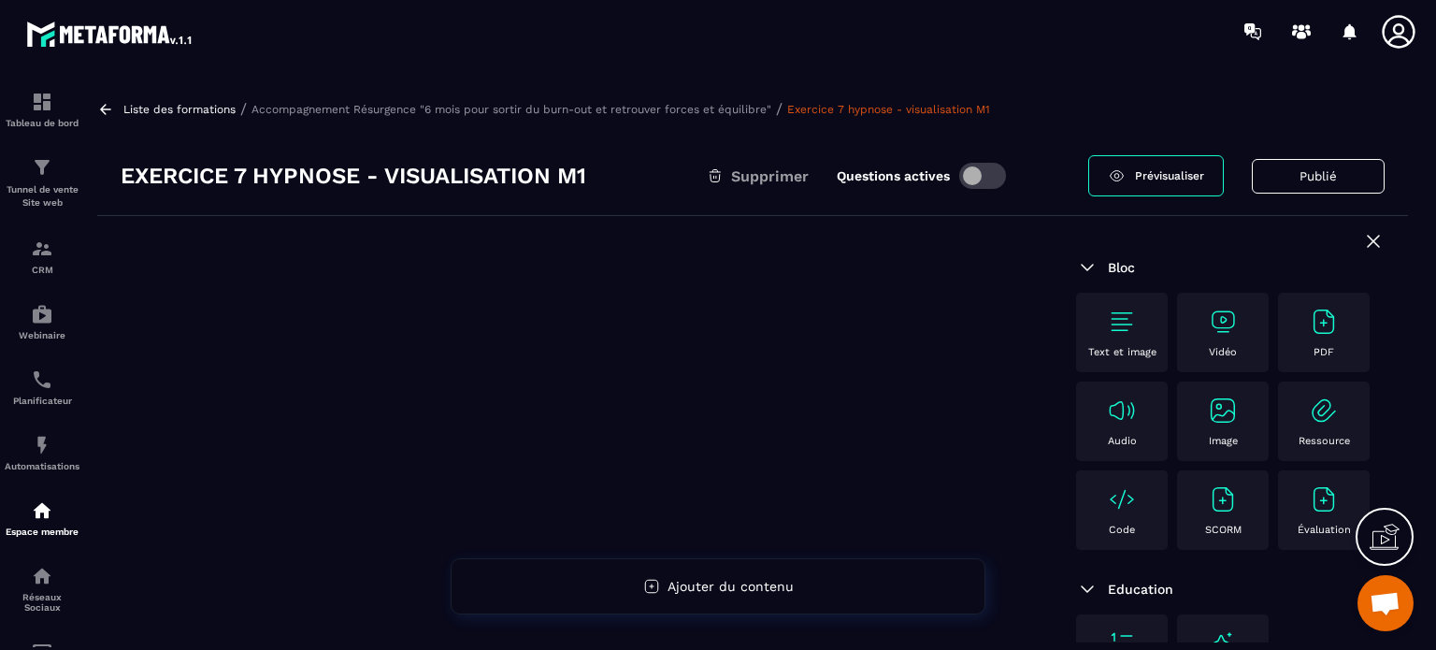
click at [1226, 324] on img at bounding box center [1223, 322] width 30 height 30
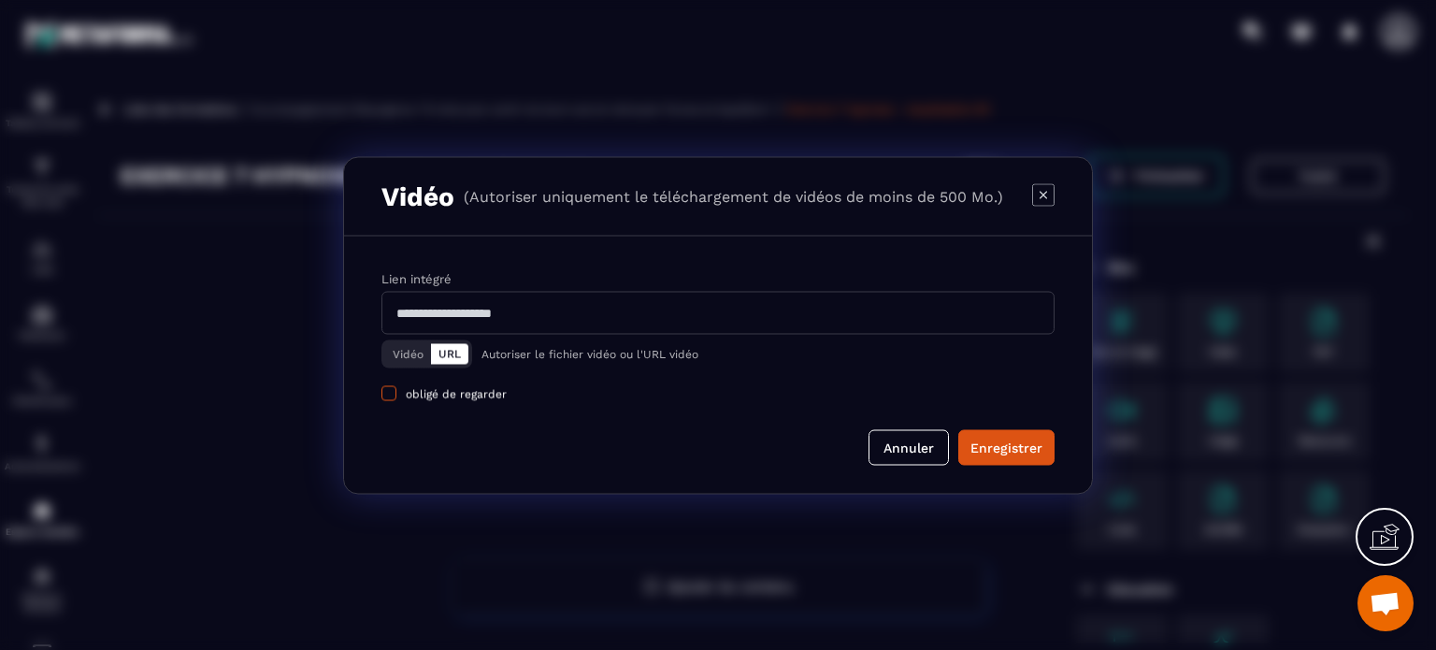
click at [383, 395] on span "Modal window" at bounding box center [388, 392] width 15 height 15
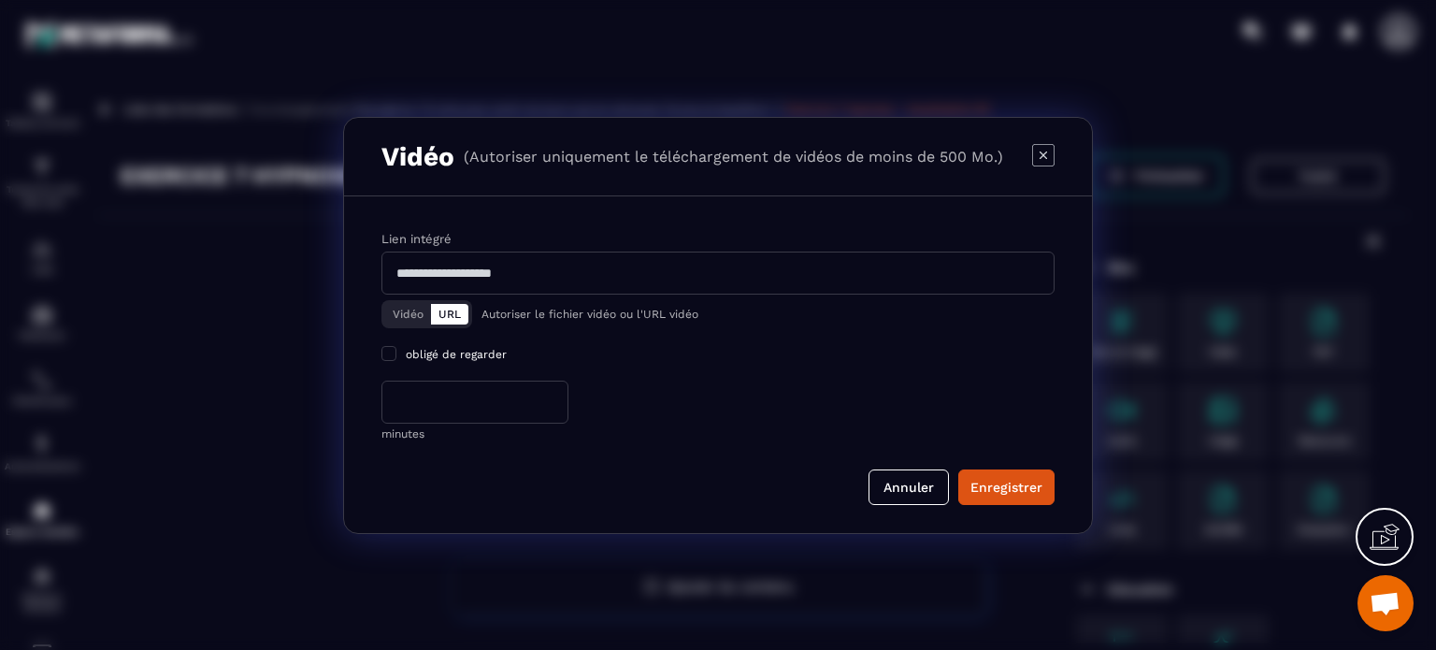
click at [418, 402] on input "*" at bounding box center [474, 401] width 187 height 43
type input "**"
click at [509, 273] on input "Modal window" at bounding box center [717, 272] width 673 height 43
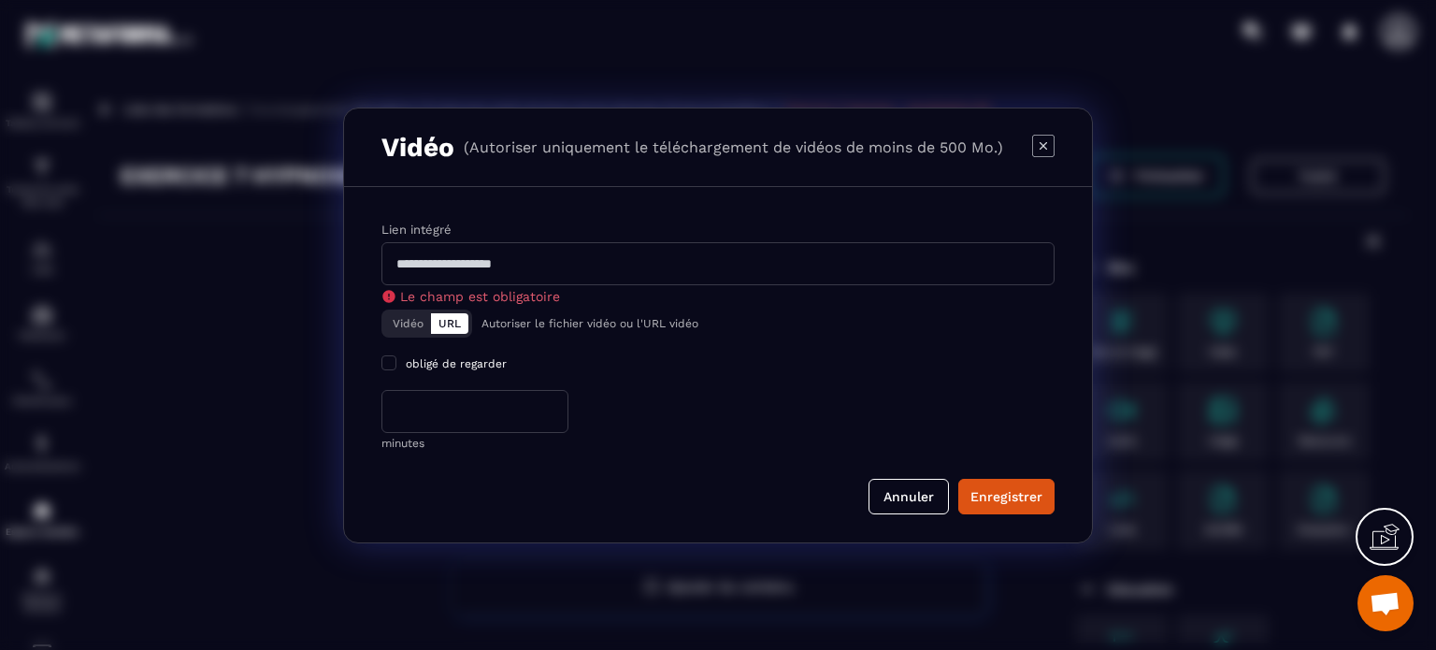
paste input "**********"
type input "**********"
click at [1004, 494] on div "Enregistrer" at bounding box center [1006, 496] width 72 height 19
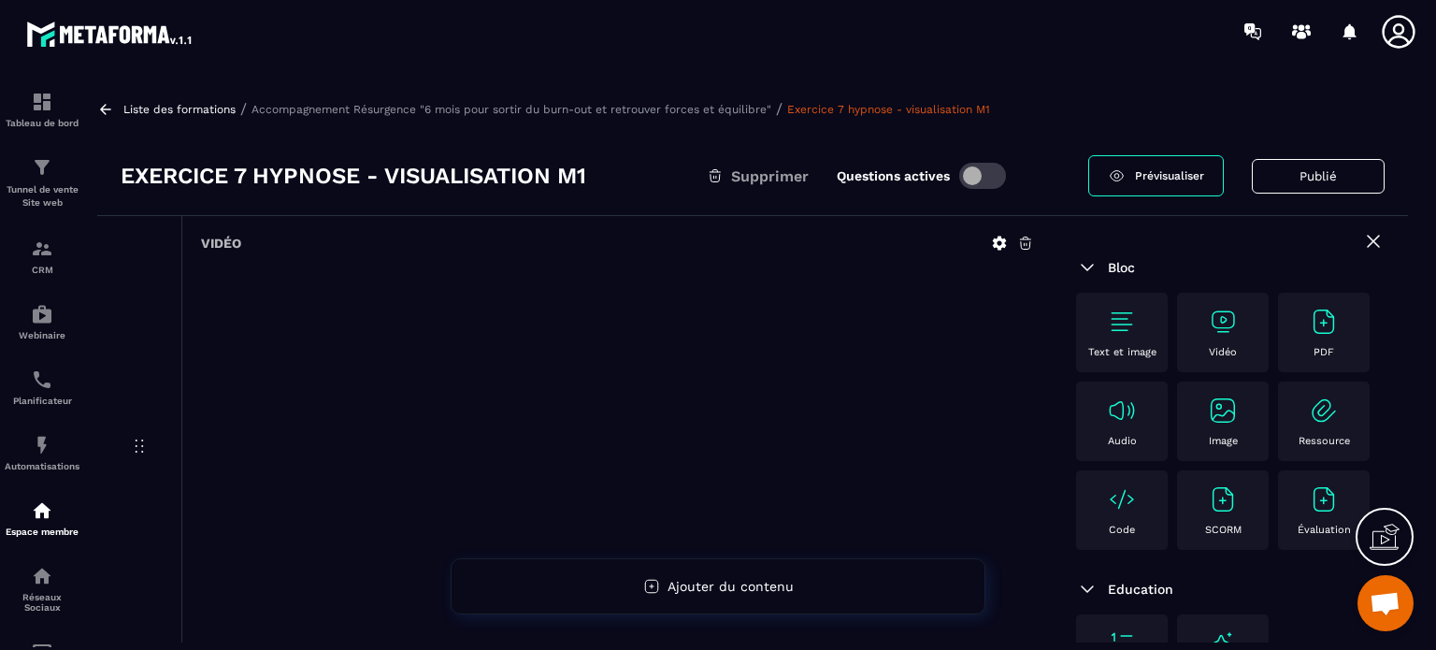
click at [1309, 178] on button "Publié" at bounding box center [1318, 176] width 133 height 35
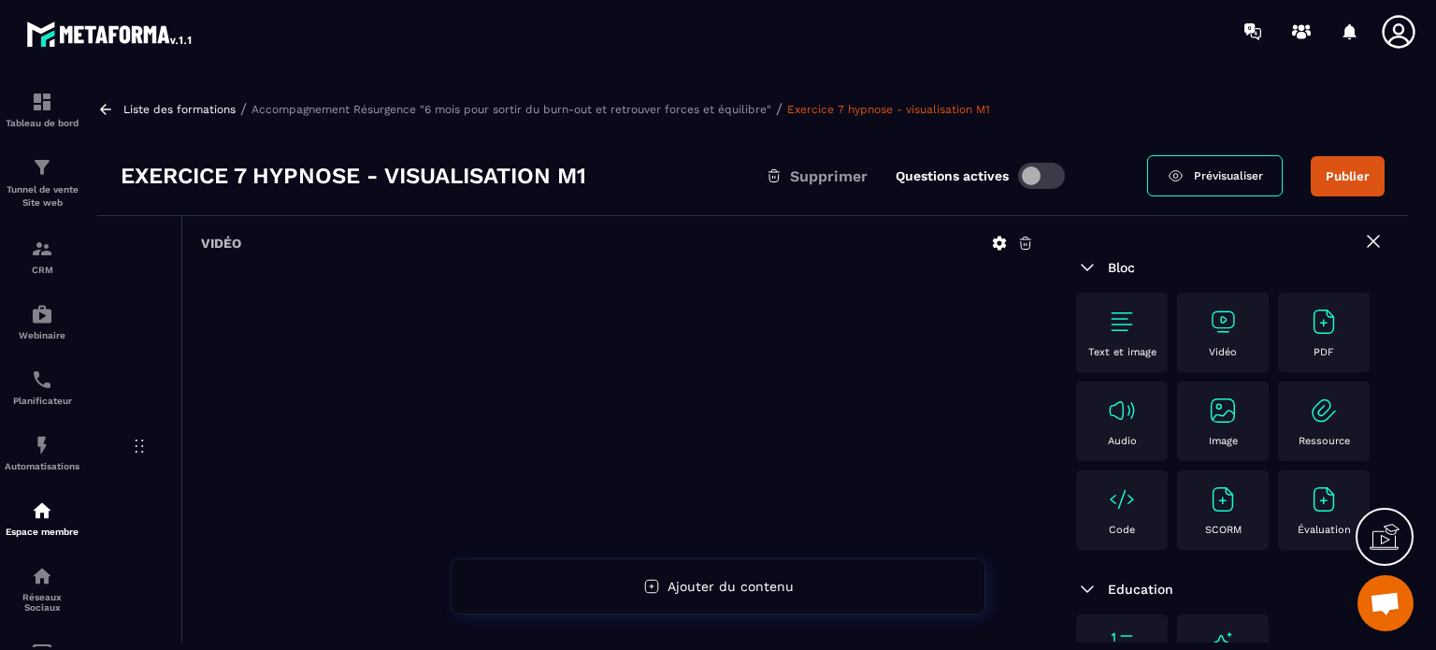
click at [583, 104] on p "Accompagnement Résurgence "6 mois pour sortir du burn-out et retrouver forces e…" at bounding box center [511, 109] width 520 height 13
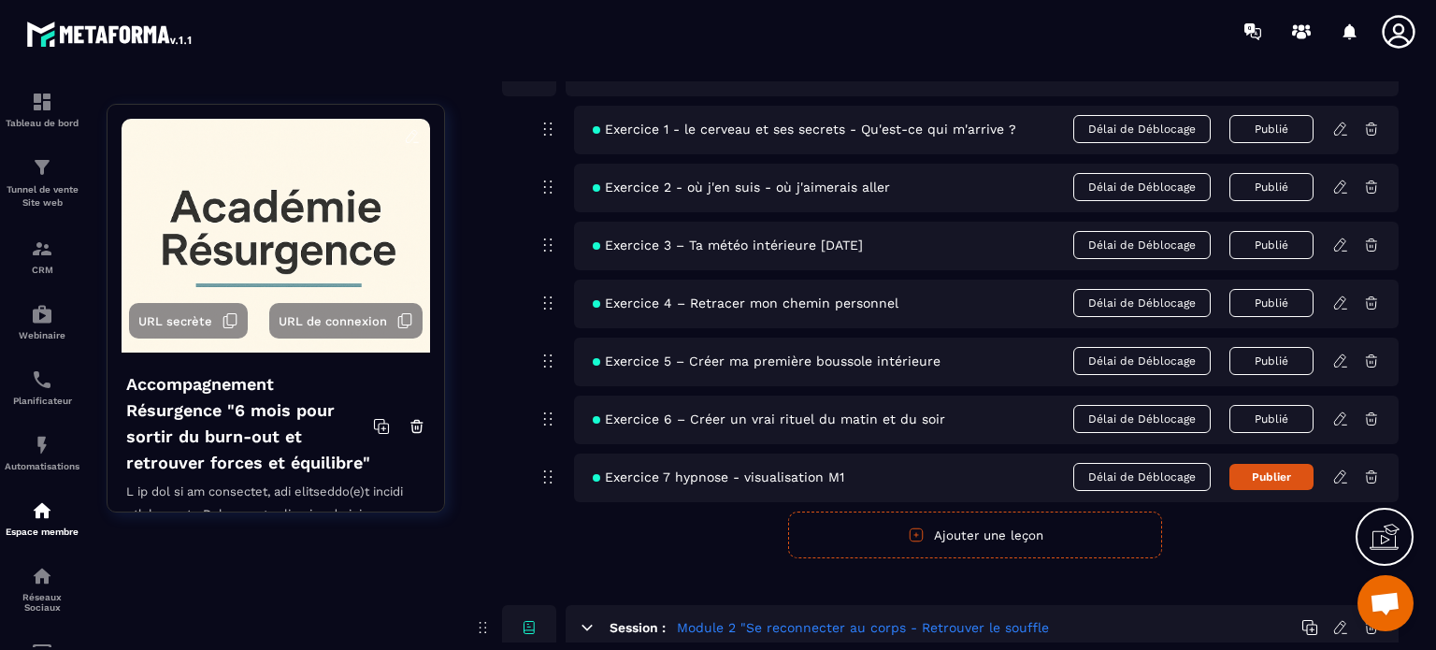
scroll to position [374, 0]
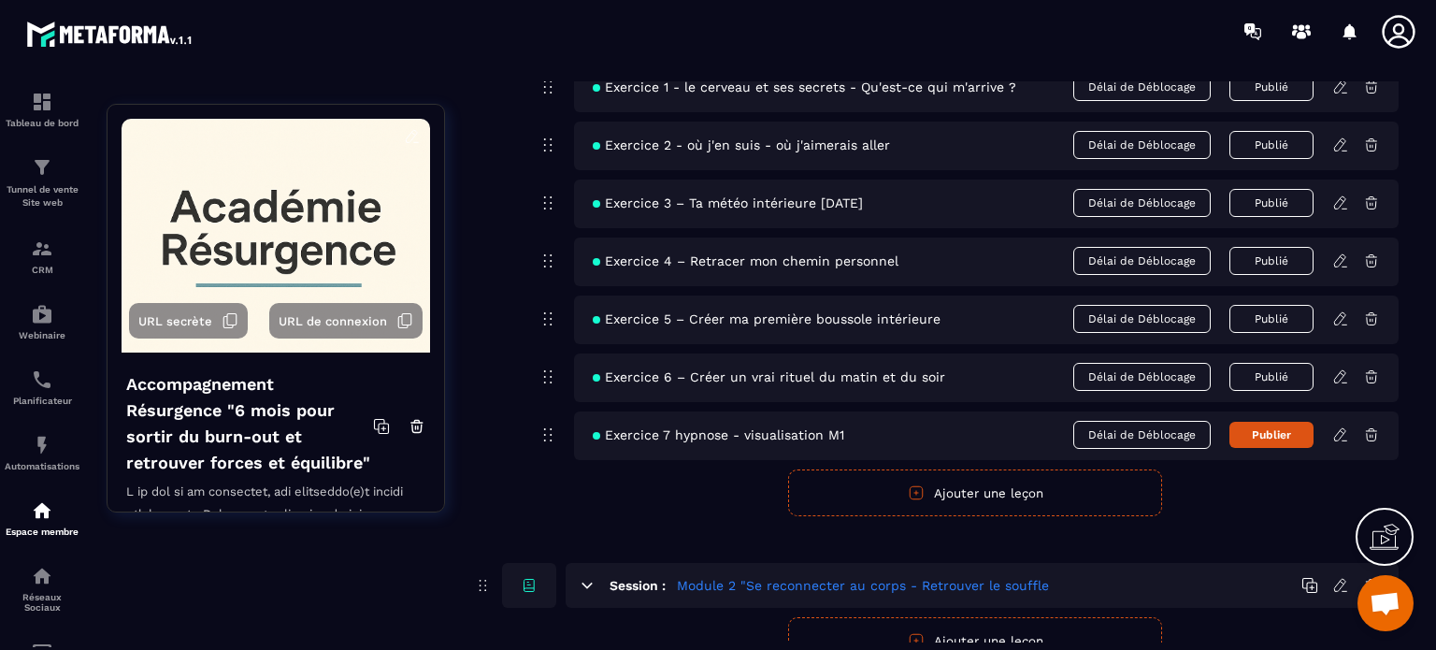
drag, startPoint x: 1263, startPoint y: 433, endPoint x: 1163, endPoint y: 466, distance: 105.5
click at [1264, 433] on button "Publier" at bounding box center [1271, 435] width 84 height 26
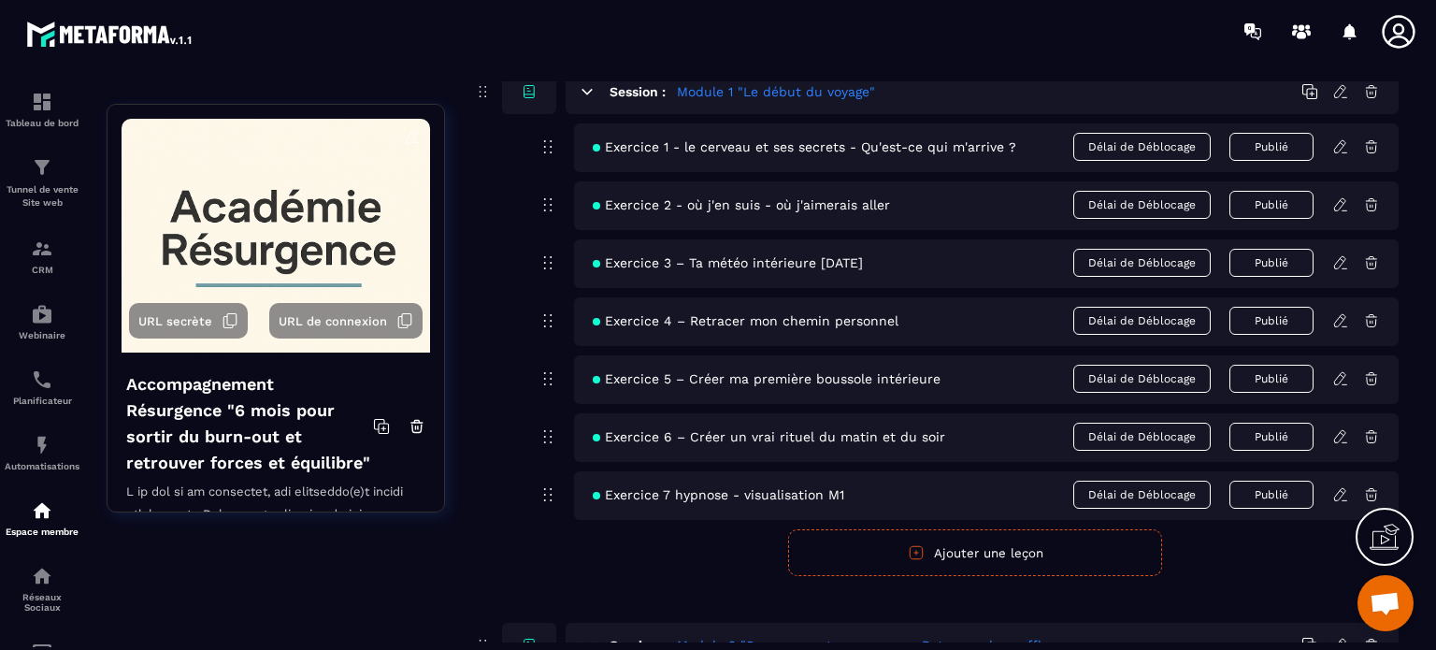
scroll to position [561, 0]
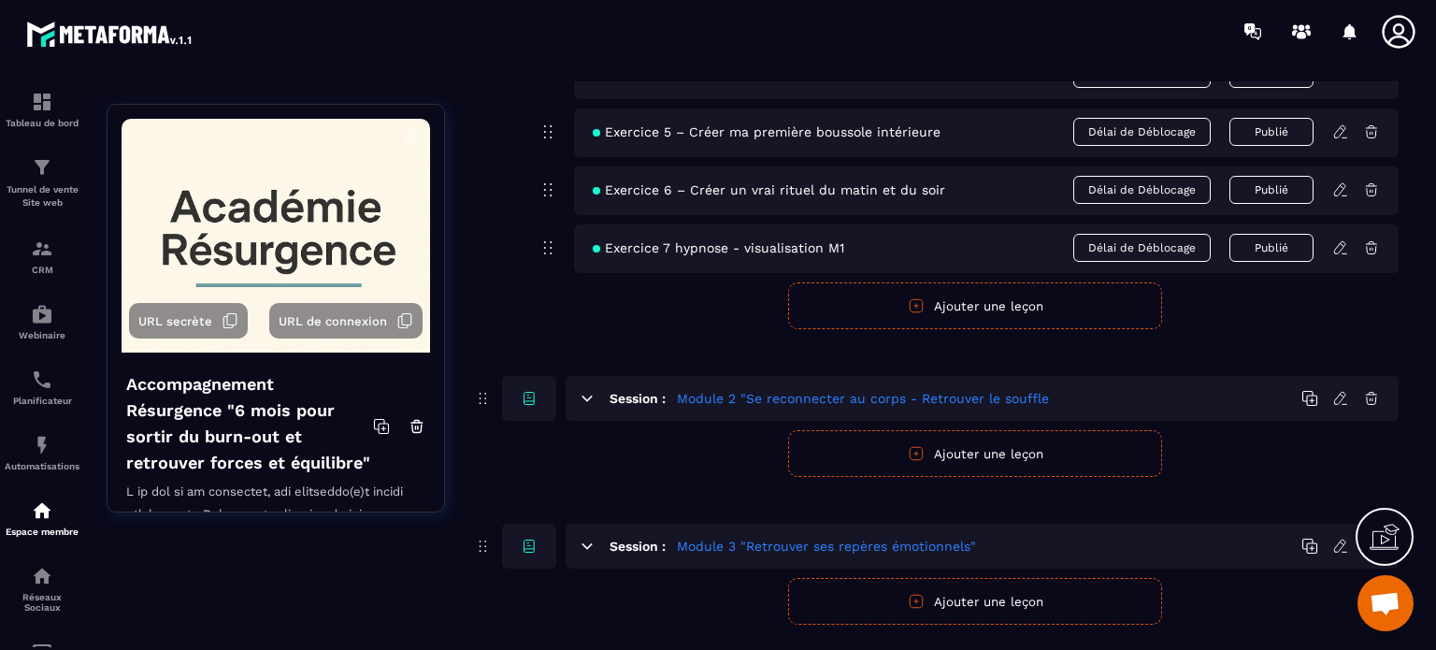
click at [968, 455] on button "Ajouter une leçon" at bounding box center [975, 453] width 374 height 47
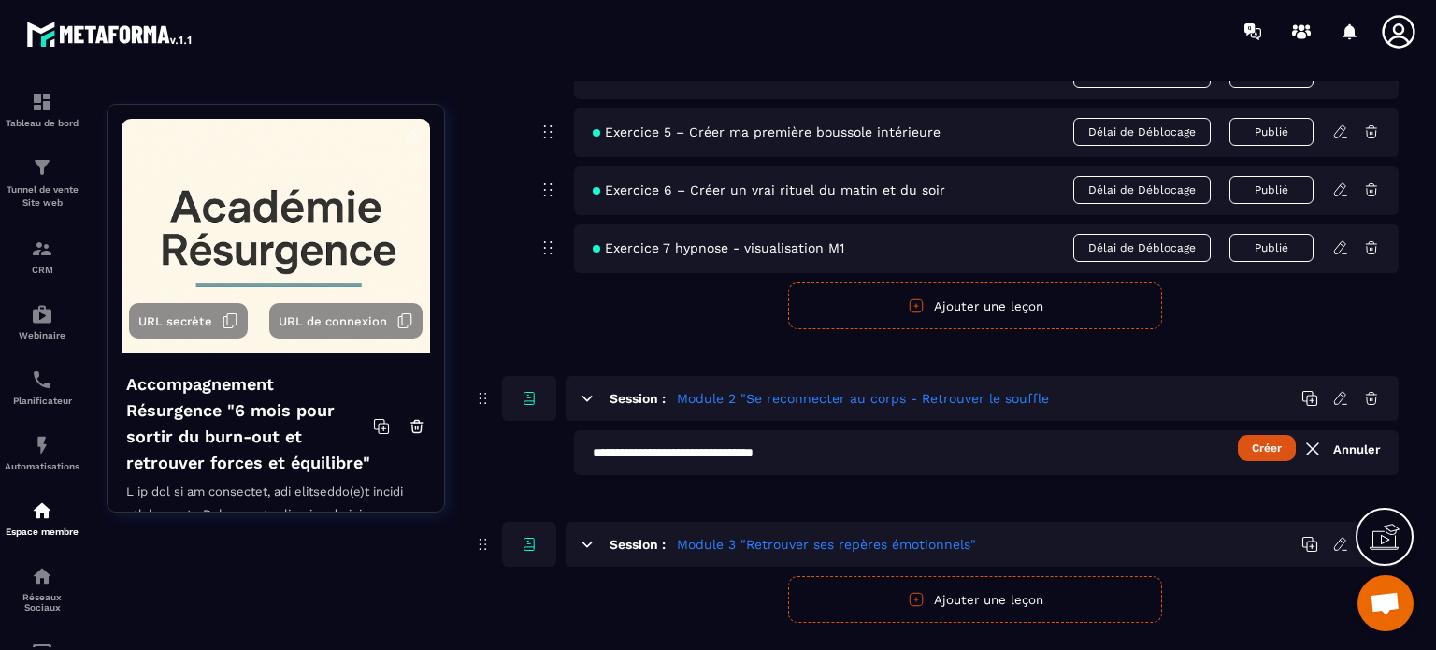
type input "**********"
click at [968, 304] on button "Ajouter une leçon" at bounding box center [975, 305] width 374 height 47
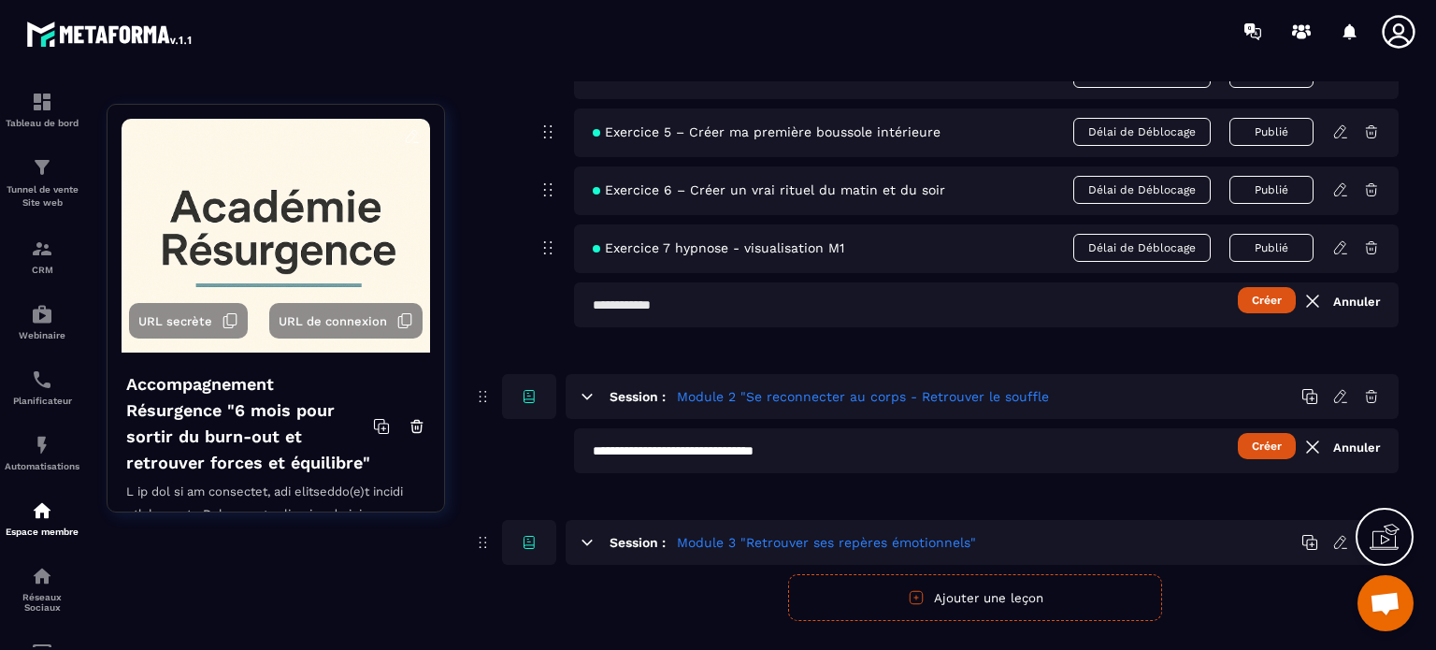
click at [622, 297] on input "text" at bounding box center [986, 304] width 824 height 45
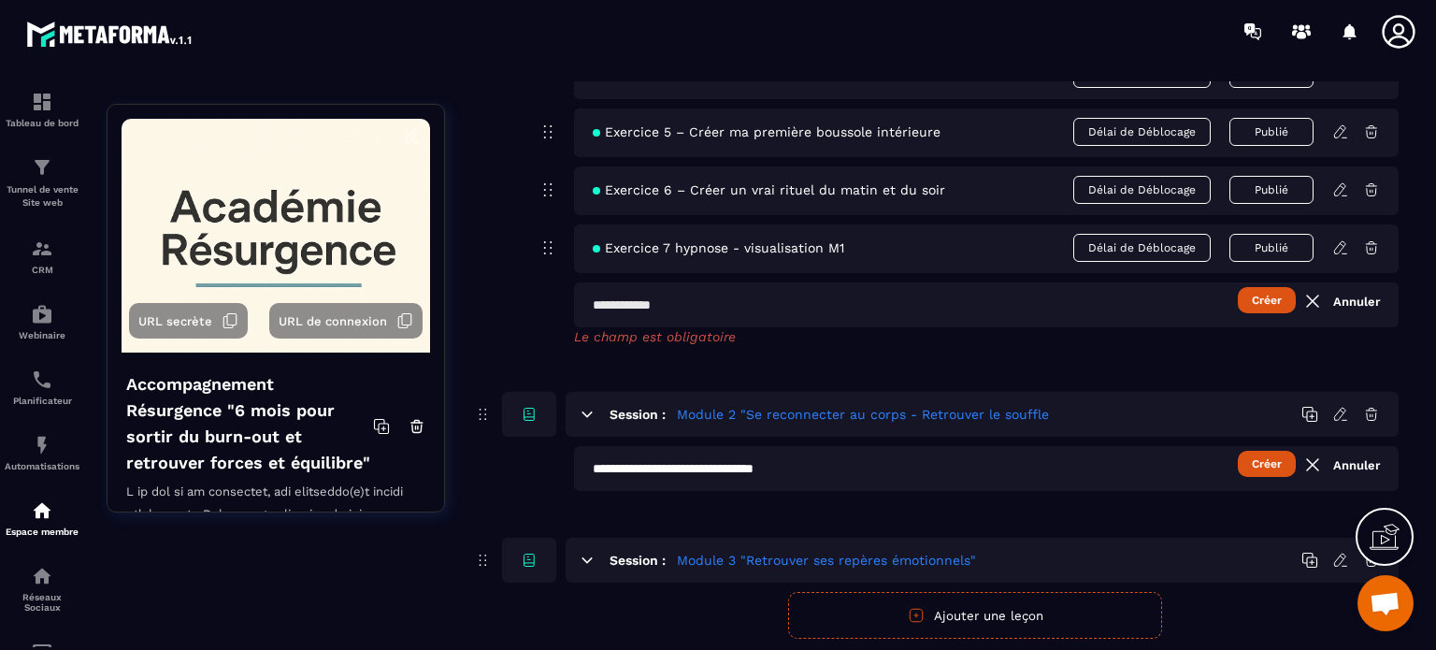
paste input "**********"
type input "**********"
click at [1267, 296] on button "Créer" at bounding box center [1267, 300] width 58 height 26
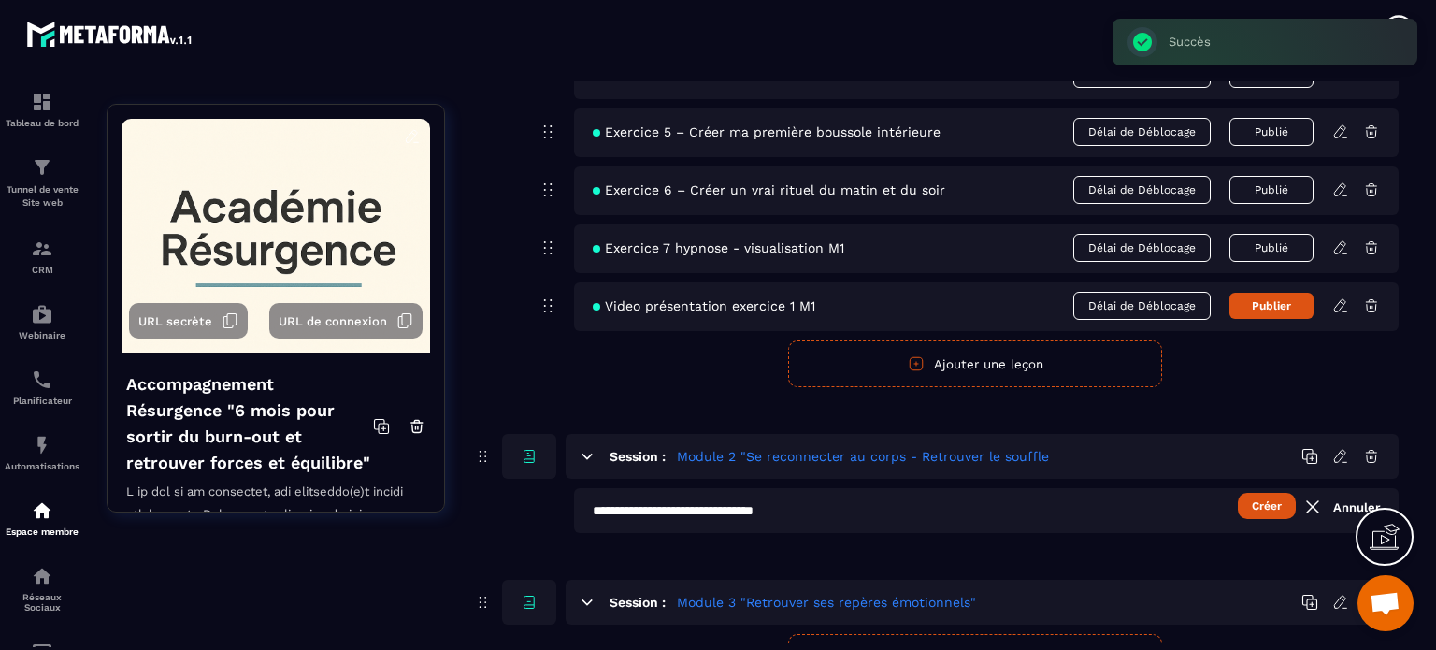
click at [1339, 306] on icon at bounding box center [1340, 305] width 17 height 17
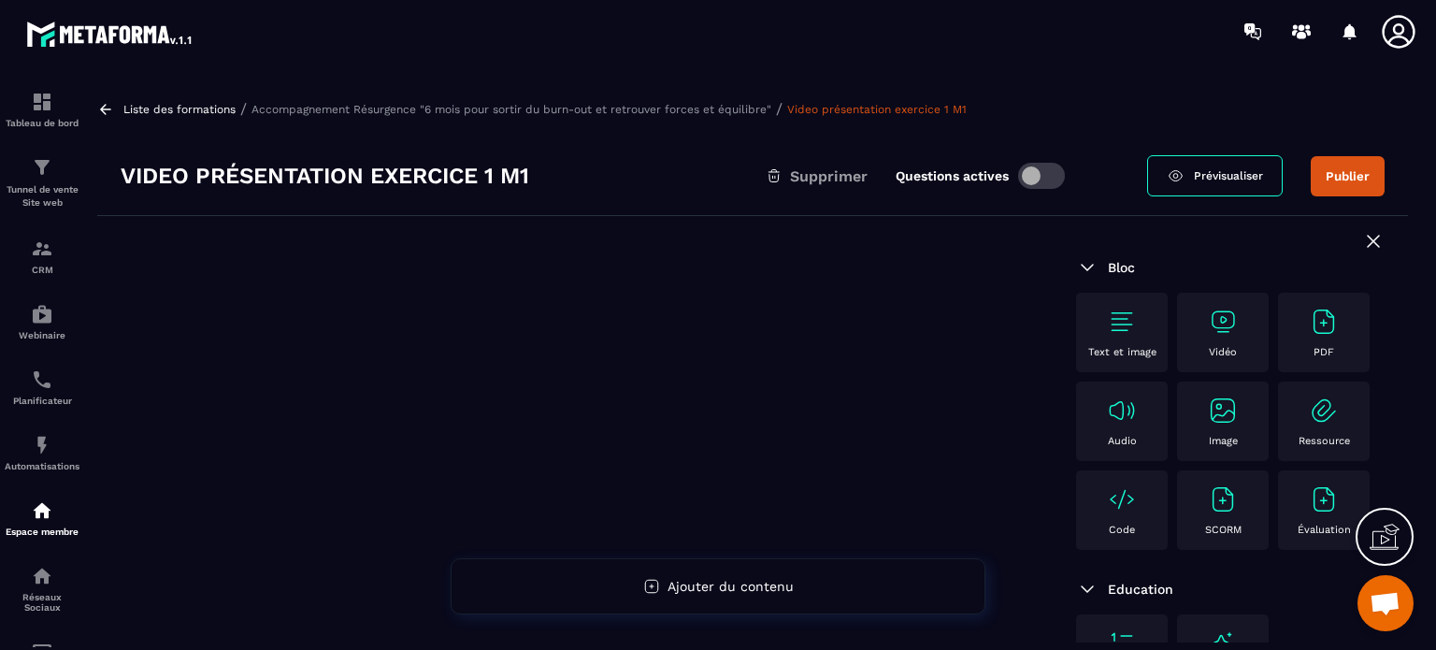
click at [1227, 319] on img at bounding box center [1223, 322] width 30 height 30
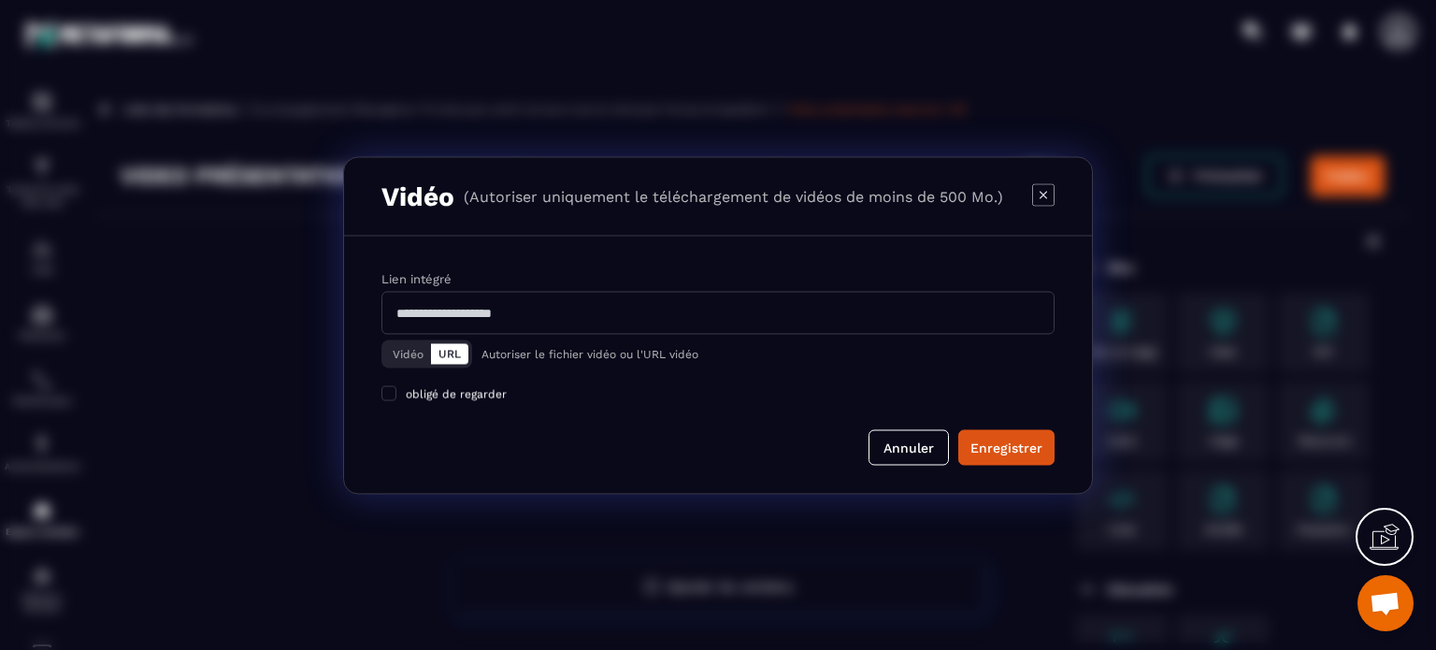
click at [416, 351] on button "Vidéo" at bounding box center [408, 353] width 46 height 21
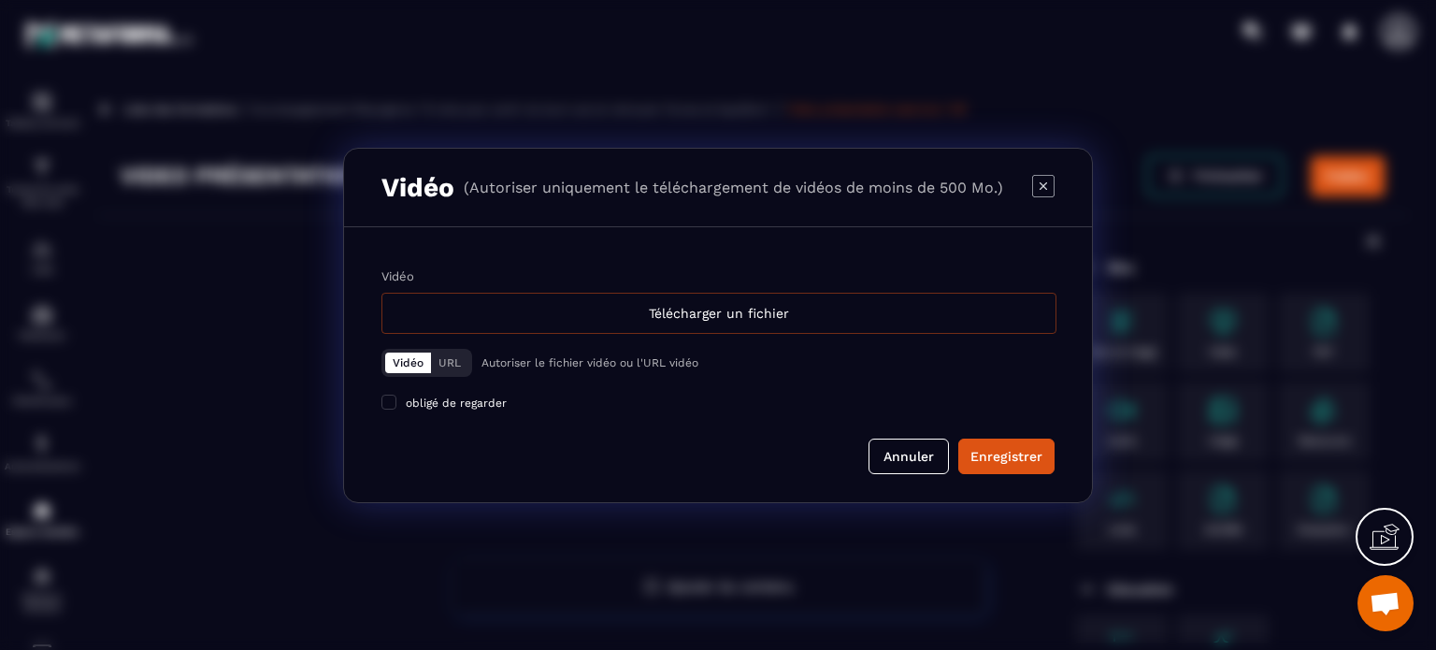
click at [677, 309] on div "Télécharger un fichier" at bounding box center [718, 313] width 675 height 41
click at [0, 0] on input "Vidéo Télécharger un fichier" at bounding box center [0, 0] width 0 height 0
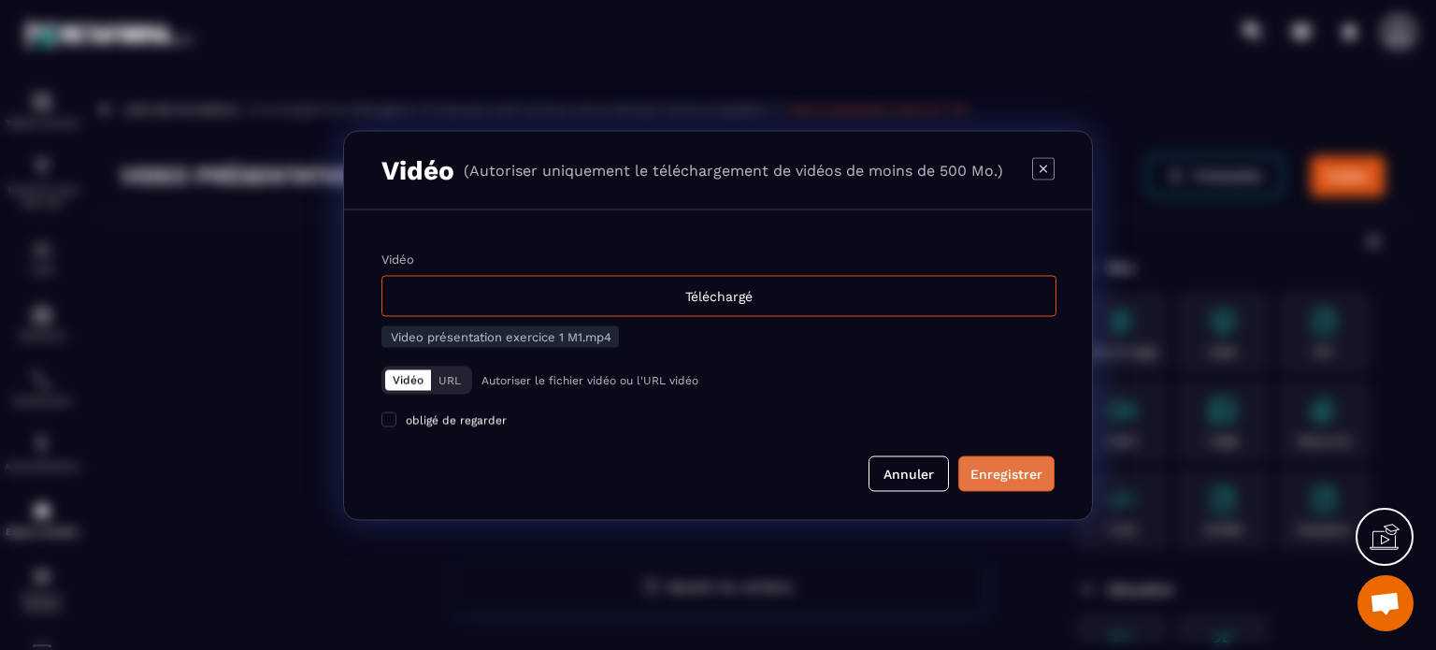
click at [995, 479] on div "Enregistrer" at bounding box center [1006, 473] width 72 height 19
click at [390, 421] on span "Modal window" at bounding box center [388, 418] width 15 height 15
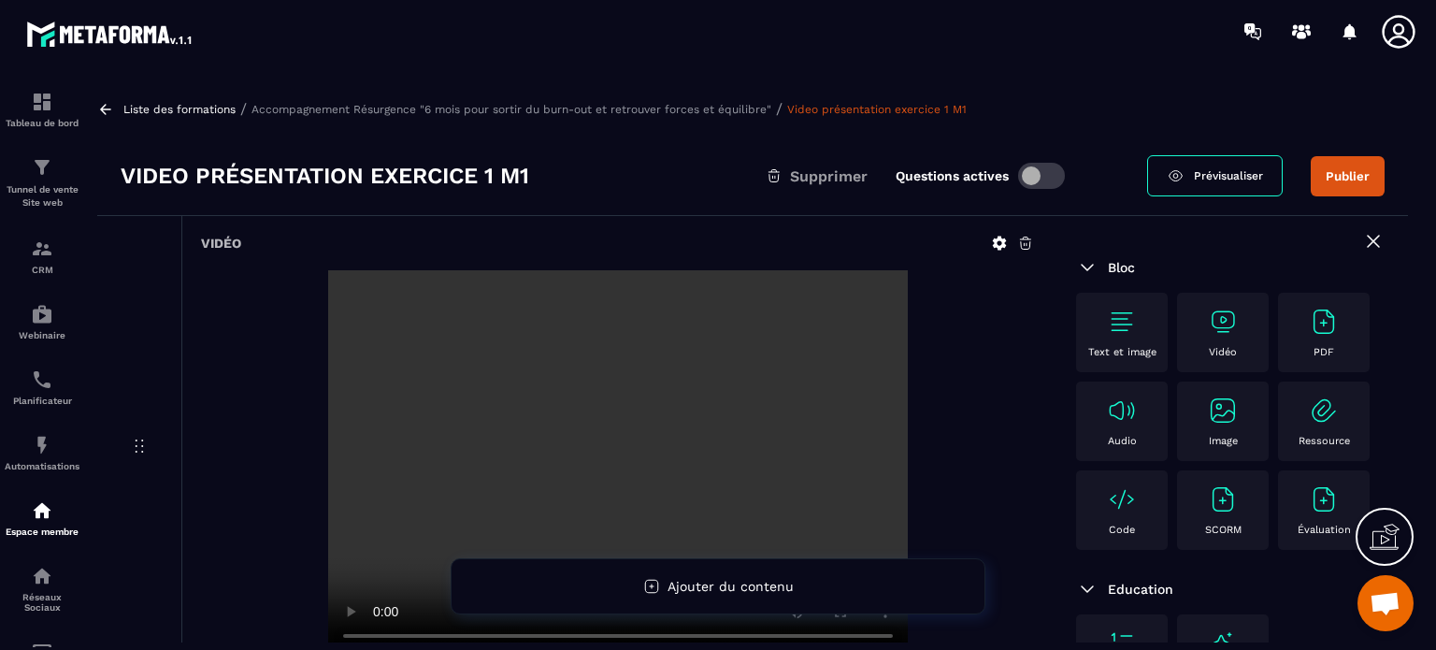
click at [606, 107] on p "Accompagnement Résurgence "6 mois pour sortir du burn-out et retrouver forces e…" at bounding box center [511, 109] width 520 height 13
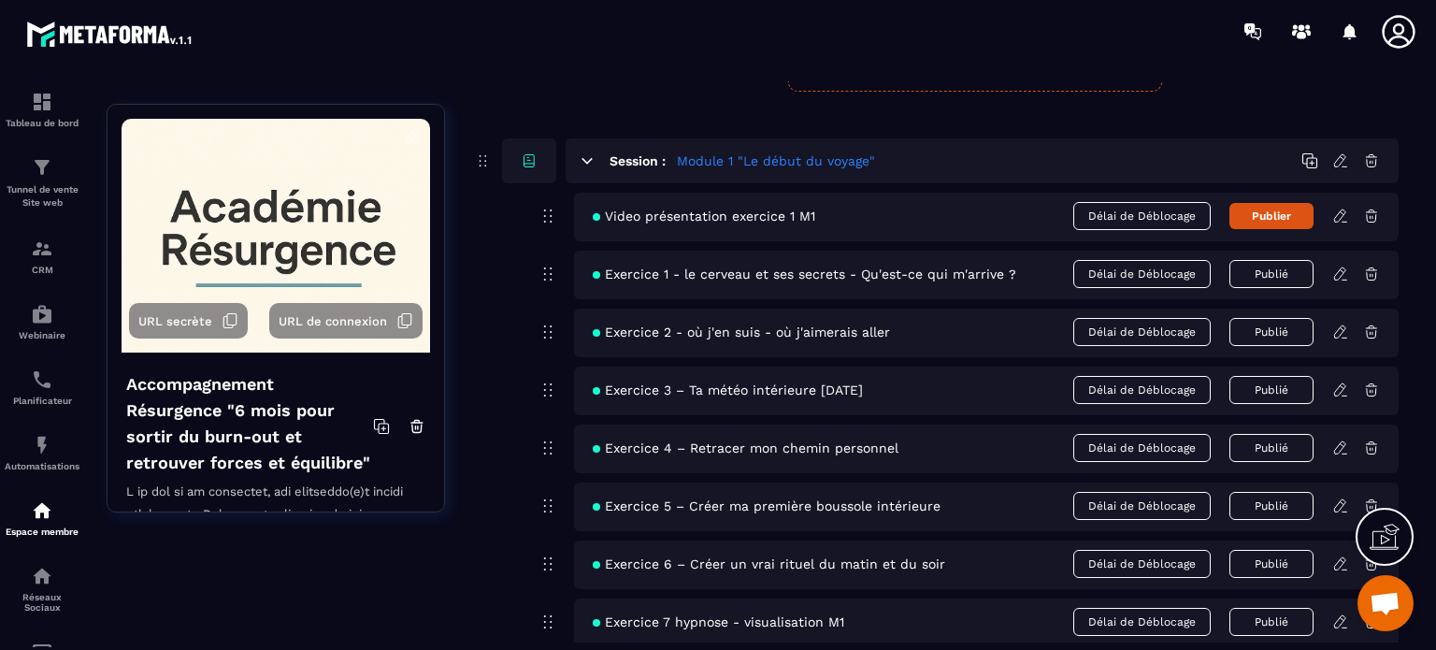
scroll to position [154, 0]
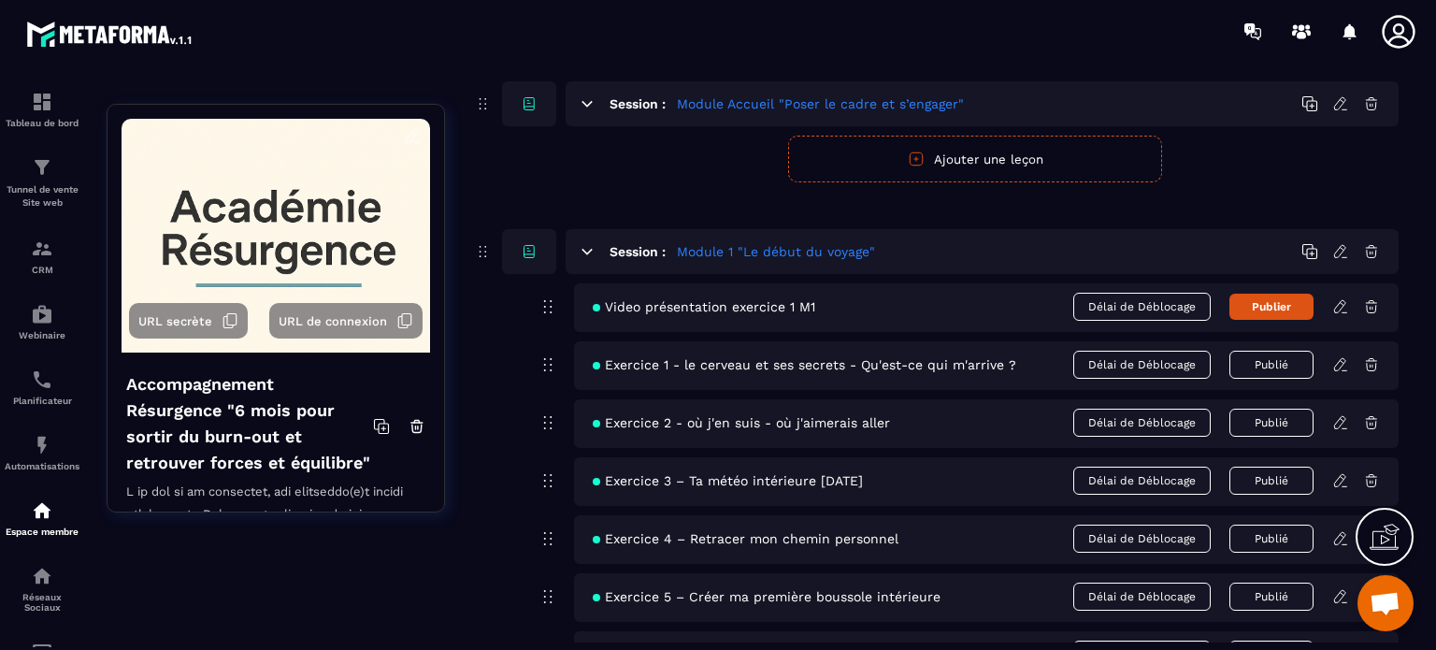
click at [1262, 307] on button "Publier" at bounding box center [1271, 307] width 84 height 26
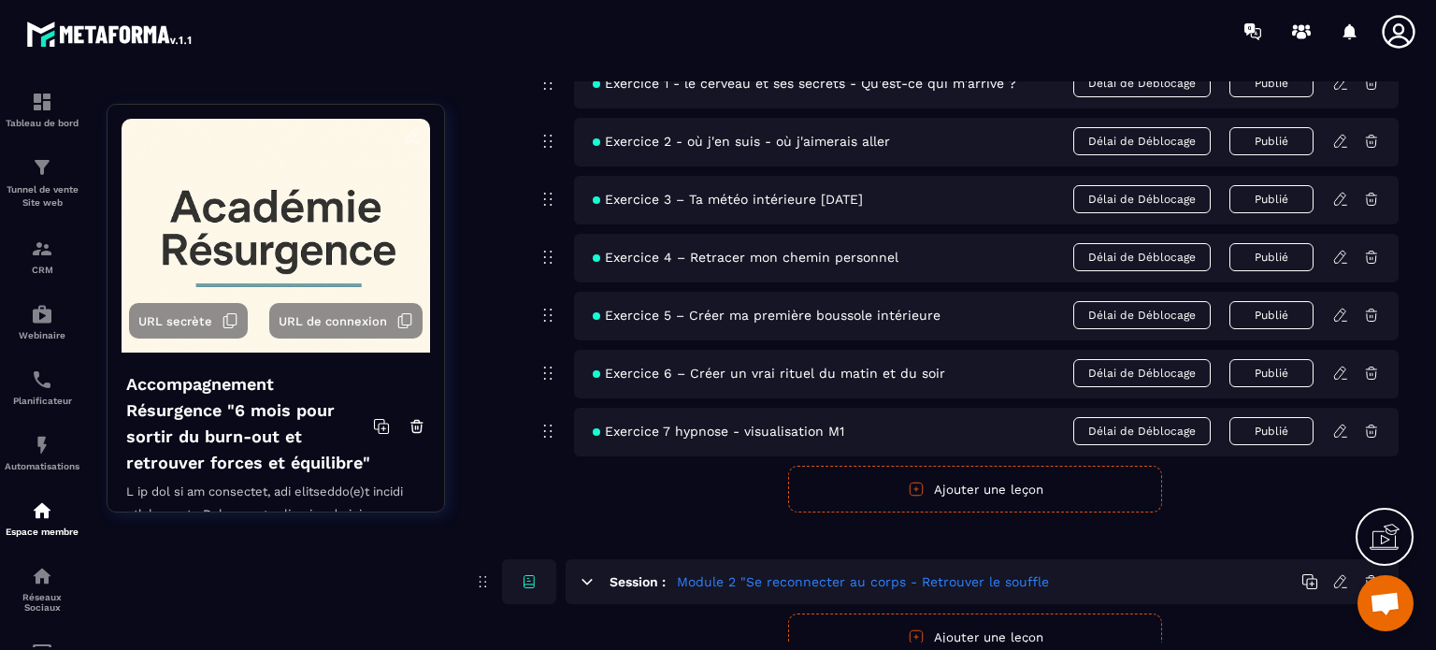
scroll to position [528, 0]
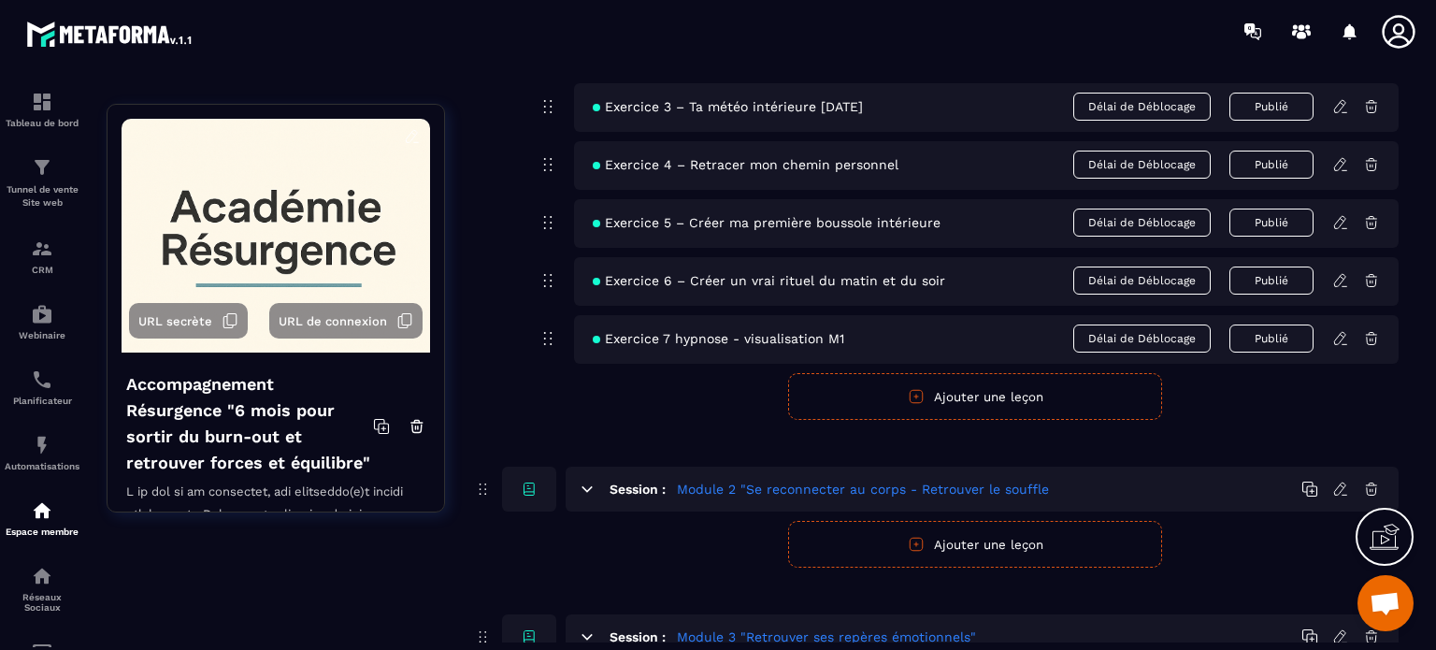
click at [972, 397] on button "Ajouter une leçon" at bounding box center [975, 396] width 374 height 47
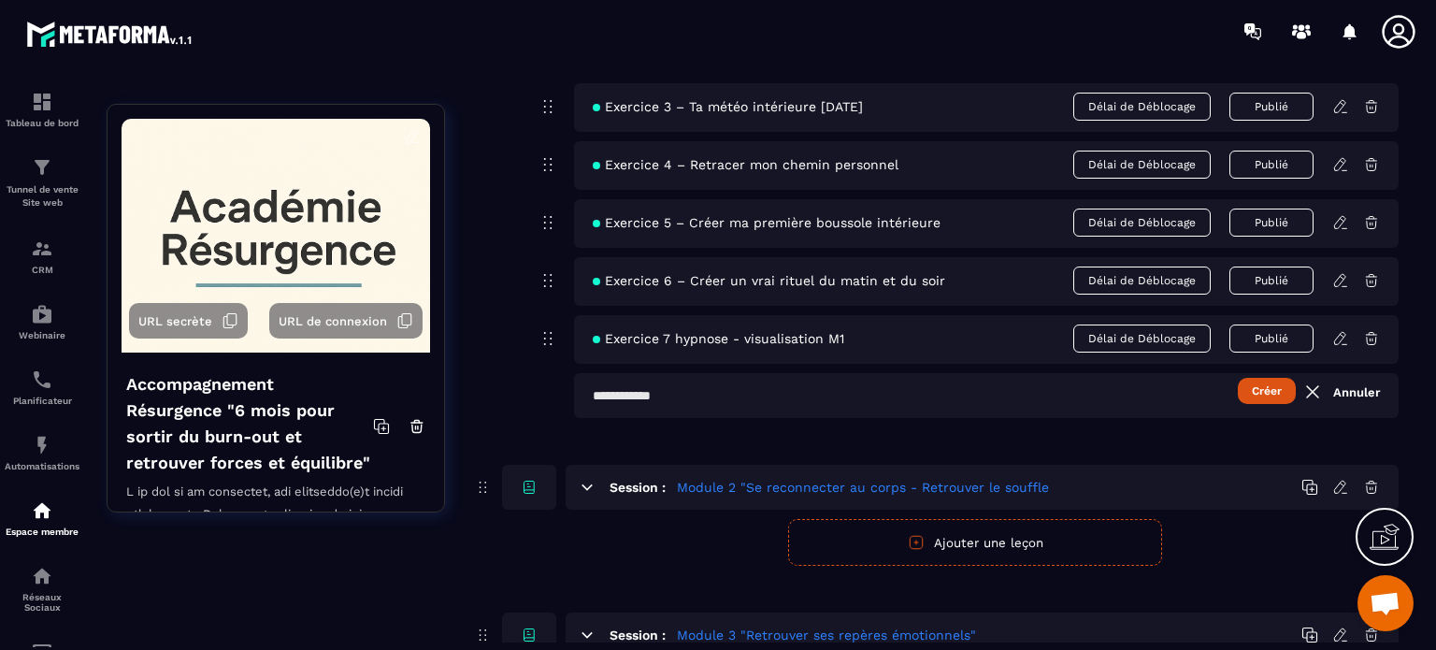
click at [601, 392] on input "text" at bounding box center [986, 395] width 824 height 45
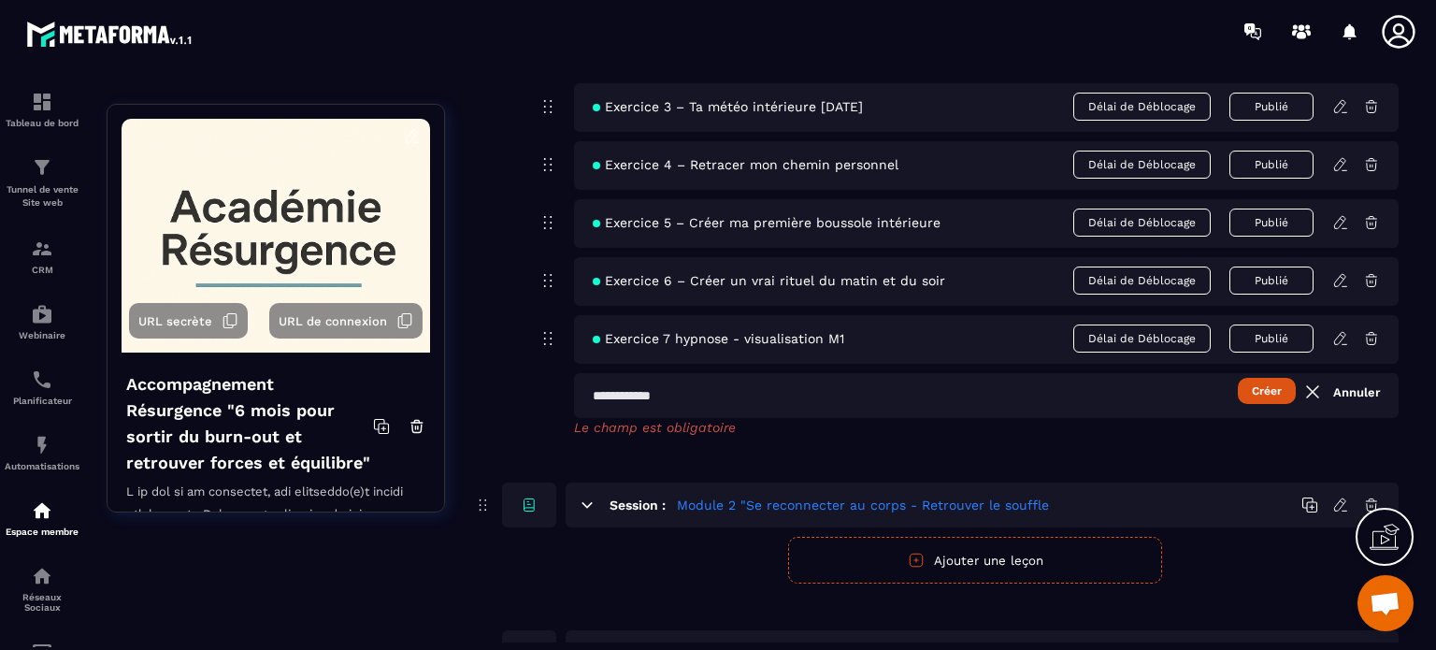
paste input "**********"
type input "**********"
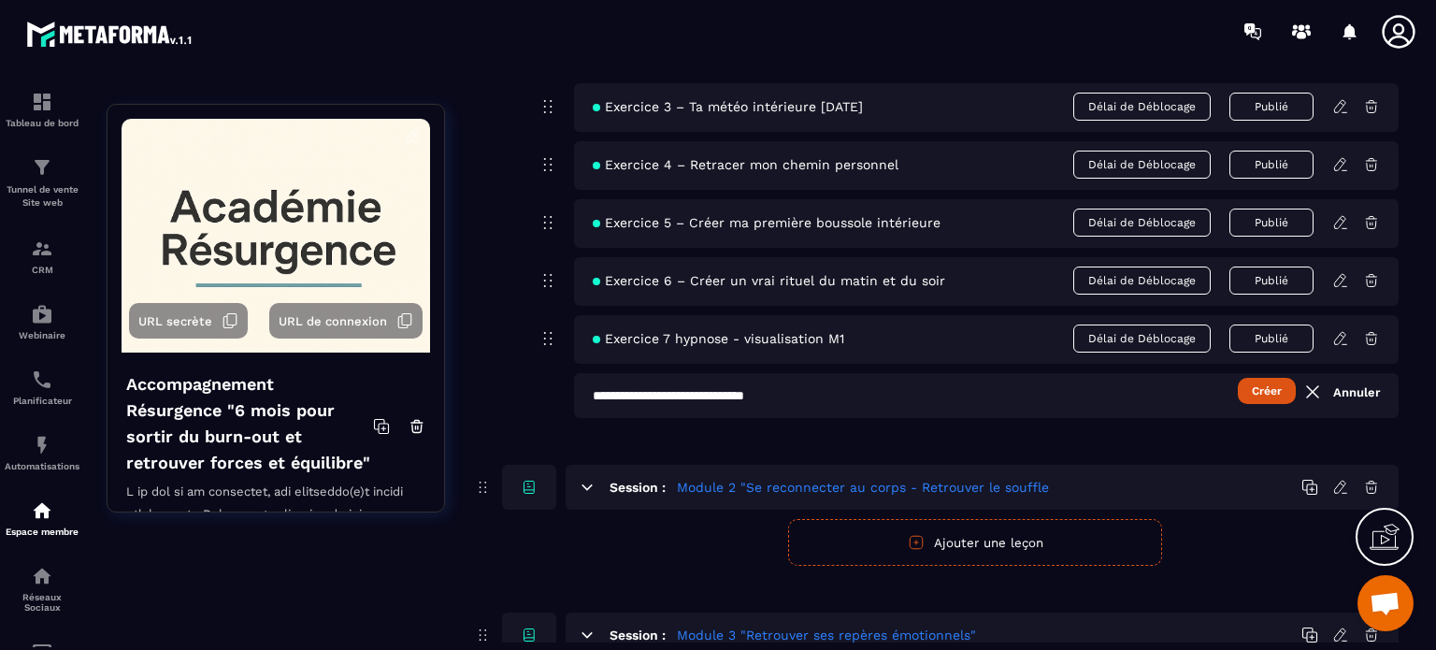
click at [1261, 390] on button "Créer" at bounding box center [1267, 391] width 58 height 26
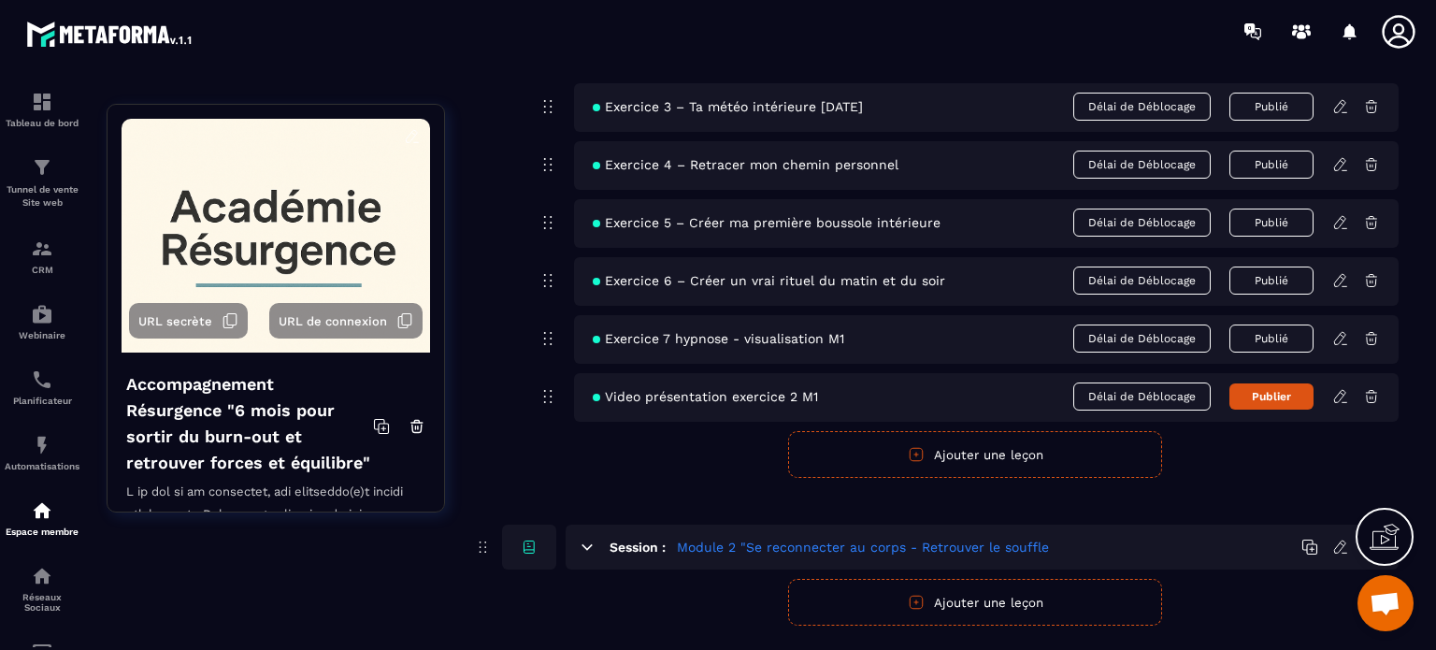
click at [1274, 394] on button "Publier" at bounding box center [1271, 396] width 84 height 26
click at [1334, 396] on icon at bounding box center [1340, 396] width 17 height 17
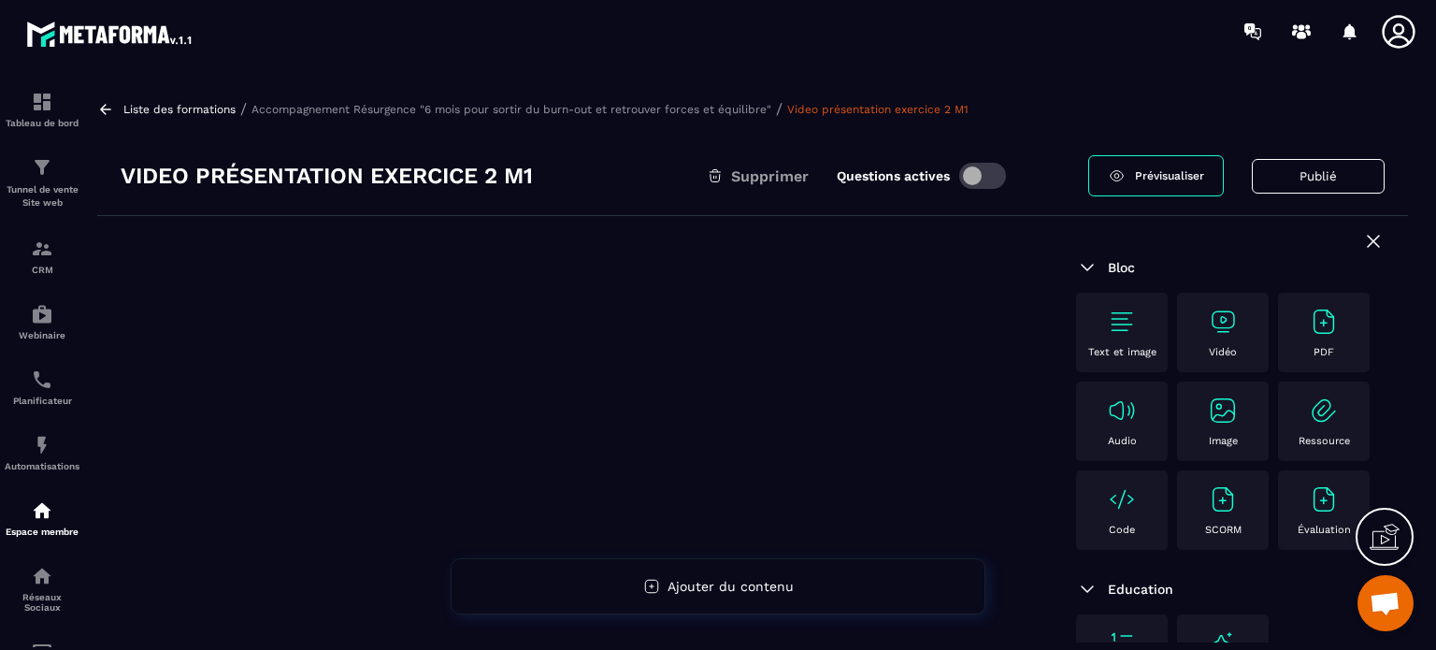
click at [1224, 319] on img at bounding box center [1223, 322] width 30 height 30
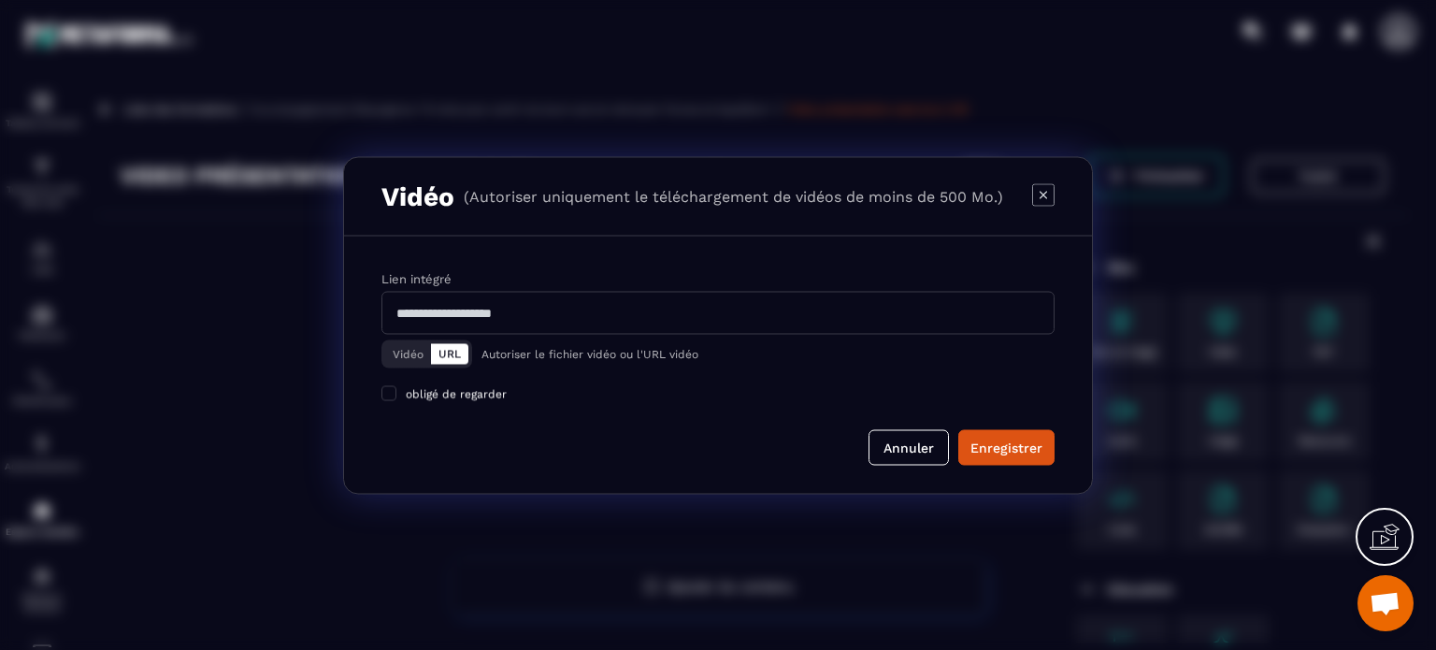
click at [403, 351] on button "Vidéo" at bounding box center [408, 353] width 46 height 21
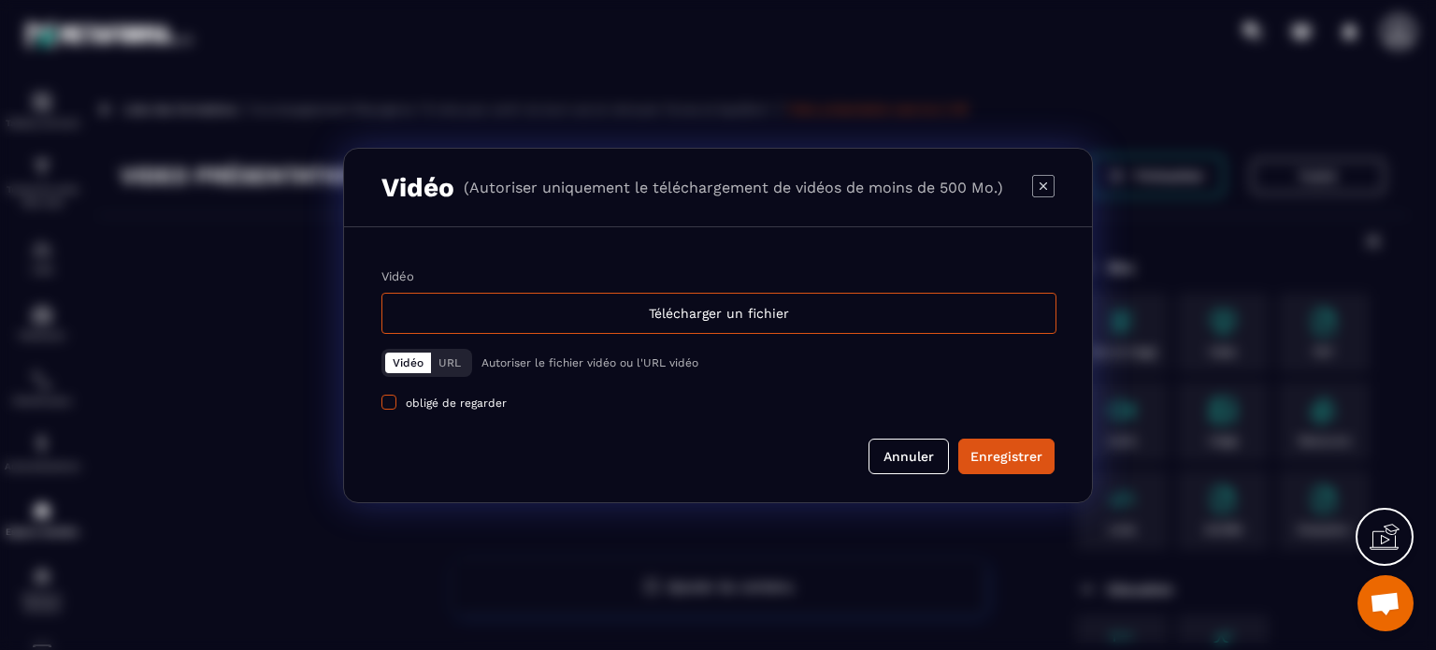
click at [392, 397] on span "Modal window" at bounding box center [388, 401] width 15 height 15
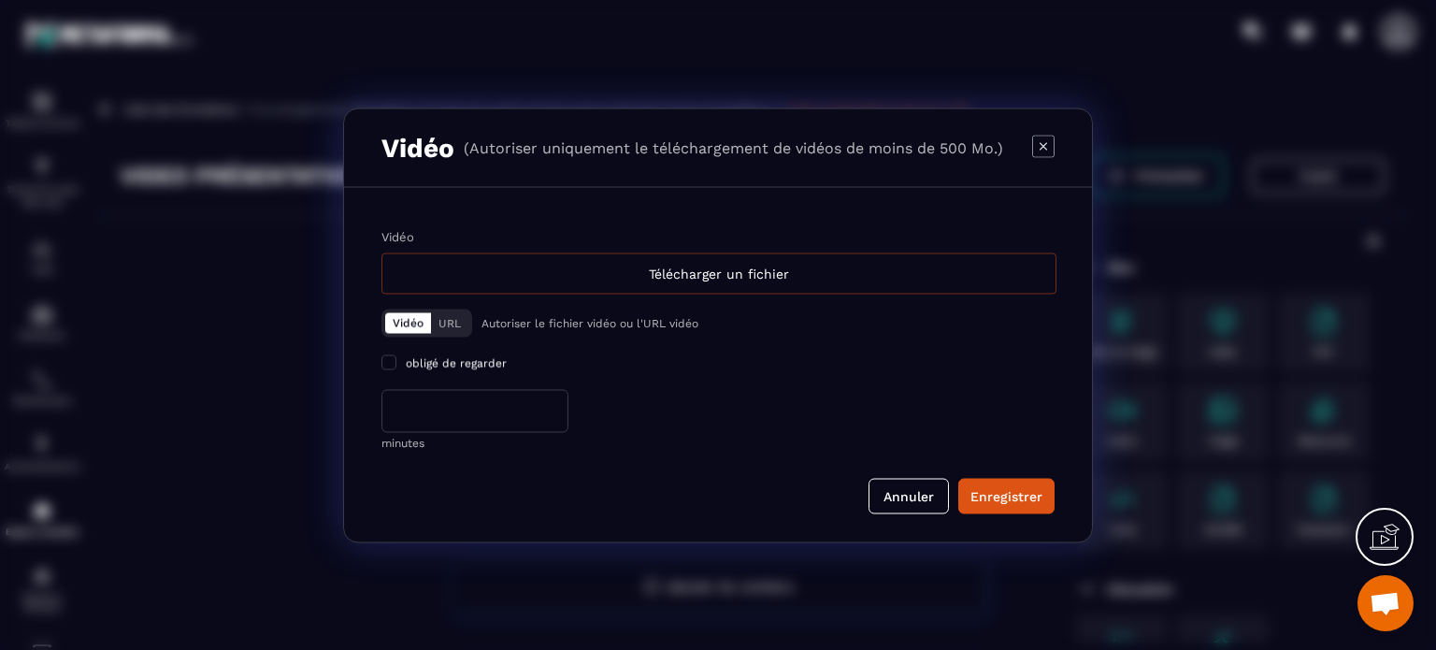
click at [694, 274] on div "Télécharger un fichier" at bounding box center [718, 272] width 675 height 41
click at [668, 272] on div "Télécharger un fichier" at bounding box center [718, 272] width 675 height 41
click at [0, 0] on input "Vidéo Télécharger un fichier" at bounding box center [0, 0] width 0 height 0
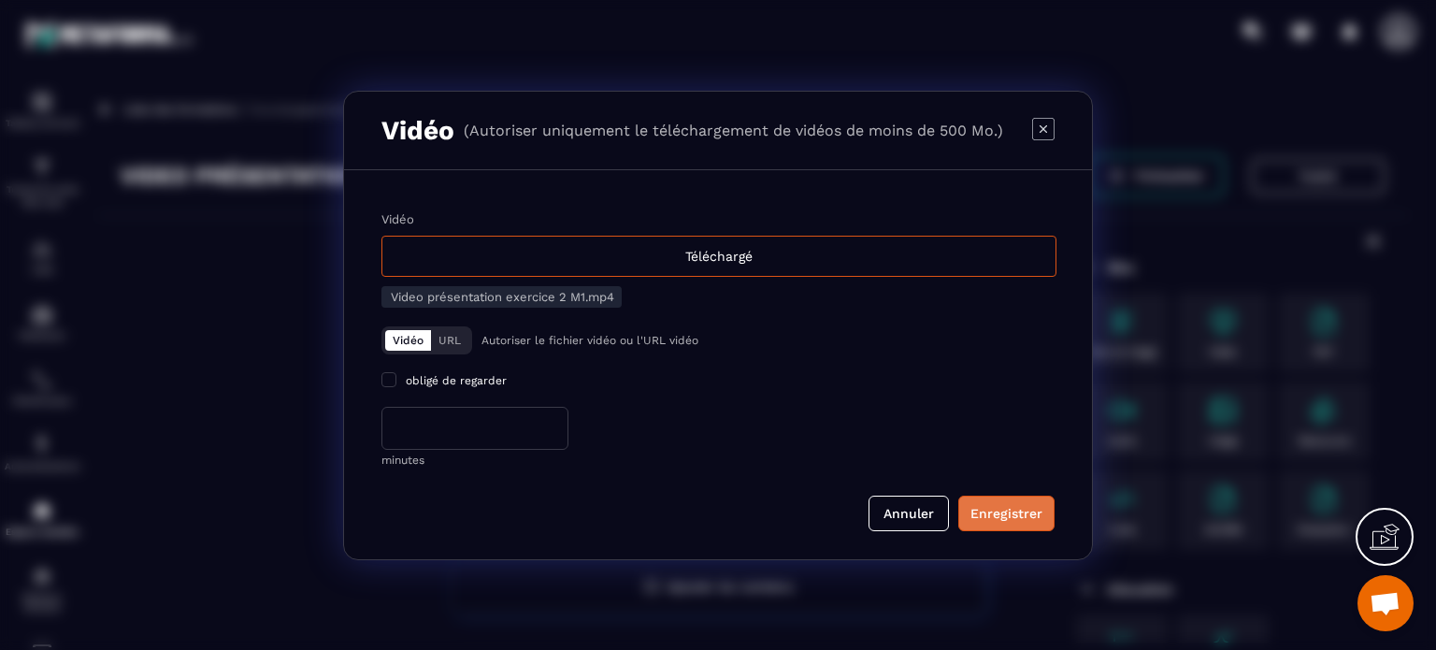
click at [991, 509] on div "Enregistrer" at bounding box center [1006, 513] width 72 height 19
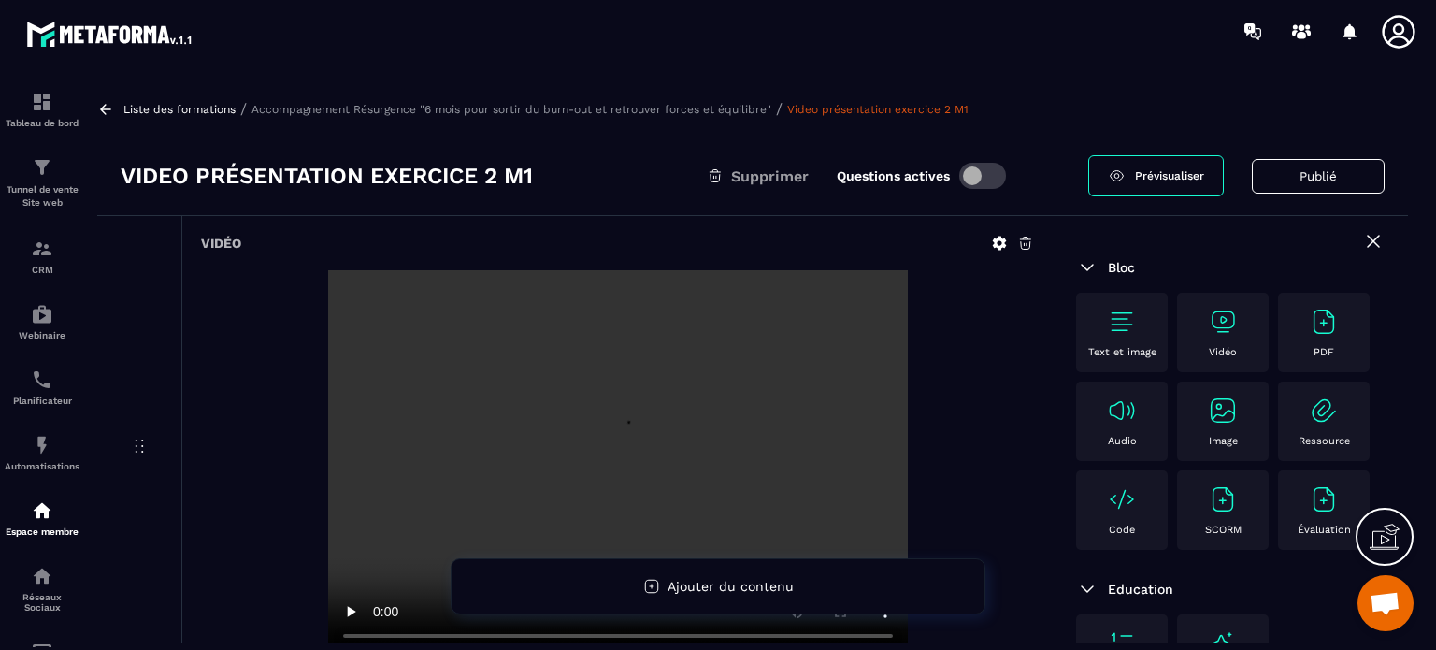
scroll to position [93, 0]
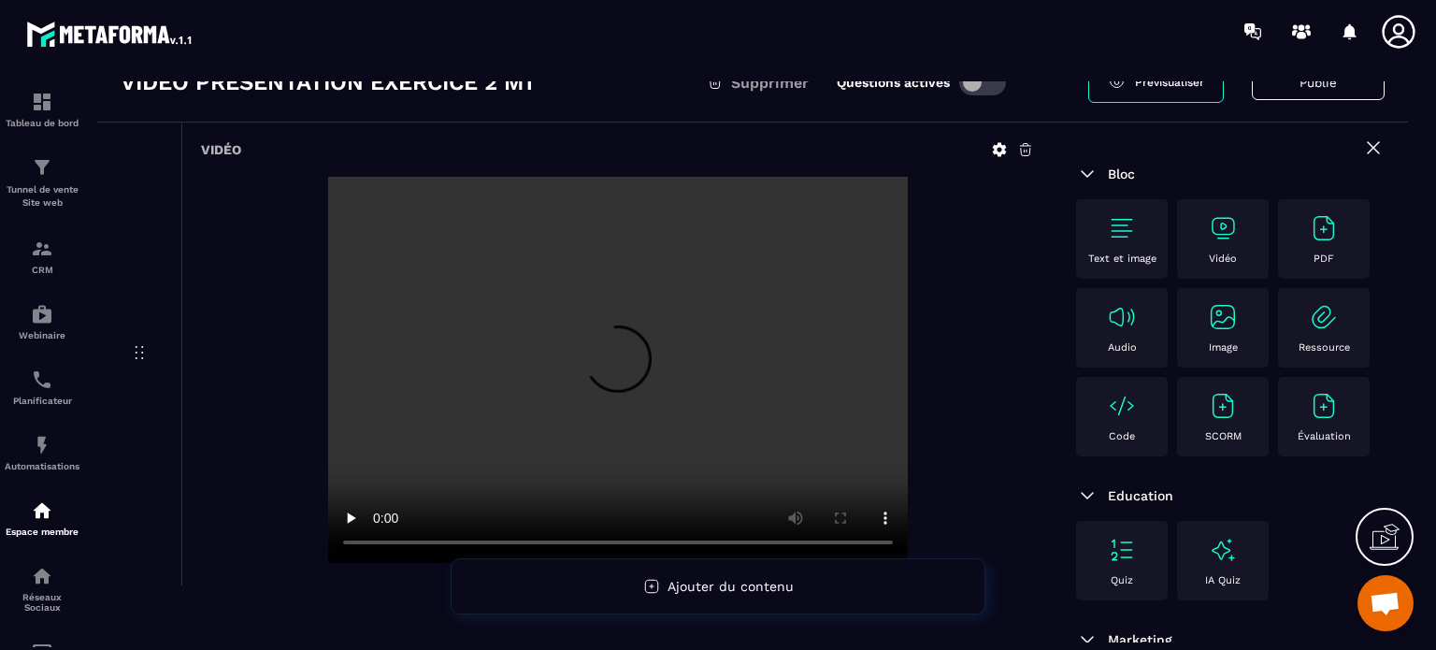
click at [999, 145] on icon at bounding box center [1000, 150] width 14 height 14
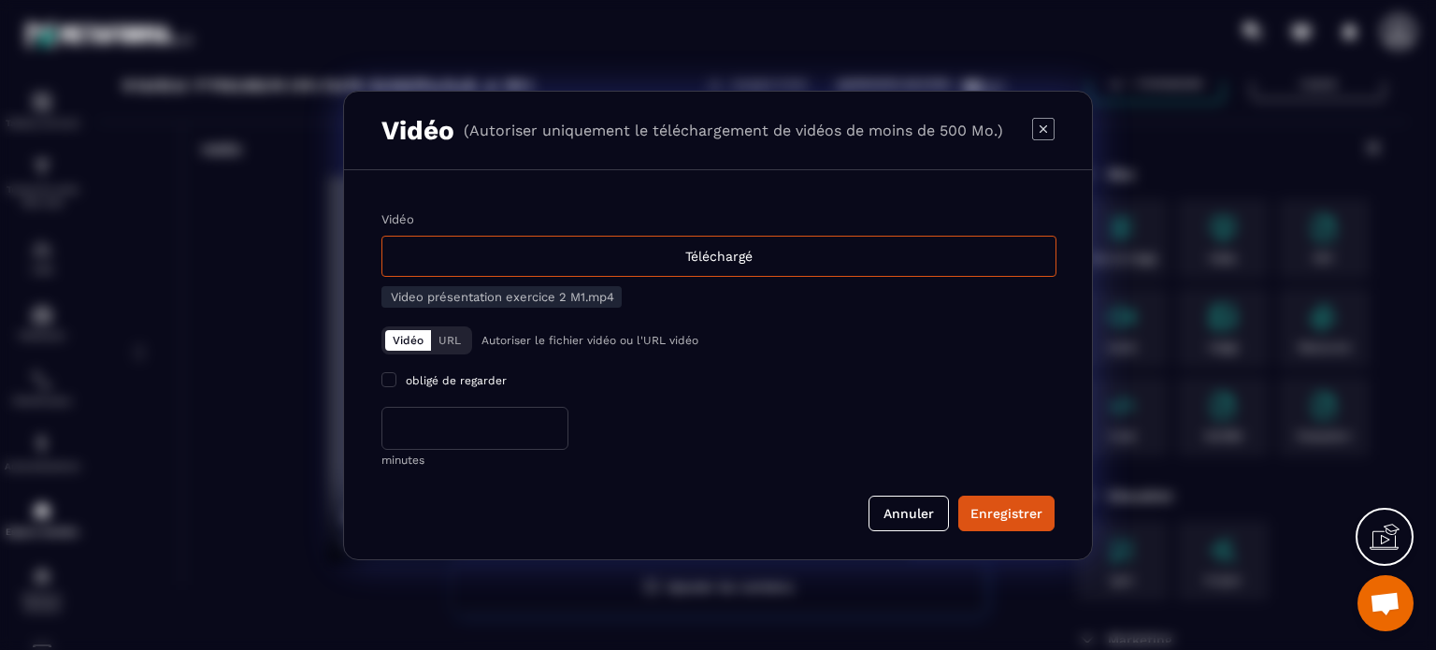
click at [419, 426] on input "*" at bounding box center [474, 428] width 187 height 43
type input "**"
click at [995, 509] on div "Enregistrer" at bounding box center [1006, 513] width 72 height 19
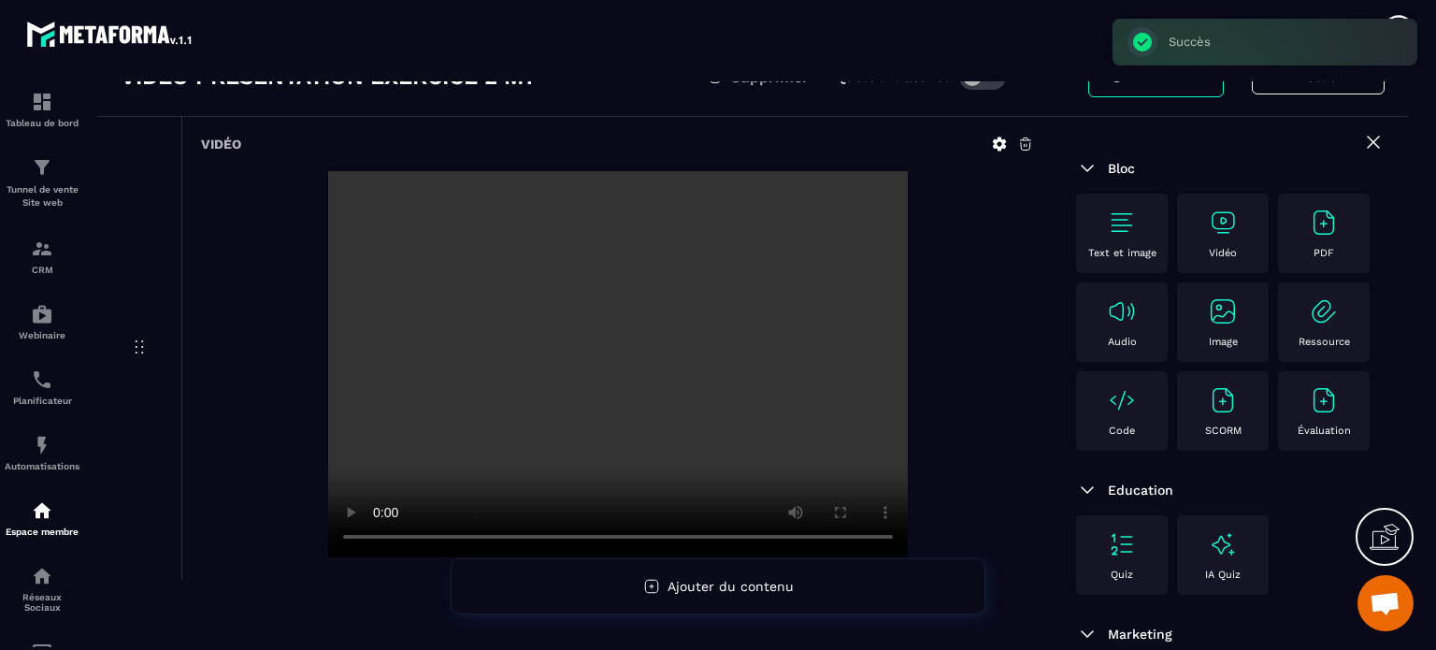
scroll to position [0, 0]
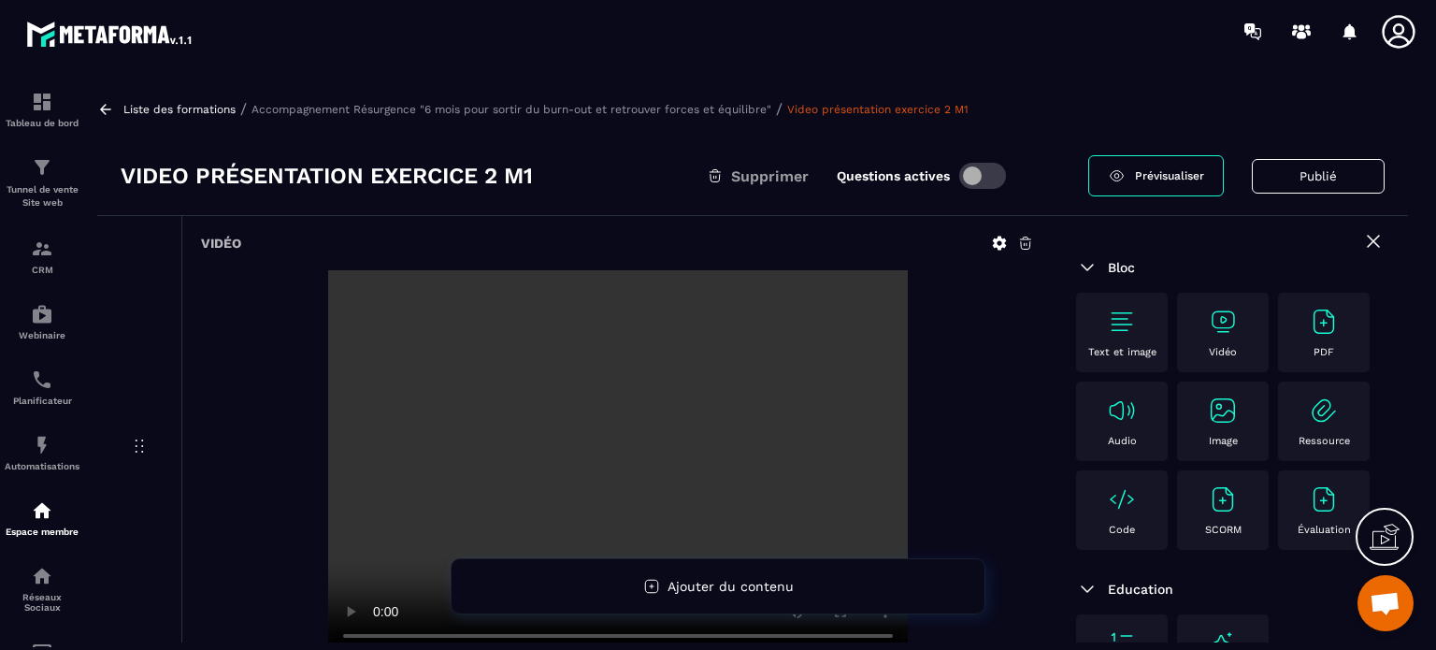
click at [632, 108] on p "Accompagnement Résurgence "6 mois pour sortir du burn-out et retrouver forces e…" at bounding box center [511, 109] width 520 height 13
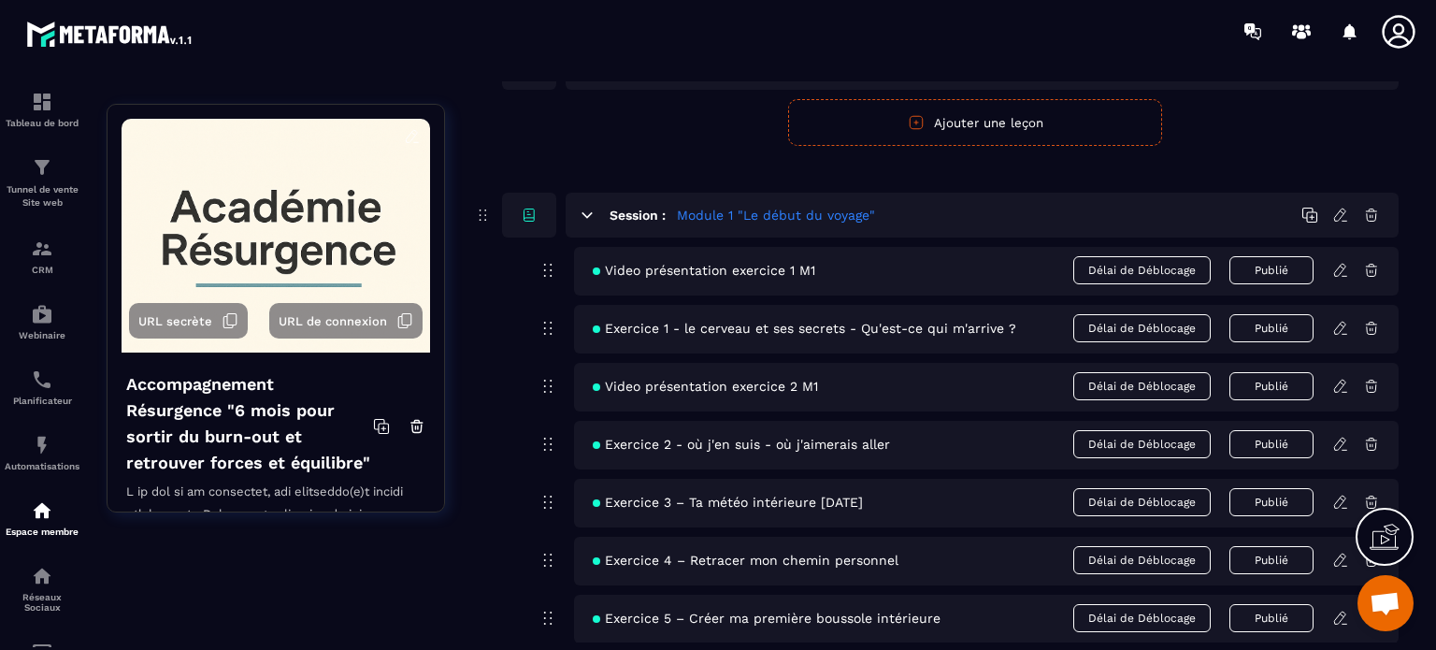
scroll to position [187, 0]
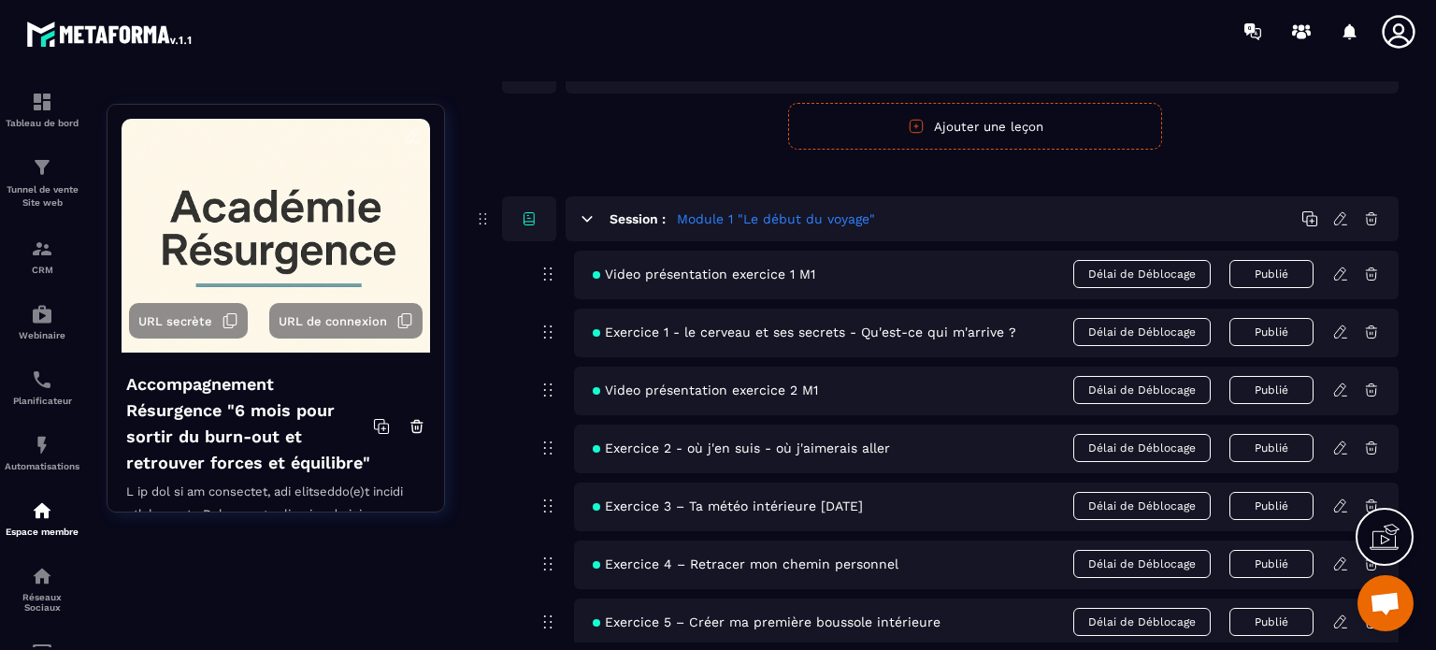
click at [1339, 271] on icon at bounding box center [1340, 273] width 17 height 17
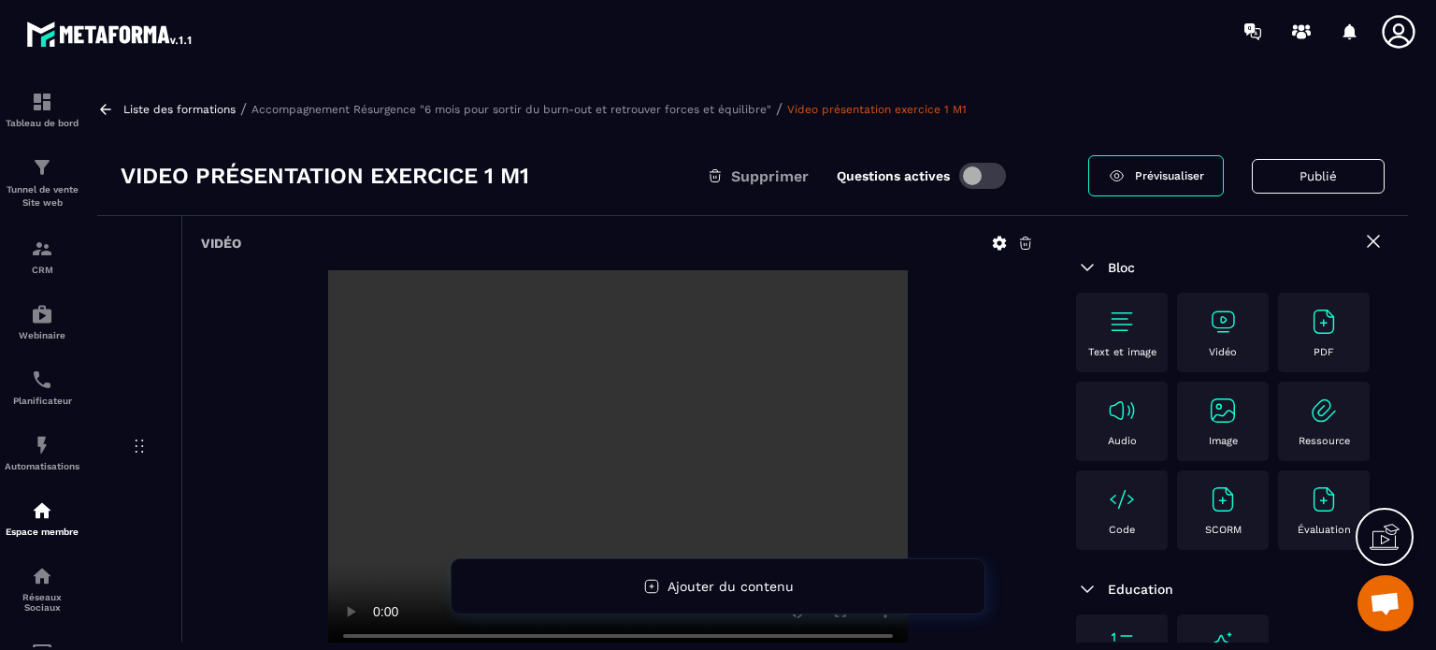
click at [1003, 237] on icon at bounding box center [999, 243] width 17 height 17
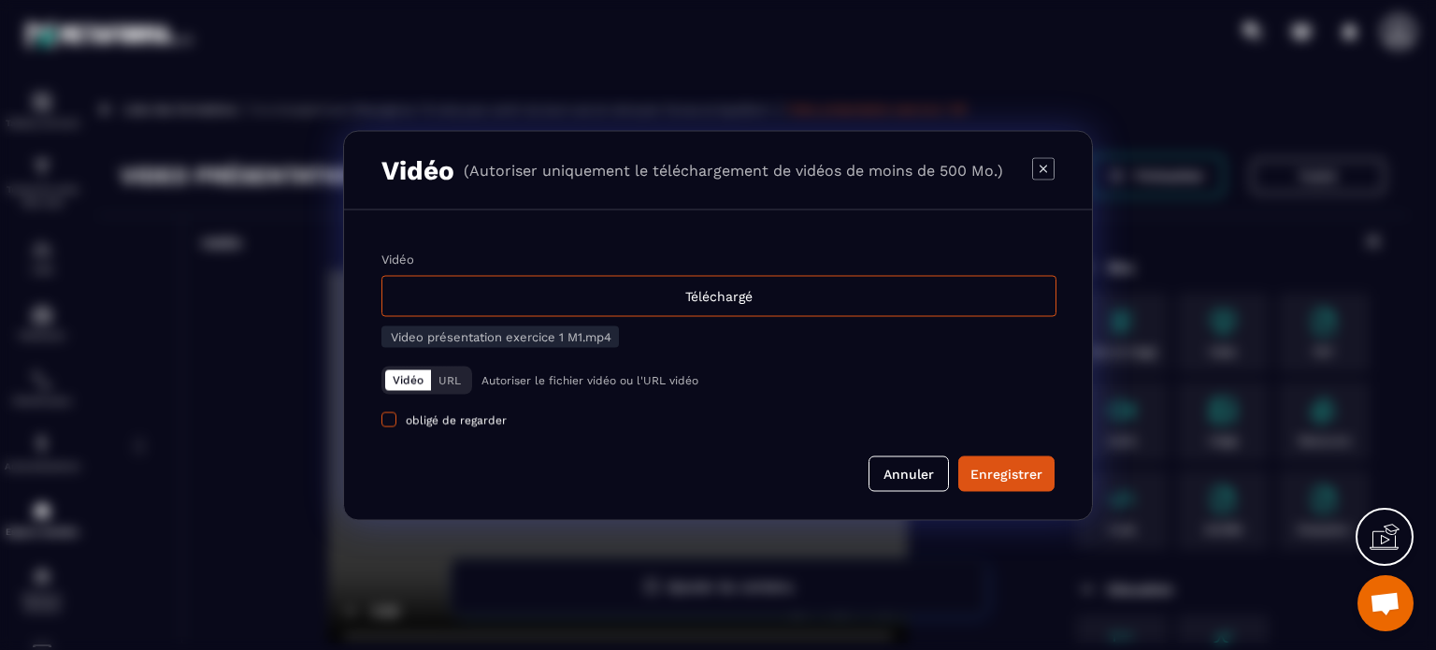
click at [393, 422] on span "Modal window" at bounding box center [388, 418] width 15 height 15
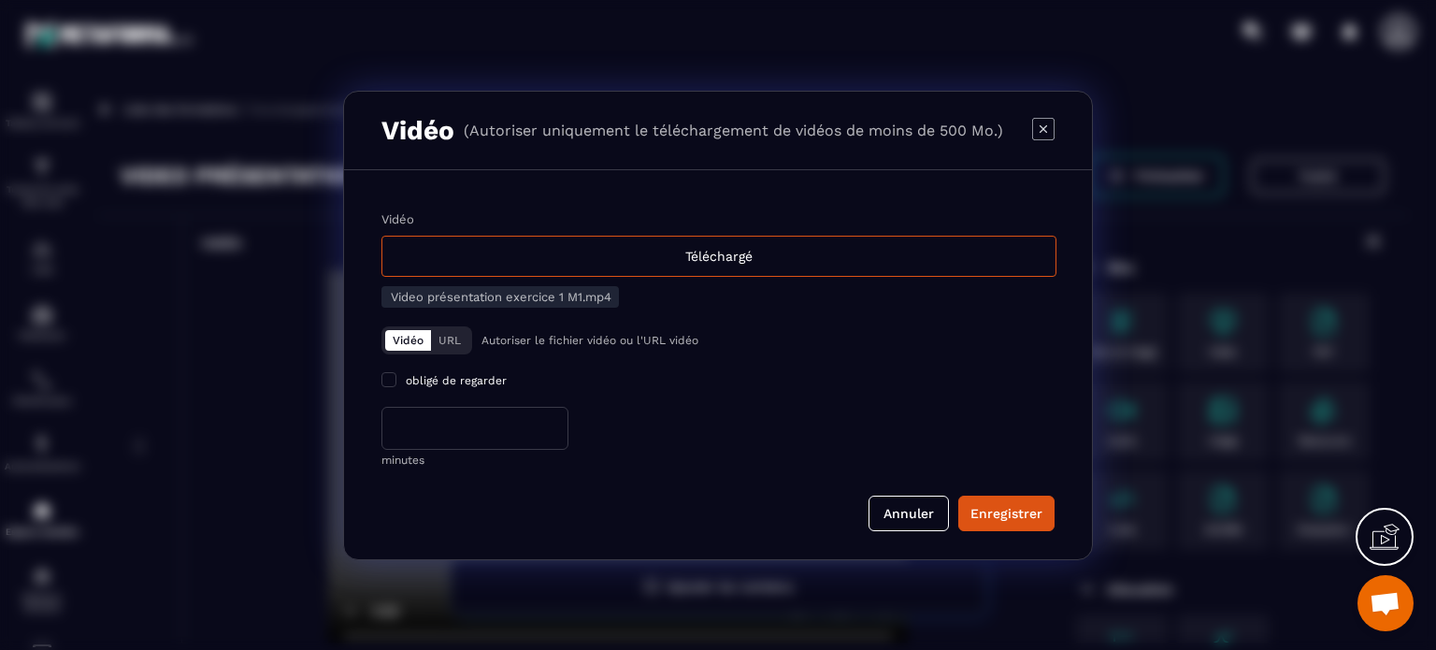
click at [424, 427] on input "*" at bounding box center [474, 428] width 187 height 43
type input "**"
drag, startPoint x: 982, startPoint y: 512, endPoint x: 965, endPoint y: 511, distance: 17.8
click at [981, 512] on div "Enregistrer" at bounding box center [1006, 513] width 72 height 19
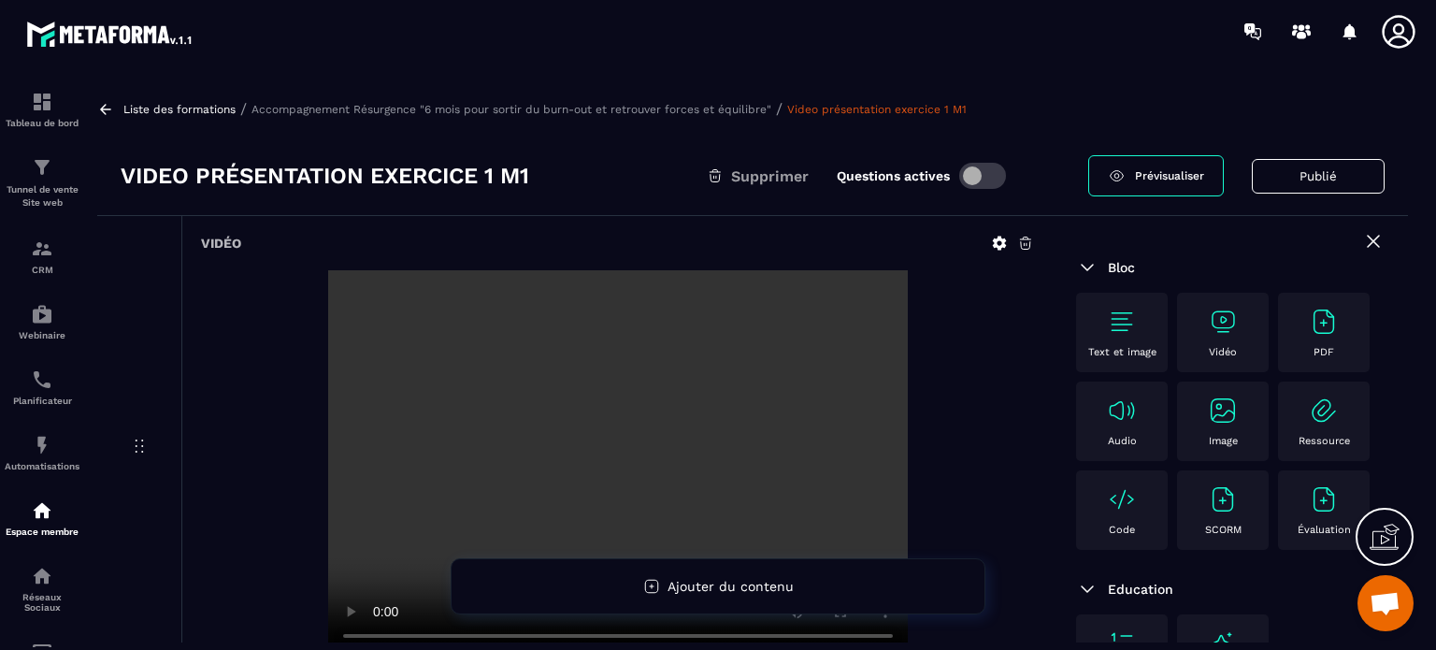
click at [509, 111] on p "Accompagnement Résurgence "6 mois pour sortir du burn-out et retrouver forces e…" at bounding box center [511, 109] width 520 height 13
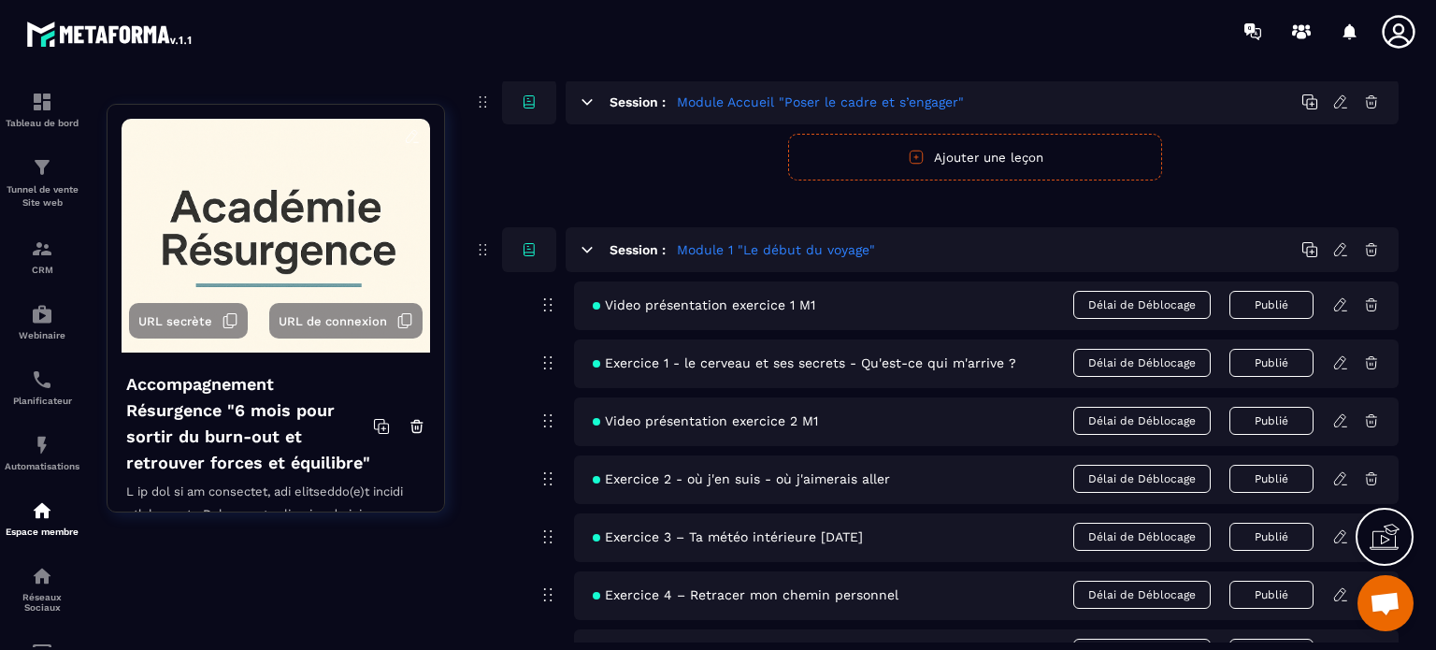
scroll to position [187, 0]
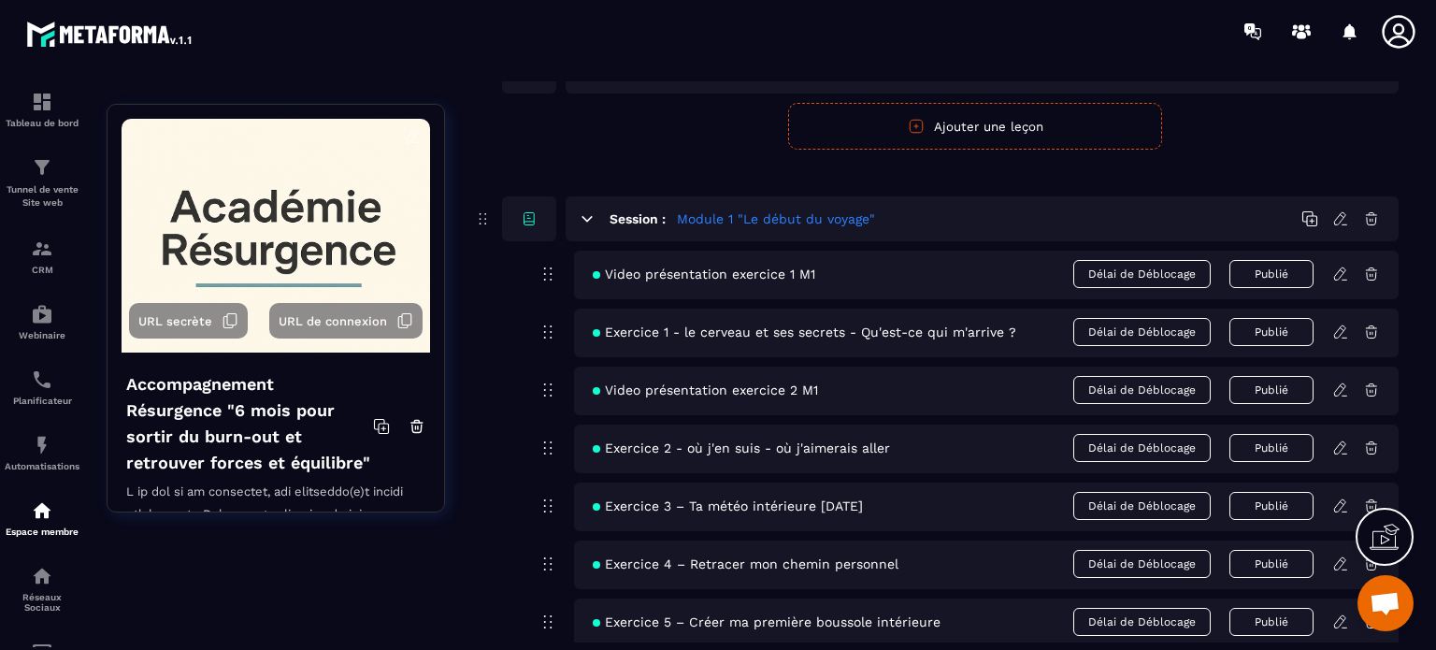
click at [1104, 332] on span "Délai de Déblocage" at bounding box center [1141, 332] width 137 height 28
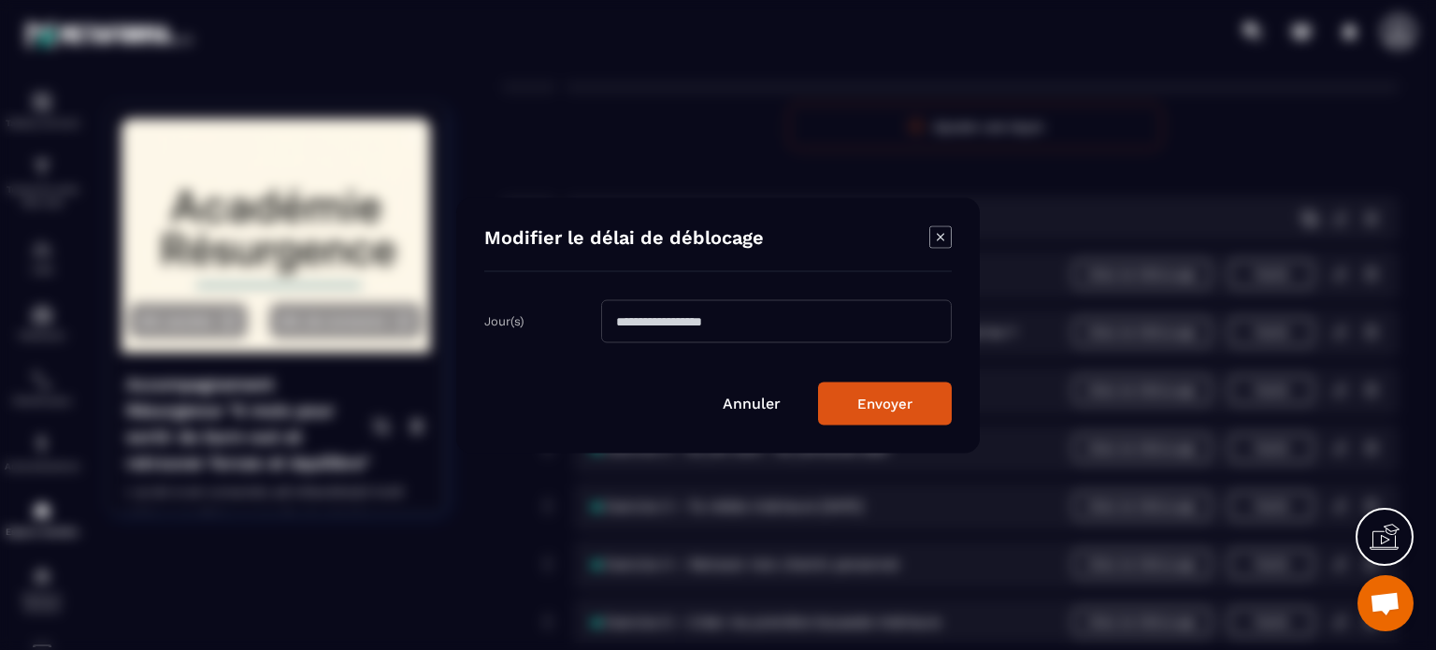
click at [659, 325] on input "Modal window" at bounding box center [776, 320] width 351 height 43
type input "*"
click at [867, 414] on button "Envoyer" at bounding box center [885, 402] width 134 height 43
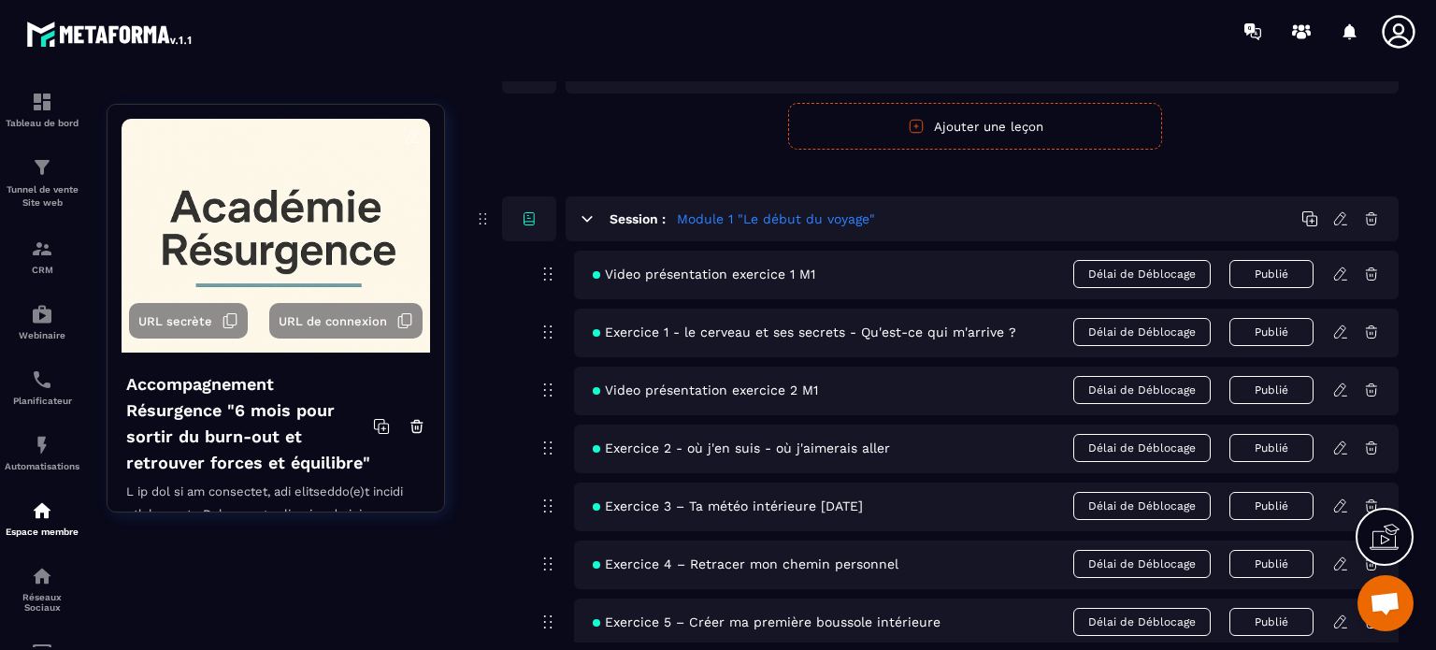
click at [1110, 384] on span "Délai de Déblocage" at bounding box center [1141, 390] width 137 height 28
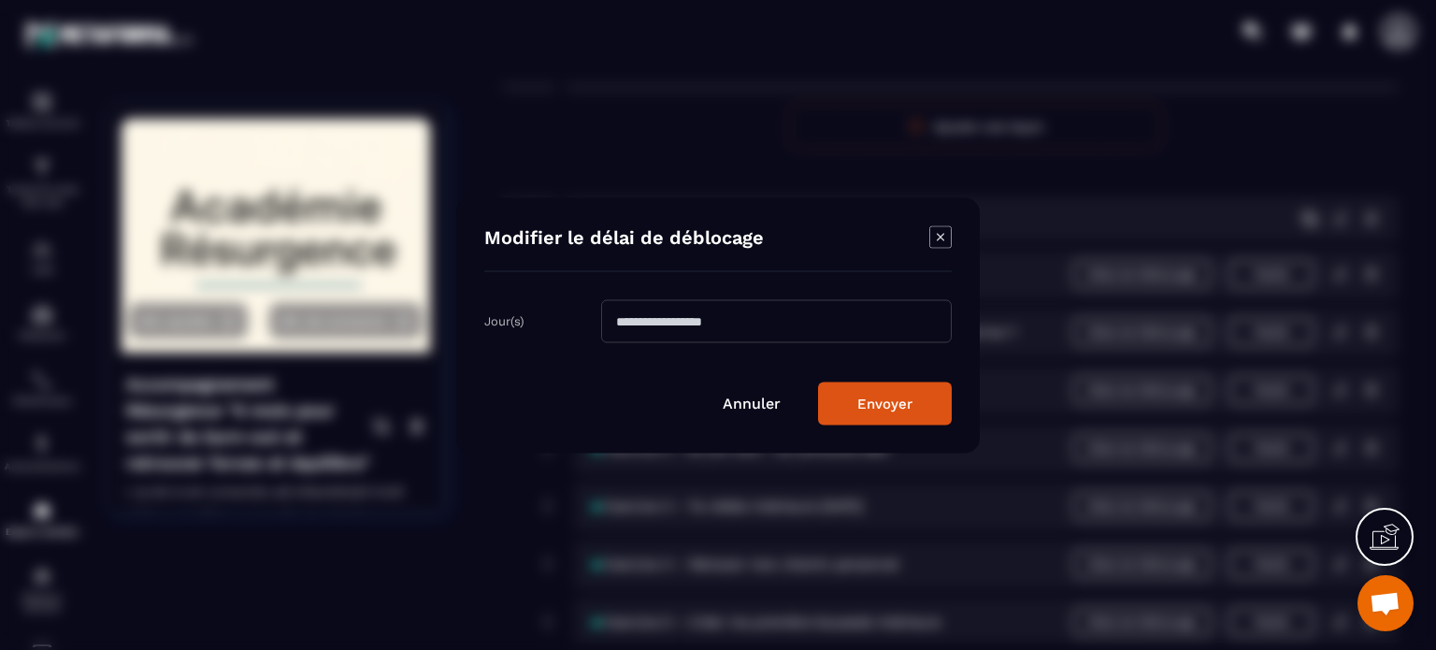
click at [633, 322] on input "Modal window" at bounding box center [776, 320] width 351 height 43
type input "*"
click at [873, 396] on button "Envoyer" at bounding box center [885, 402] width 134 height 43
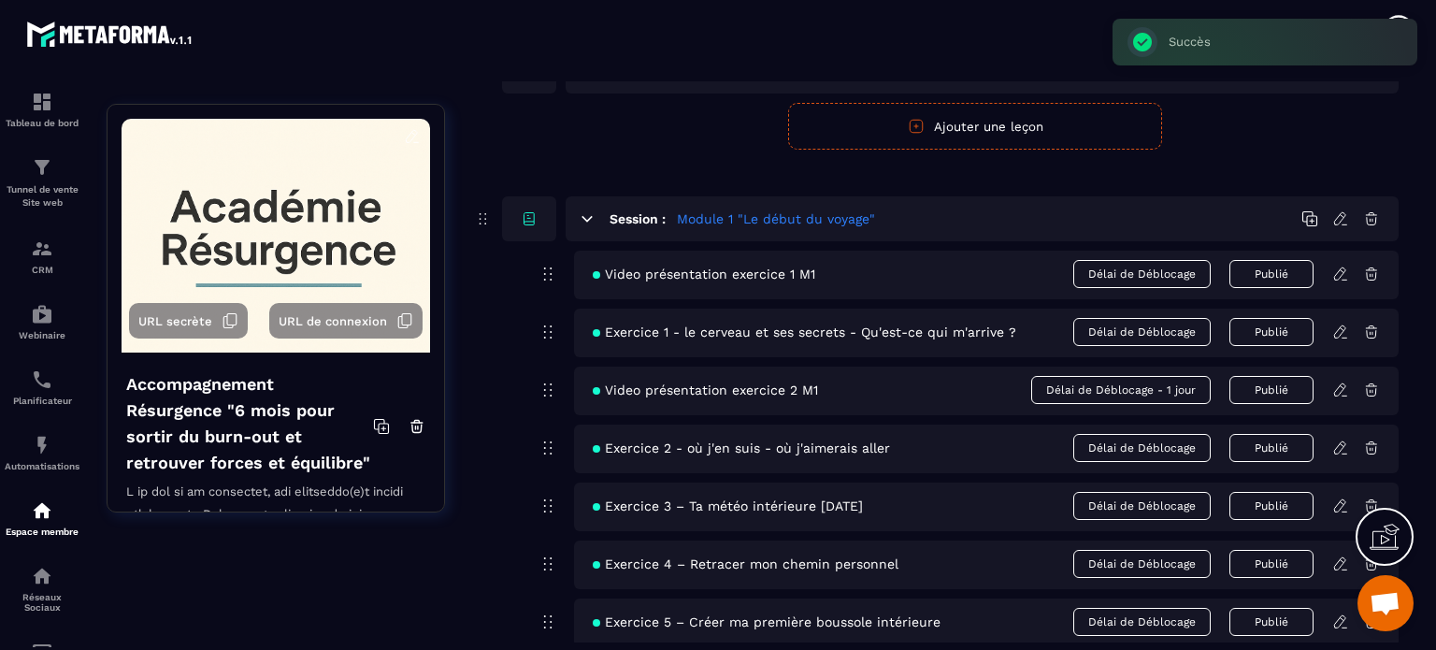
click at [1110, 443] on span "Délai de Déblocage" at bounding box center [1141, 448] width 137 height 28
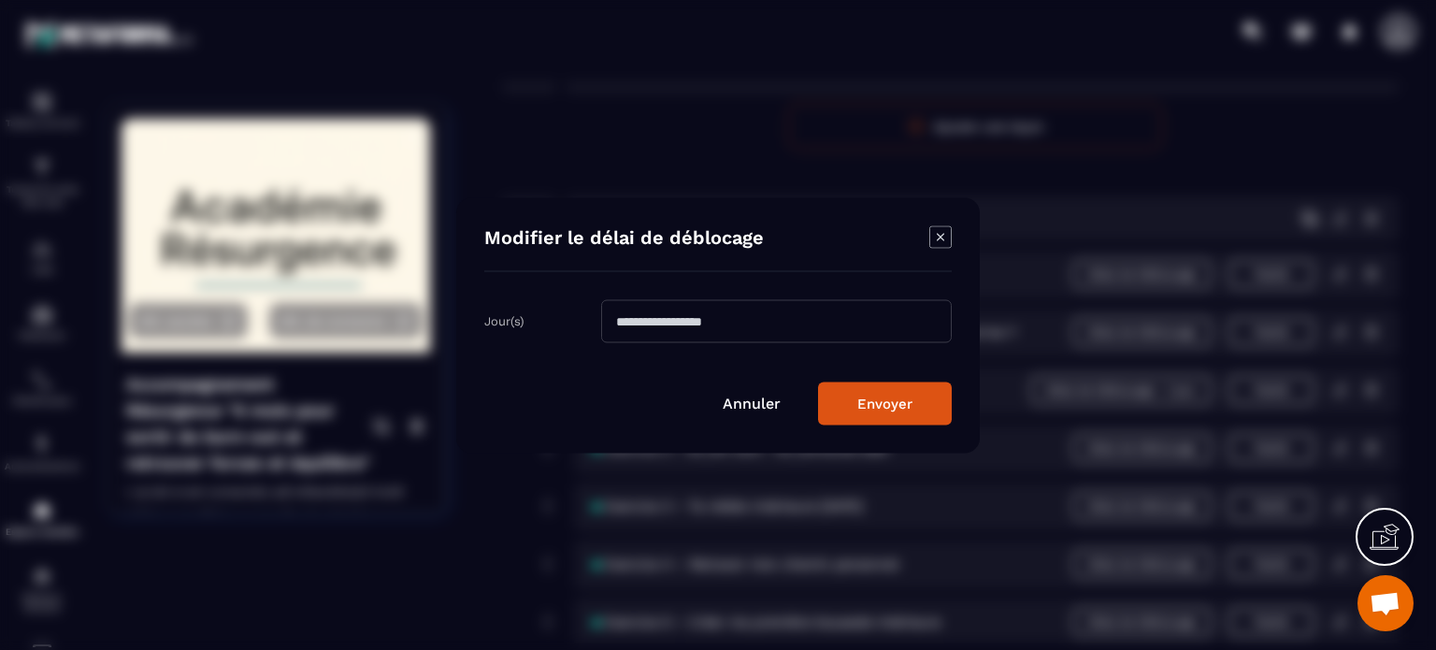
click at [674, 309] on input "Modal window" at bounding box center [776, 320] width 351 height 43
type input "*"
click at [890, 403] on button "Envoyer" at bounding box center [885, 402] width 134 height 43
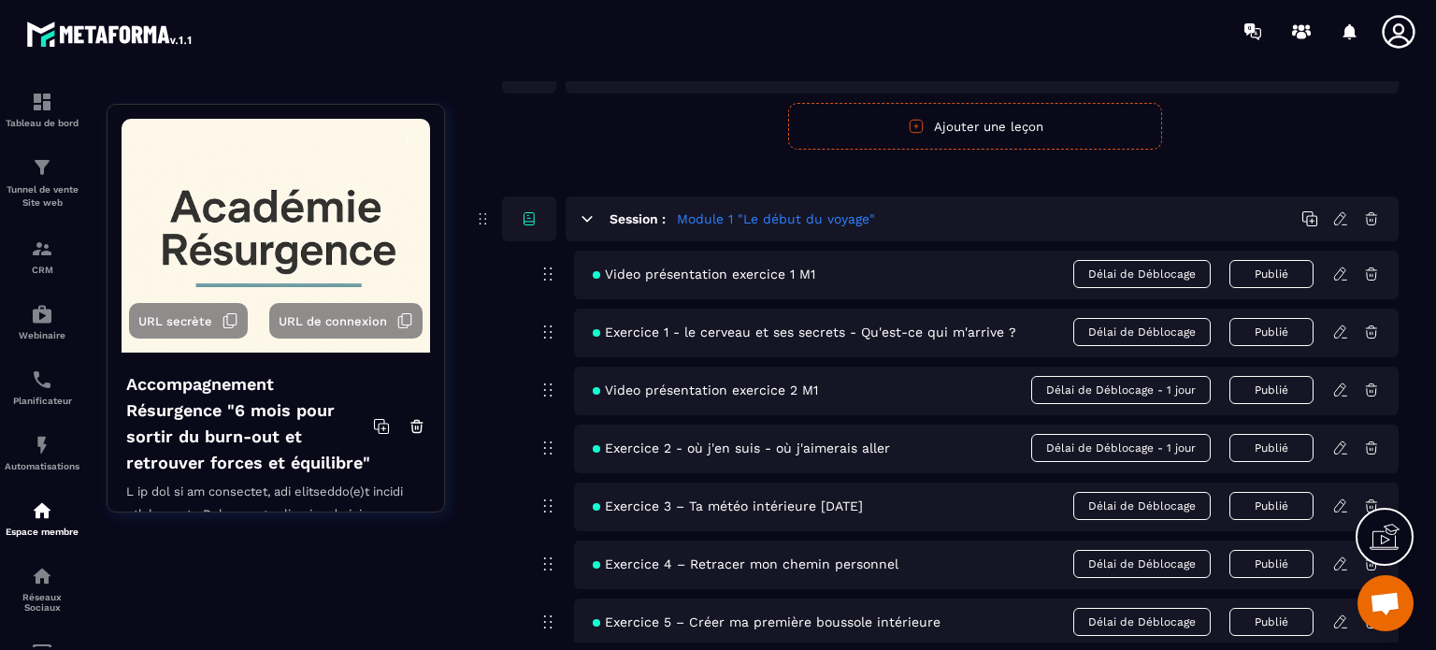
click at [1099, 448] on span "Délai de Déblocage - 1 jour" at bounding box center [1120, 448] width 179 height 28
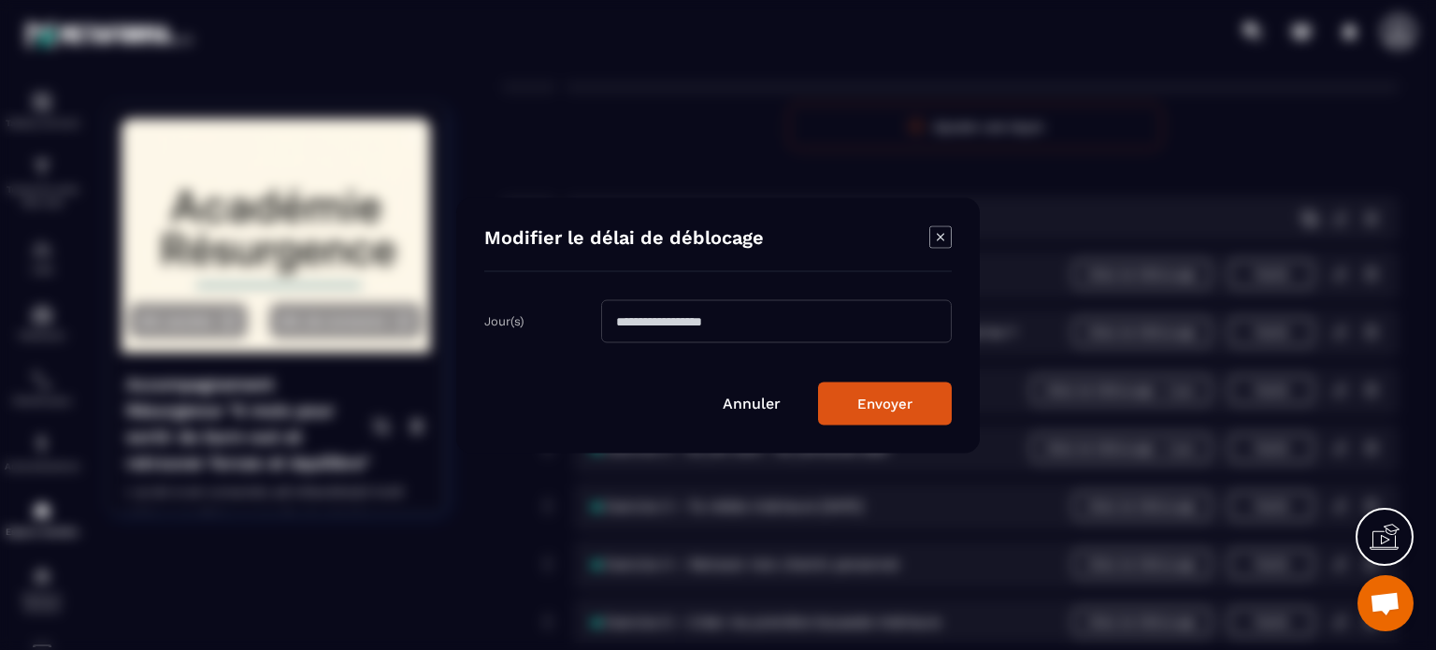
click at [636, 325] on input "*" at bounding box center [776, 320] width 351 height 43
type input "*"
click at [881, 404] on button "Envoyer" at bounding box center [885, 402] width 134 height 43
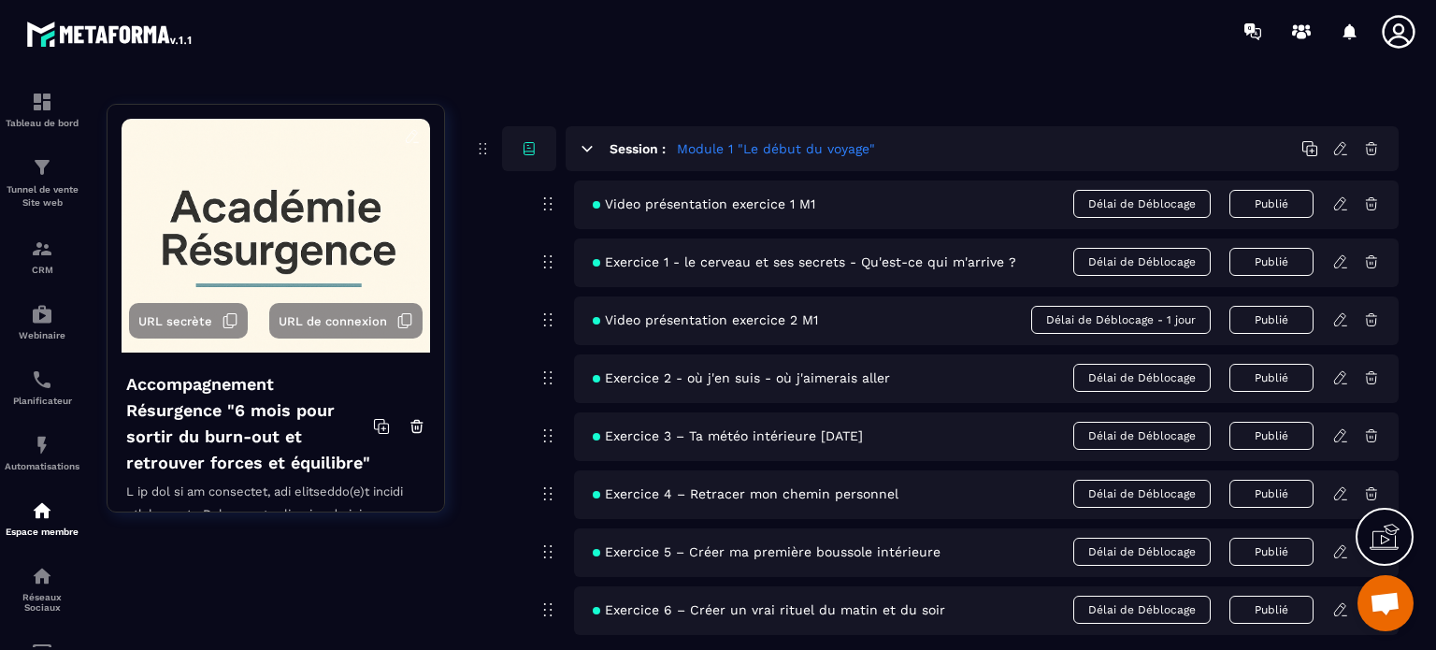
scroll to position [0, 0]
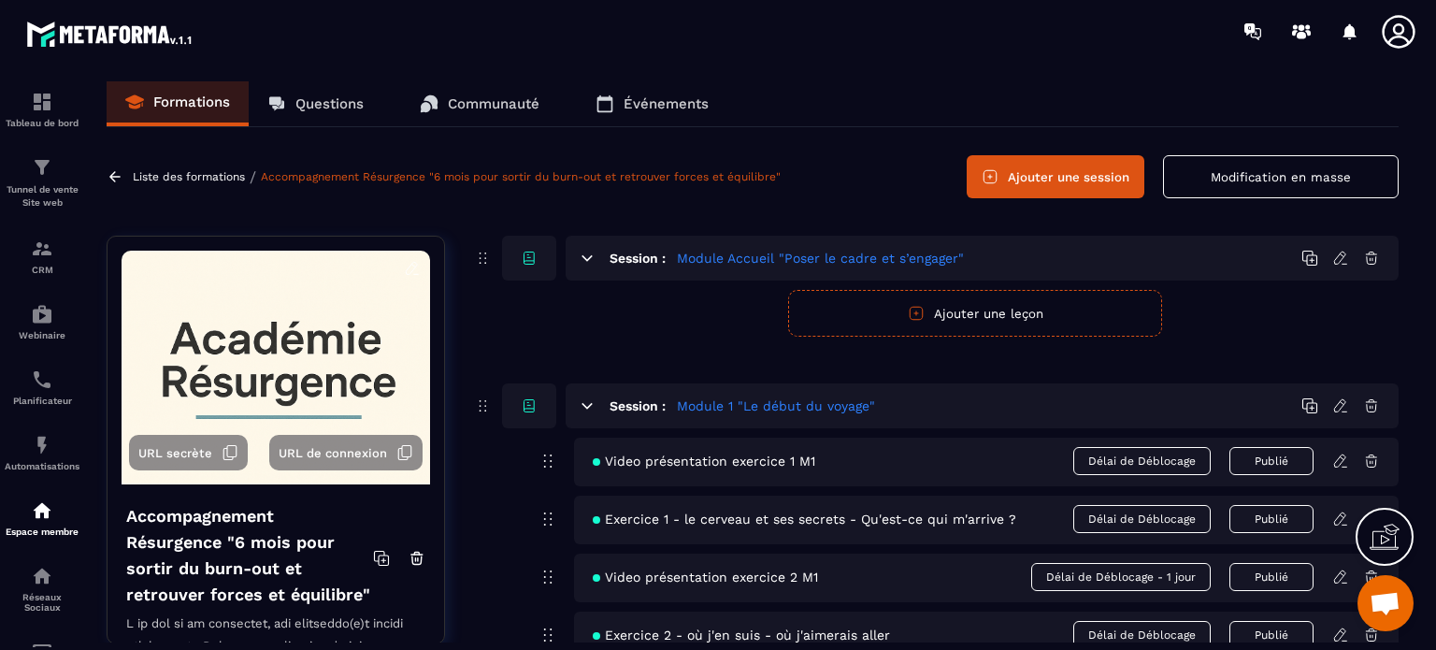
click at [964, 312] on button "Ajouter une leçon" at bounding box center [975, 313] width 374 height 47
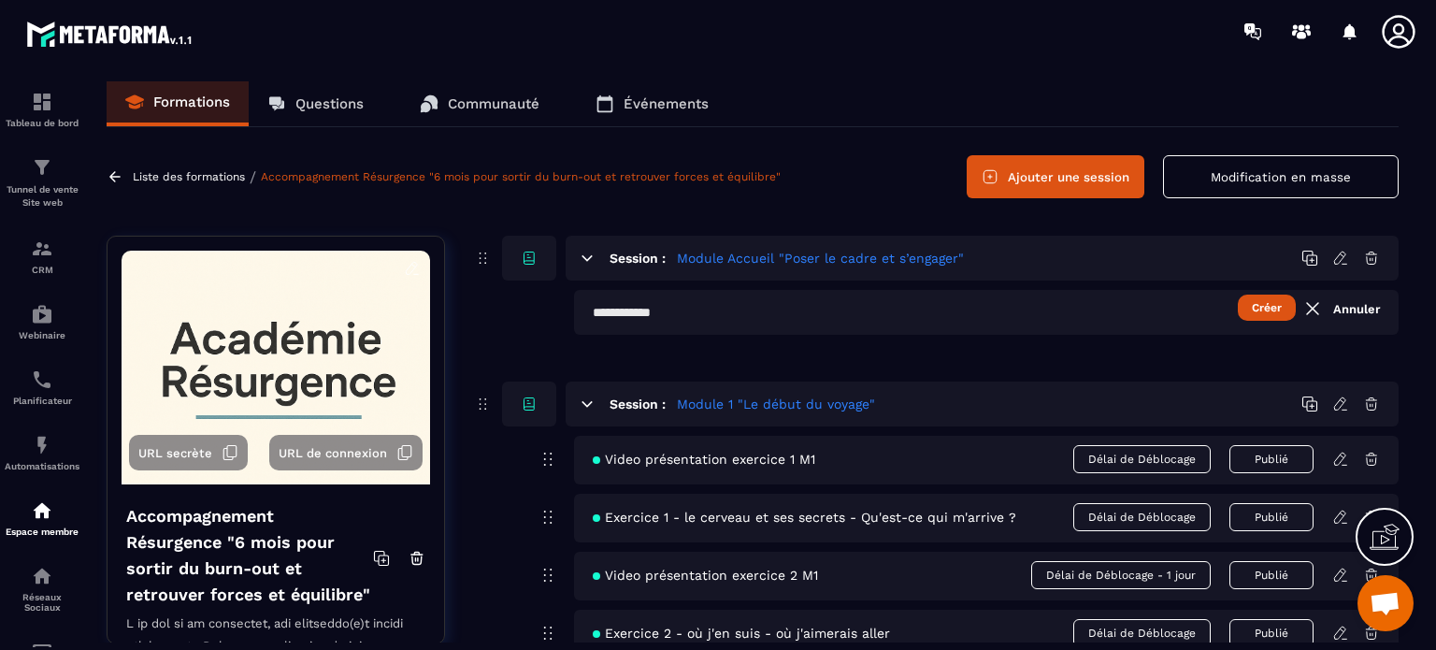
click at [699, 305] on input "text" at bounding box center [986, 312] width 824 height 45
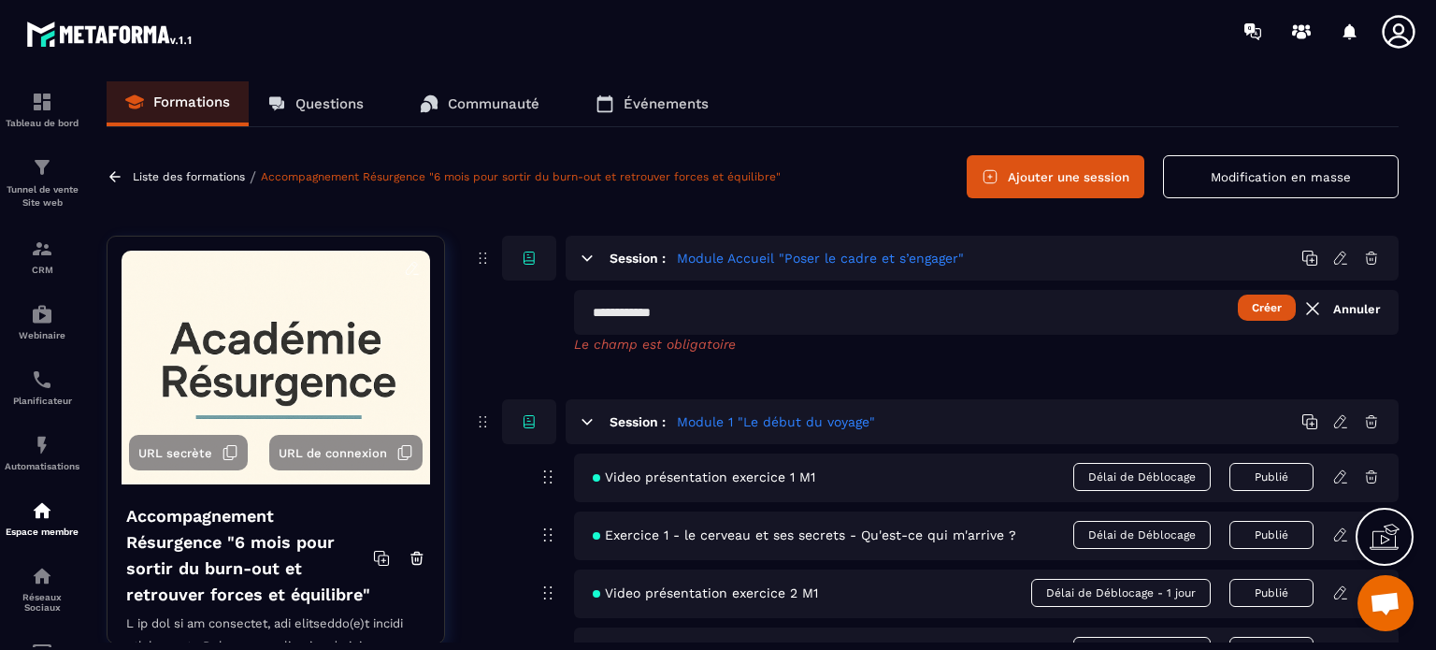
paste input "**********"
click at [648, 313] on input "**********" at bounding box center [986, 312] width 824 height 45
click at [697, 306] on input "**********" at bounding box center [986, 312] width 824 height 45
click at [853, 315] on input "**********" at bounding box center [986, 312] width 824 height 45
click at [624, 306] on input "**********" at bounding box center [986, 312] width 824 height 45
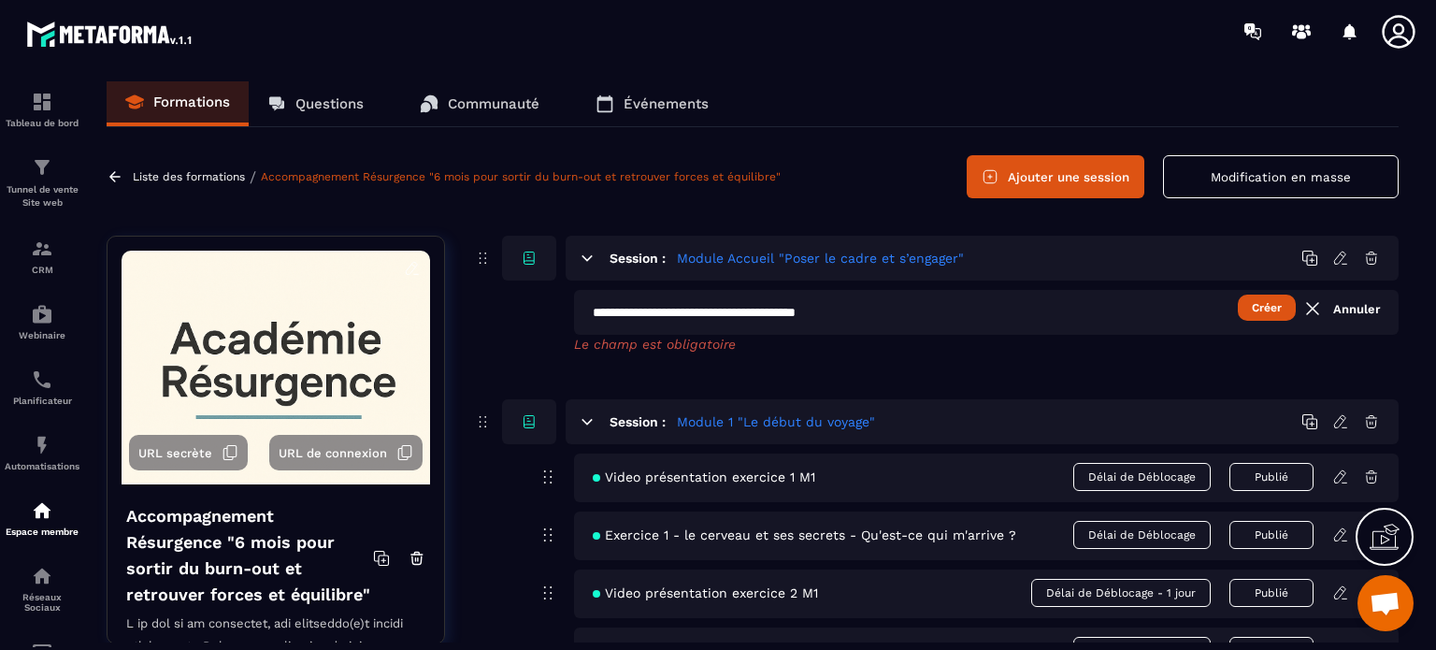
click at [621, 309] on input "**********" at bounding box center [986, 312] width 824 height 45
click at [666, 309] on input "**********" at bounding box center [986, 312] width 824 height 45
type input "**********"
click at [1261, 308] on button "Créer" at bounding box center [1267, 307] width 58 height 26
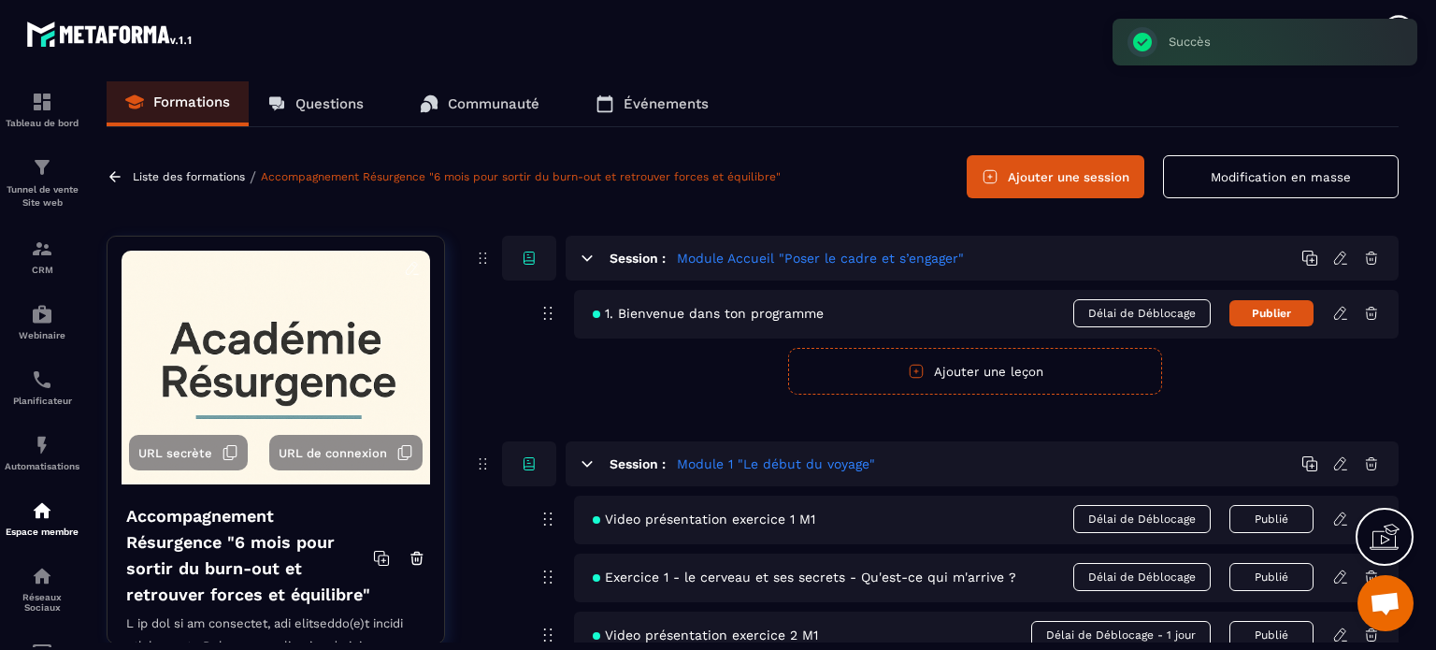
click at [1339, 310] on icon at bounding box center [1339, 313] width 11 height 12
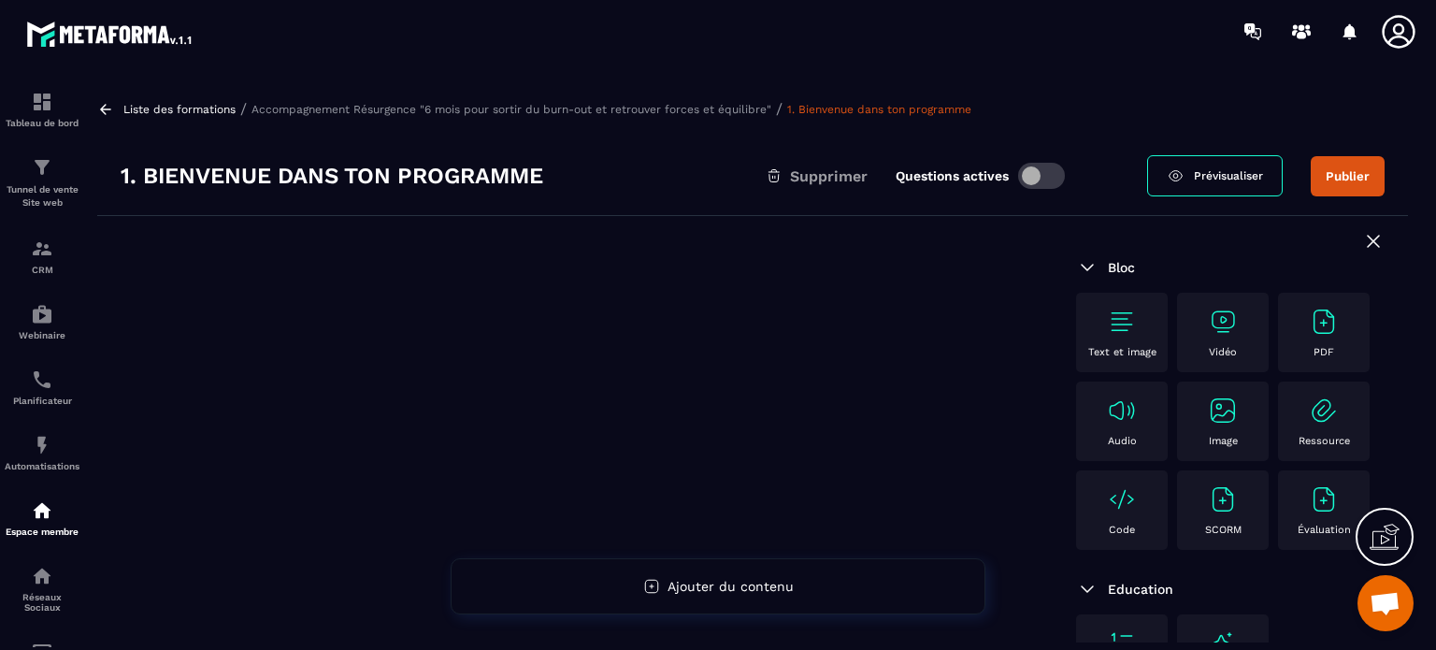
click at [1309, 337] on img at bounding box center [1324, 322] width 30 height 30
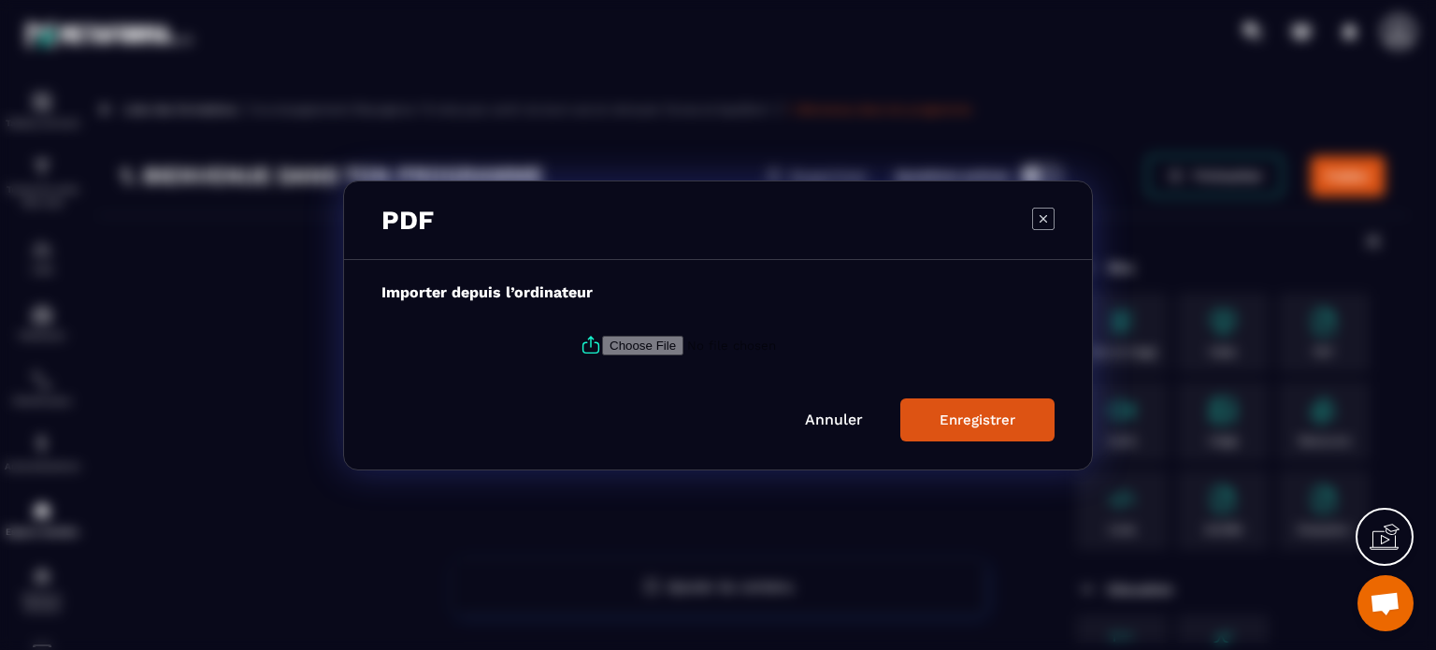
click at [626, 344] on input "Modal window" at bounding box center [729, 345] width 254 height 20
type input "**********"
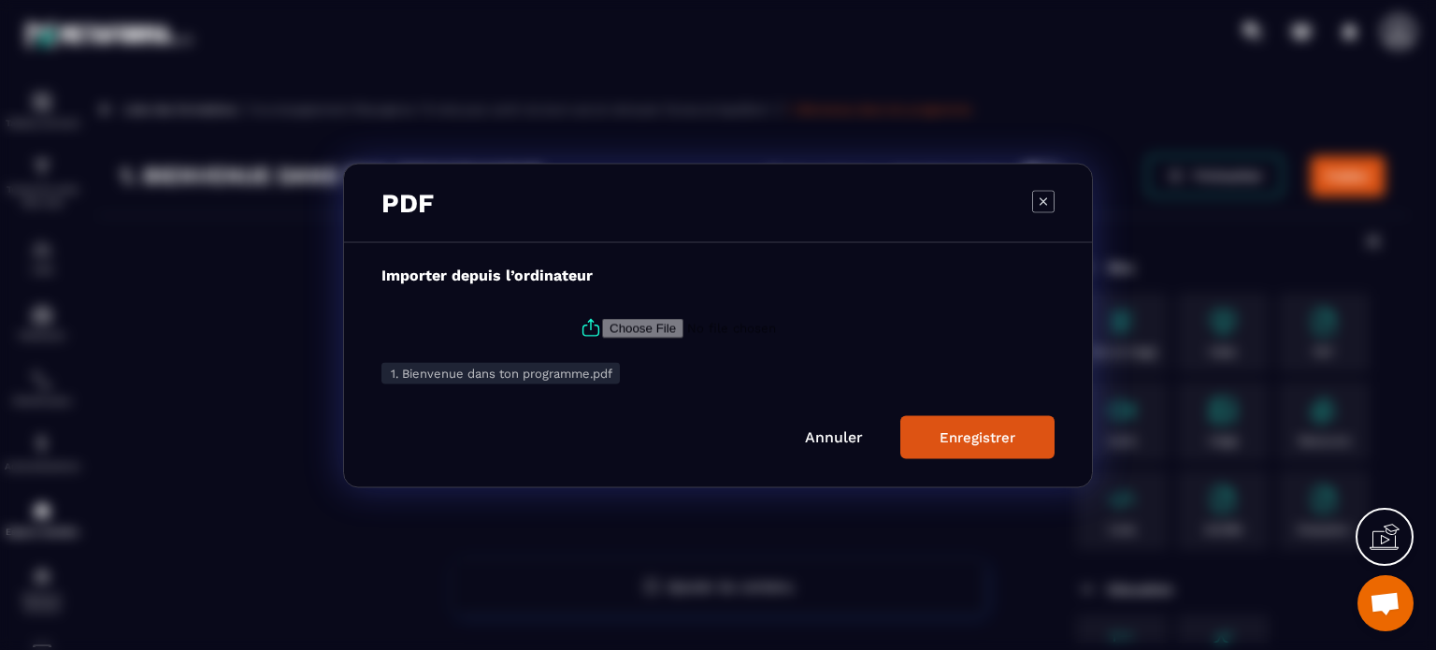
click at [968, 437] on div "Enregistrer" at bounding box center [977, 436] width 76 height 17
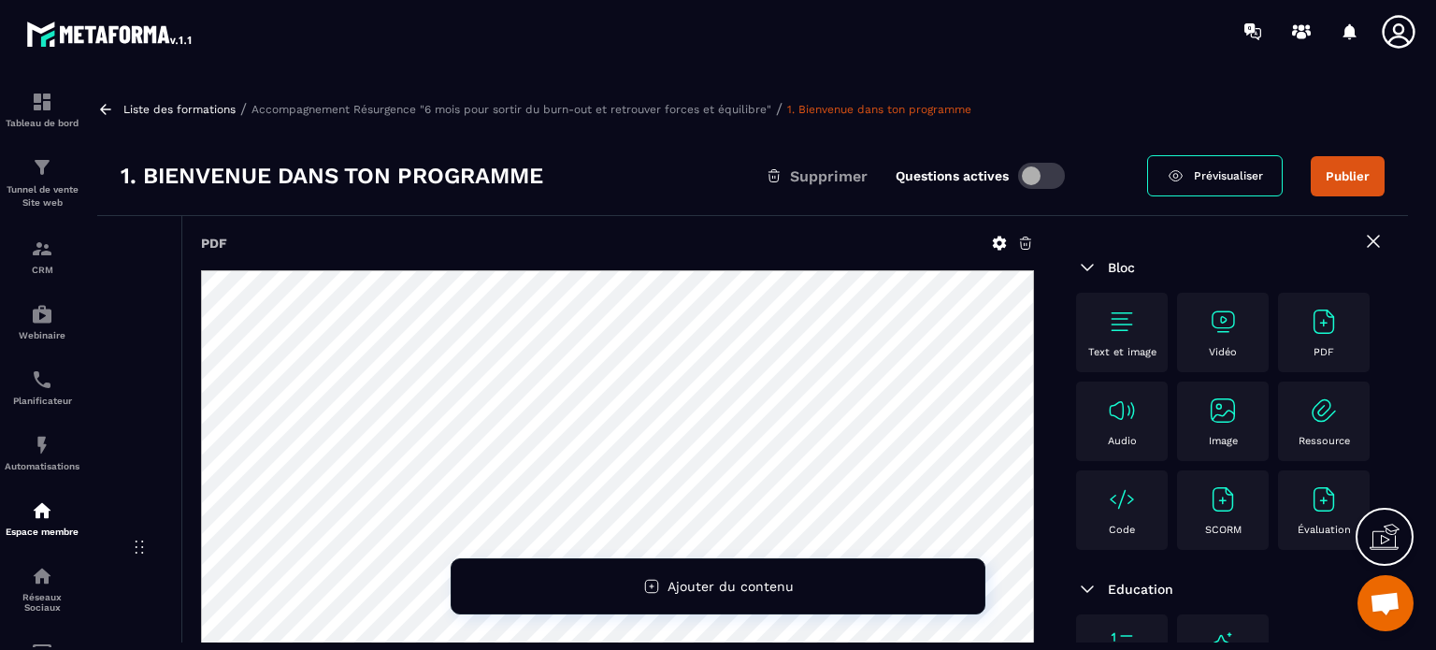
click at [1331, 171] on button "Publier" at bounding box center [1347, 176] width 74 height 40
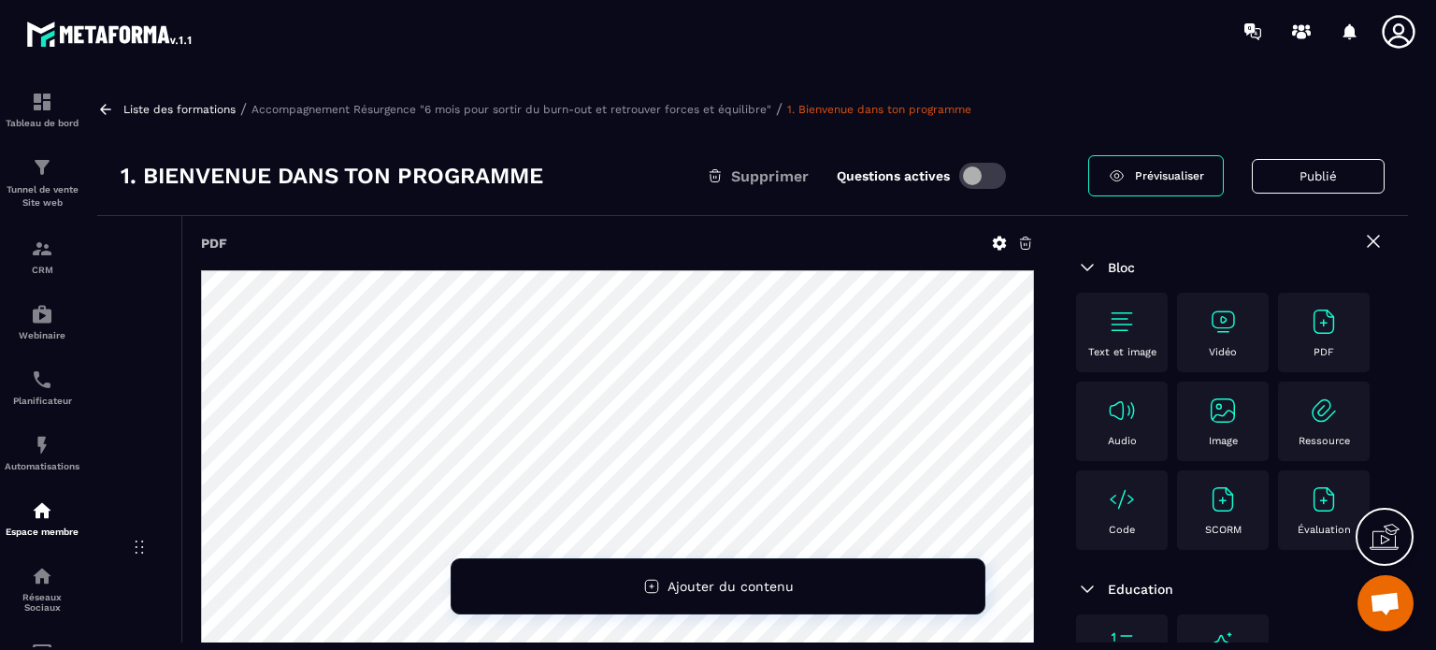
click at [576, 106] on p "Accompagnement Résurgence "6 mois pour sortir du burn-out et retrouver forces e…" at bounding box center [511, 109] width 520 height 13
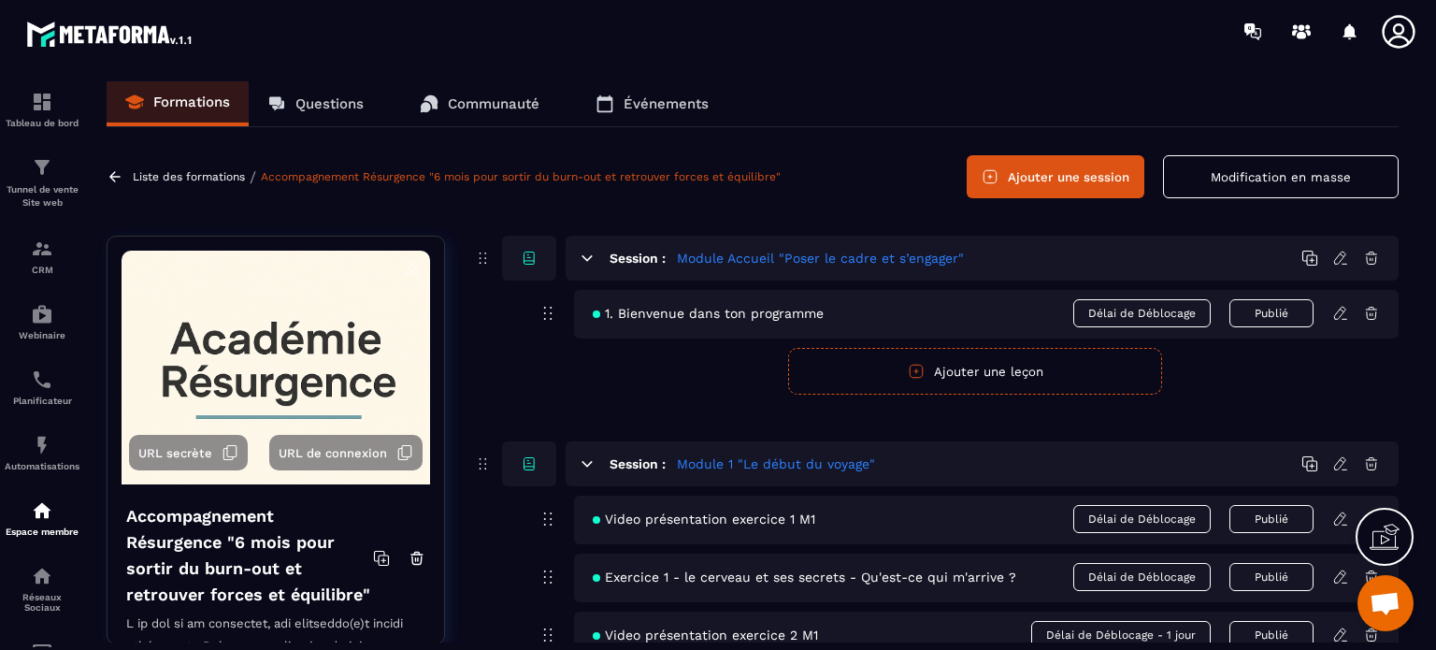
click at [950, 366] on button "Ajouter une leçon" at bounding box center [975, 371] width 374 height 47
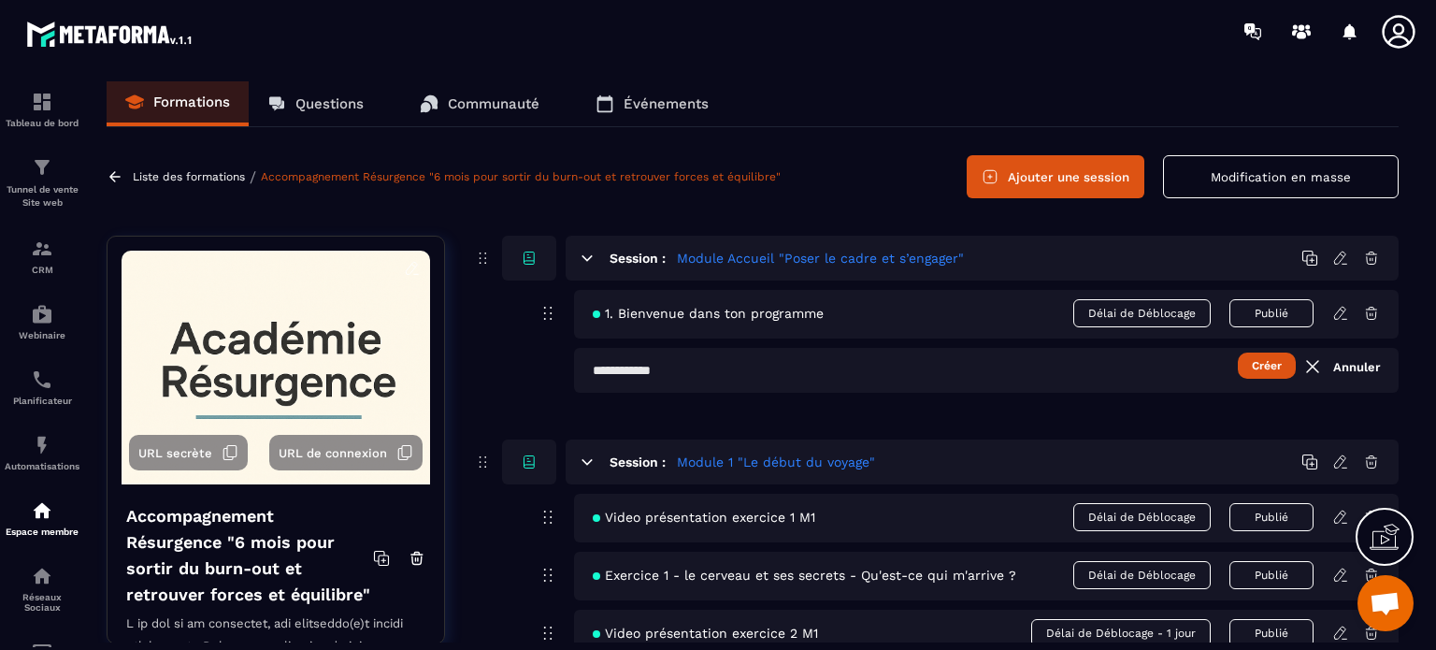
click at [711, 374] on input "text" at bounding box center [986, 370] width 824 height 45
paste input "**********"
type input "**********"
click at [1268, 364] on button "Créer" at bounding box center [1267, 365] width 58 height 26
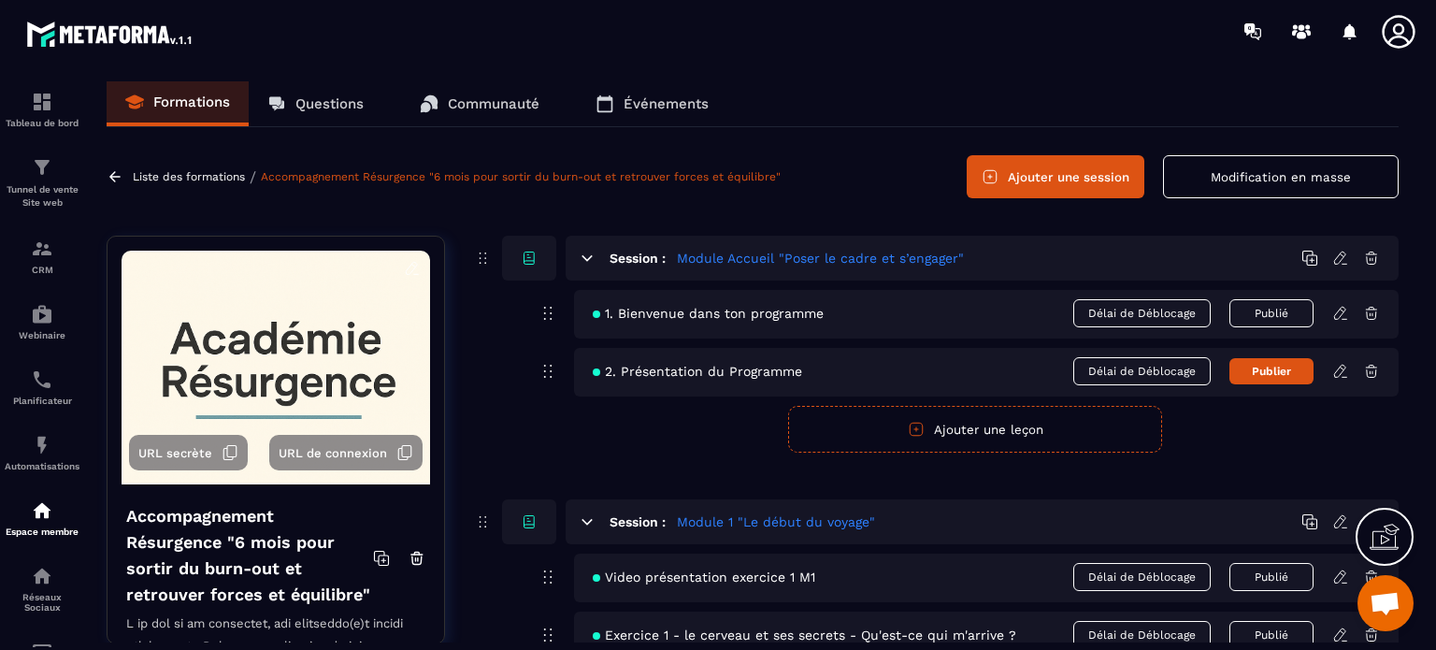
click at [1335, 371] on icon at bounding box center [1339, 371] width 11 height 12
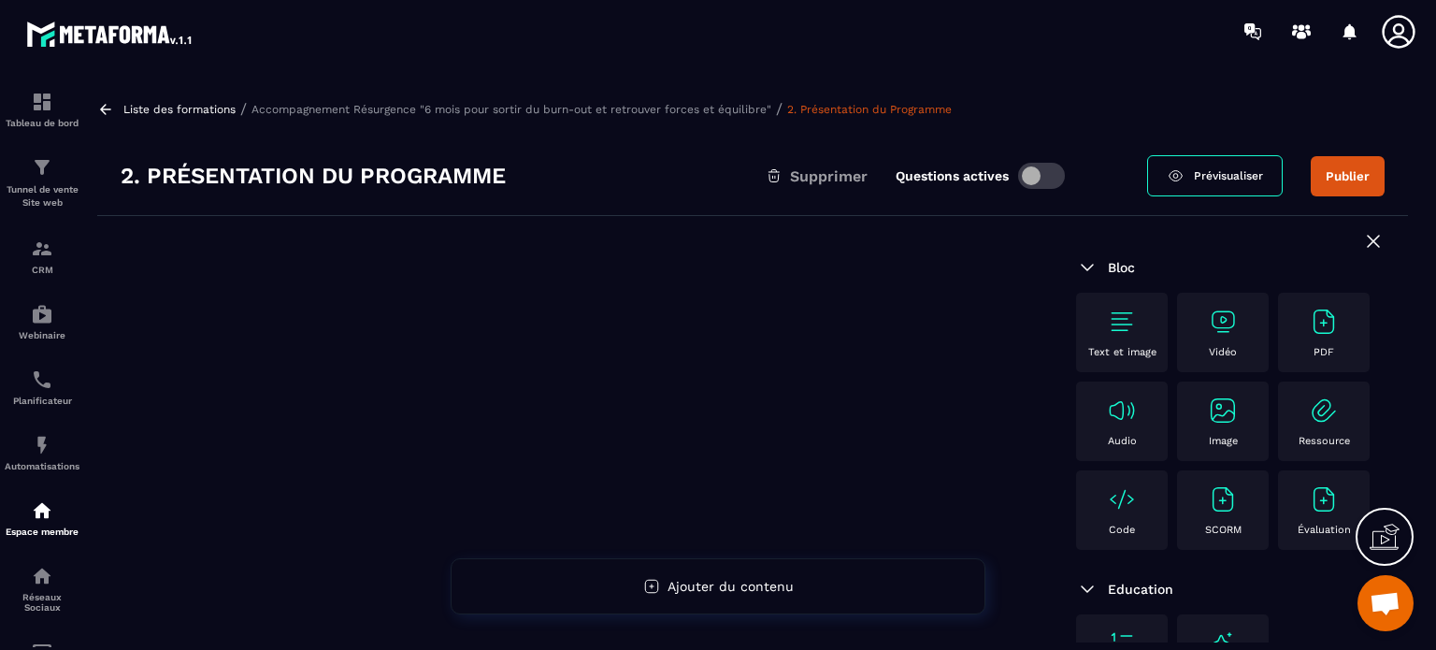
click at [1309, 337] on img at bounding box center [1324, 322] width 30 height 30
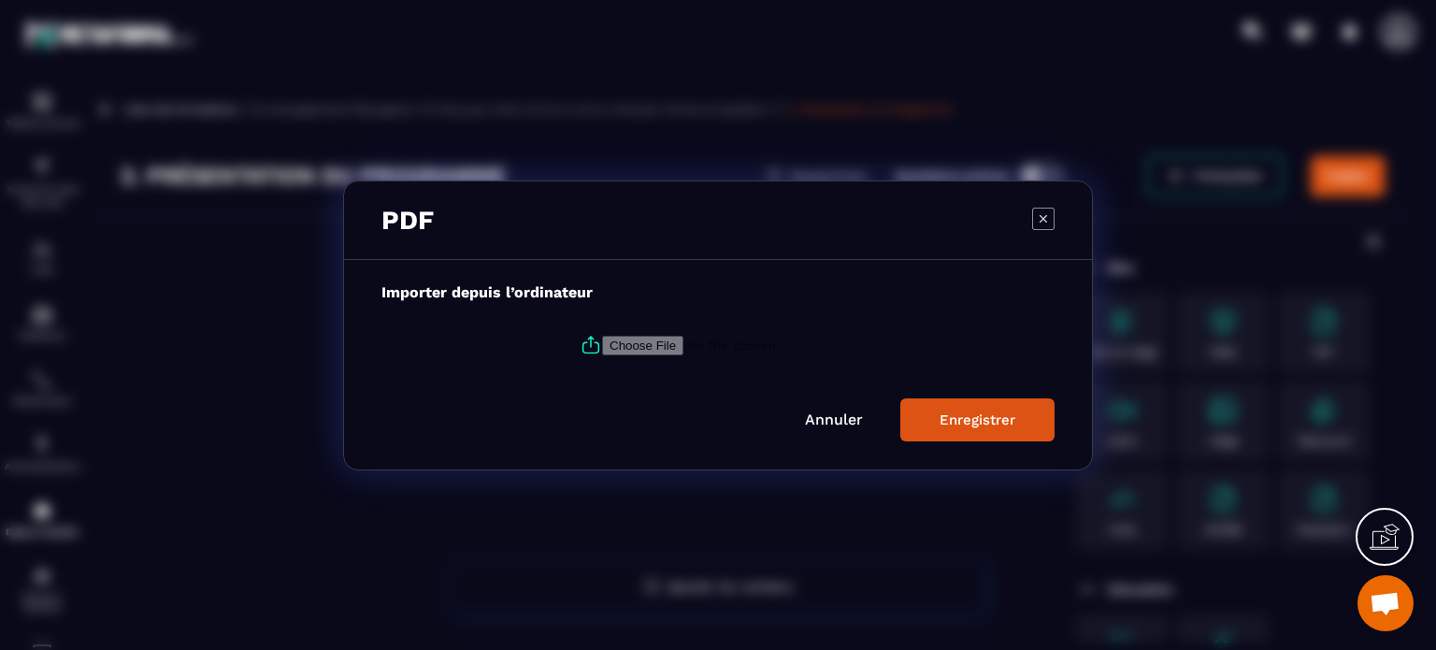
click at [661, 347] on input "Modal window" at bounding box center [729, 345] width 254 height 20
type input "**********"
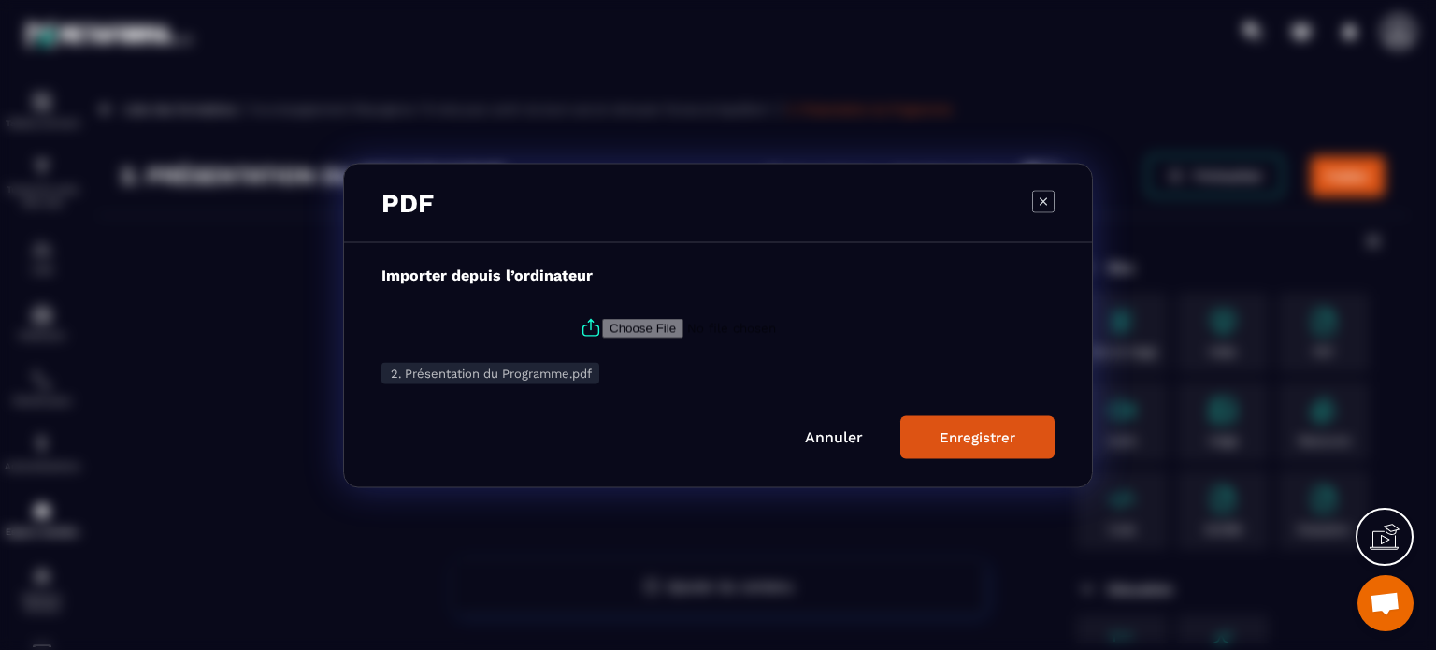
click at [961, 438] on div "Enregistrer" at bounding box center [977, 436] width 76 height 17
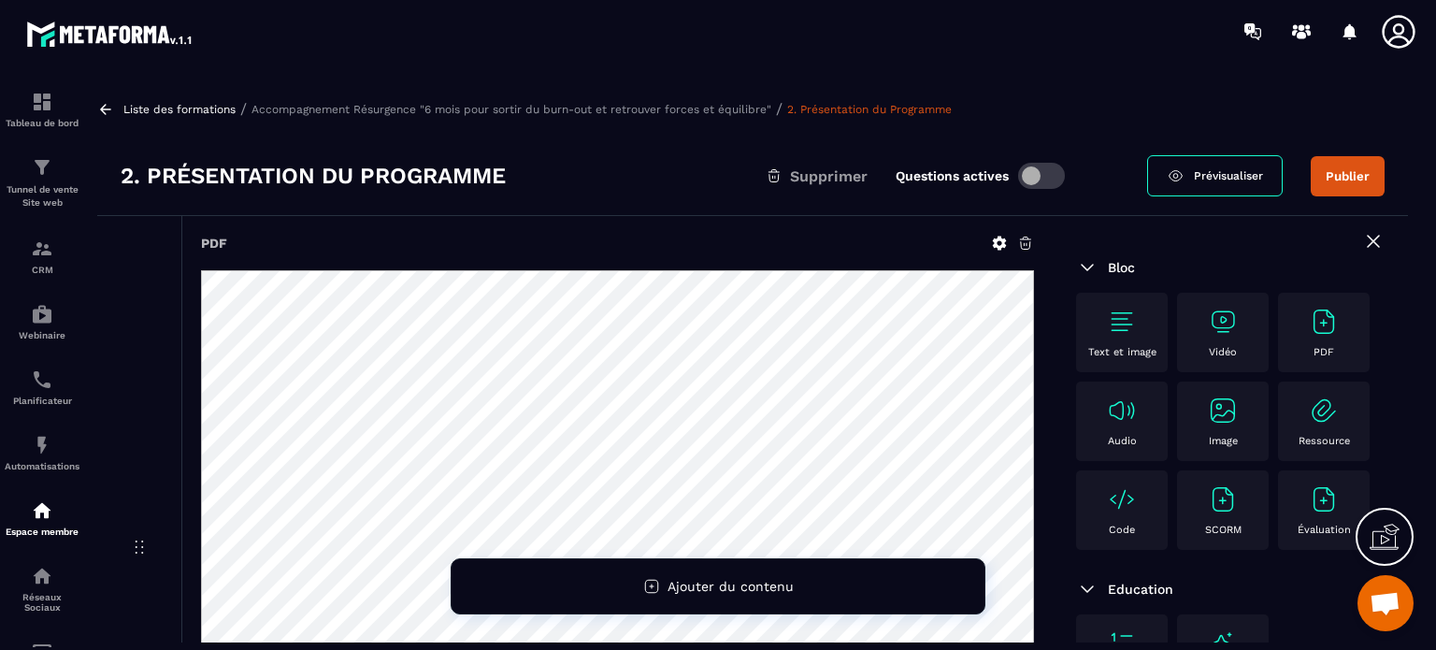
click at [564, 107] on p "Accompagnement Résurgence "6 mois pour sortir du burn-out et retrouver forces e…" at bounding box center [511, 109] width 520 height 13
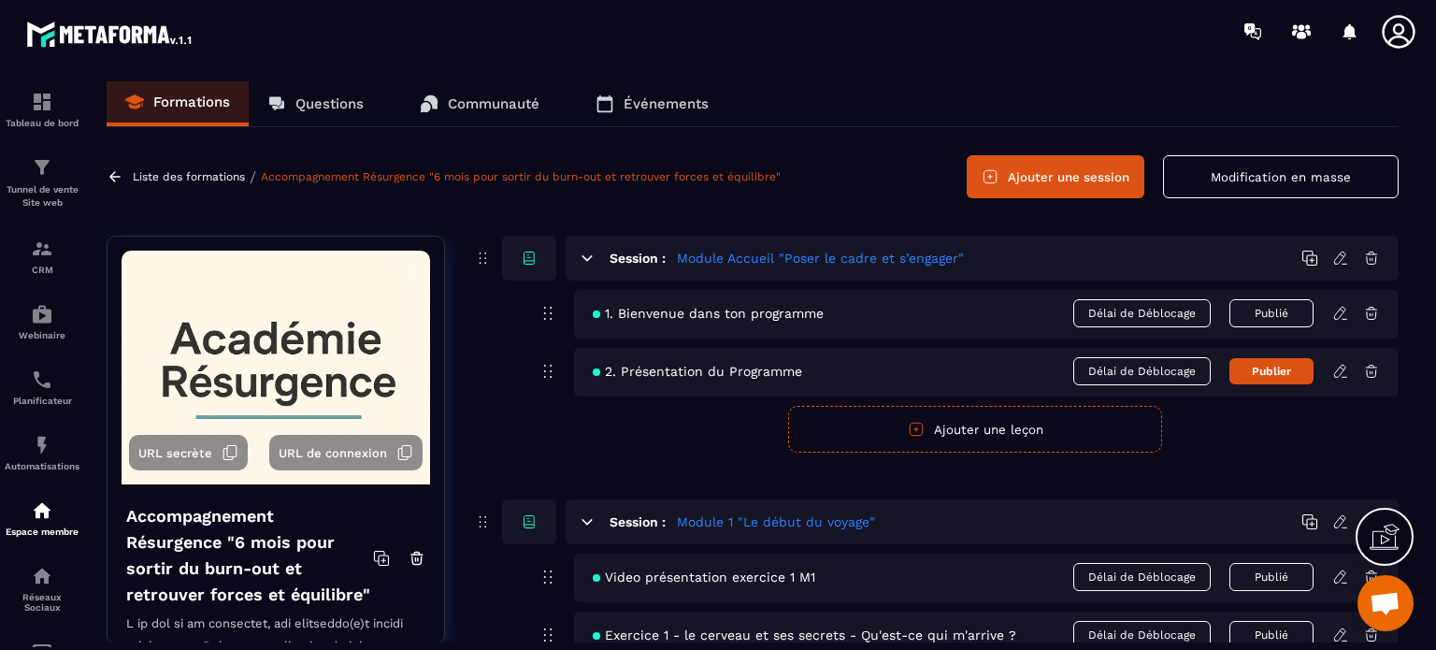
click at [948, 424] on button "Ajouter une leçon" at bounding box center [975, 429] width 374 height 47
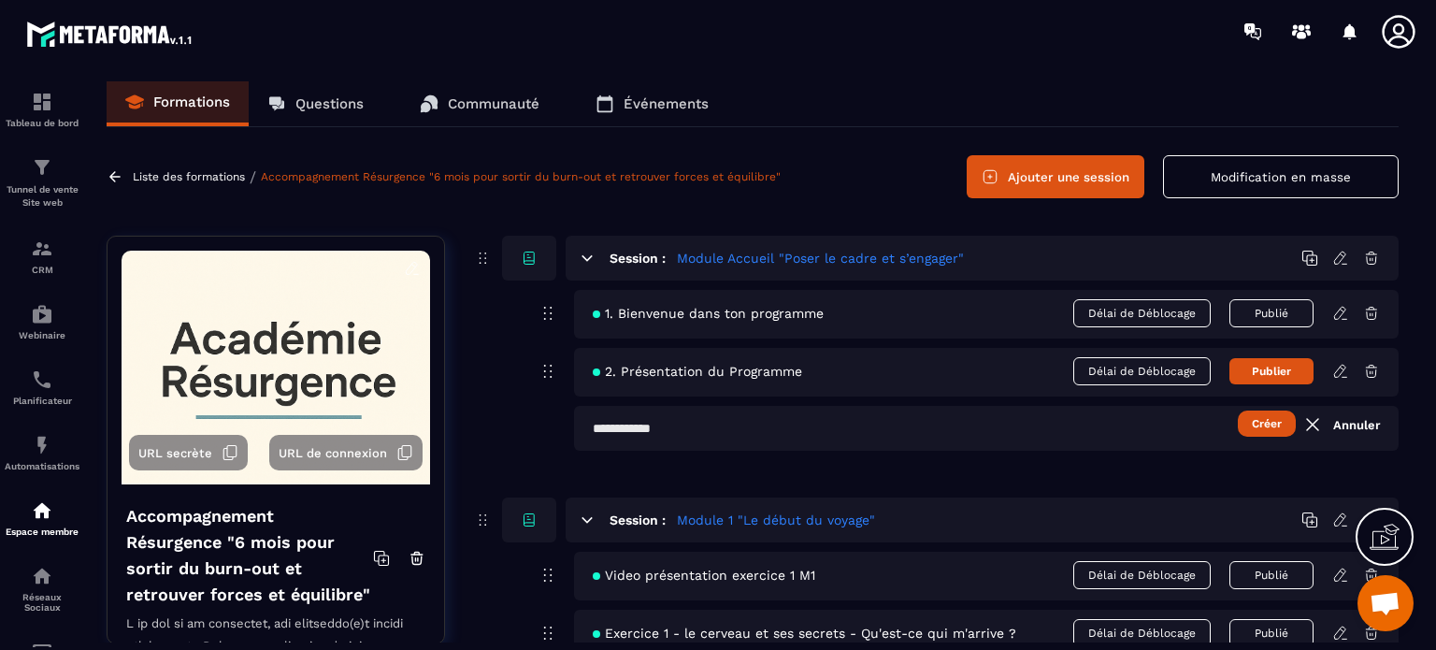
click at [615, 433] on input "text" at bounding box center [986, 428] width 824 height 45
paste input "**********"
click at [838, 422] on input "**********" at bounding box center [986, 428] width 824 height 45
click at [881, 428] on input "**********" at bounding box center [986, 428] width 824 height 45
click at [696, 423] on input "**********" at bounding box center [986, 428] width 824 height 45
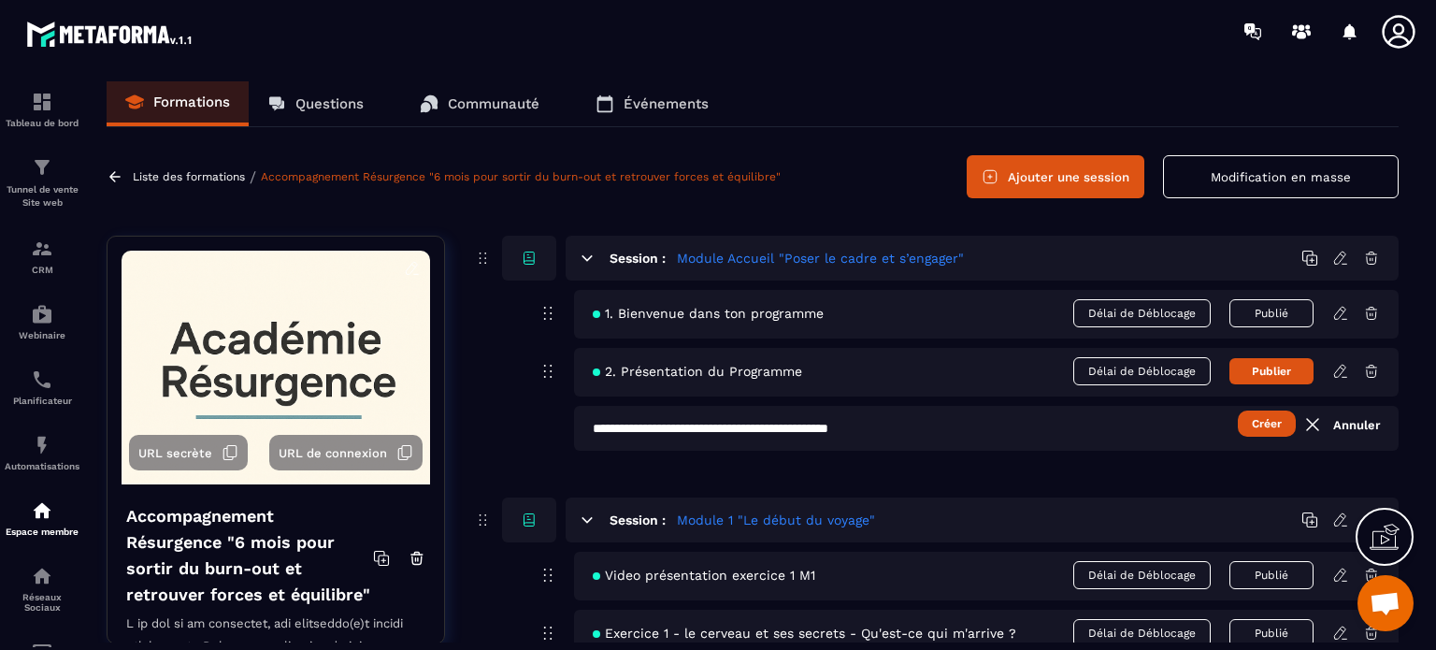
type input "**********"
click at [1260, 426] on button "Créer" at bounding box center [1267, 423] width 58 height 26
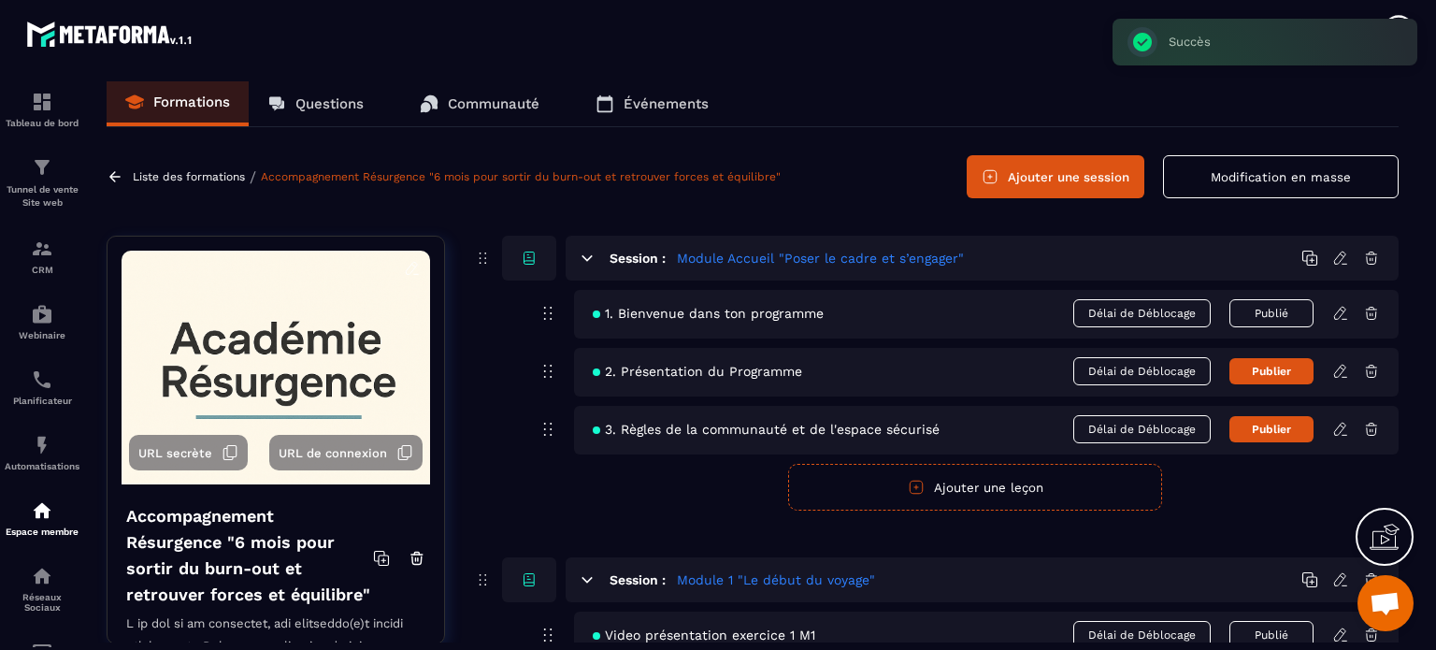
click at [1336, 428] on icon at bounding box center [1339, 429] width 11 height 12
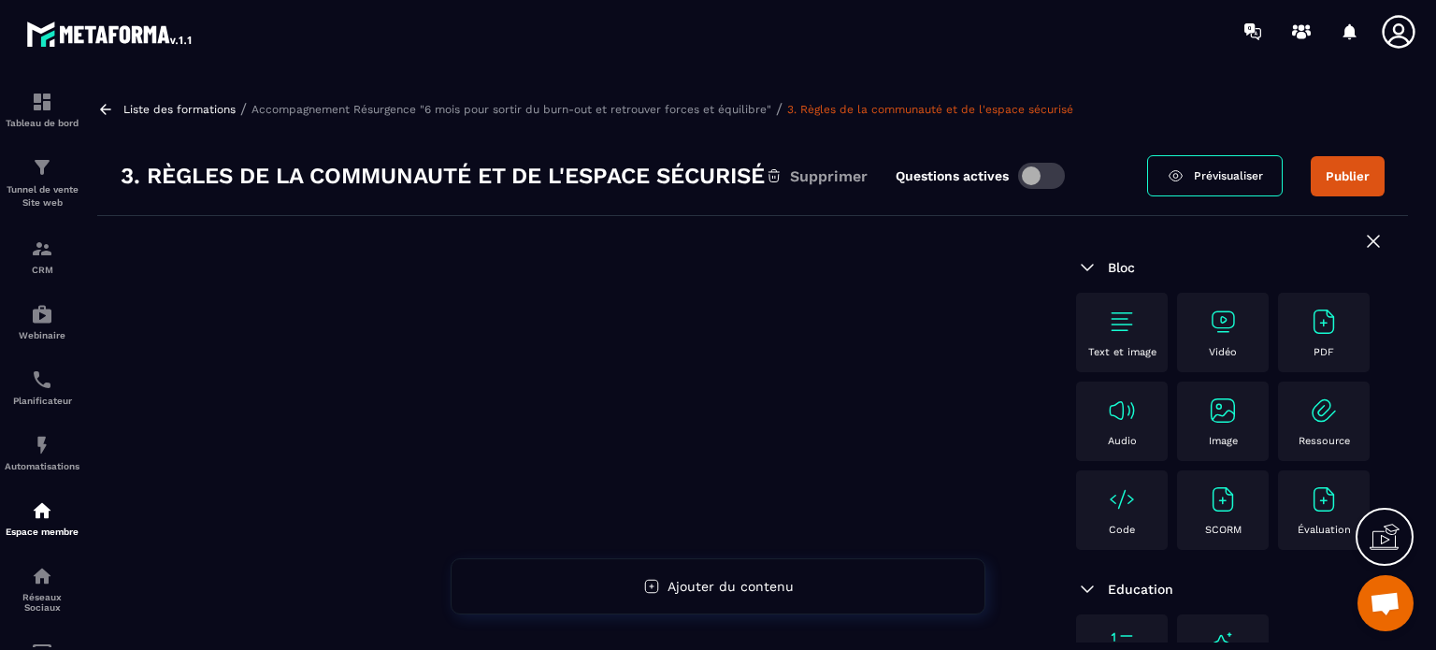
click at [1309, 337] on img at bounding box center [1324, 322] width 30 height 30
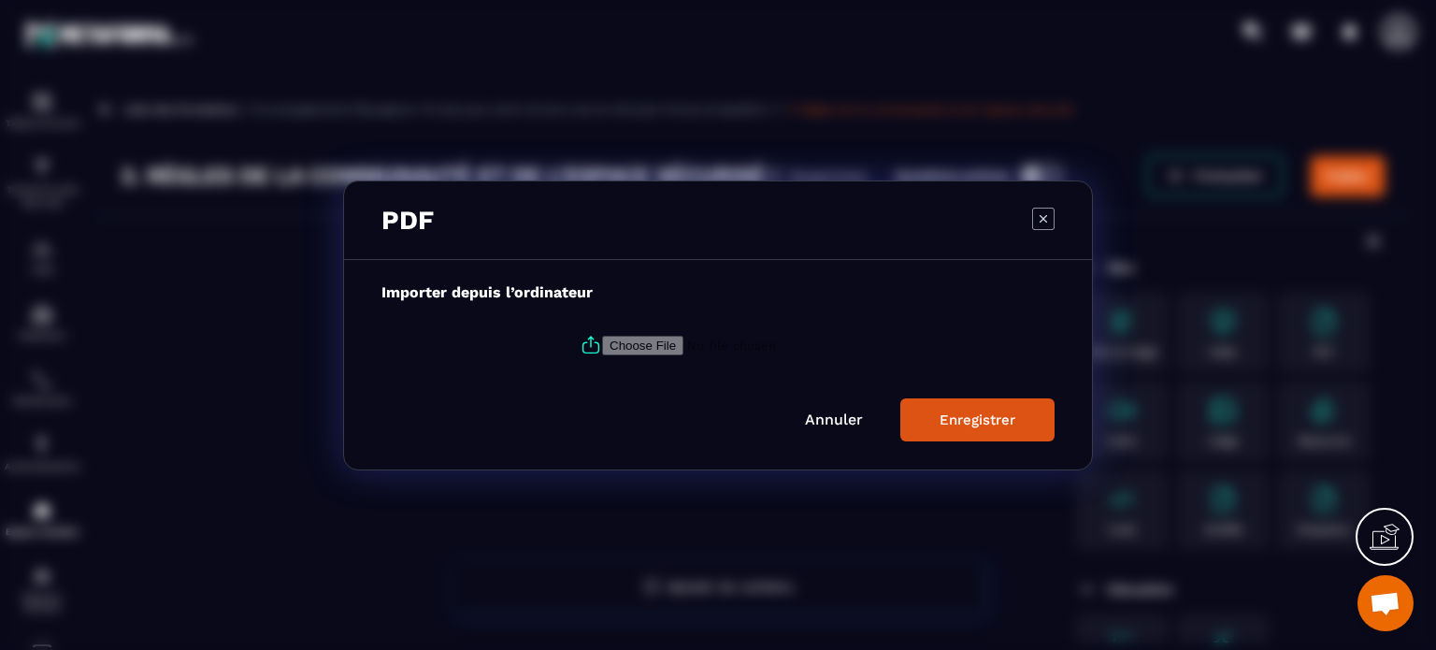
click at [641, 339] on input "Modal window" at bounding box center [729, 345] width 254 height 20
type input "**********"
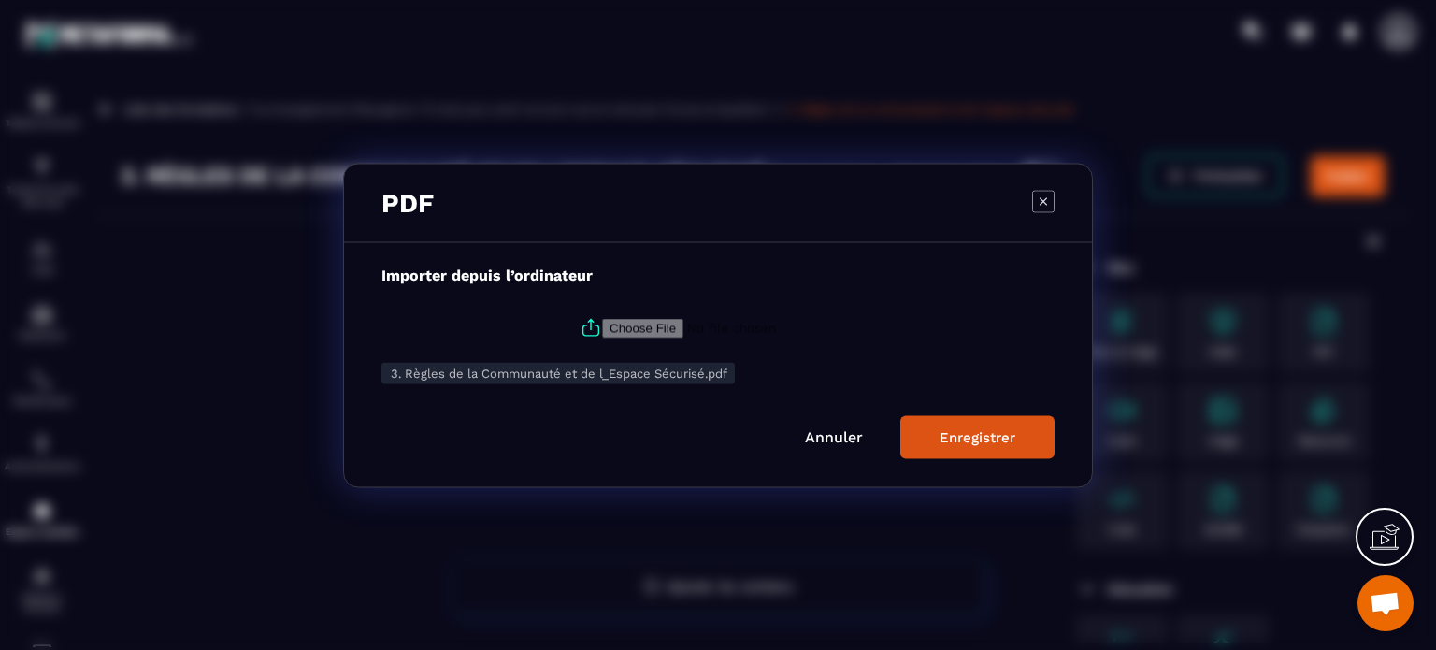
click at [953, 442] on div "Enregistrer" at bounding box center [977, 436] width 76 height 17
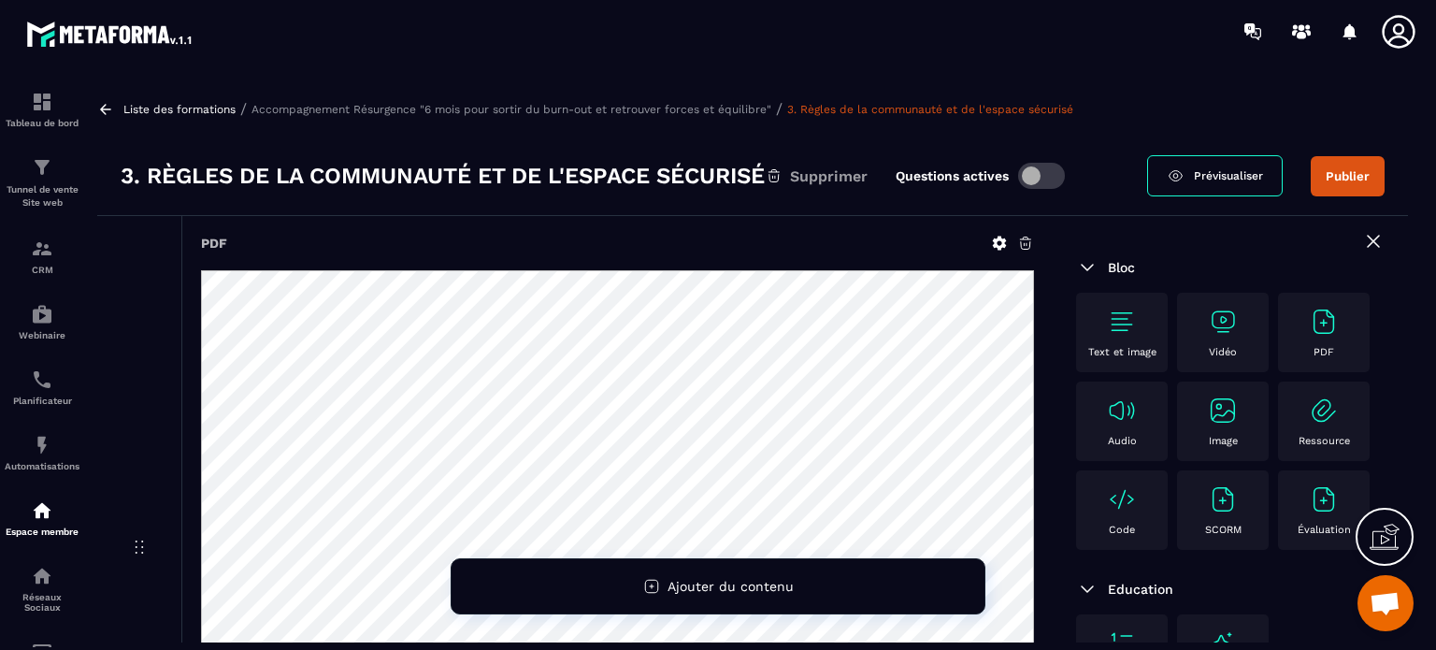
click at [551, 107] on p "Accompagnement Résurgence "6 mois pour sortir du burn-out et retrouver forces e…" at bounding box center [511, 109] width 520 height 13
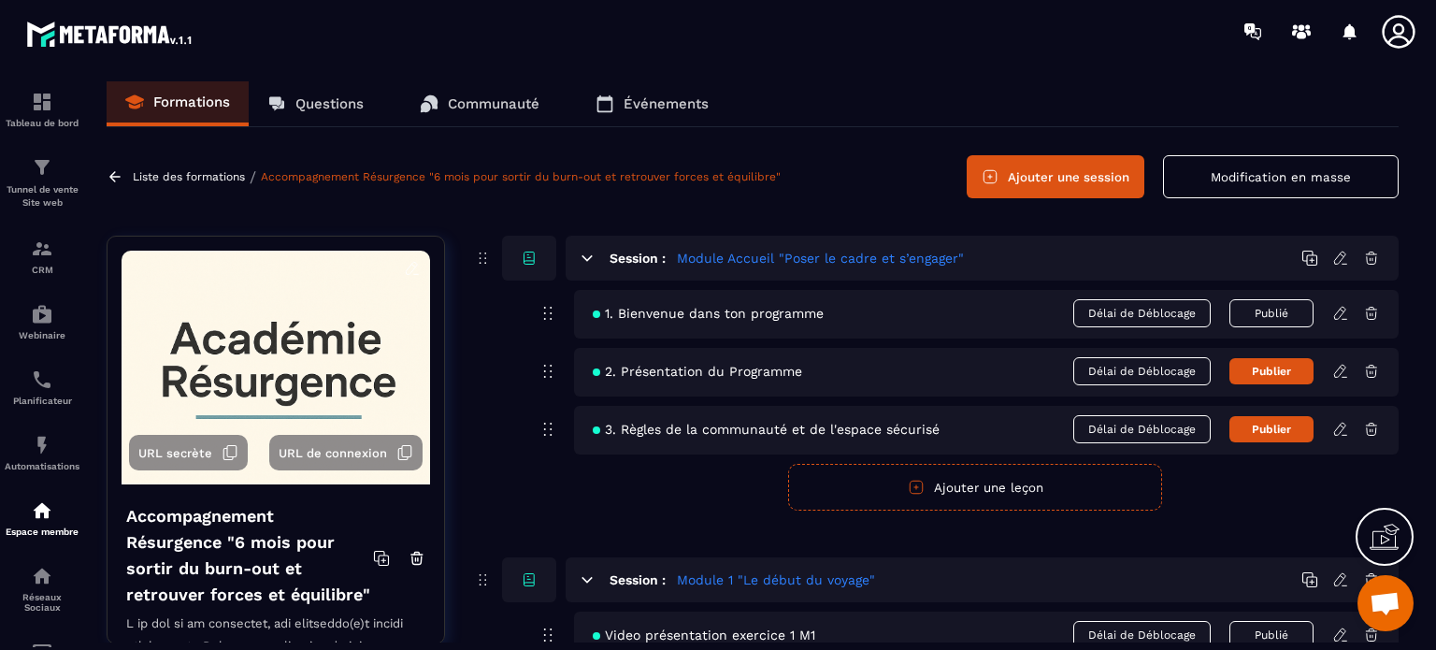
click at [973, 483] on button "Ajouter une leçon" at bounding box center [975, 487] width 374 height 47
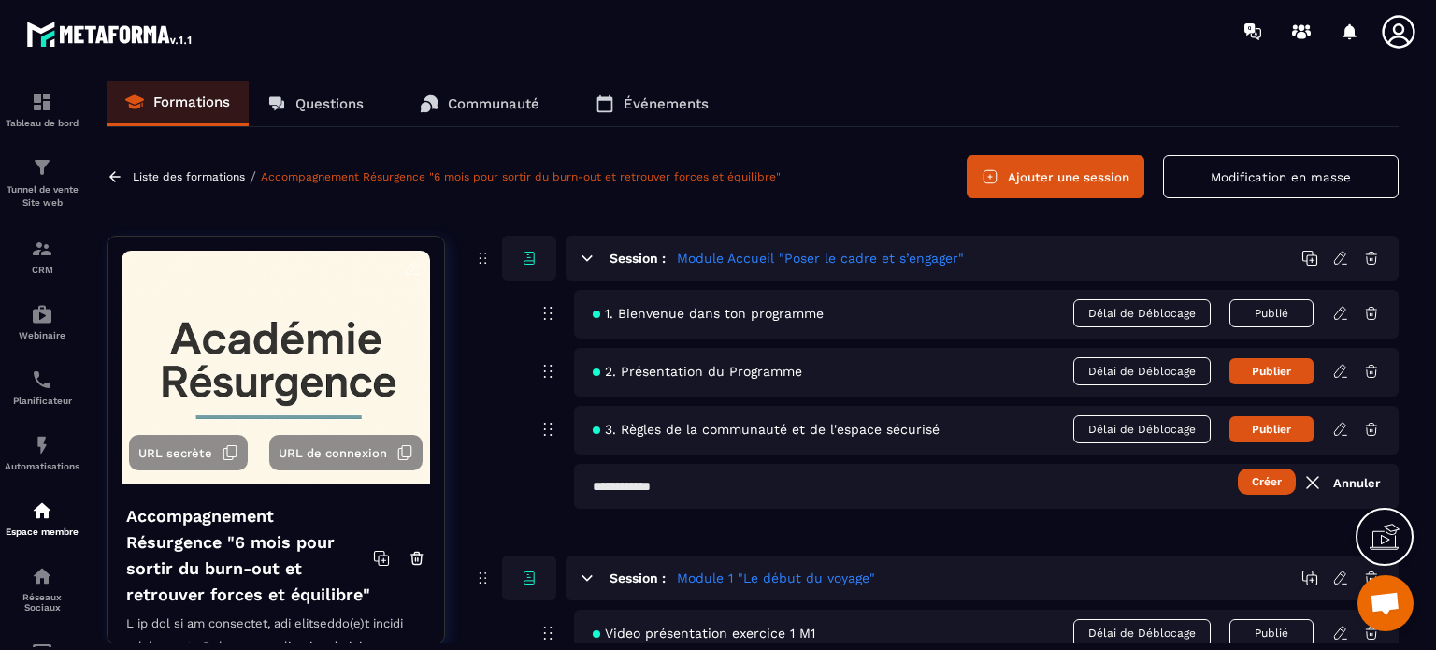
click at [616, 480] on input "text" at bounding box center [986, 486] width 824 height 45
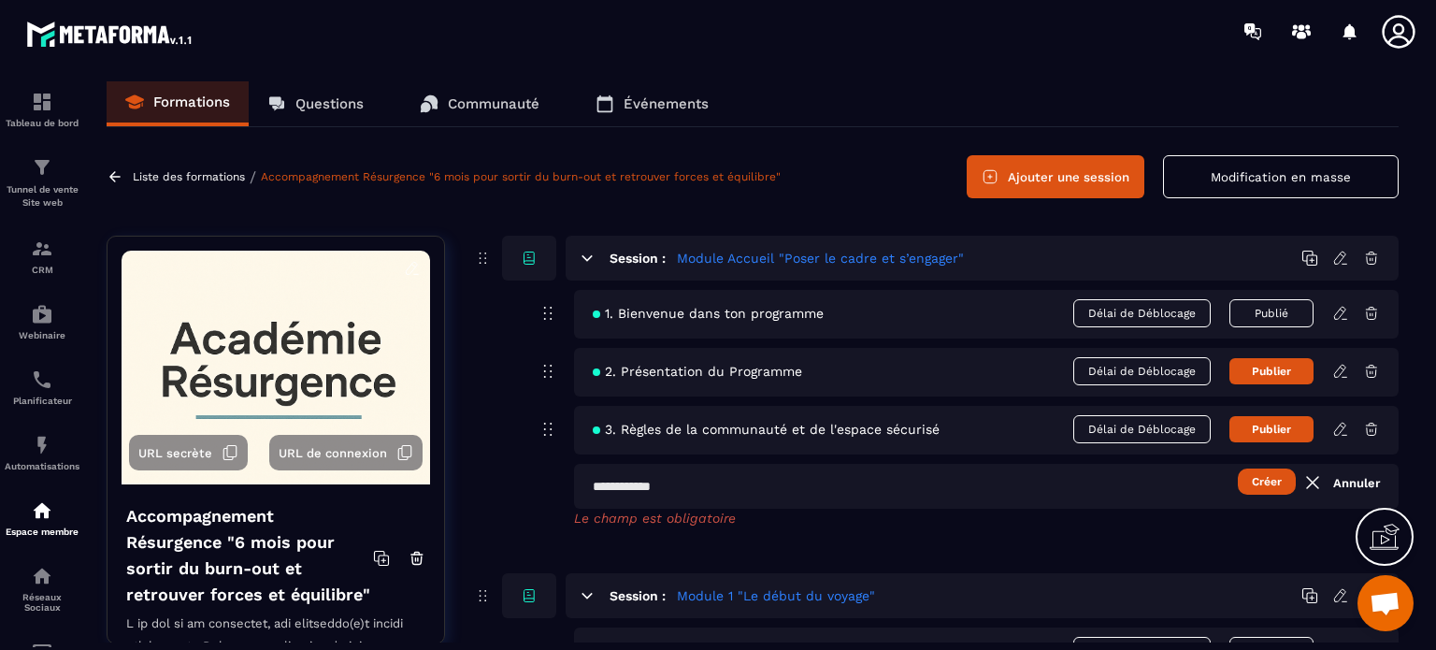
paste input "**********"
click at [600, 485] on input "**********" at bounding box center [986, 486] width 824 height 45
click at [875, 481] on input "**********" at bounding box center [986, 486] width 824 height 45
type input "**********"
click at [1259, 482] on button "Créer" at bounding box center [1267, 481] width 58 height 26
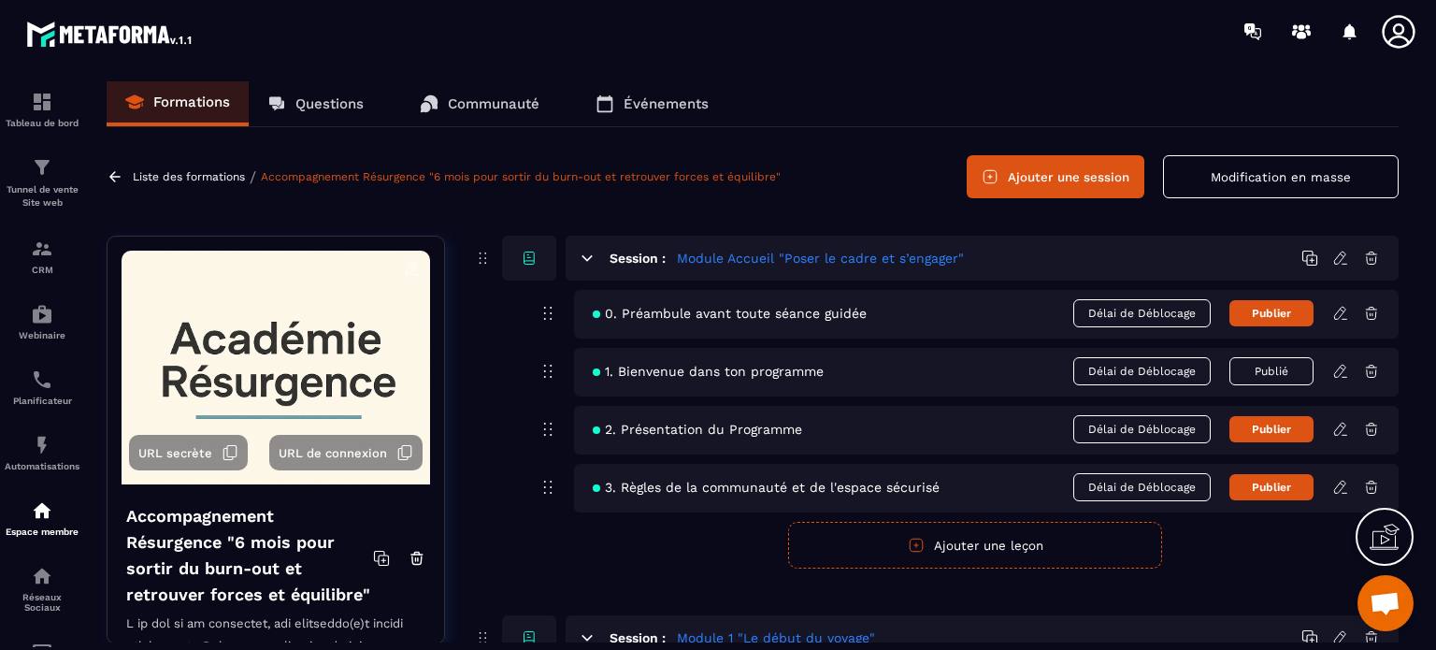
click at [1339, 312] on icon at bounding box center [1340, 313] width 17 height 17
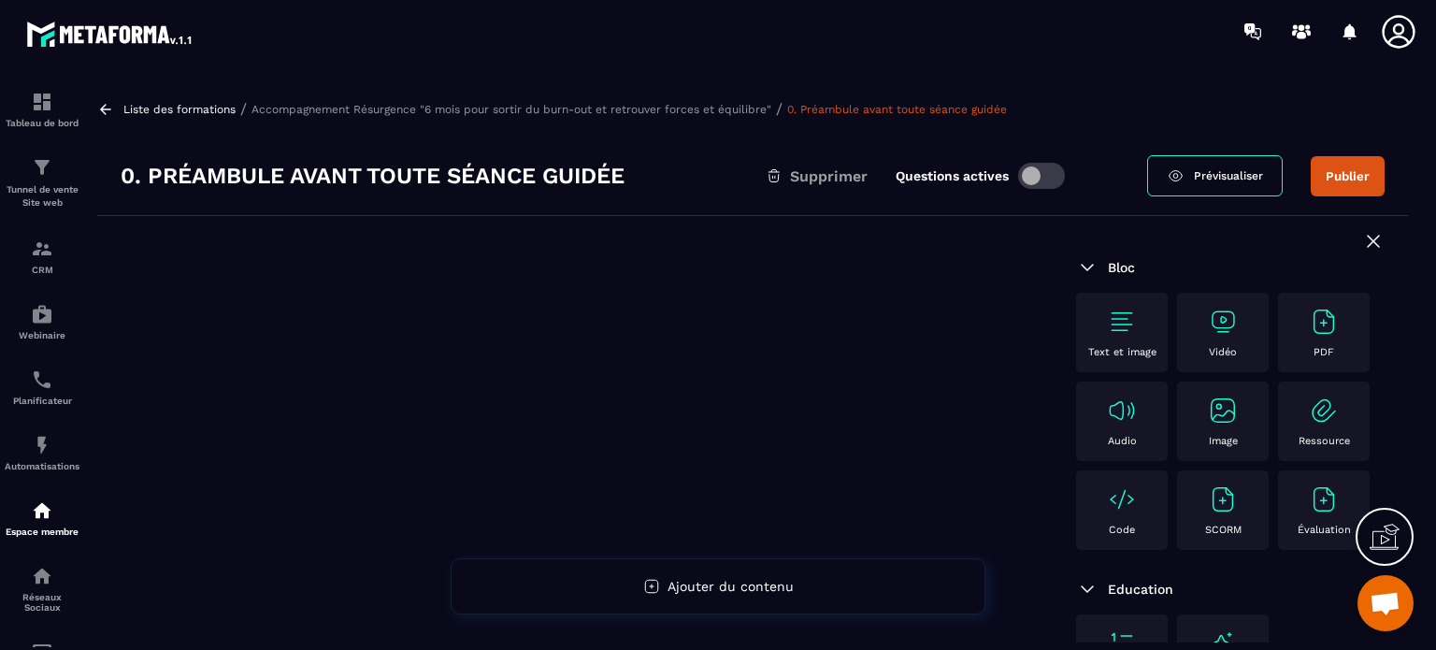
click at [1309, 337] on img at bounding box center [1324, 322] width 30 height 30
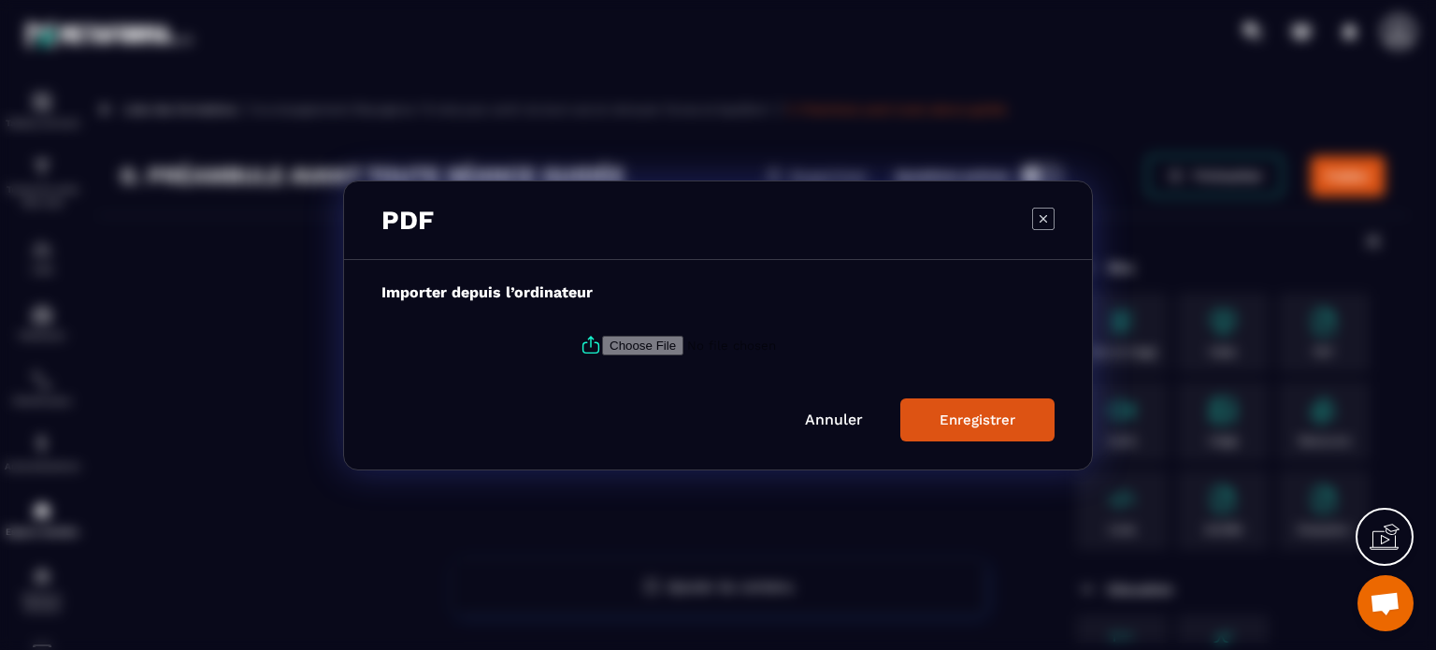
click at [642, 343] on input "Modal window" at bounding box center [729, 345] width 254 height 20
type input "**********"
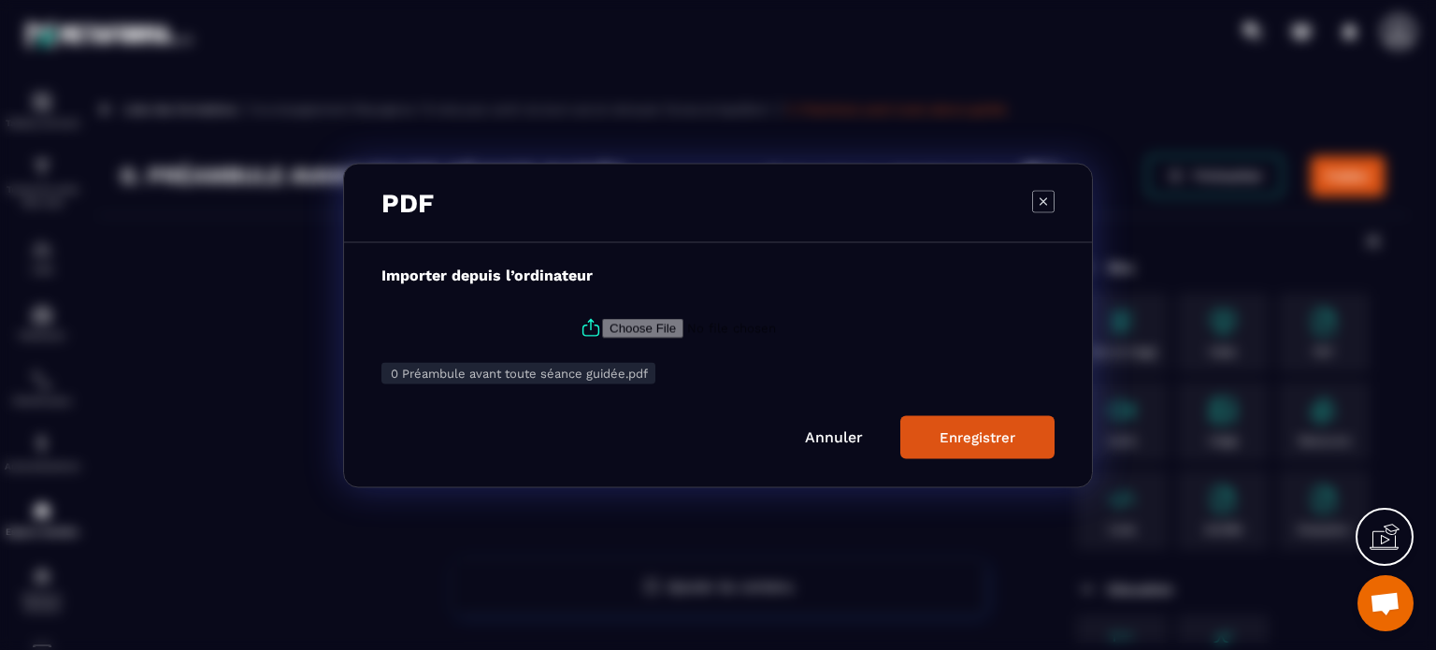
click at [947, 437] on div "Enregistrer" at bounding box center [977, 436] width 76 height 17
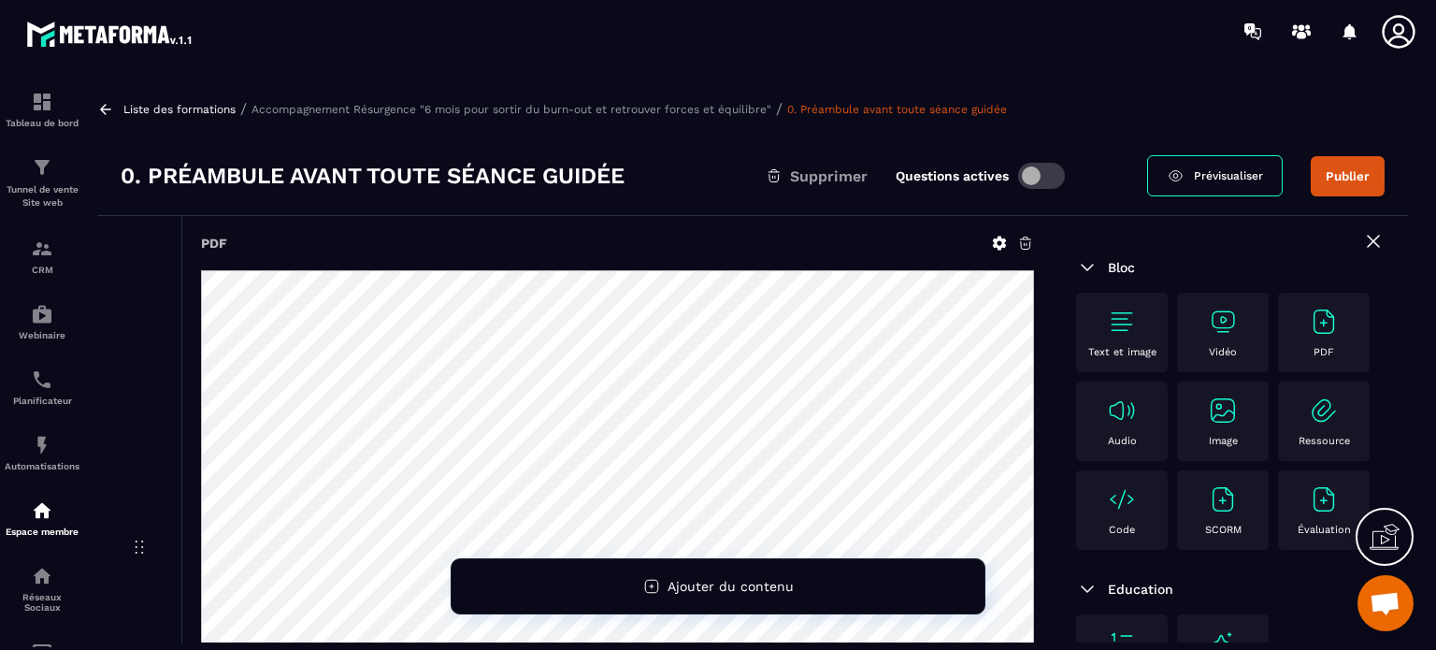
click at [1347, 171] on button "Publier" at bounding box center [1347, 176] width 74 height 40
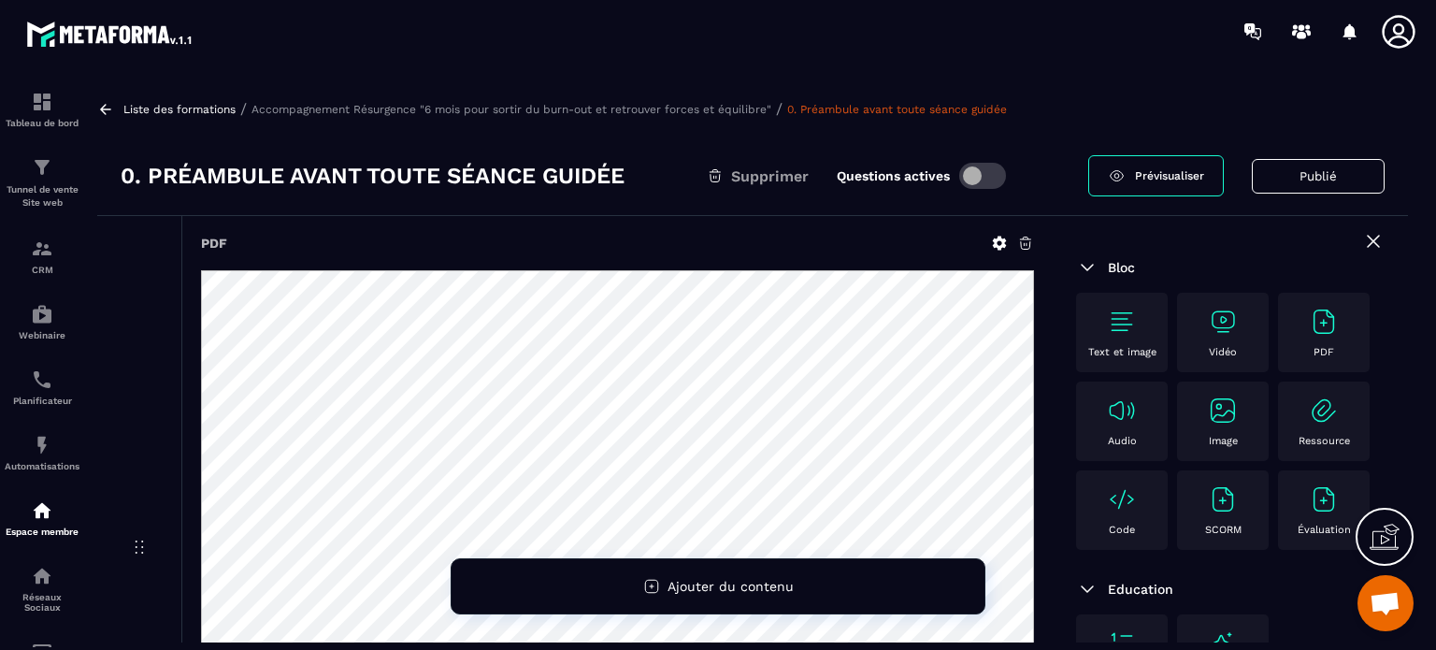
click at [603, 104] on p "Accompagnement Résurgence "6 mois pour sortir du burn-out et retrouver forces e…" at bounding box center [511, 109] width 520 height 13
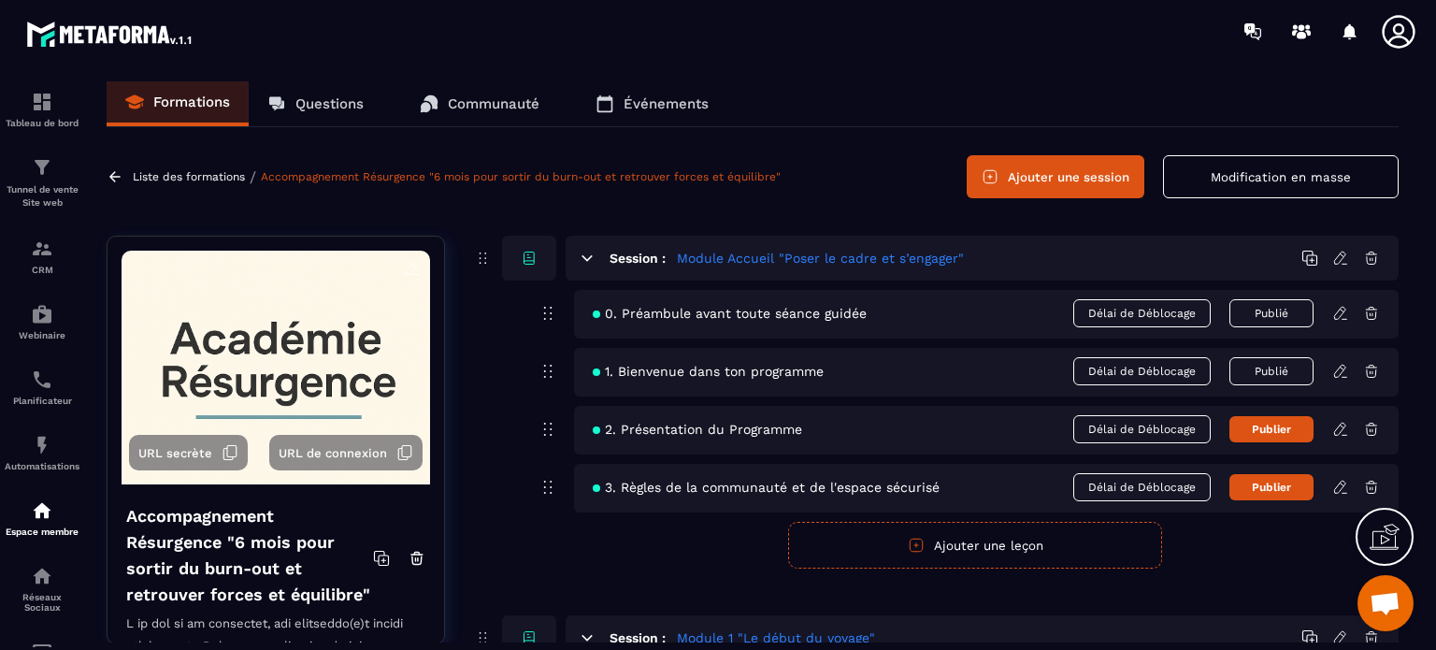
click at [1262, 430] on button "Publier" at bounding box center [1271, 429] width 84 height 26
click at [1265, 489] on button "Publier" at bounding box center [1271, 487] width 84 height 26
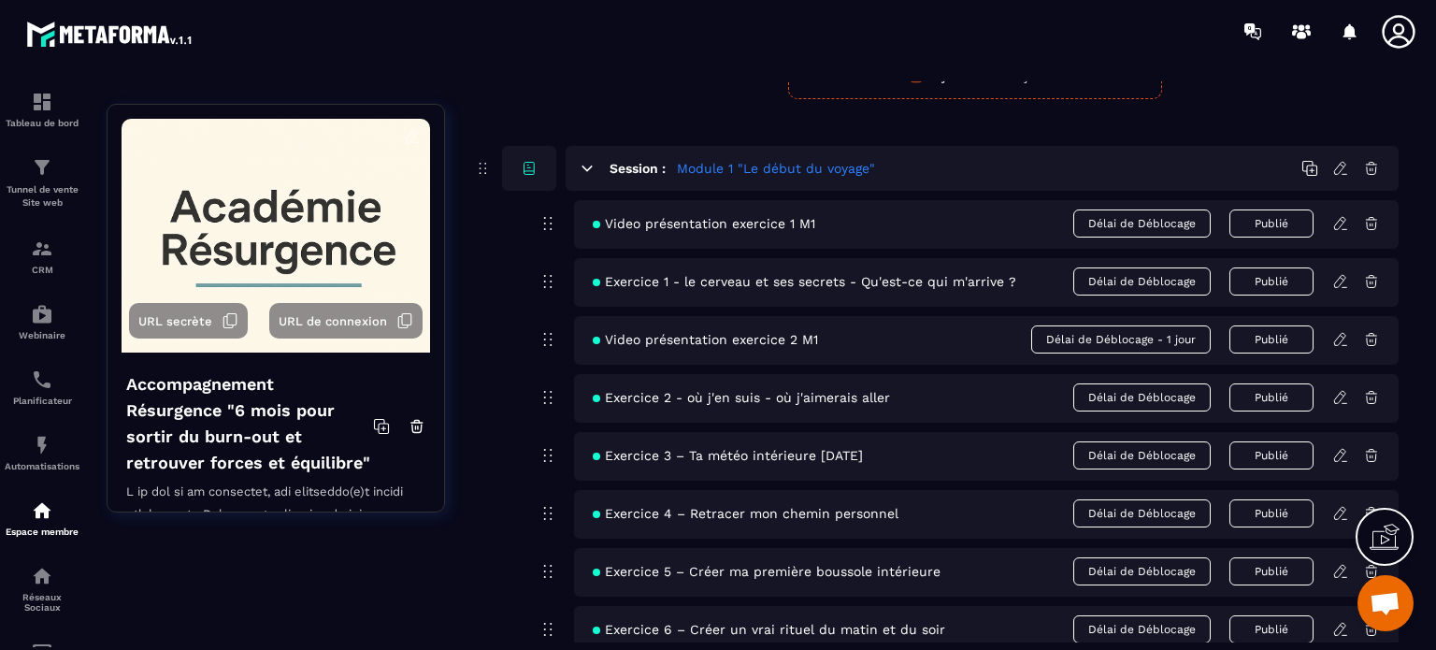
scroll to position [467, 0]
